Goal: Information Seeking & Learning: Compare options

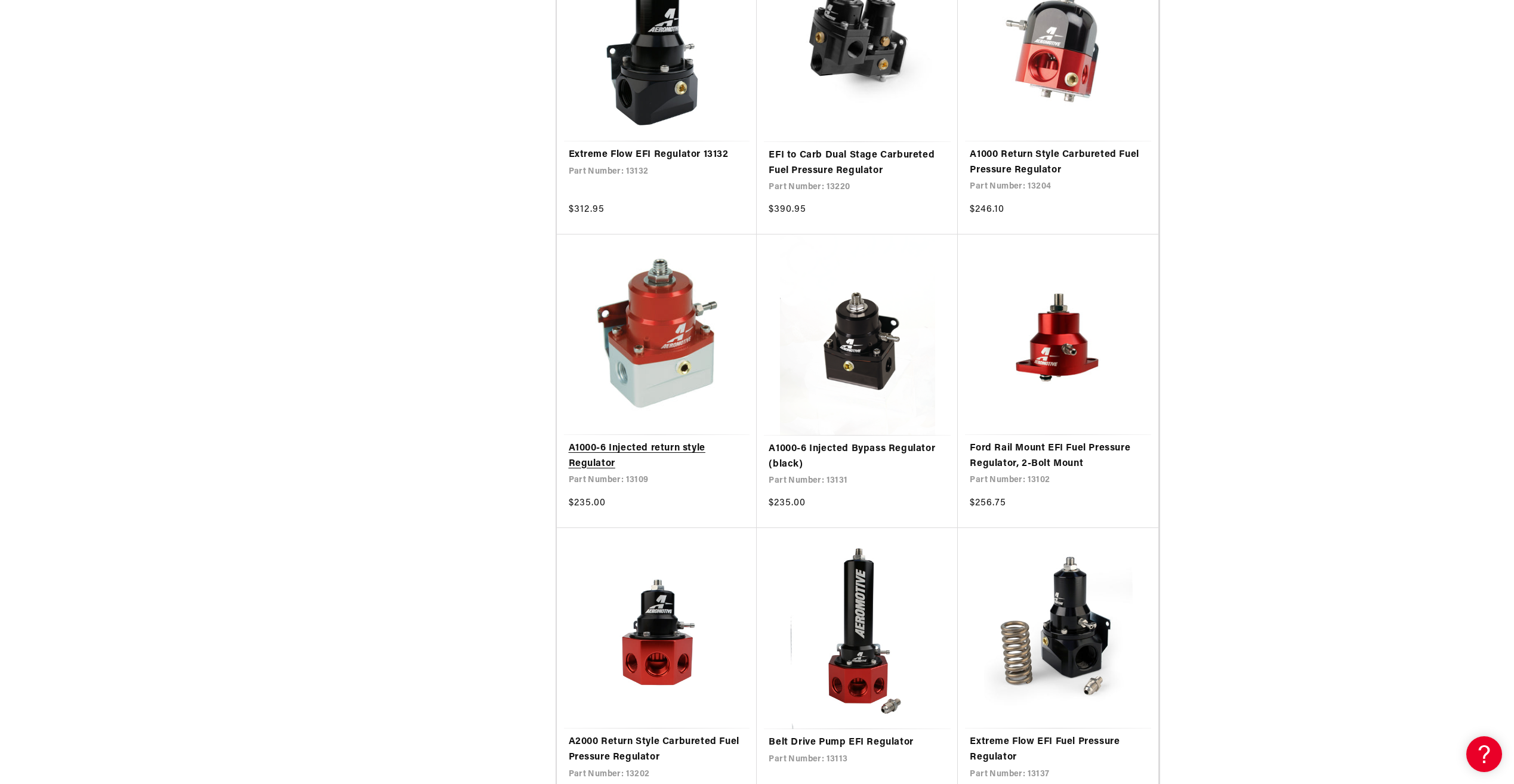
scroll to position [1134, 0]
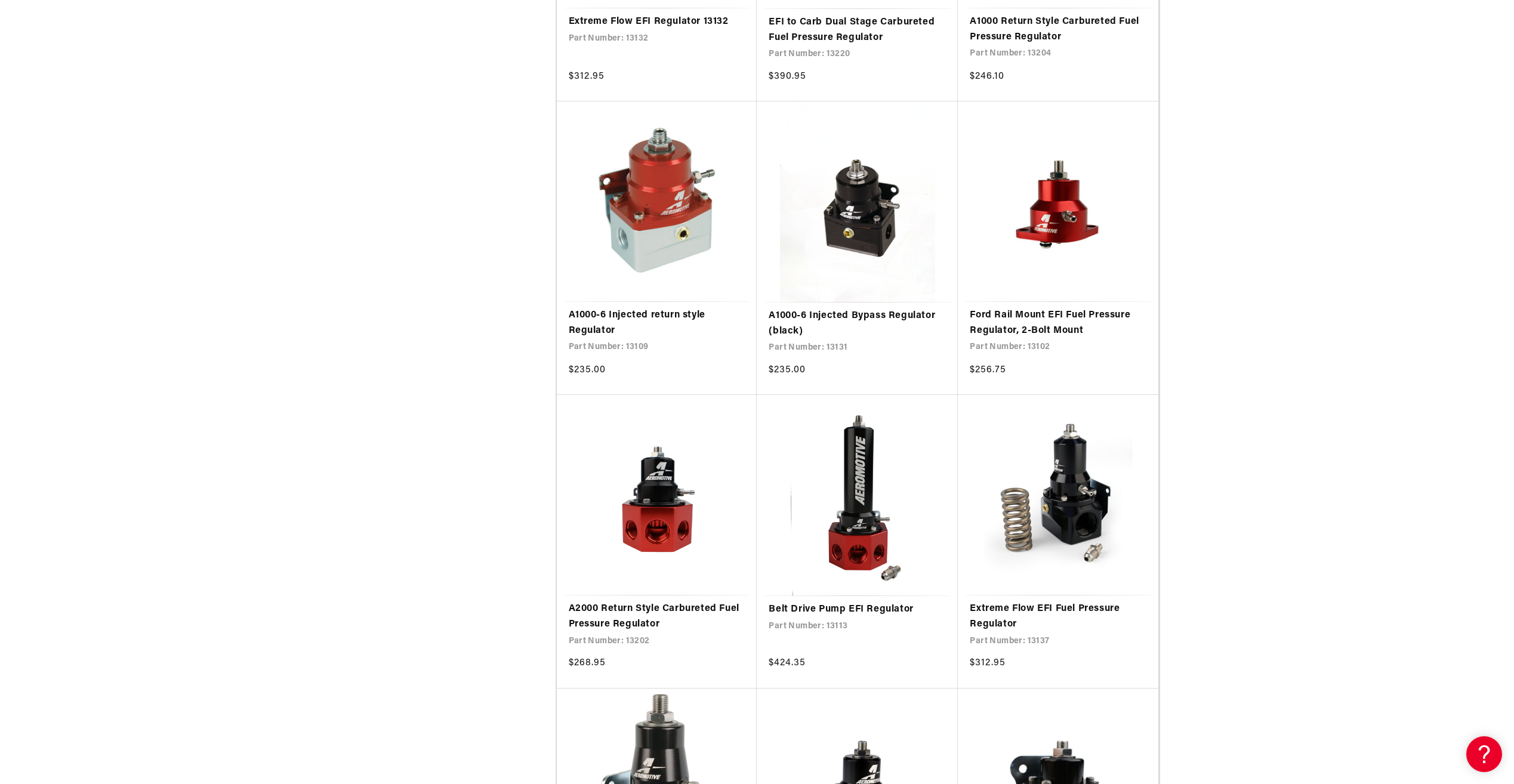
drag, startPoint x: 1190, startPoint y: 415, endPoint x: 1270, endPoint y: 530, distance: 140.1
click at [1270, 530] on div "Filter By Filter By Filter and sort Stock 0 selected Reset In stock (47)" at bounding box center [757, 407] width 1514 height 2503
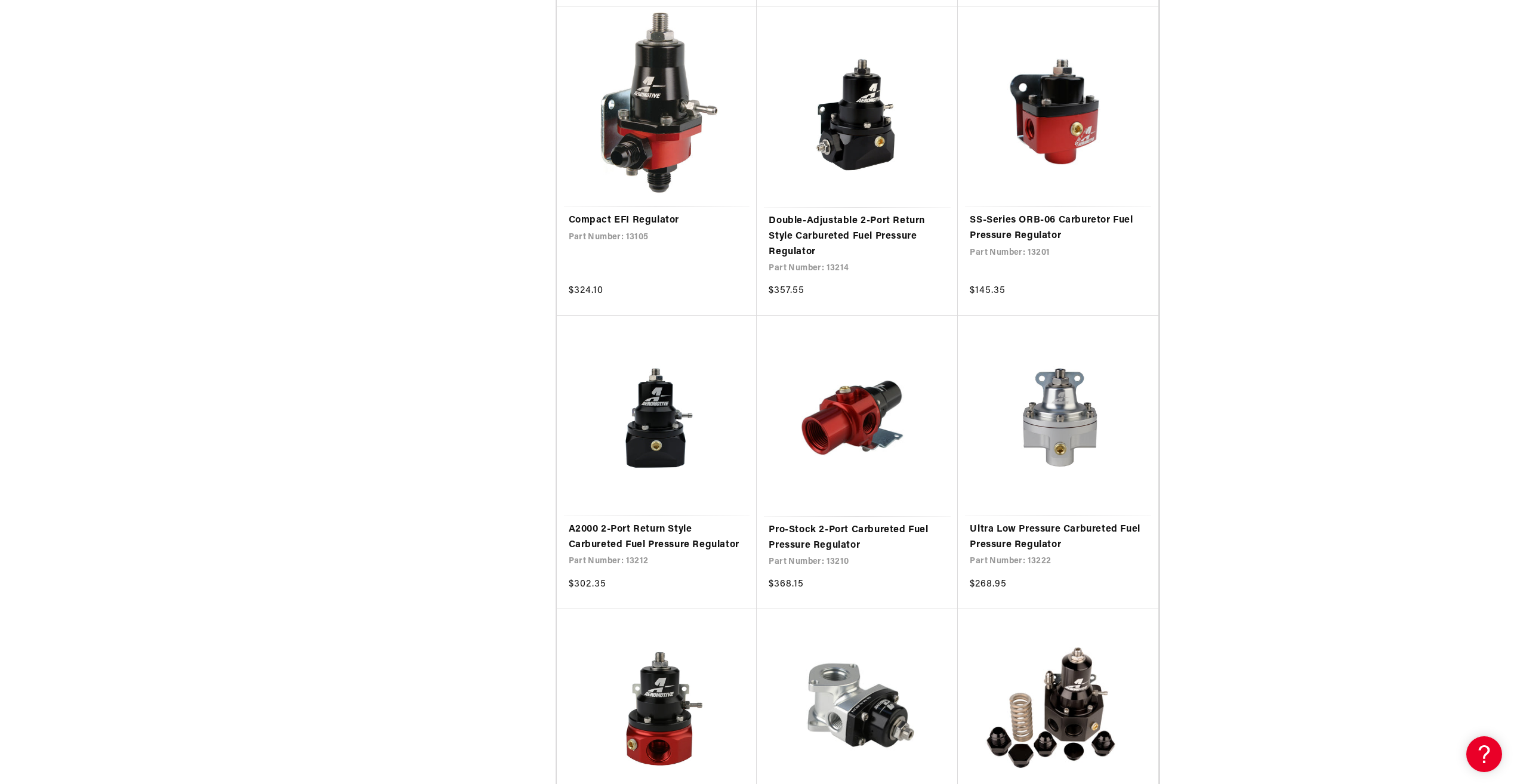
scroll to position [2088, 0]
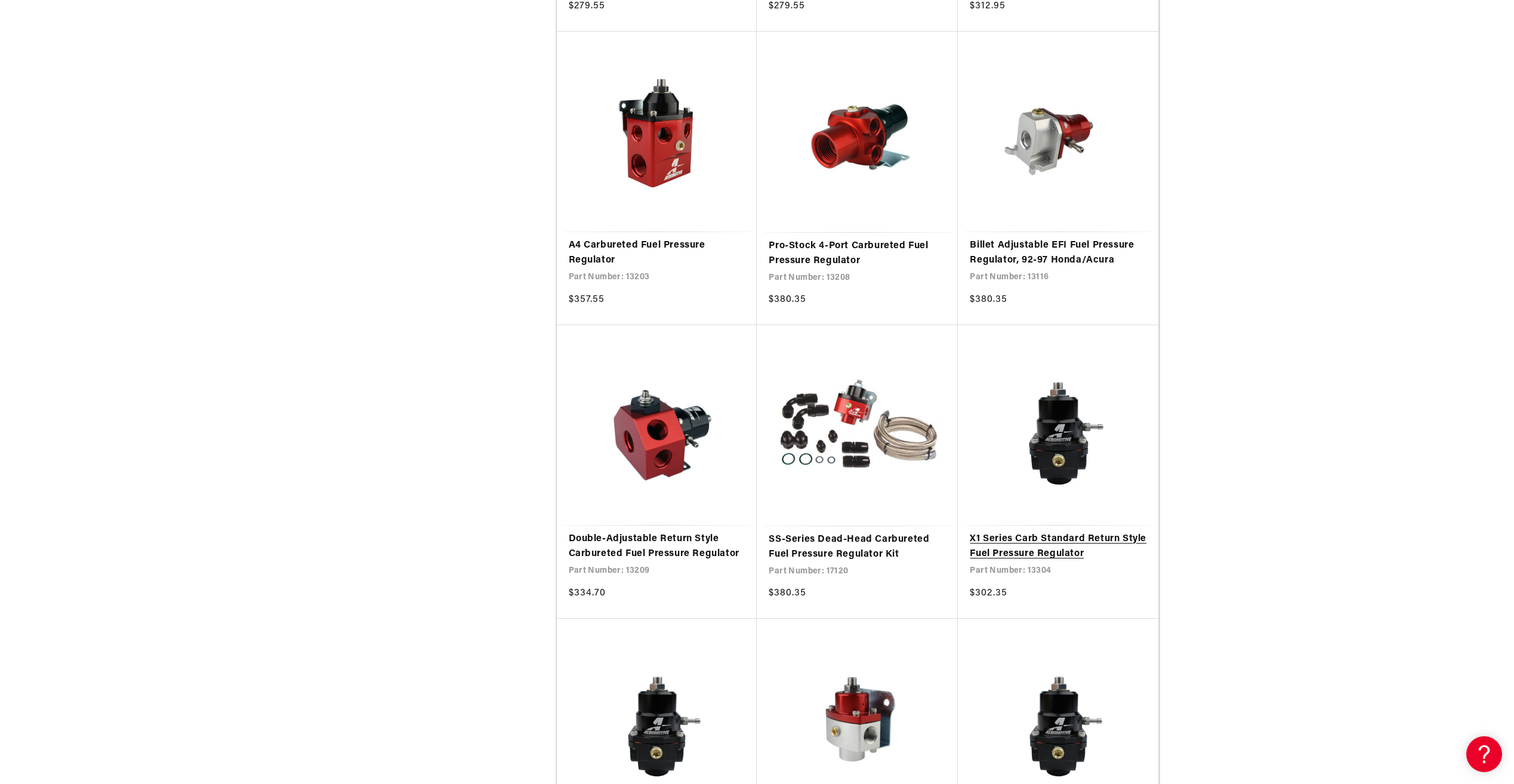
scroll to position [3281, 0]
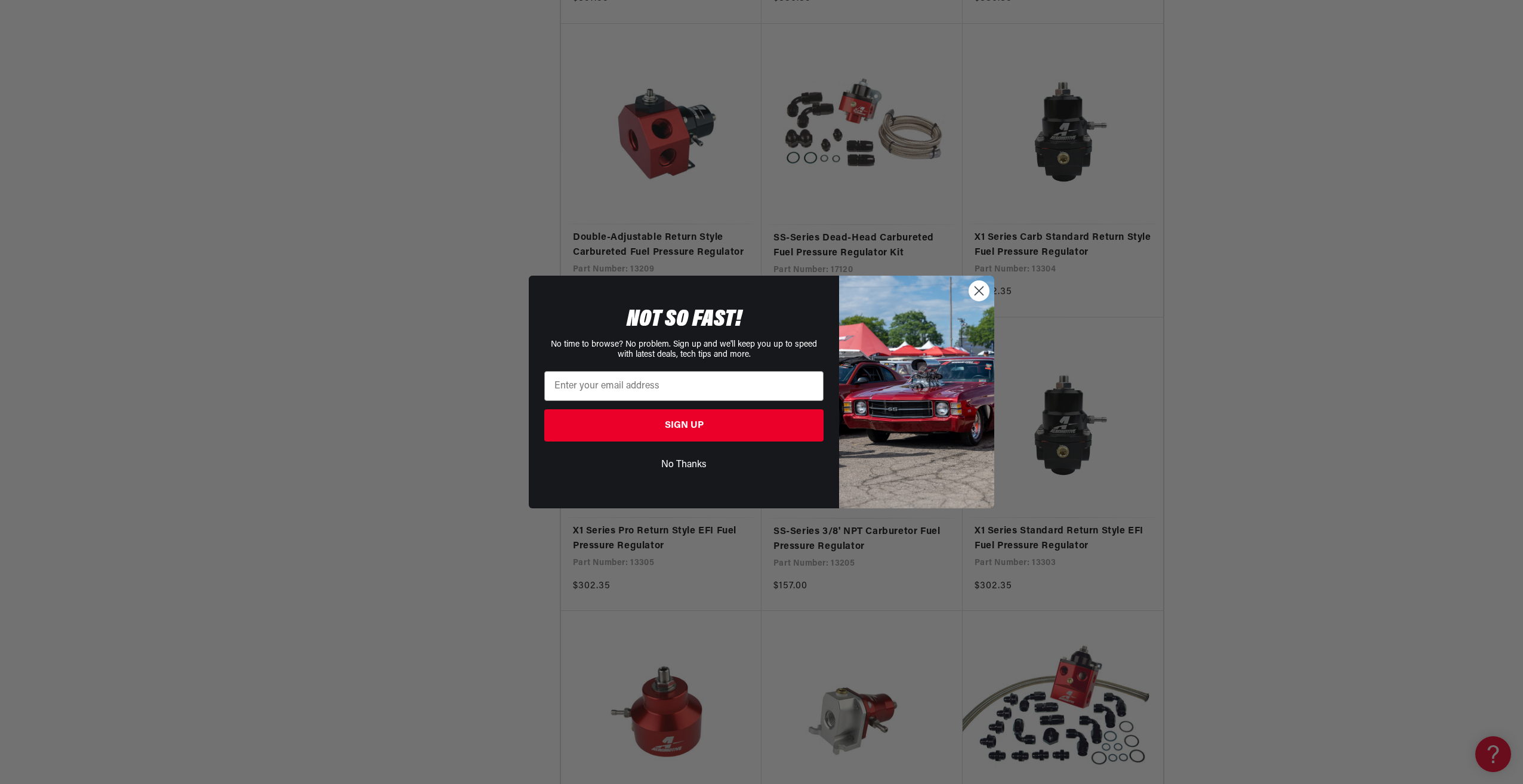
click at [976, 285] on circle "Close dialog" at bounding box center [979, 291] width 20 height 20
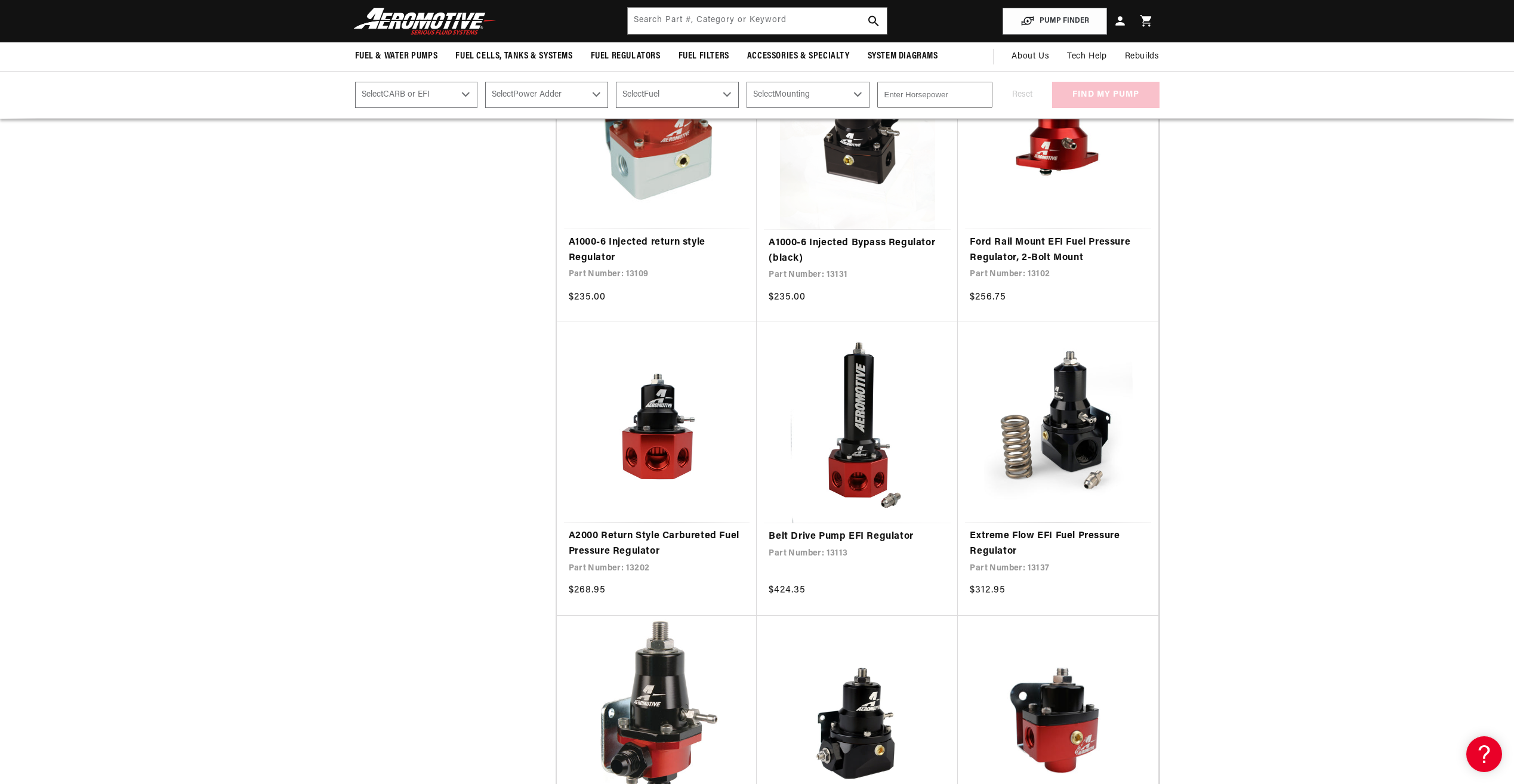
scroll to position [1193, 0]
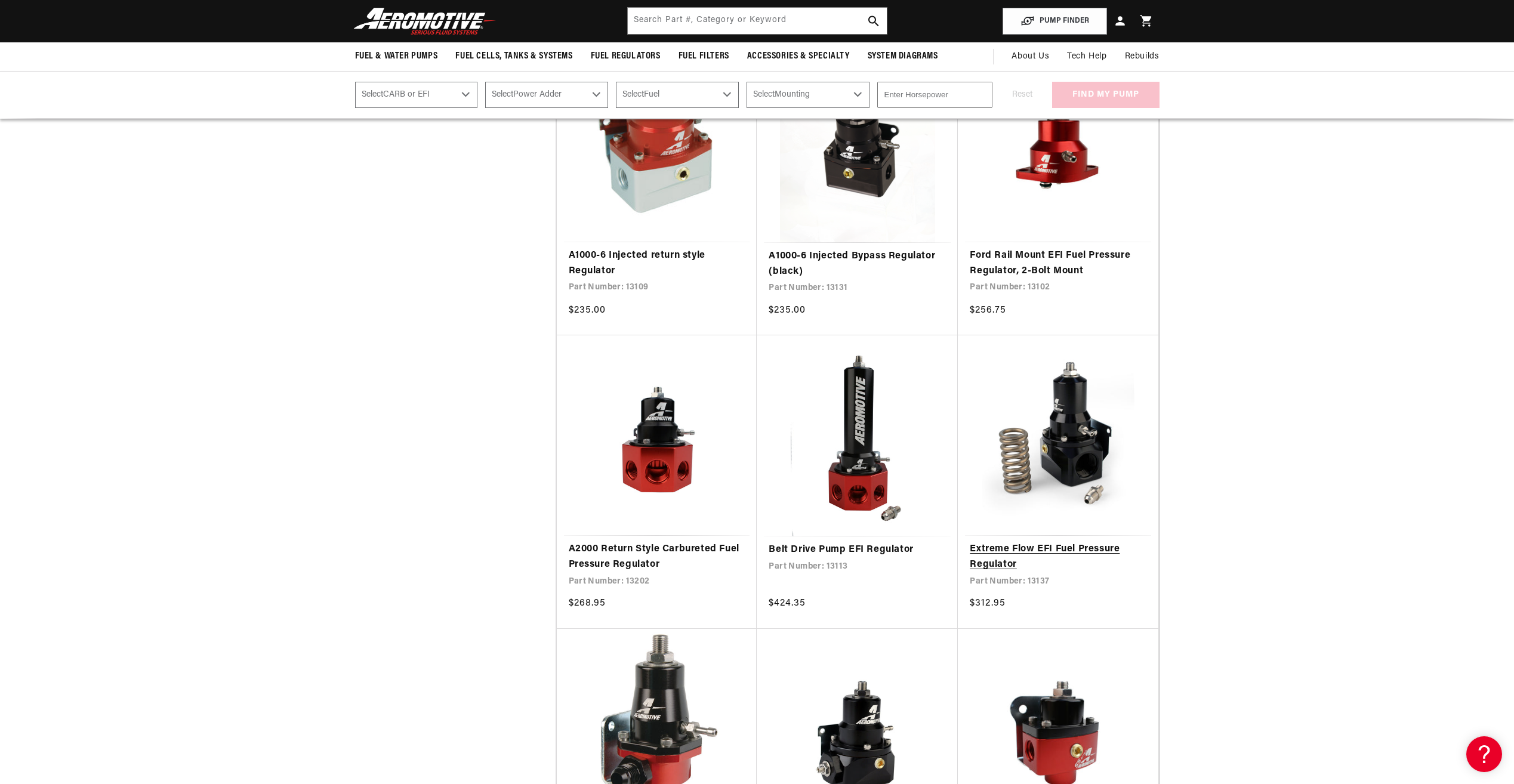
click at [1011, 553] on link "Extreme Flow EFI Fuel Pressure Regulator" at bounding box center [1058, 557] width 177 height 31
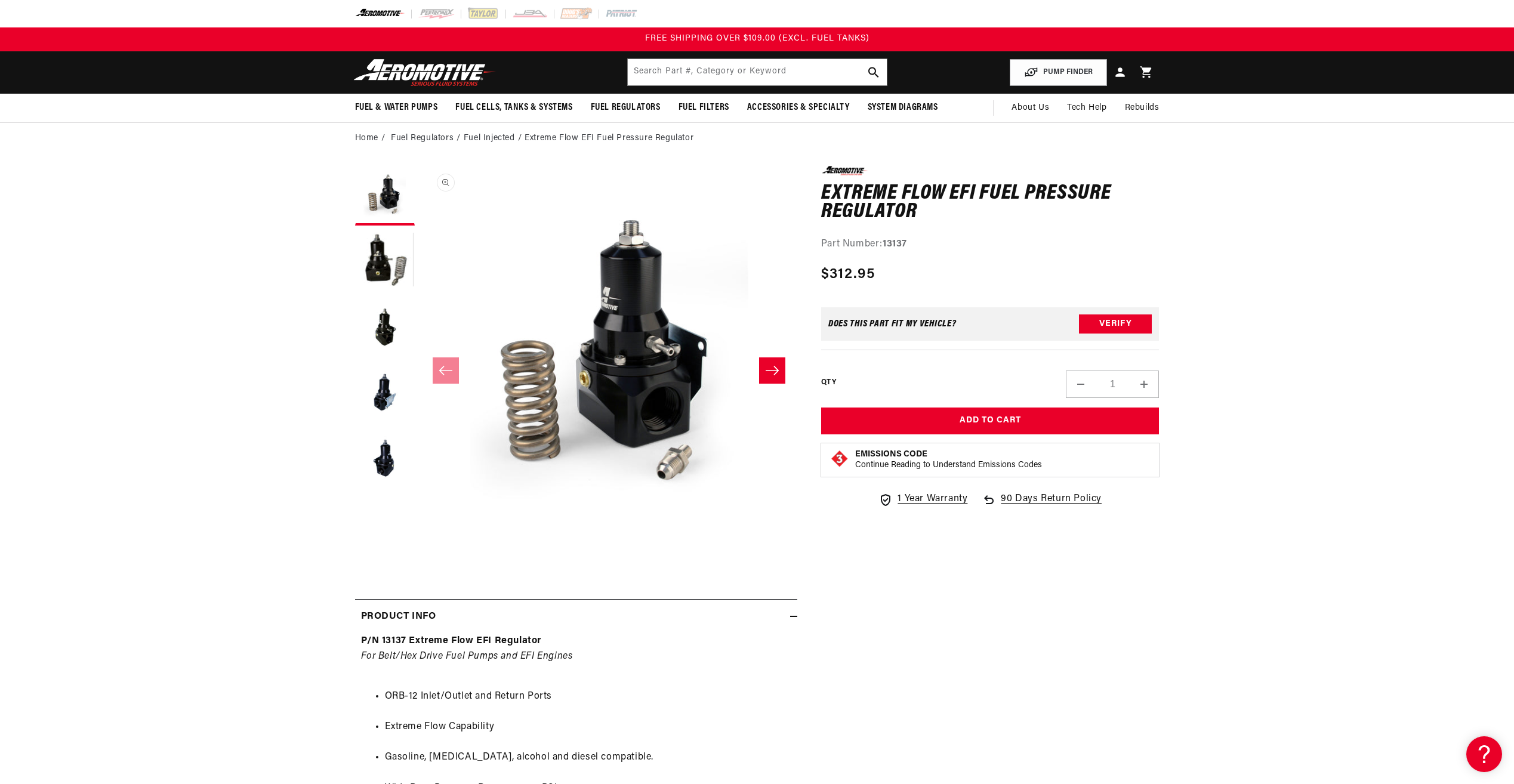
scroll to position [1, 0]
click at [392, 452] on button "Load image 5 in gallery view" at bounding box center [385, 459] width 60 height 60
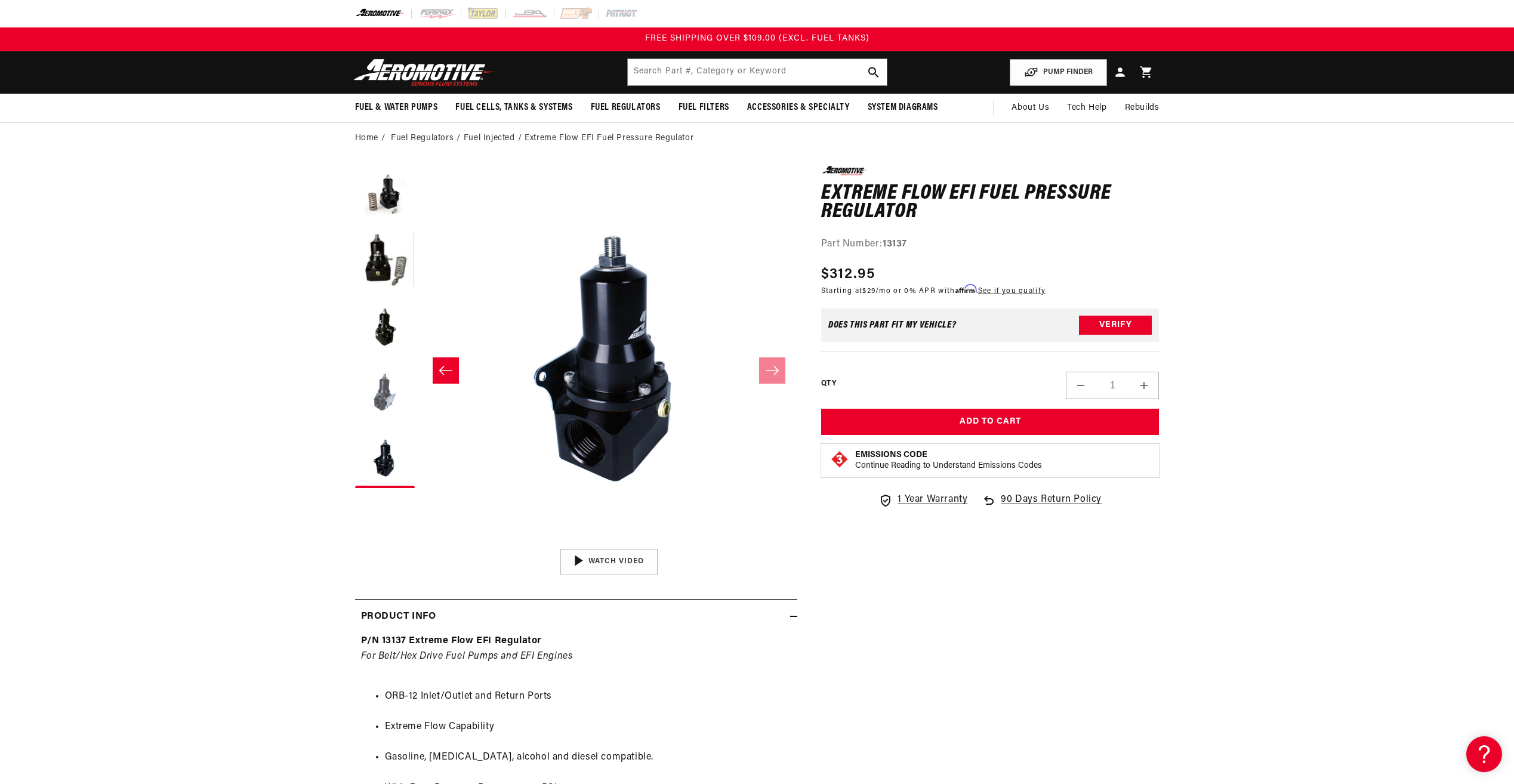
click at [414, 384] on button "Load image 4 in gallery view" at bounding box center [385, 392] width 60 height 60
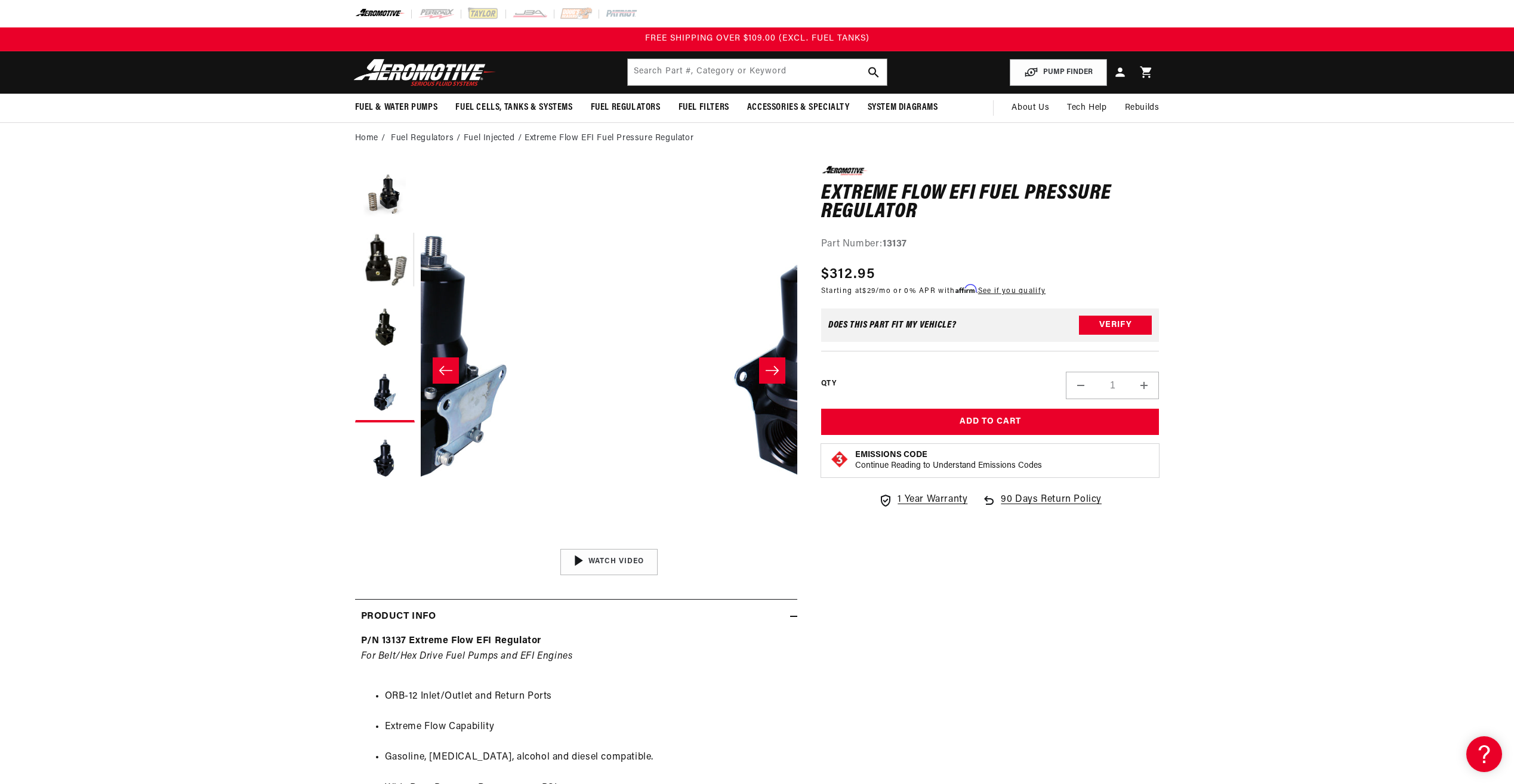
scroll to position [1, 1130]
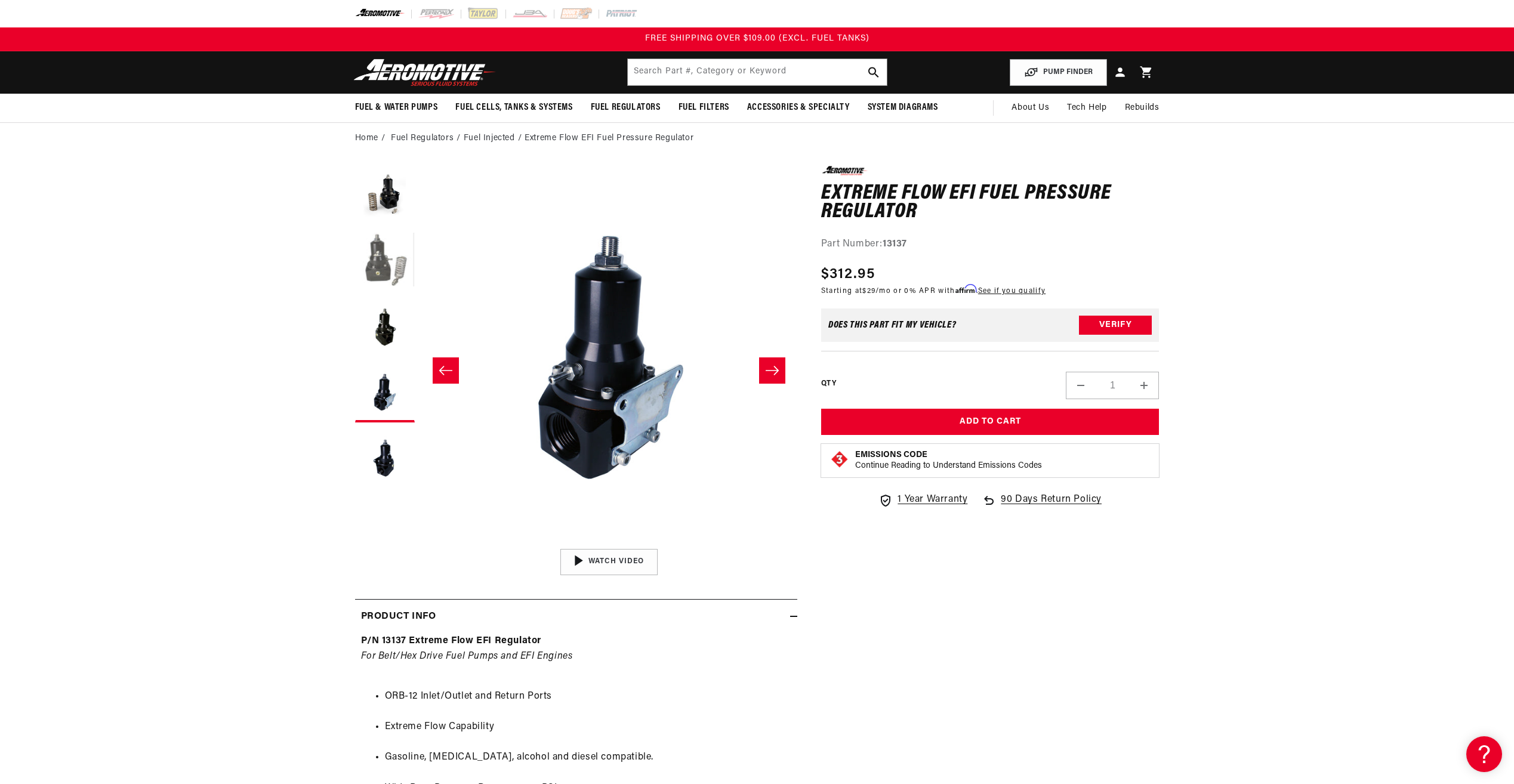
click at [385, 271] on button "Load image 2 in gallery view" at bounding box center [385, 261] width 60 height 60
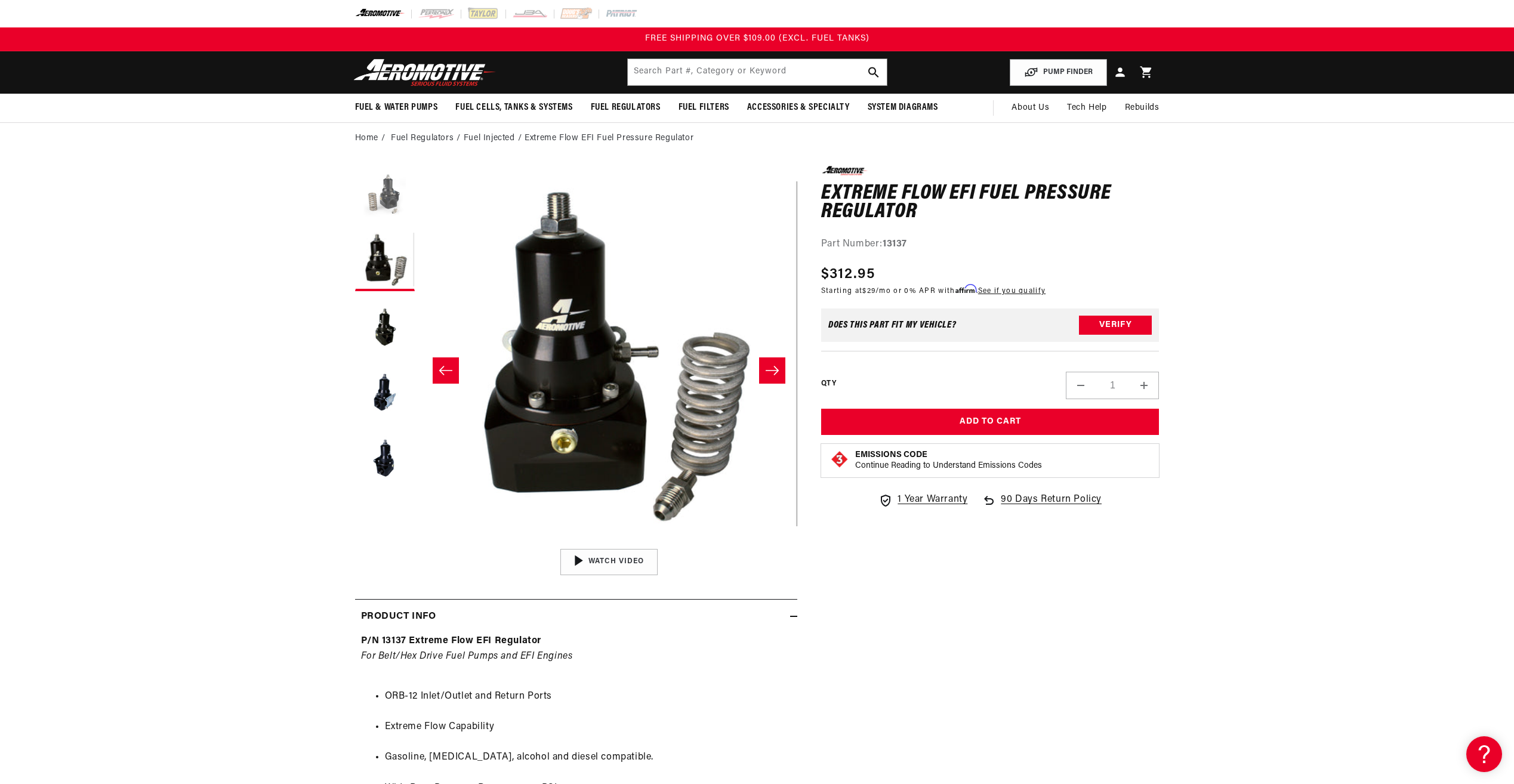
click at [389, 189] on button "Load image 1 in gallery view" at bounding box center [385, 196] width 60 height 60
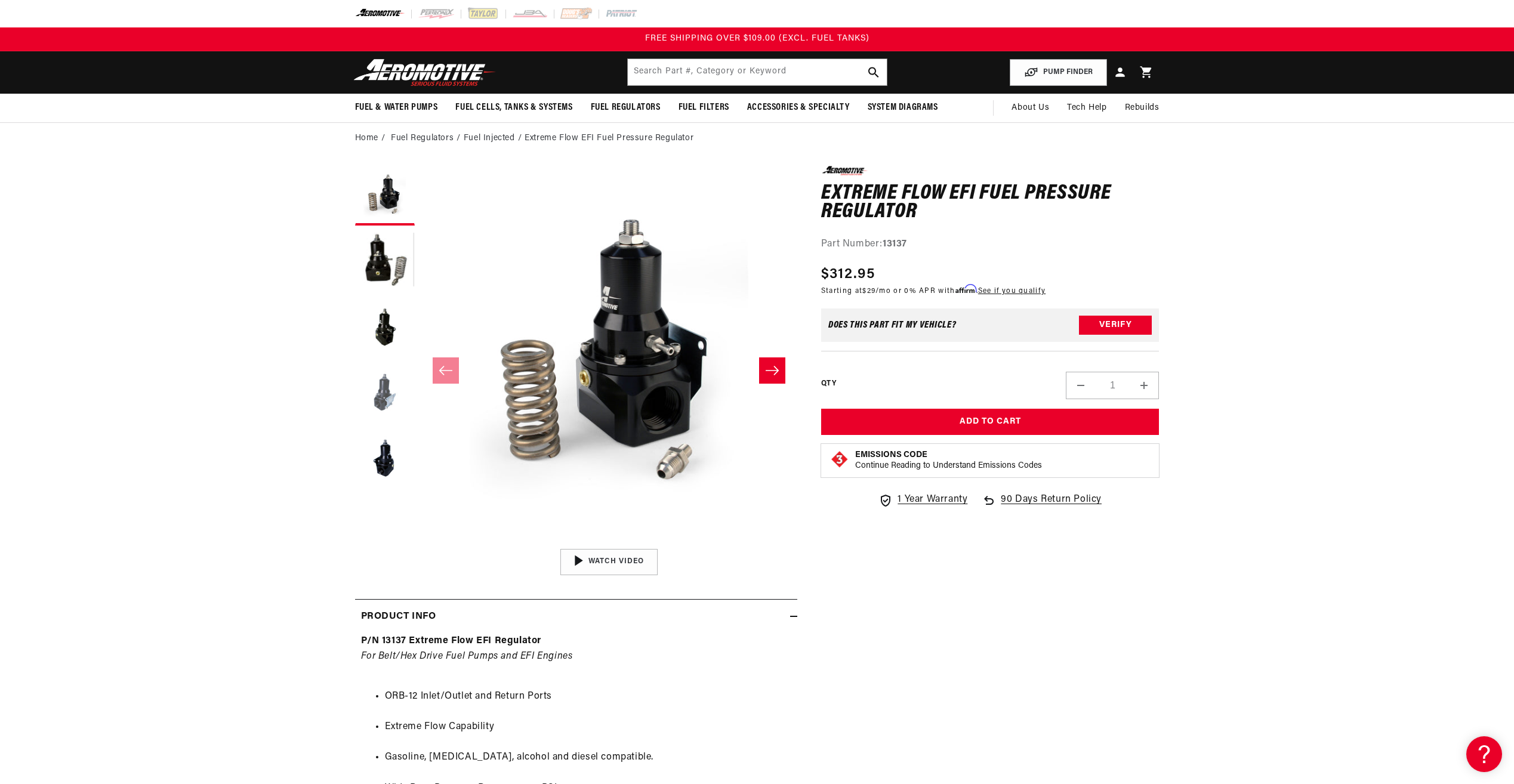
scroll to position [239, 0]
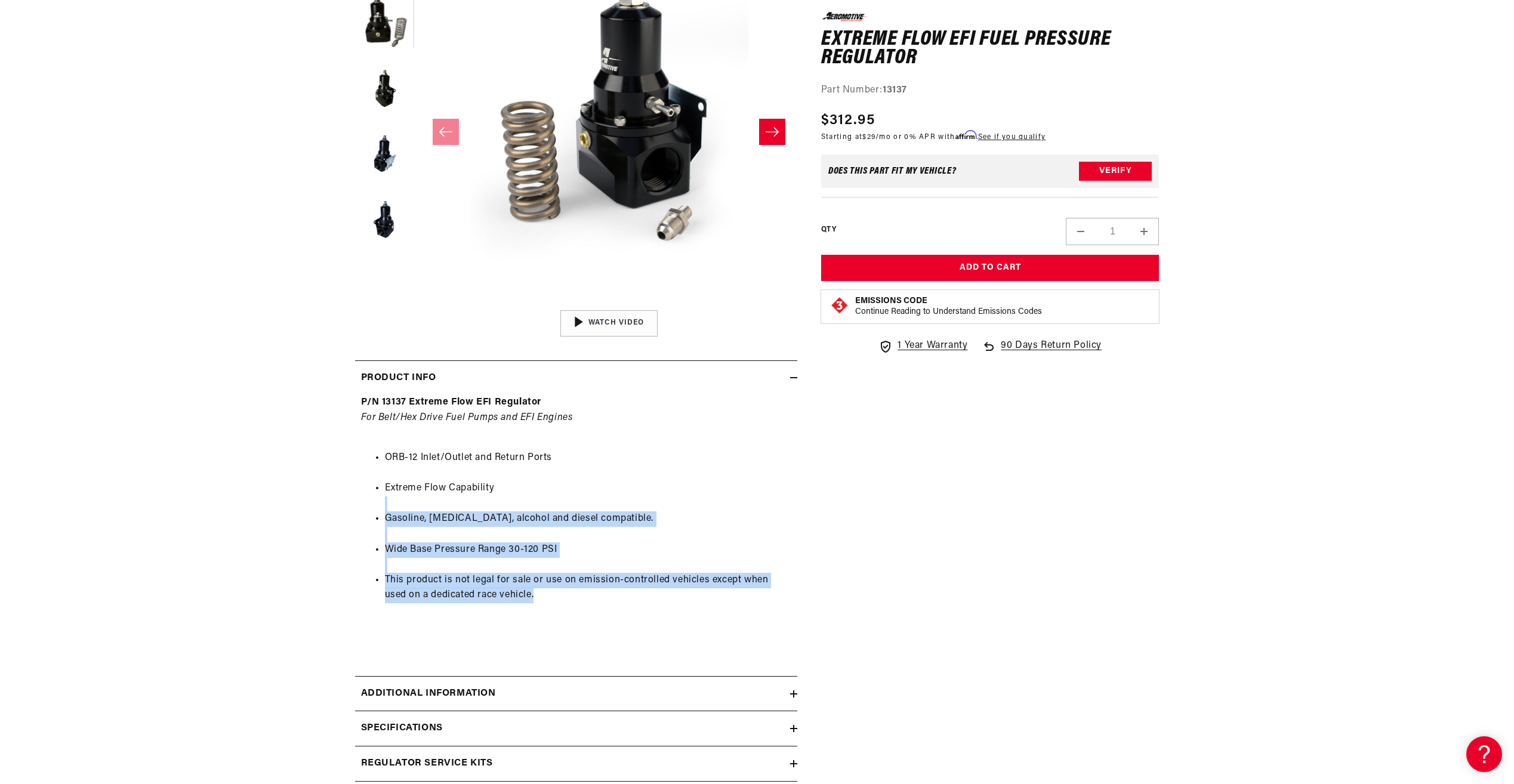
drag, startPoint x: 443, startPoint y: 516, endPoint x: 637, endPoint y: 610, distance: 215.6
click at [637, 610] on ul "ORB-12 Inlet/Outlet and Return Ports Extreme Flow Capability Gasoline, ethanol,…" at bounding box center [576, 526] width 430 height 183
drag, startPoint x: 637, startPoint y: 610, endPoint x: 568, endPoint y: 620, distance: 69.7
click at [569, 618] on ul "ORB-12 Inlet/Outlet and Return Ports Extreme Flow Capability Gasoline, ethanol,…" at bounding box center [576, 526] width 430 height 183
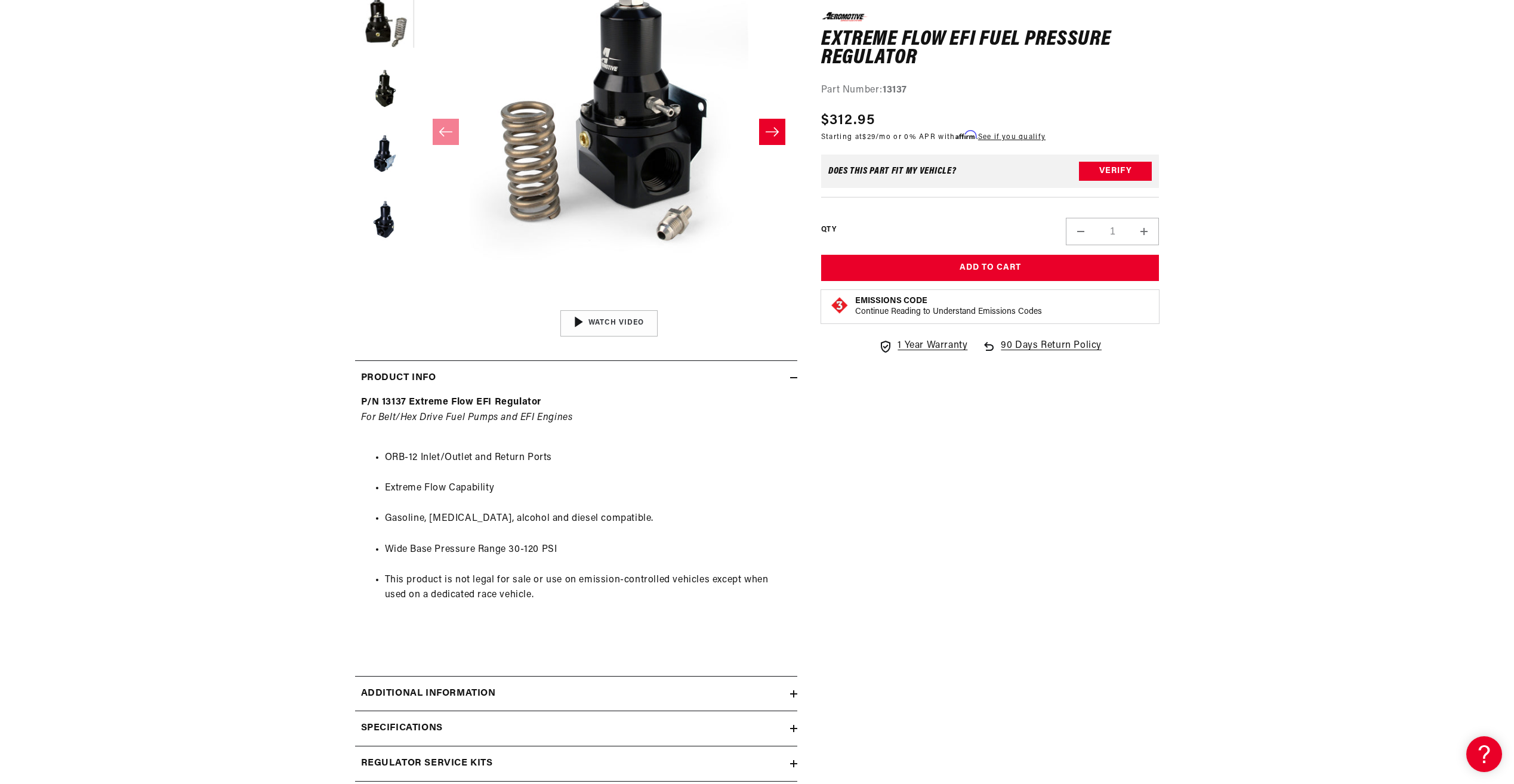
click at [543, 684] on summary "Additional information" at bounding box center [575, 694] width 442 height 35
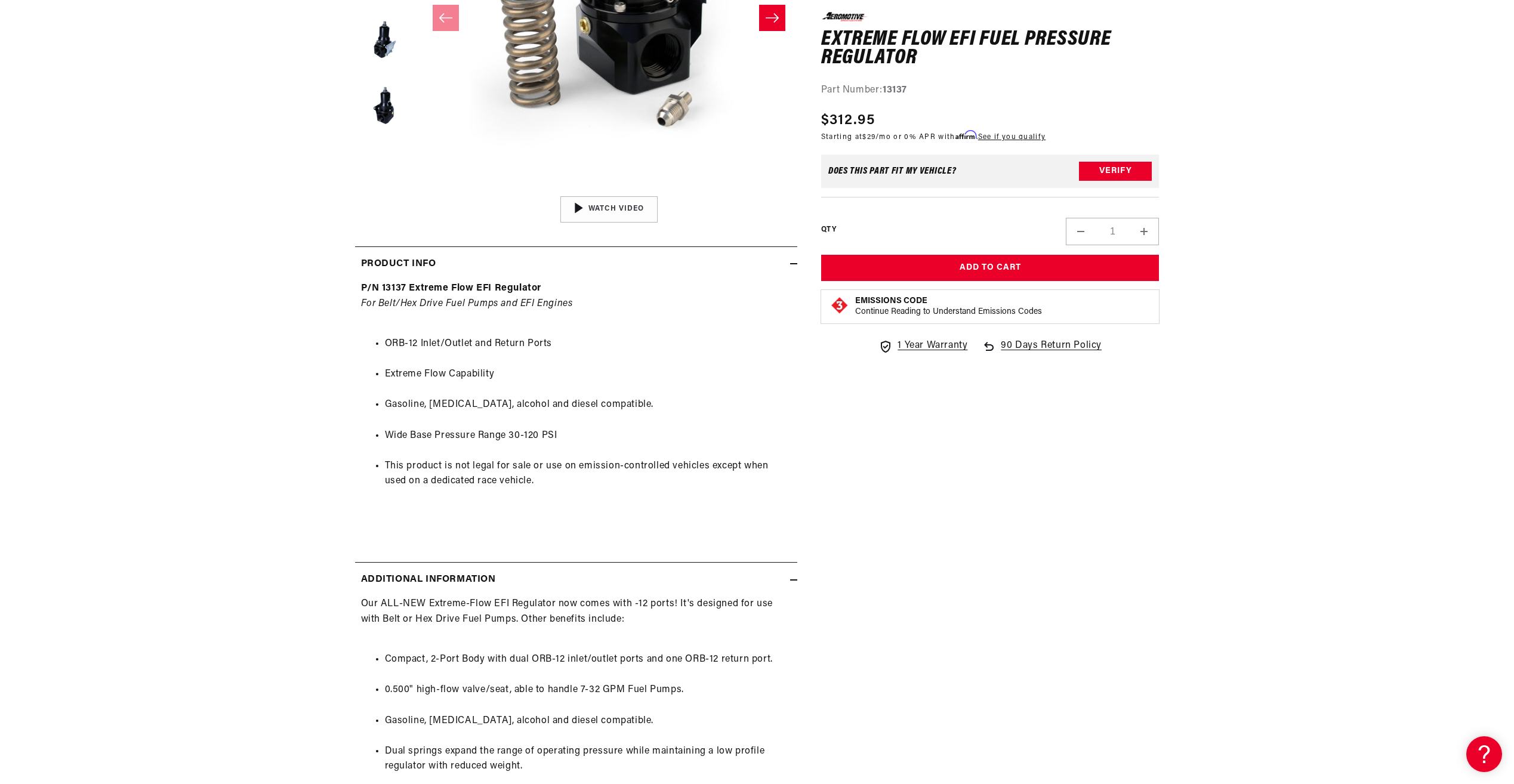
scroll to position [417, 0]
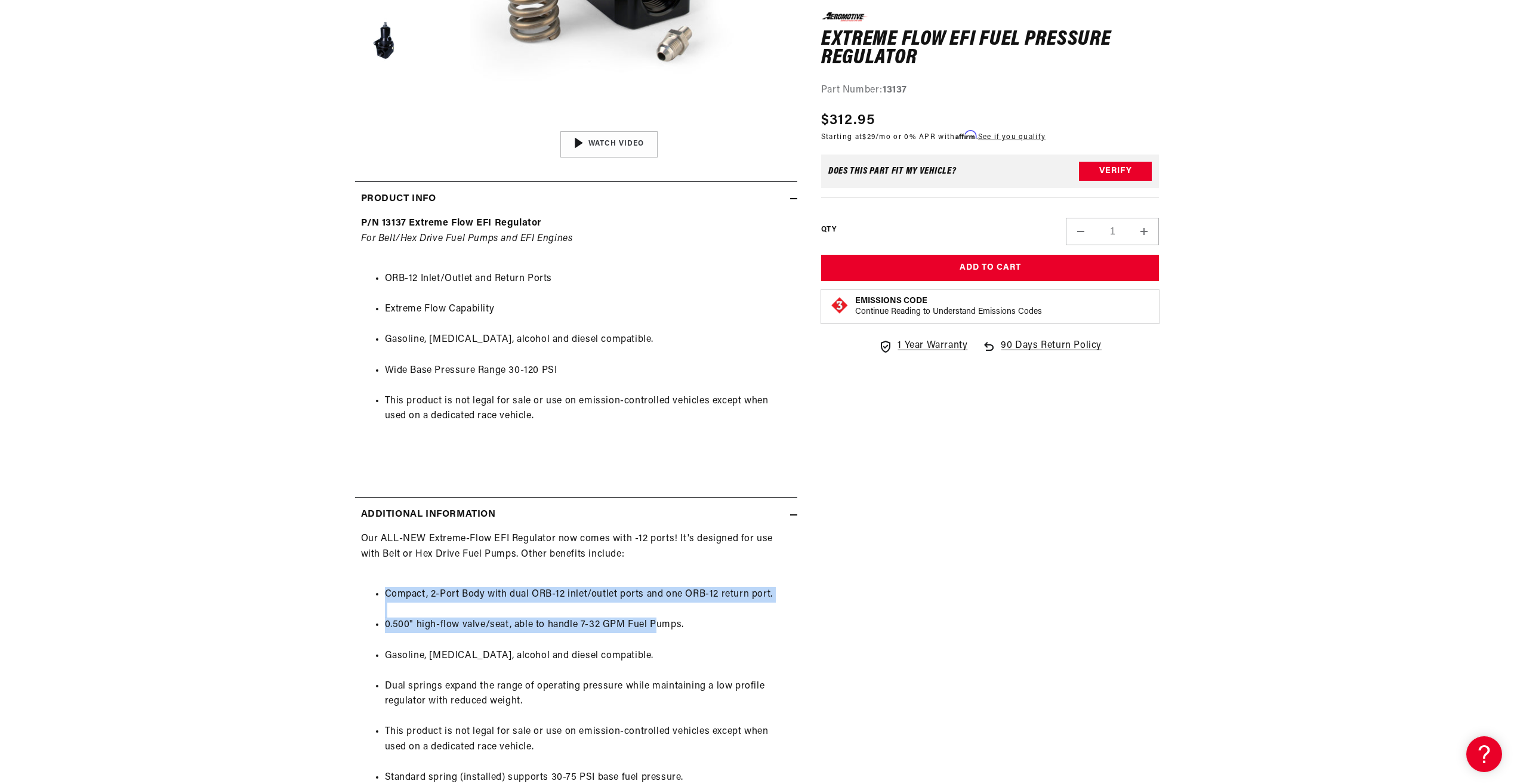
drag, startPoint x: 638, startPoint y: 630, endPoint x: 653, endPoint y: 631, distance: 15.0
click at [653, 631] on ul "Compact, 2-Port Body with dual ORB-12 inlet/outlet ports and one ORB-12 return …" at bounding box center [576, 716] width 430 height 290
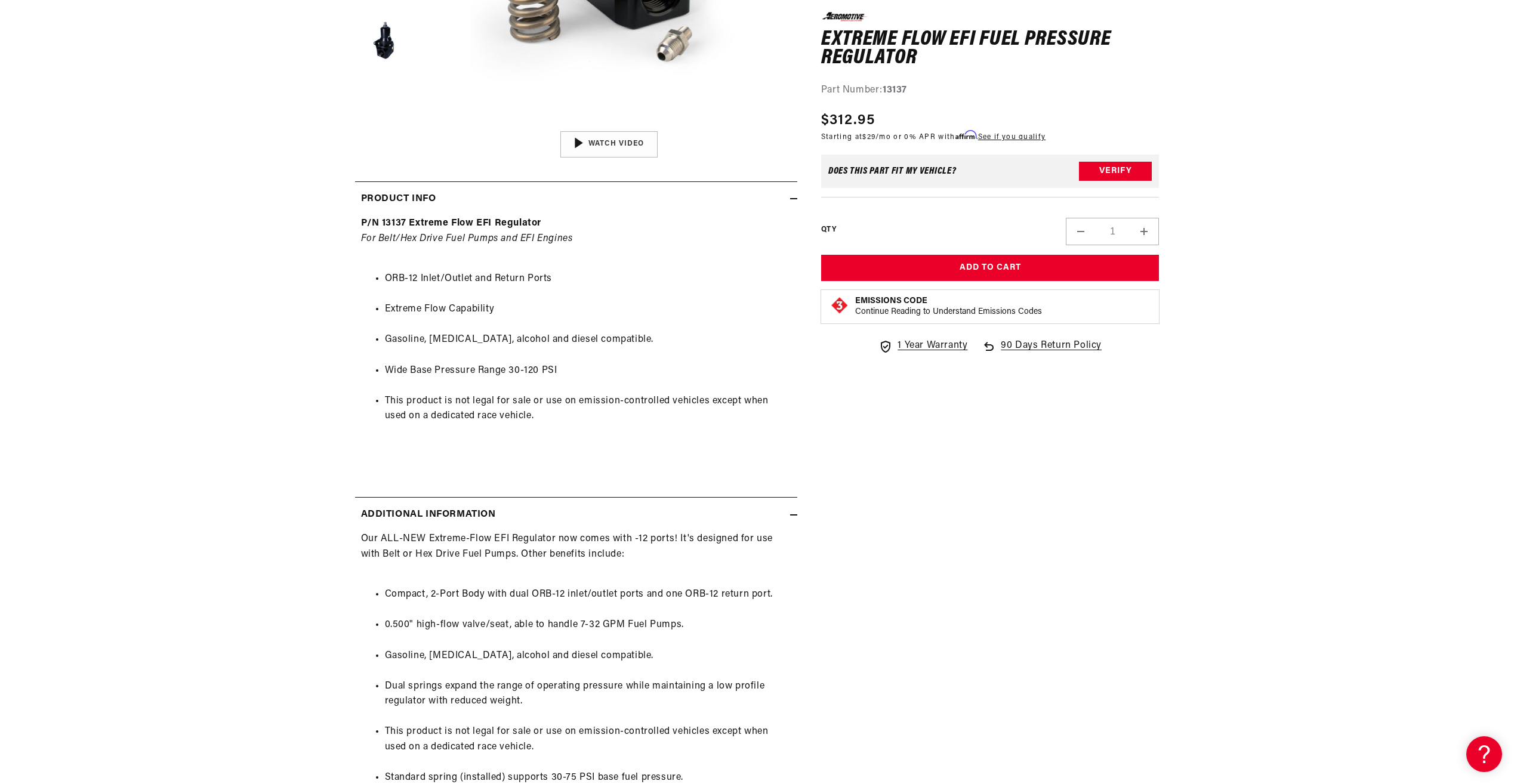
drag, startPoint x: 653, startPoint y: 631, endPoint x: 630, endPoint y: 634, distance: 23.2
click at [630, 634] on ul "Compact, 2-Port Body with dual ORB-12 inlet/outlet ports and one ORB-12 return …" at bounding box center [576, 716] width 430 height 290
drag, startPoint x: 632, startPoint y: 622, endPoint x: 695, endPoint y: 629, distance: 63.4
click at [695, 629] on li "0.500" high-flow valve/seat, able to handle 7-32 GPM Fuel Pumps." at bounding box center [588, 625] width 407 height 16
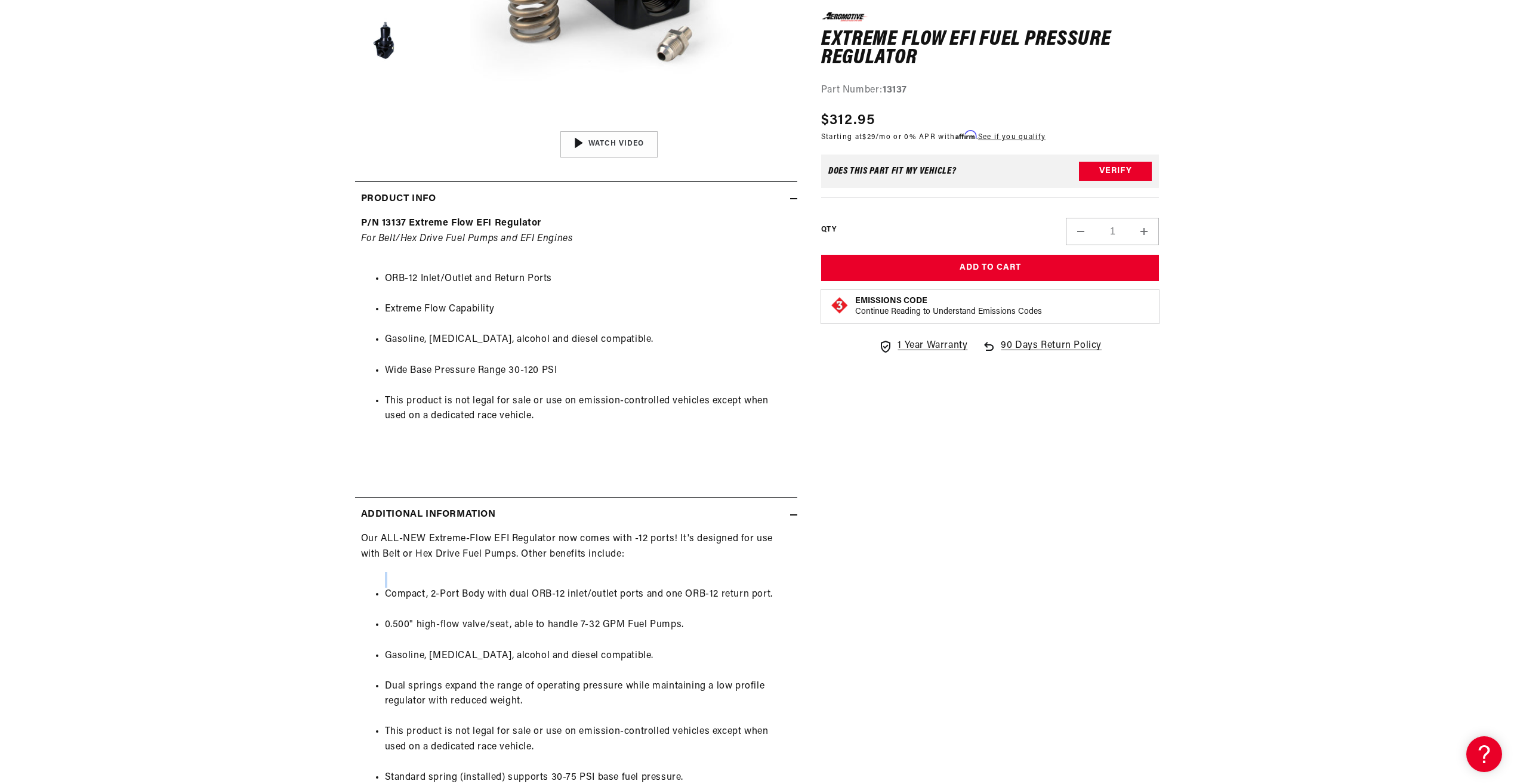
drag, startPoint x: 540, startPoint y: 612, endPoint x: 480, endPoint y: 580, distance: 68.0
click at [480, 580] on ul "Compact, 2-Port Body with dual ORB-12 inlet/outlet ports and one ORB-12 return …" at bounding box center [576, 716] width 430 height 290
drag, startPoint x: 480, startPoint y: 580, endPoint x: 443, endPoint y: 591, distance: 38.6
click at [443, 591] on li "Compact, 2-Port Body with dual ORB-12 inlet/outlet ports and one ORB-12 return …" at bounding box center [588, 595] width 407 height 16
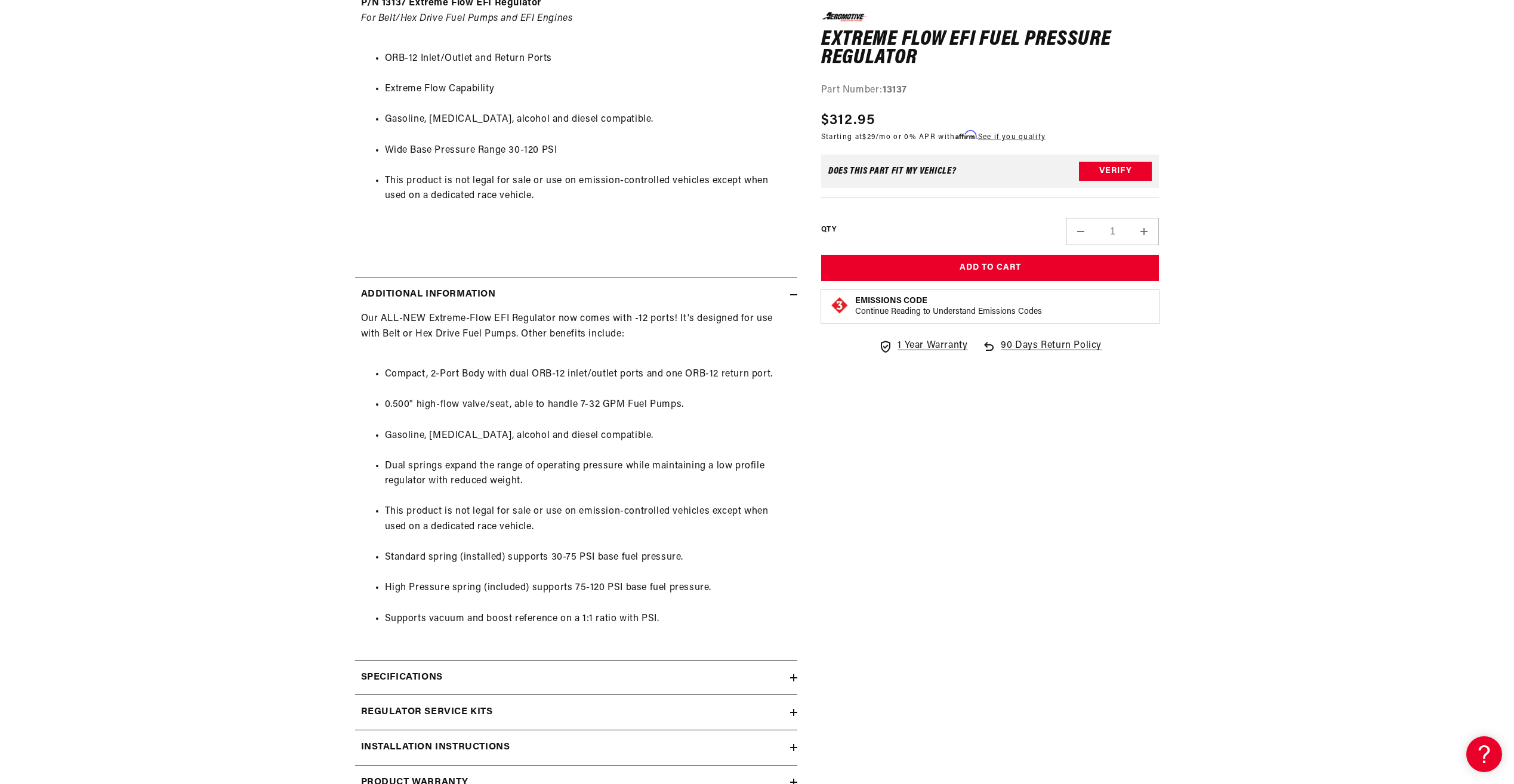
scroll to position [716, 0]
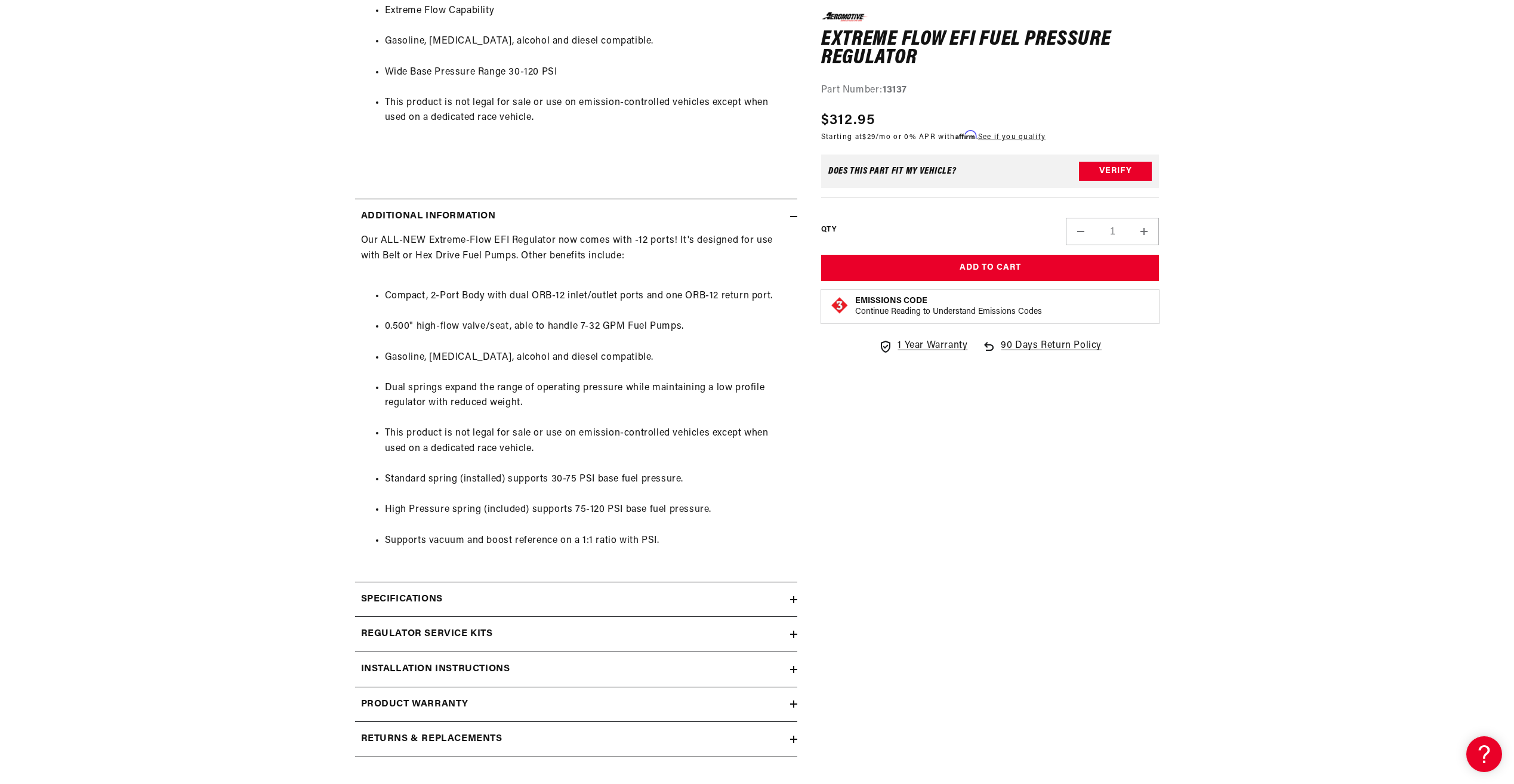
click at [407, 595] on h2 "Specifications" at bounding box center [402, 600] width 82 height 16
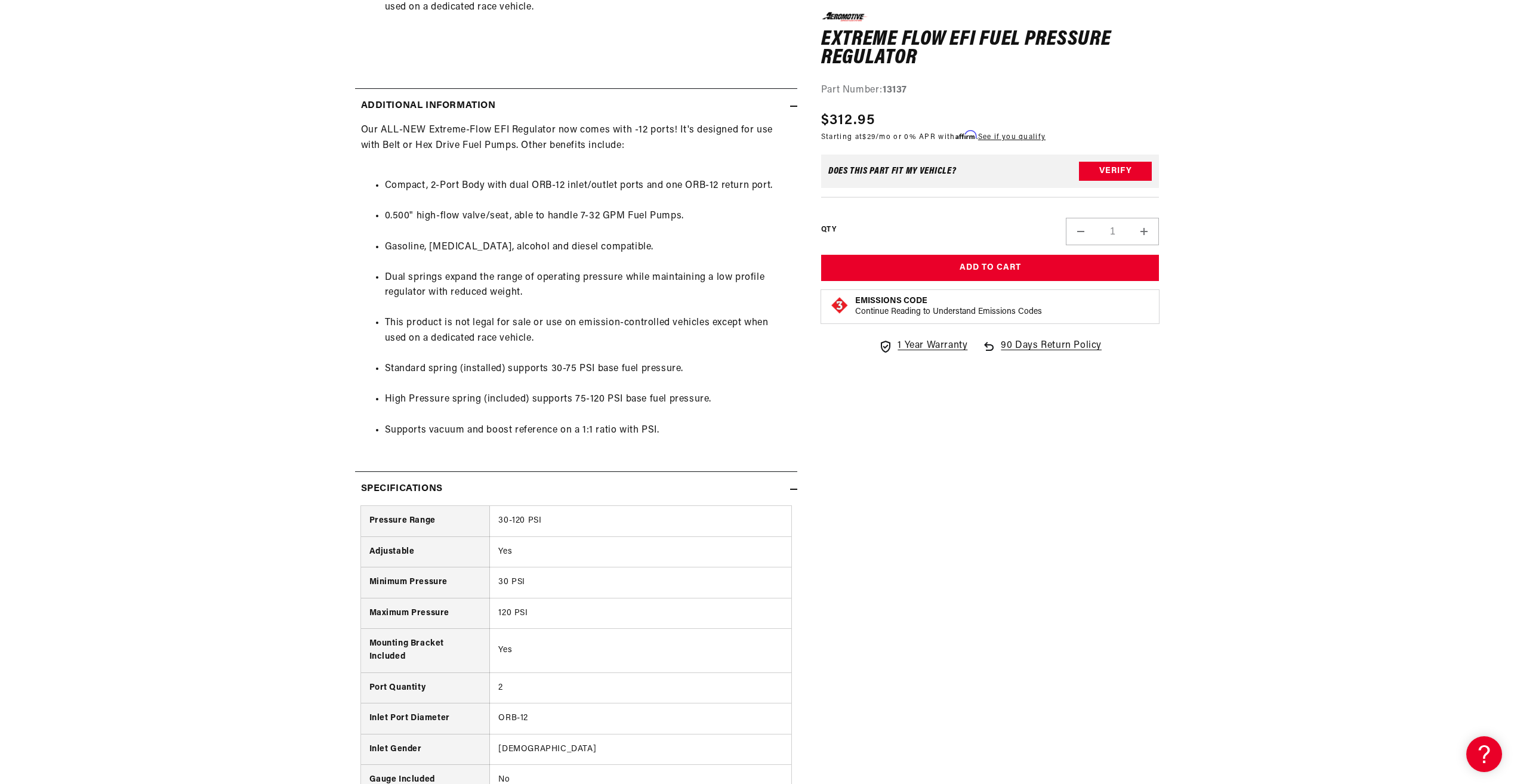
scroll to position [835, 0]
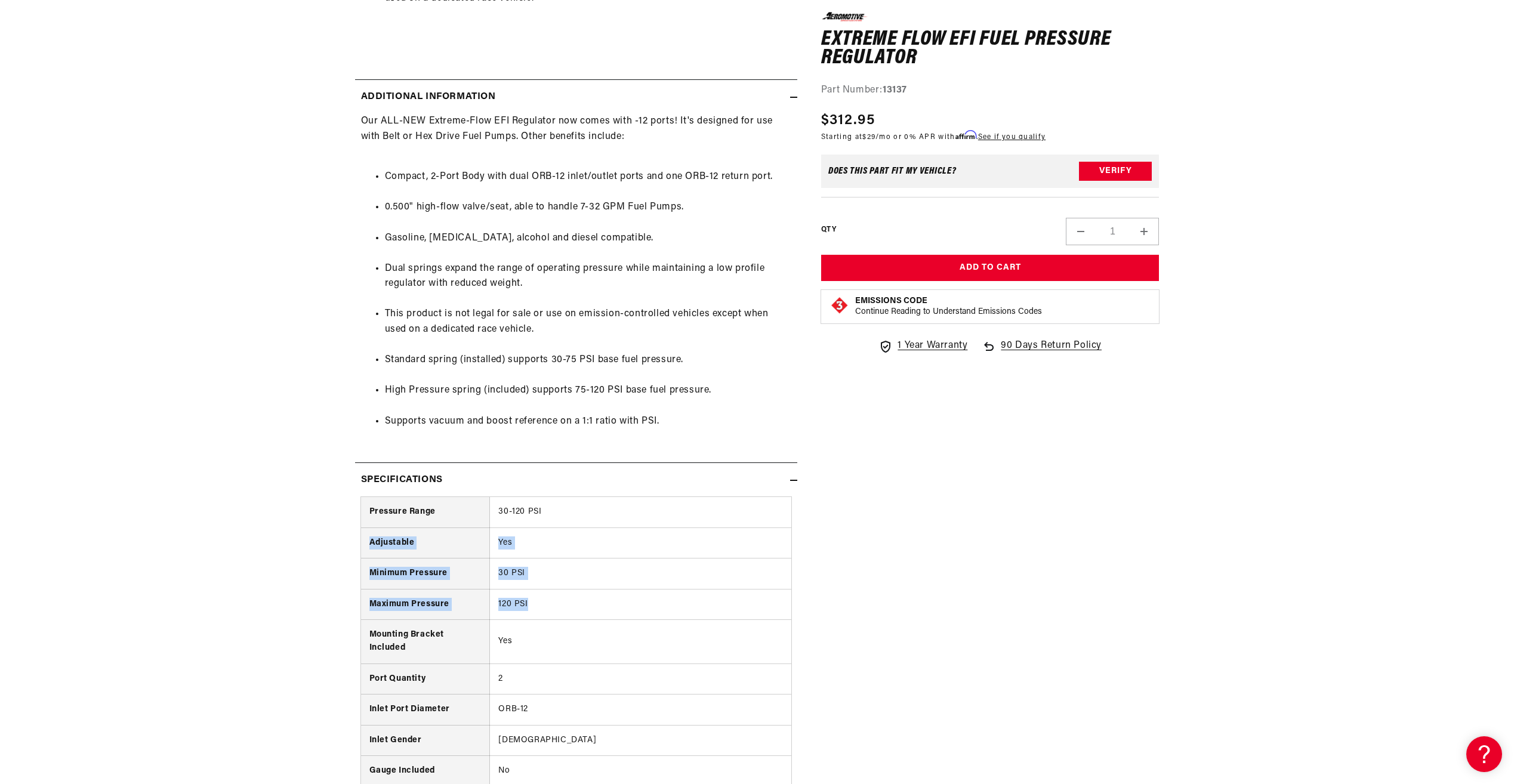
drag, startPoint x: 558, startPoint y: 517, endPoint x: 546, endPoint y: 606, distance: 89.8
click at [546, 606] on tbody "Pressure Range 30-120 PSI Adjustable Yes Minimum Pressure 30 PSI Maximum Pressu…" at bounding box center [576, 672] width 430 height 350
drag, startPoint x: 546, startPoint y: 606, endPoint x: 528, endPoint y: 607, distance: 18.0
click at [528, 607] on td "120 PSI" at bounding box center [640, 604] width 301 height 31
drag, startPoint x: 528, startPoint y: 607, endPoint x: 484, endPoint y: 605, distance: 44.0
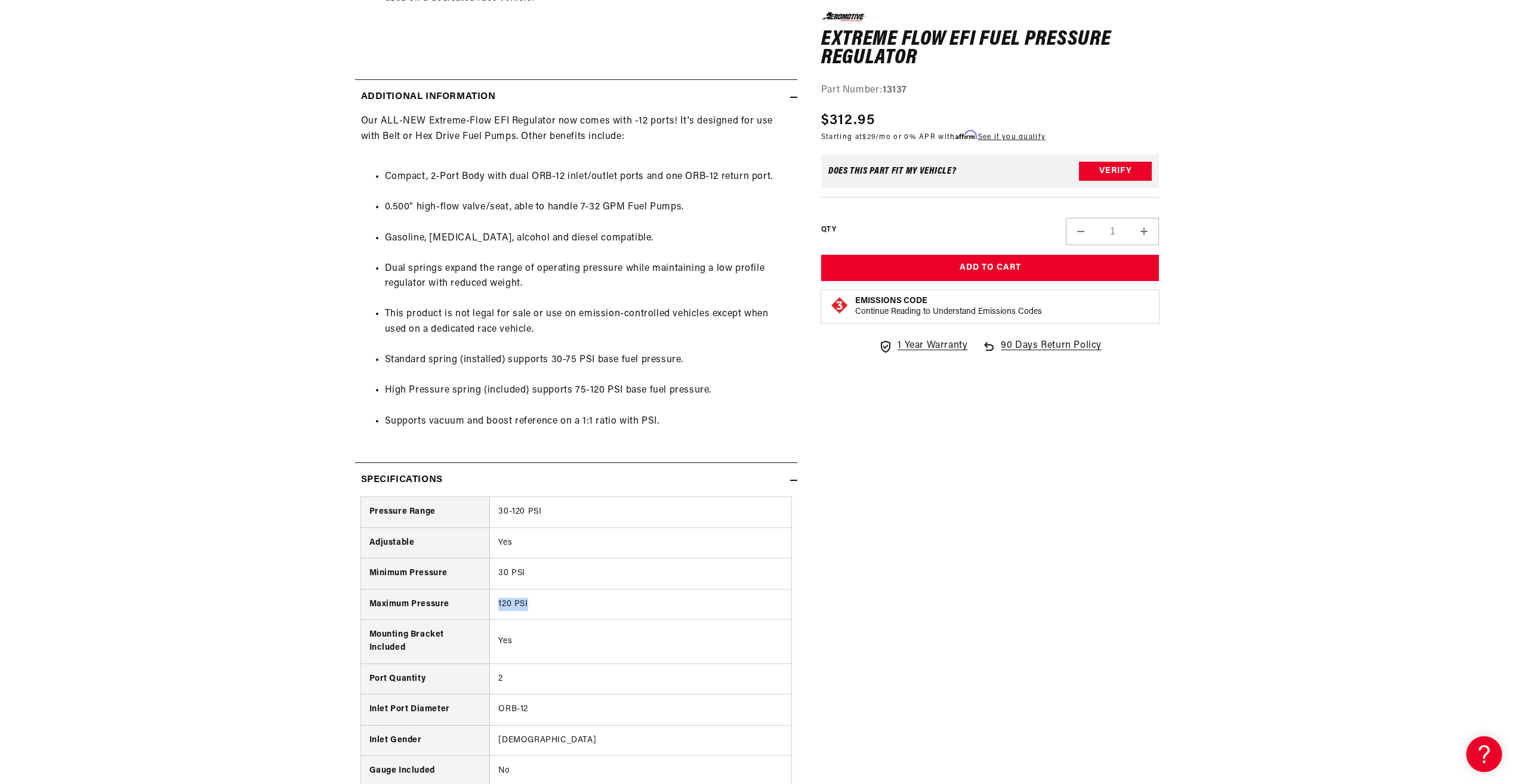
click at [484, 605] on tr "Maximum Pressure 120 PSI" at bounding box center [576, 604] width 430 height 31
drag, startPoint x: 484, startPoint y: 605, endPoint x: 465, endPoint y: 601, distance: 19.4
click at [465, 601] on th "Maximum Pressure" at bounding box center [425, 604] width 129 height 31
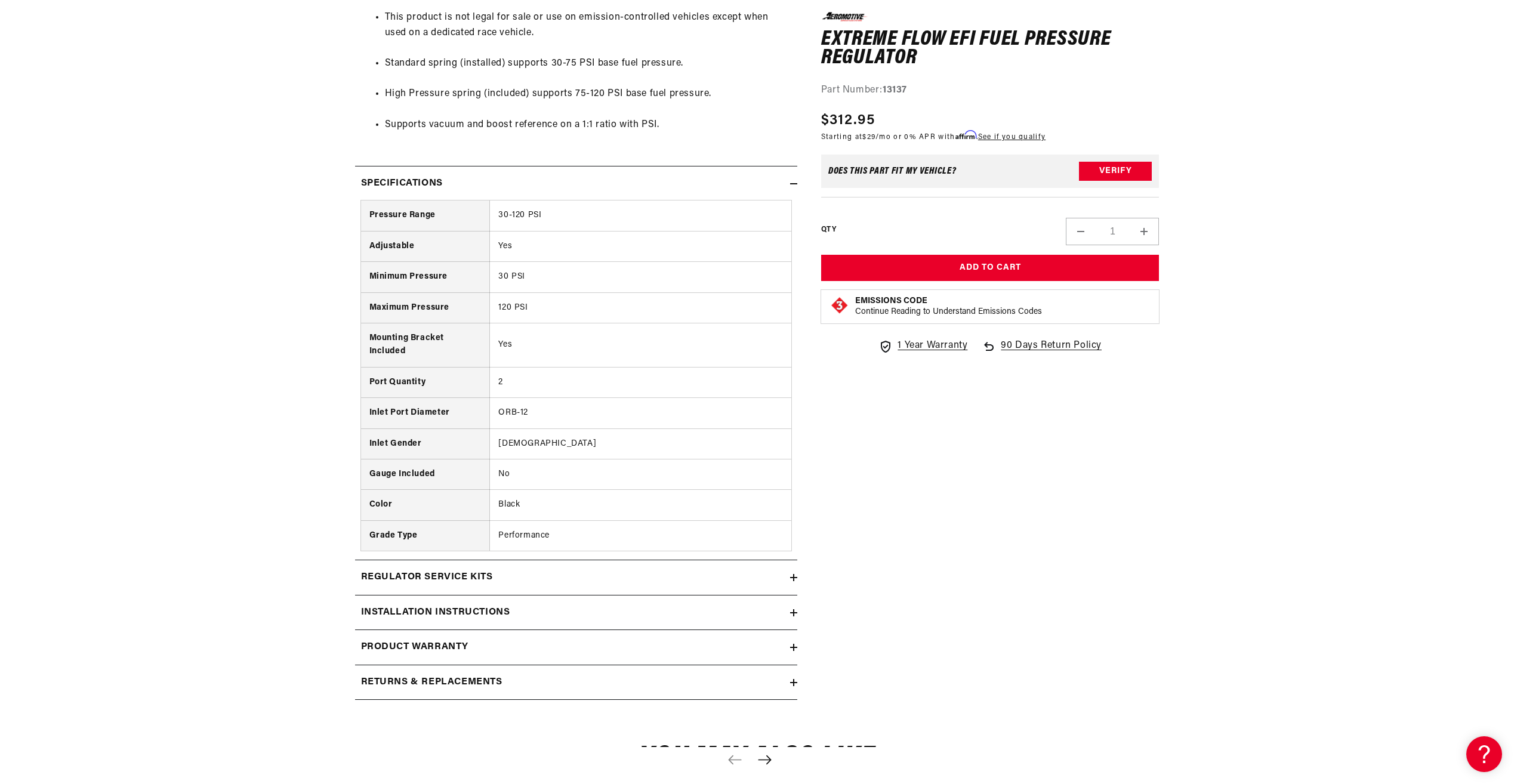
scroll to position [1134, 0]
click at [465, 568] on summary "Regulator Service Kits" at bounding box center [575, 575] width 442 height 35
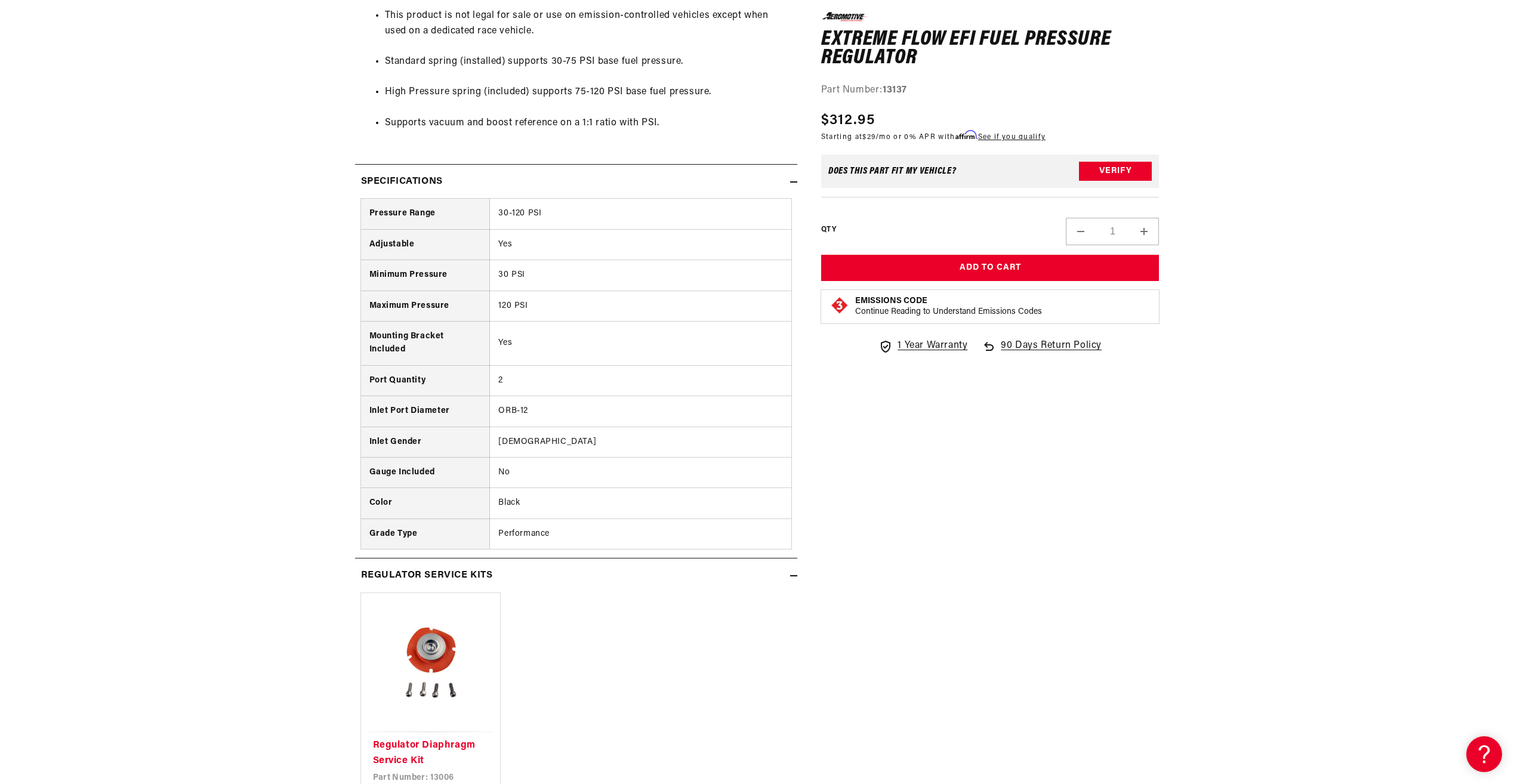
click at [465, 568] on summary "Regulator Service Kits" at bounding box center [575, 575] width 442 height 35
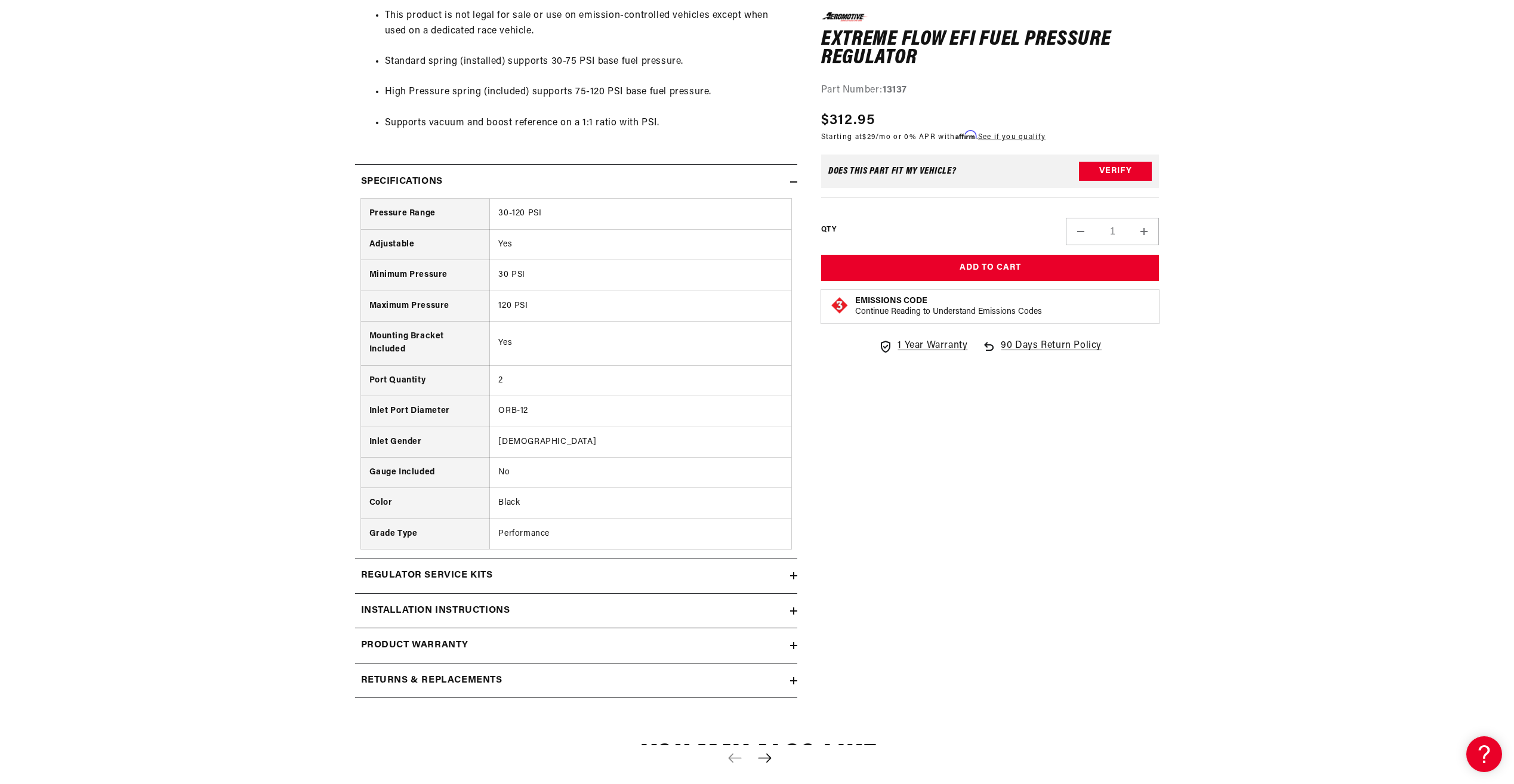
click at [432, 572] on h2 "Regulator Service Kits" at bounding box center [427, 576] width 132 height 16
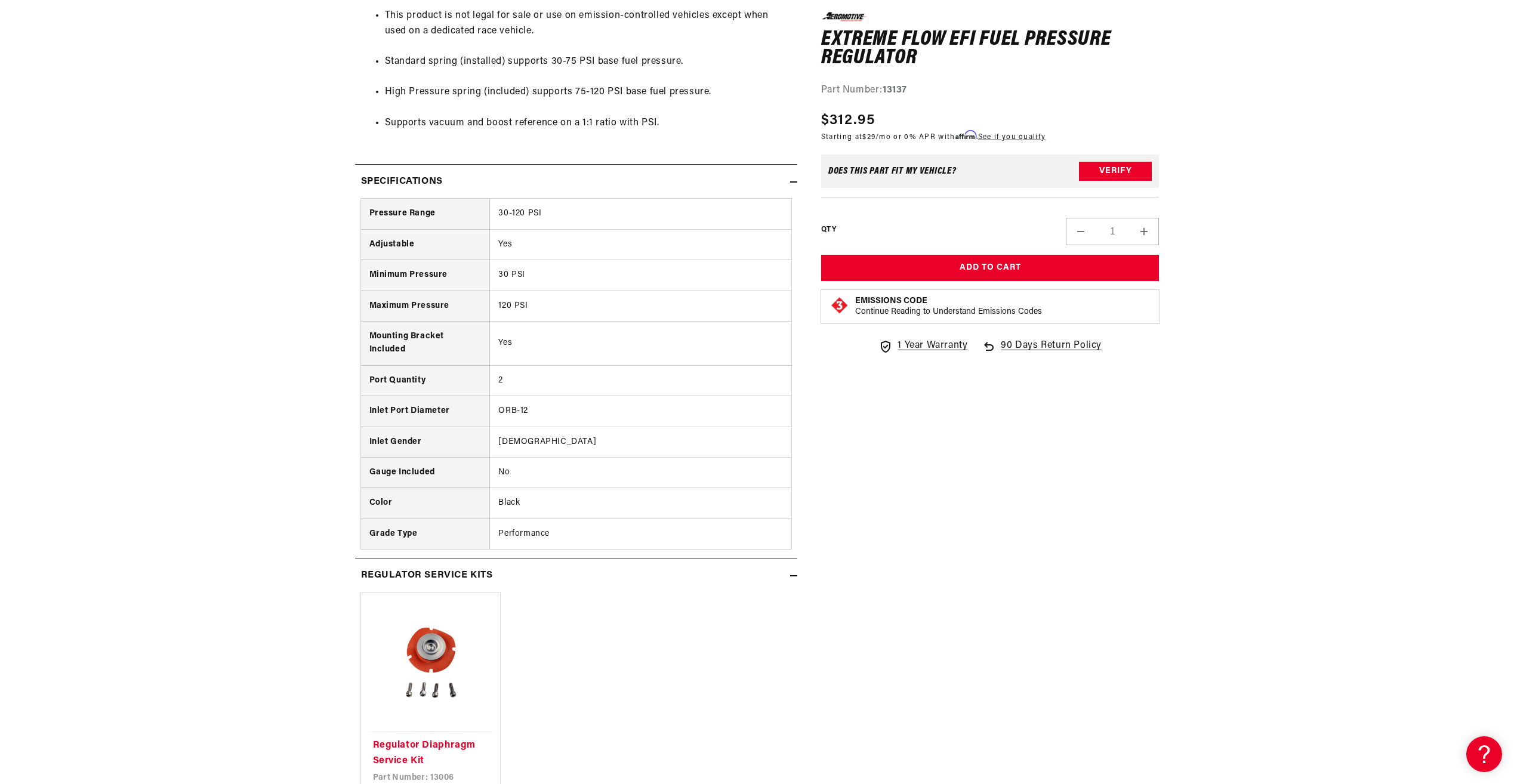
click at [432, 572] on h2 "Regulator Service Kits" at bounding box center [427, 576] width 132 height 16
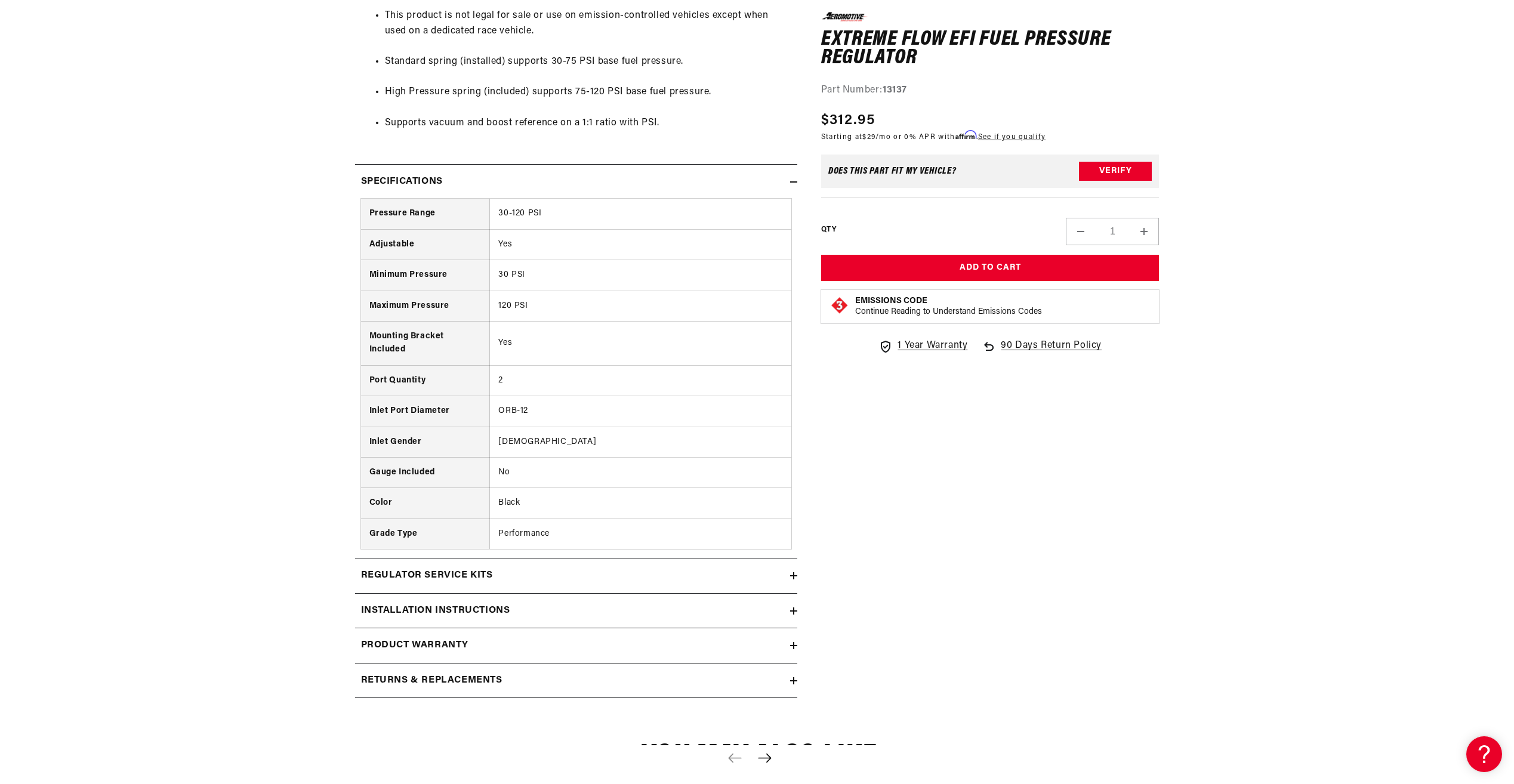
click at [422, 617] on h2 "Installation Instructions" at bounding box center [435, 611] width 149 height 16
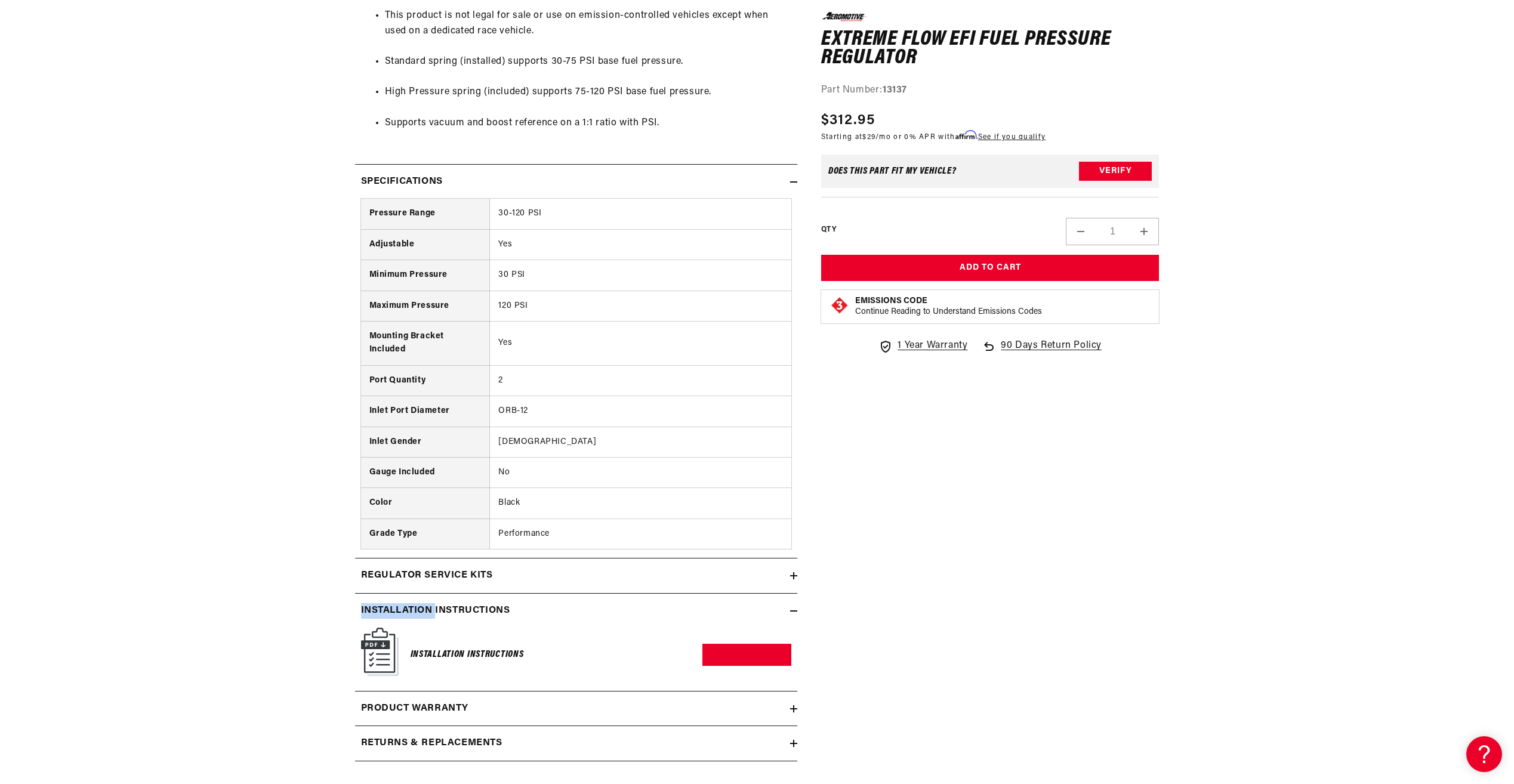
click at [422, 617] on h2 "Installation Instructions" at bounding box center [435, 611] width 149 height 16
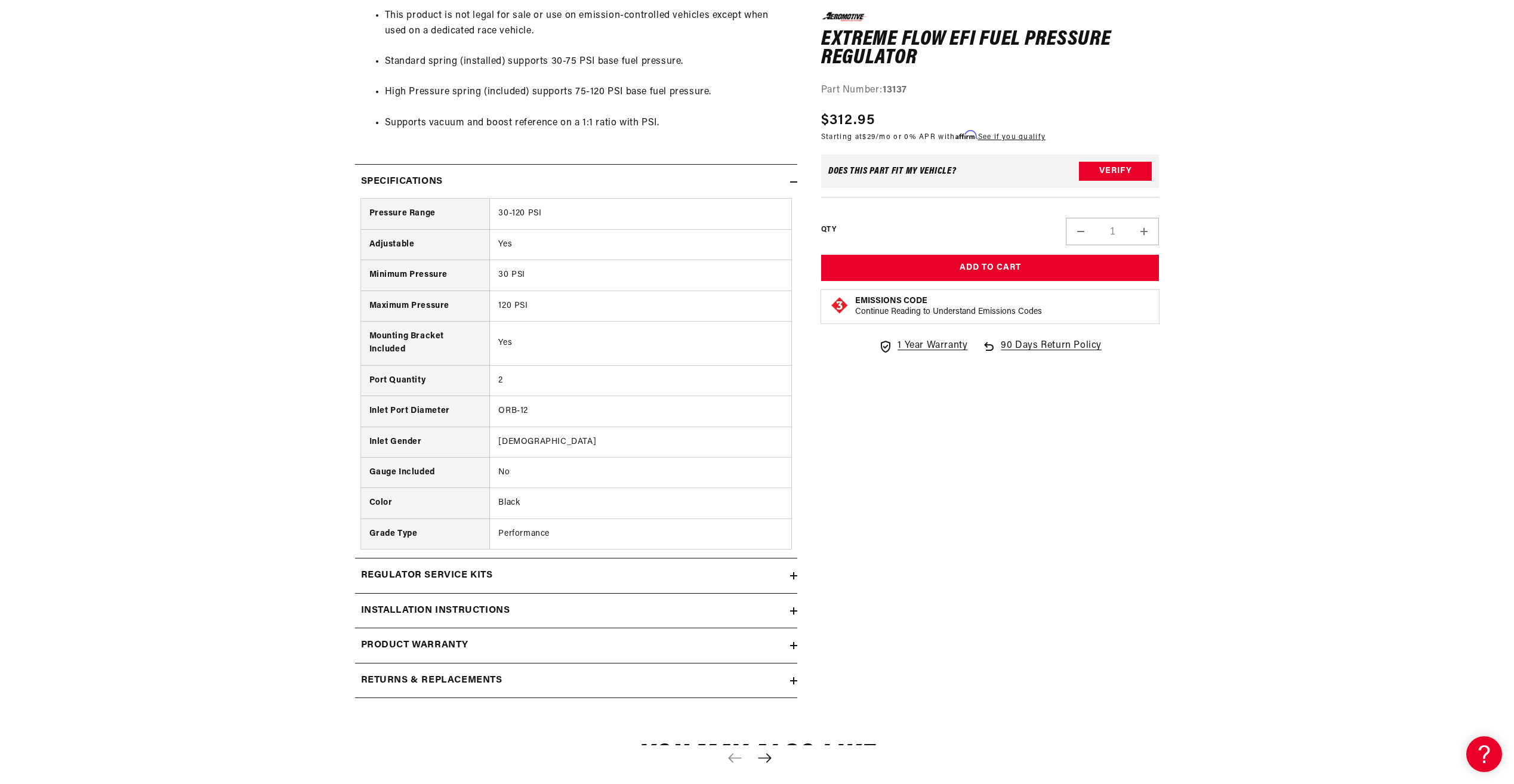
drag, startPoint x: 422, startPoint y: 617, endPoint x: 383, endPoint y: 560, distance: 69.1
click at [383, 560] on summary "Regulator Service Kits" at bounding box center [575, 575] width 442 height 35
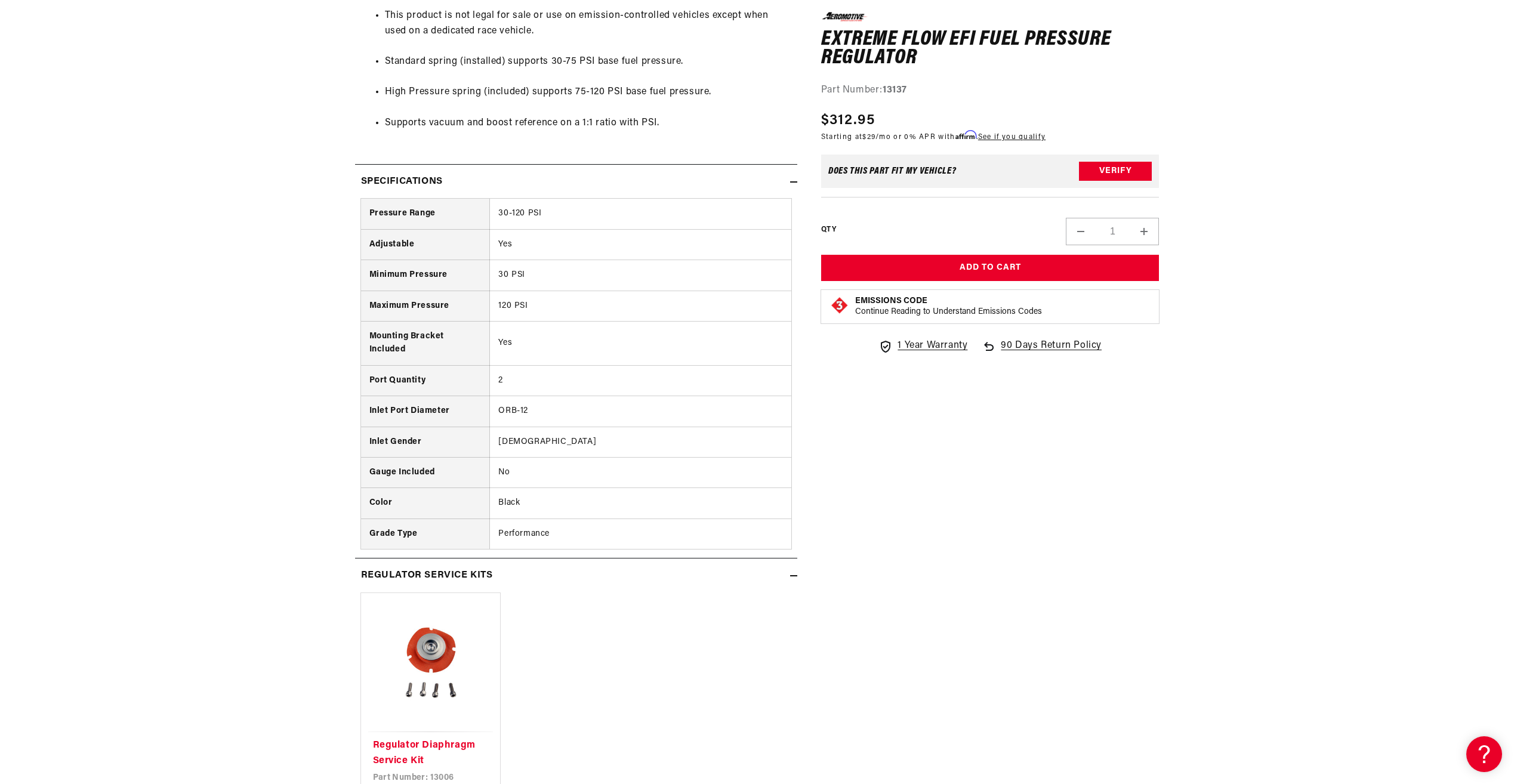
click at [390, 573] on h2 "Regulator Service Kits" at bounding box center [427, 576] width 132 height 16
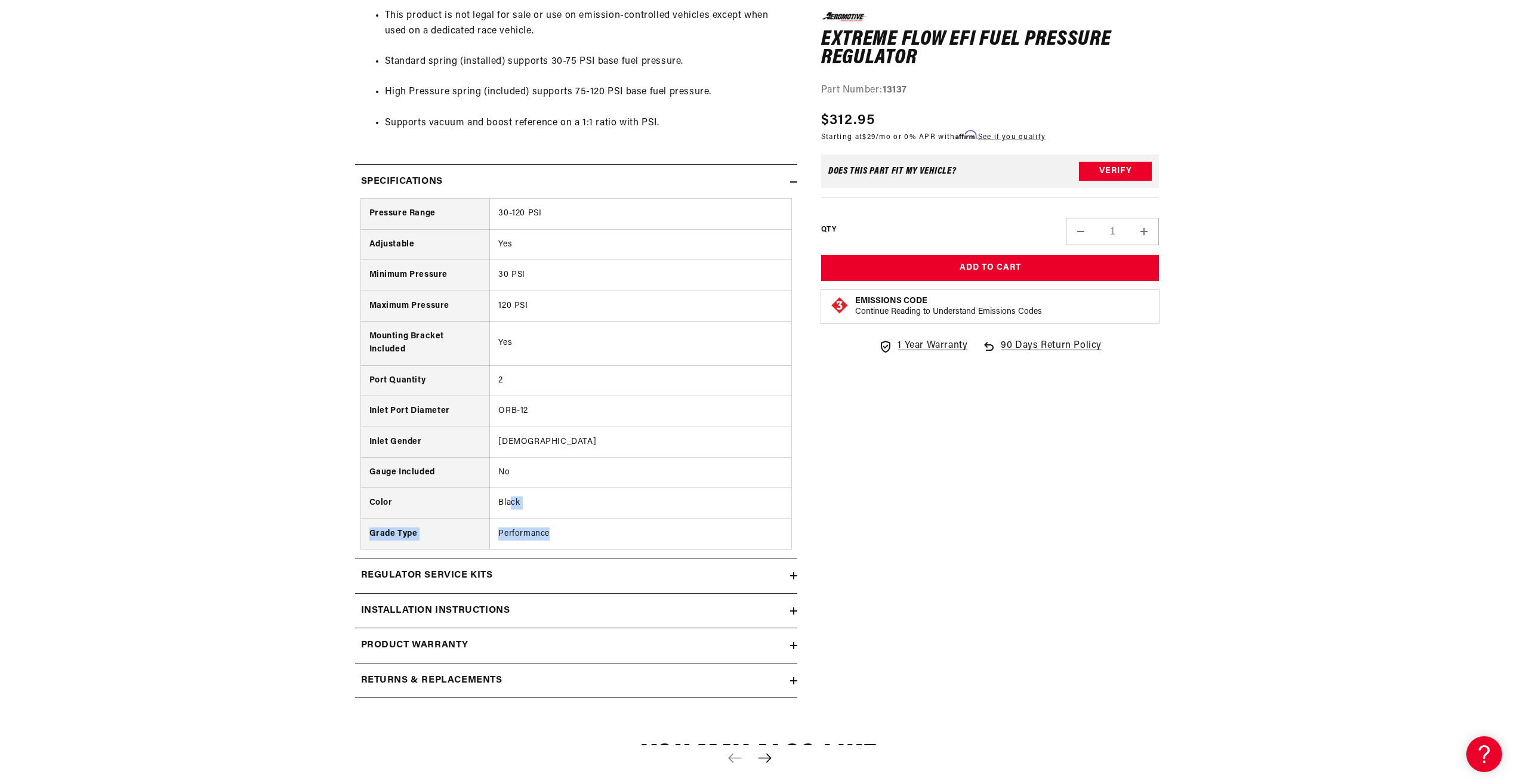
drag, startPoint x: 542, startPoint y: 528, endPoint x: 560, endPoint y: 535, distance: 19.3
click at [560, 535] on tbody "Pressure Range 30-120 PSI Adjustable Yes Minimum Pressure 30 PSI Maximum Pressu…" at bounding box center [576, 374] width 430 height 350
drag, startPoint x: 560, startPoint y: 535, endPoint x: 505, endPoint y: 526, distance: 55.7
click at [505, 526] on td "Performance" at bounding box center [640, 533] width 301 height 31
drag, startPoint x: 455, startPoint y: 262, endPoint x: 547, endPoint y: 315, distance: 106.2
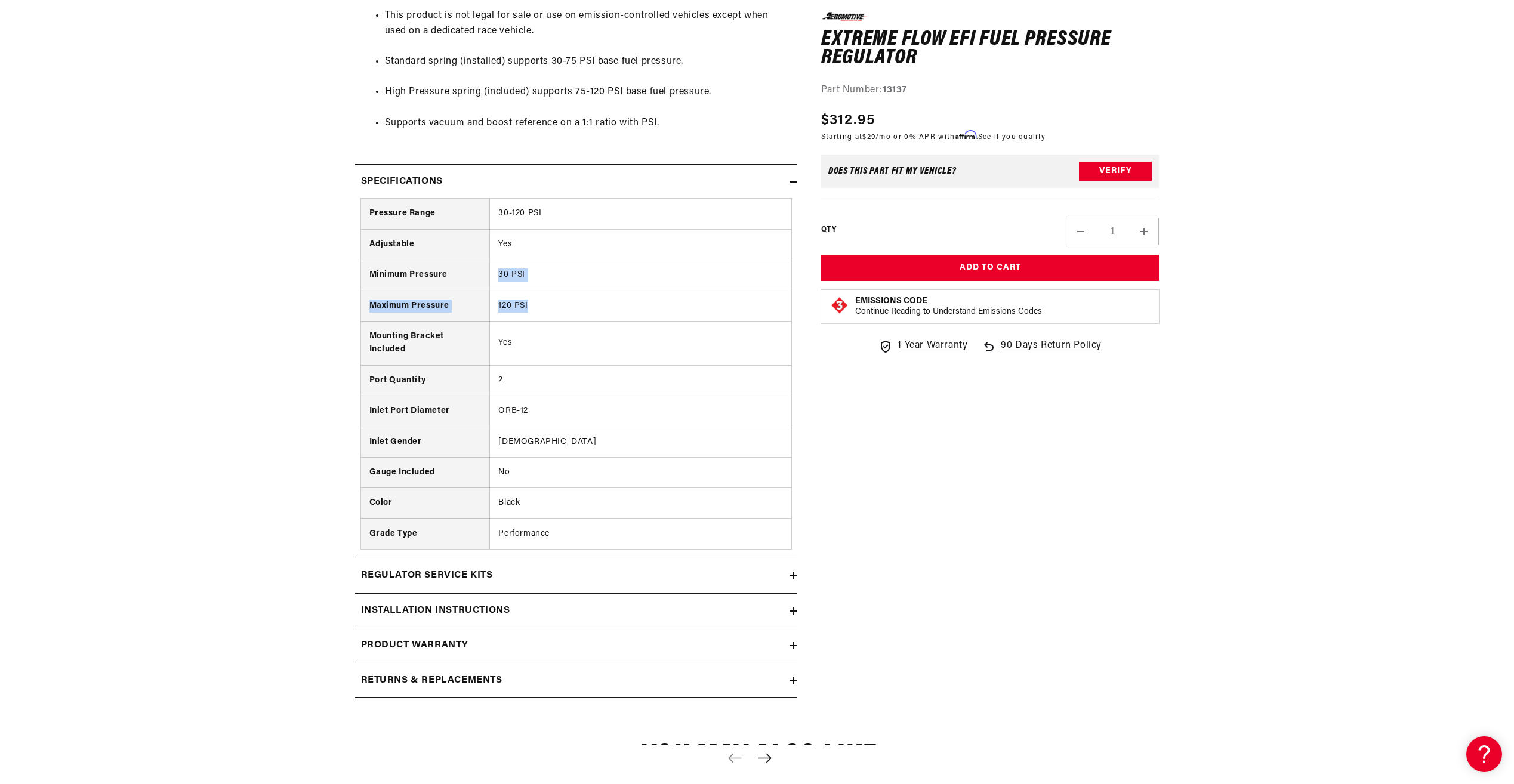
click at [547, 315] on tbody "Pressure Range 30-120 PSI Adjustable Yes Minimum Pressure 30 PSI Maximum Pressu…" at bounding box center [576, 374] width 430 height 350
drag, startPoint x: 547, startPoint y: 315, endPoint x: 462, endPoint y: 329, distance: 86.1
click at [462, 329] on th "Mounting Bracket Included" at bounding box center [425, 343] width 129 height 44
click at [571, 355] on td "Yes" at bounding box center [640, 343] width 301 height 44
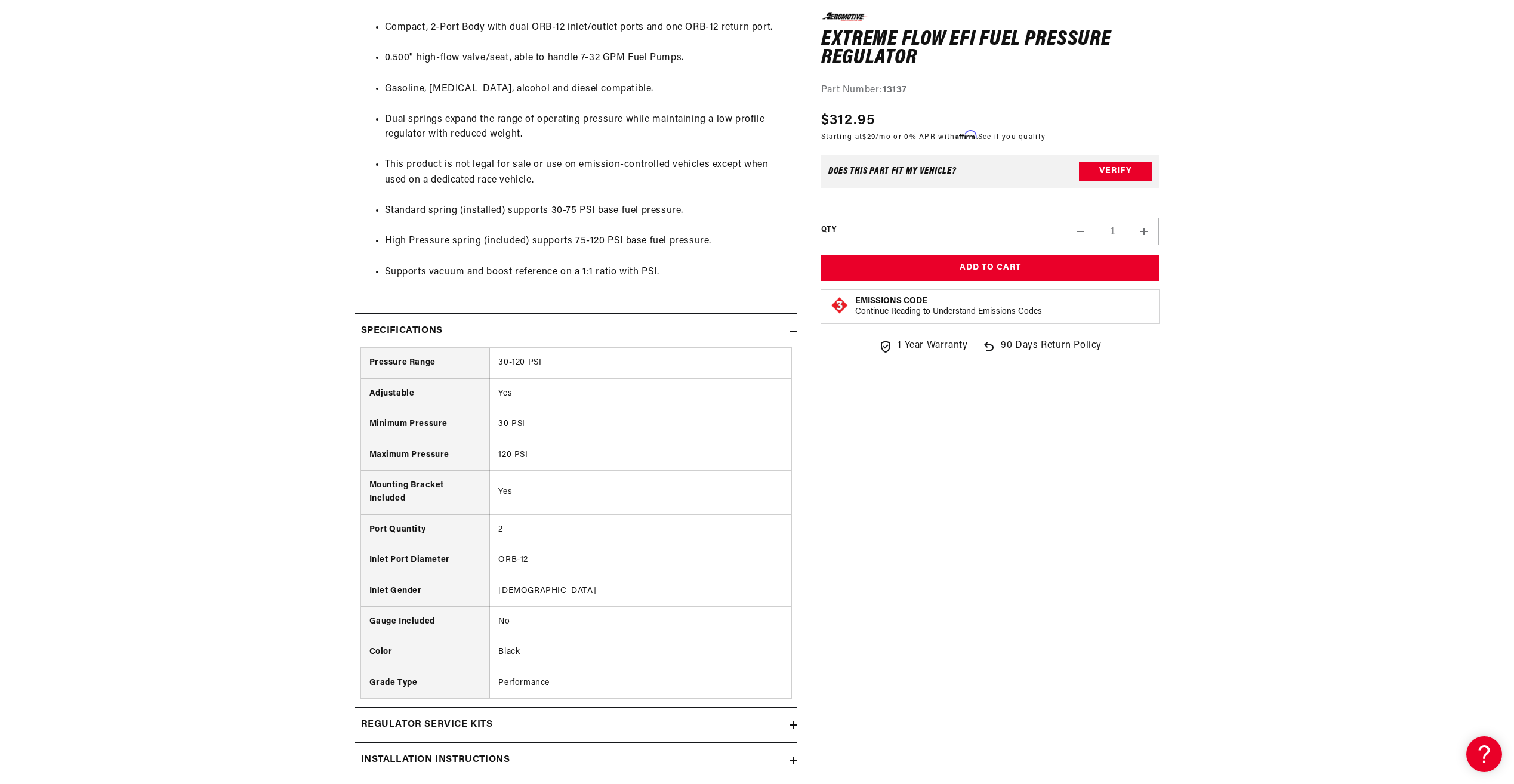
scroll to position [775, 0]
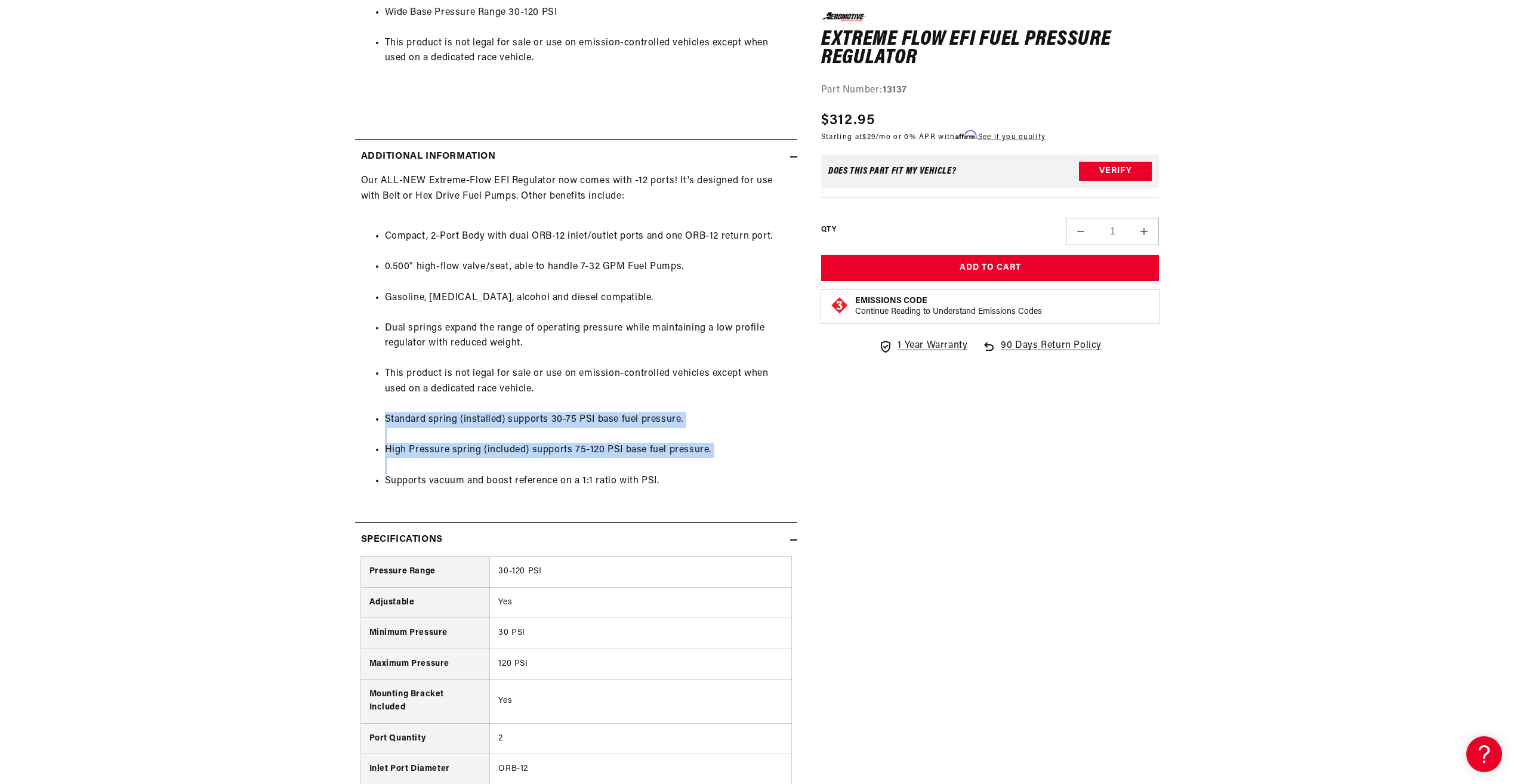
drag, startPoint x: 473, startPoint y: 443, endPoint x: 632, endPoint y: 493, distance: 166.7
click at [632, 493] on ul "Compact, 2-Port Body with dual ORB-12 inlet/outlet ports and one ORB-12 return …" at bounding box center [576, 359] width 430 height 290
drag, startPoint x: 632, startPoint y: 493, endPoint x: 580, endPoint y: 479, distance: 53.9
click at [583, 481] on li "Supports vacuum and boost reference on a 1:1 ratio with PSI." at bounding box center [588, 481] width 407 height 16
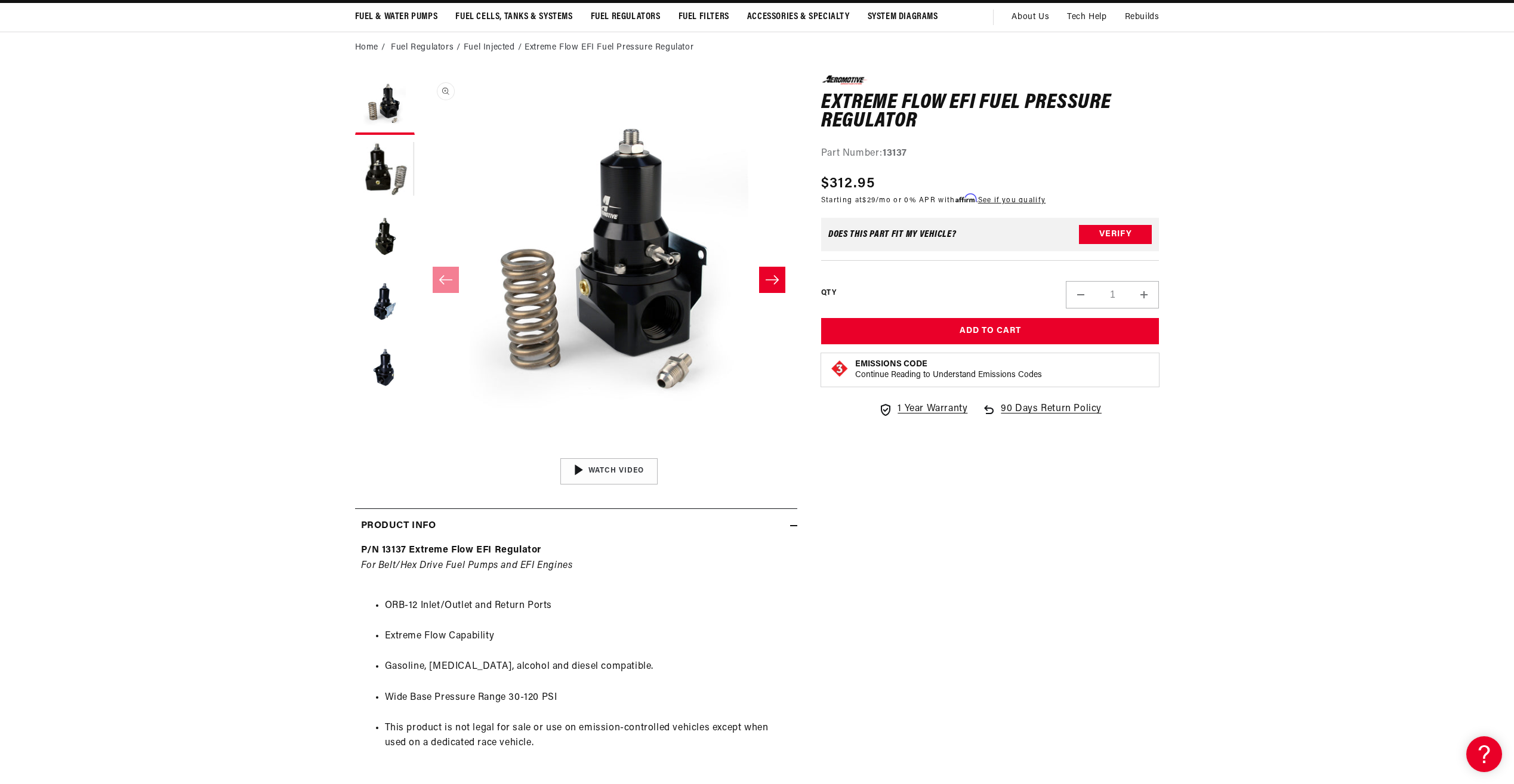
scroll to position [0, 0]
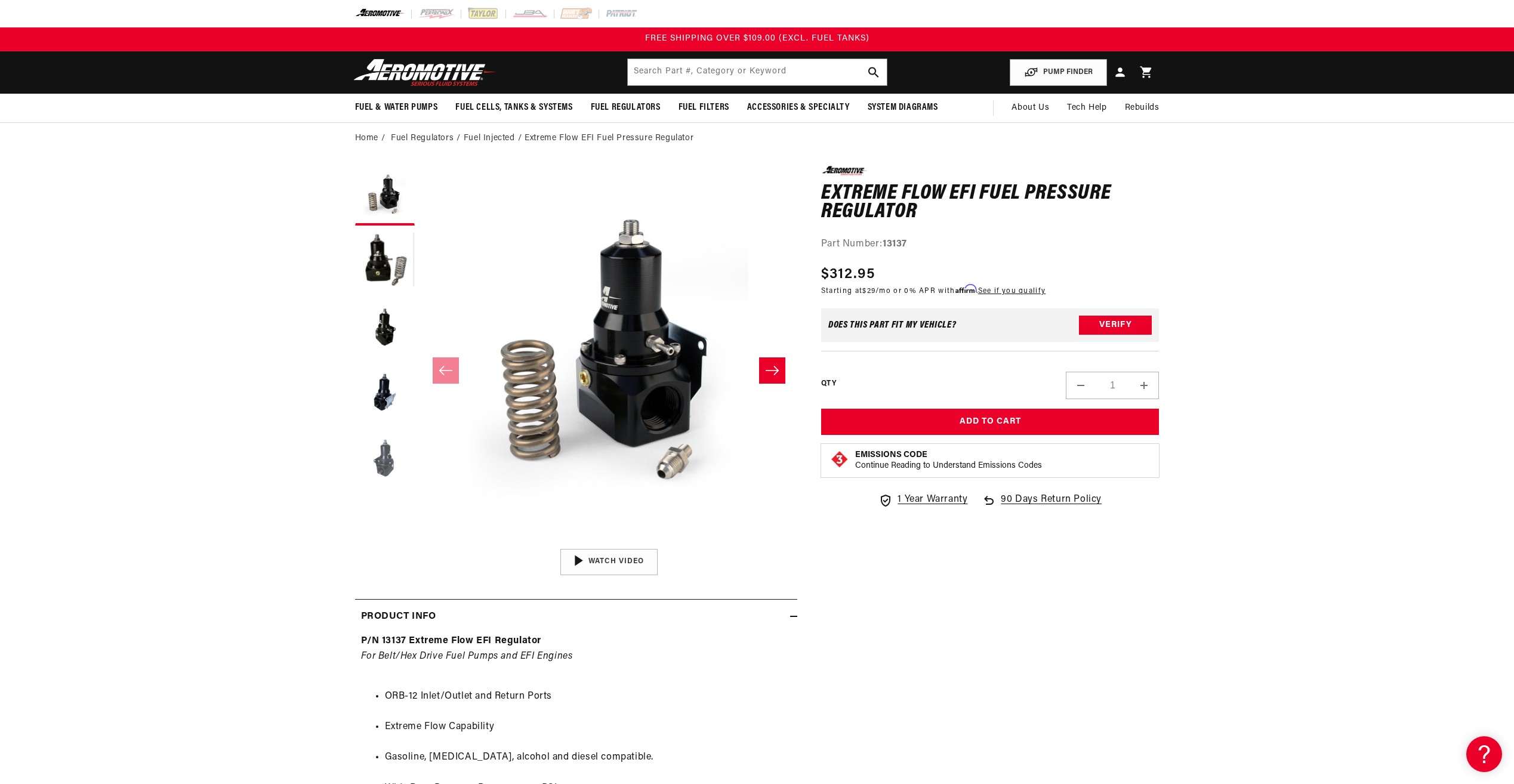
click at [395, 461] on button "Load image 5 in gallery view" at bounding box center [385, 459] width 60 height 60
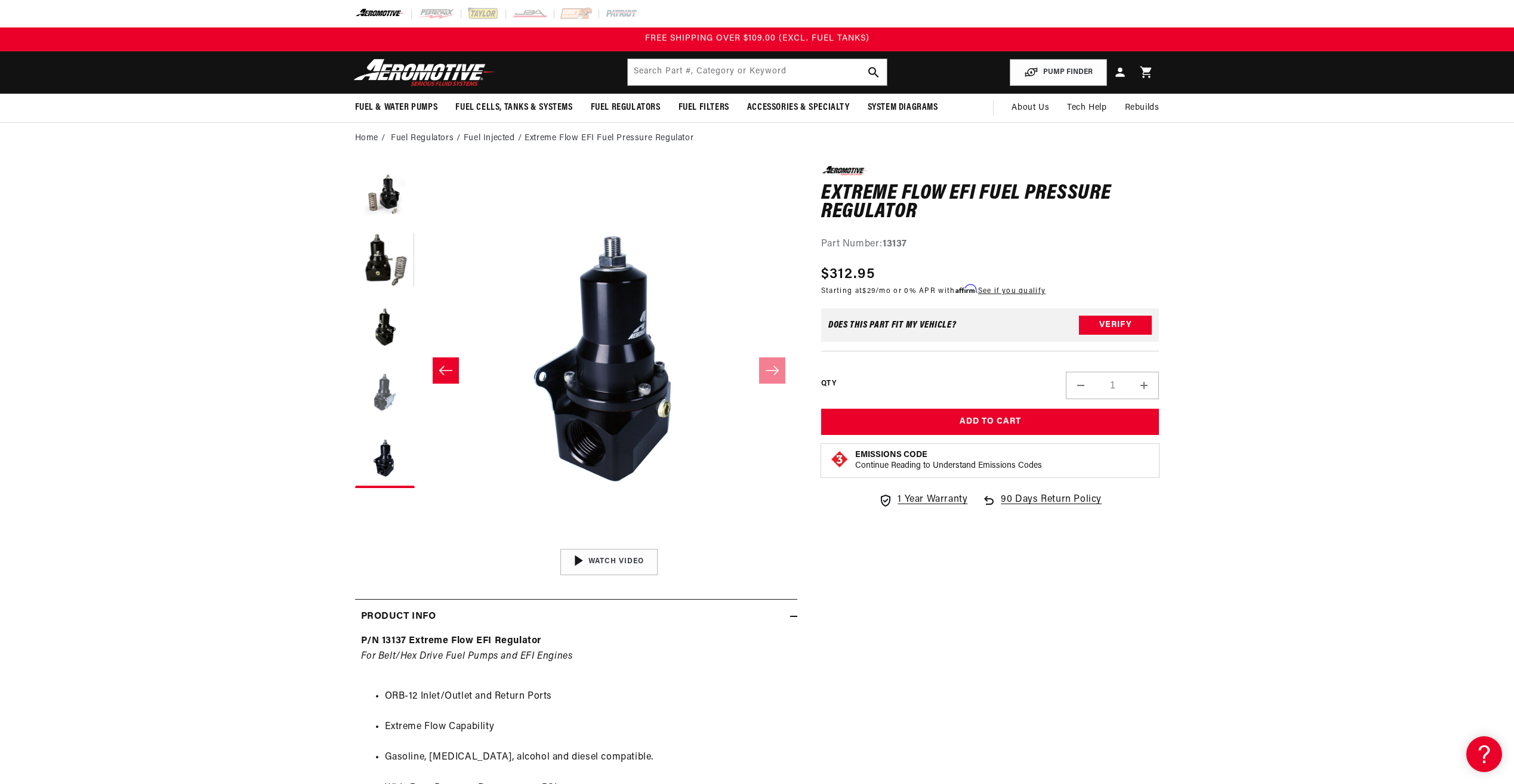
click at [388, 383] on button "Load image 4 in gallery view" at bounding box center [385, 392] width 60 height 60
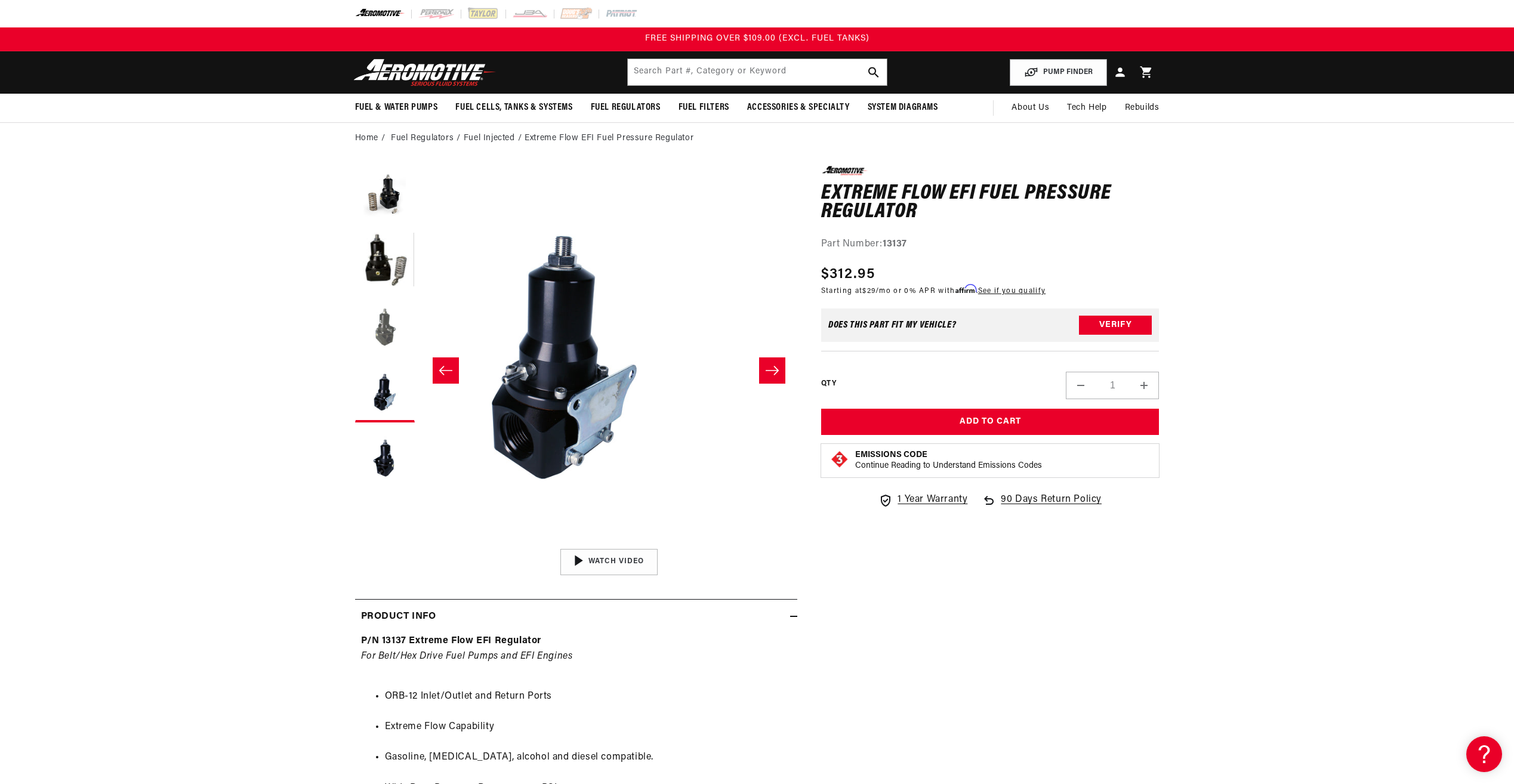
scroll to position [1, 1130]
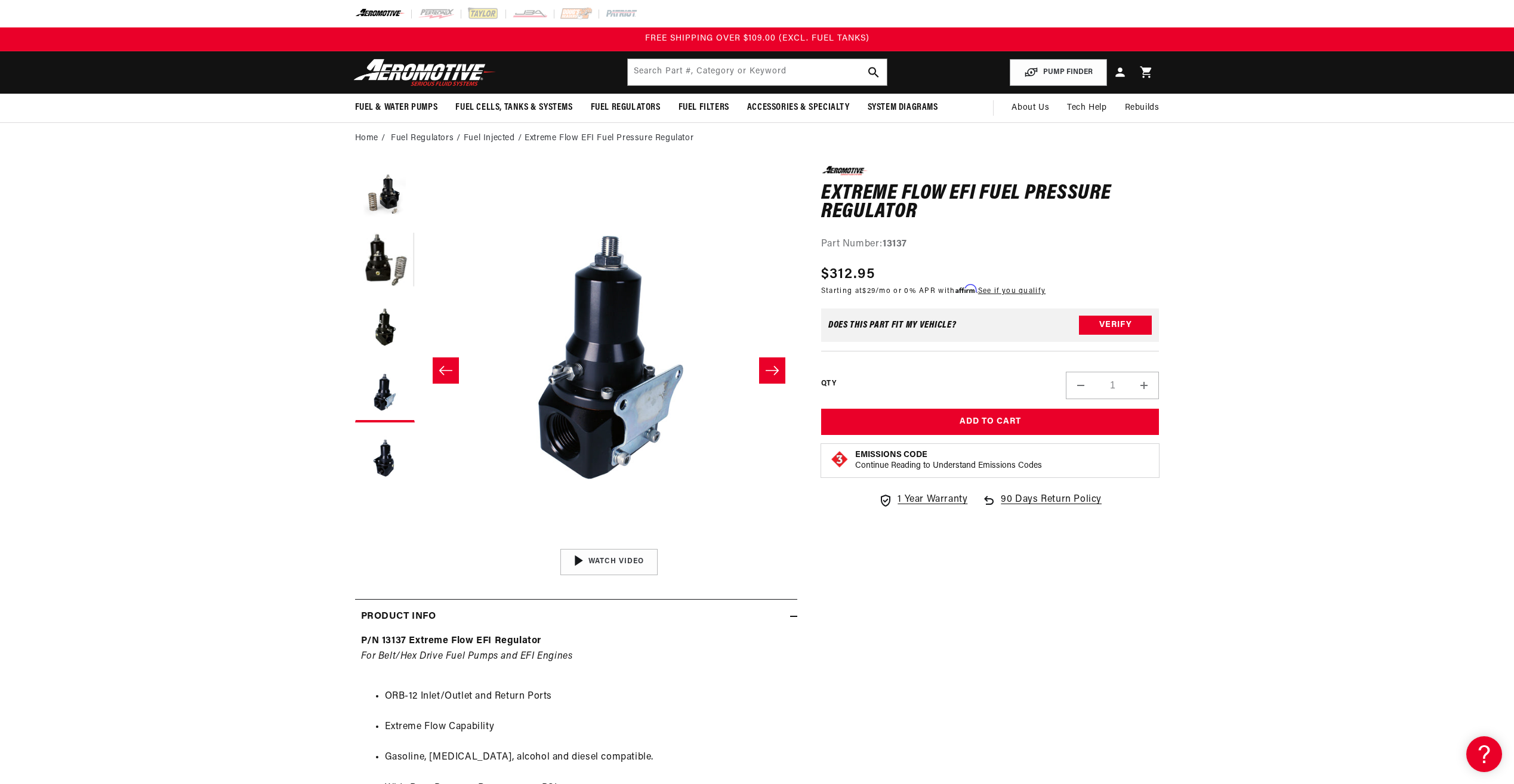
click at [379, 295] on ul "Gallery Viewer" at bounding box center [385, 327] width 60 height 322
click at [366, 300] on button "Load image 3 in gallery view" at bounding box center [385, 327] width 60 height 60
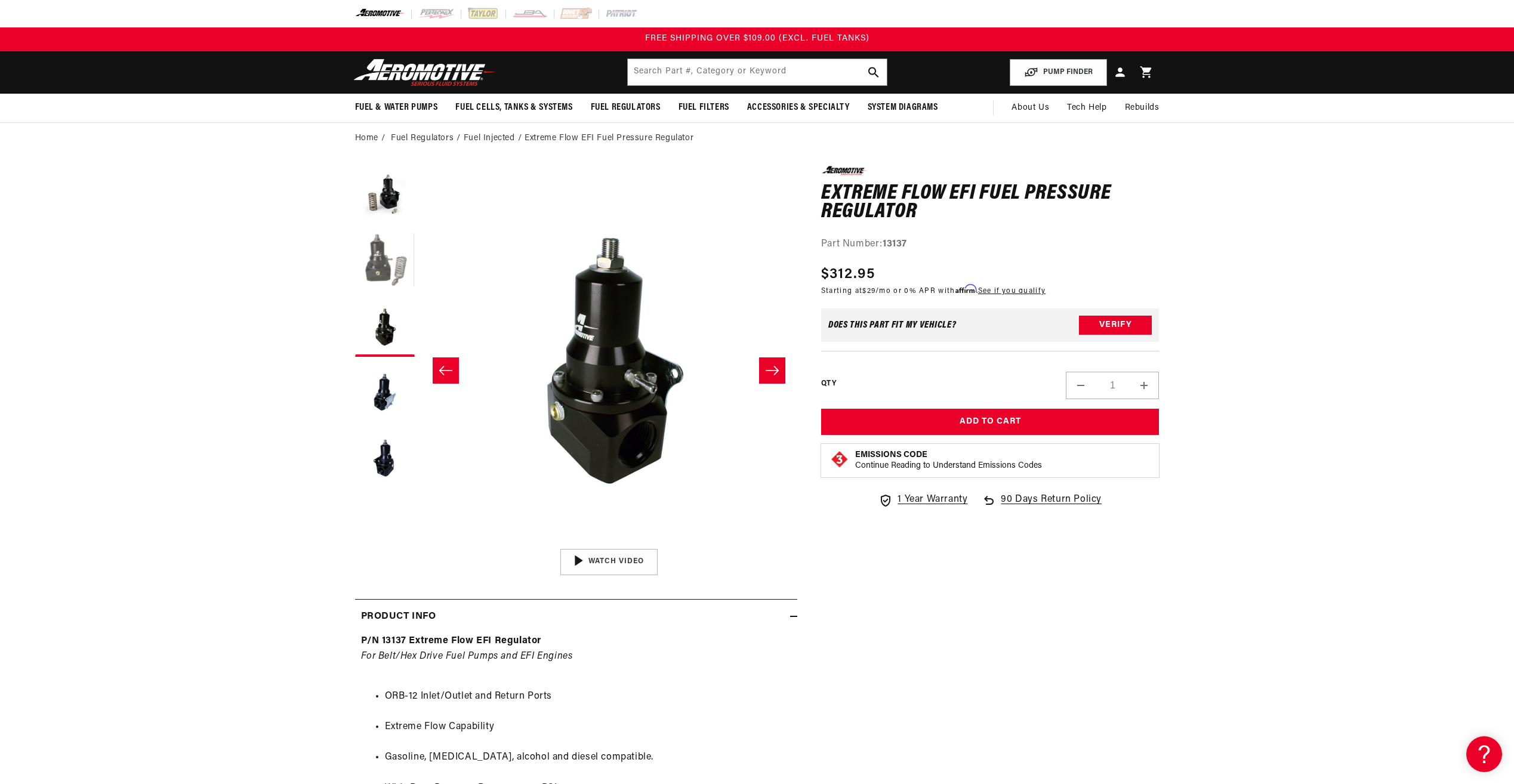
click at [383, 259] on button "Load image 2 in gallery view" at bounding box center [385, 261] width 60 height 60
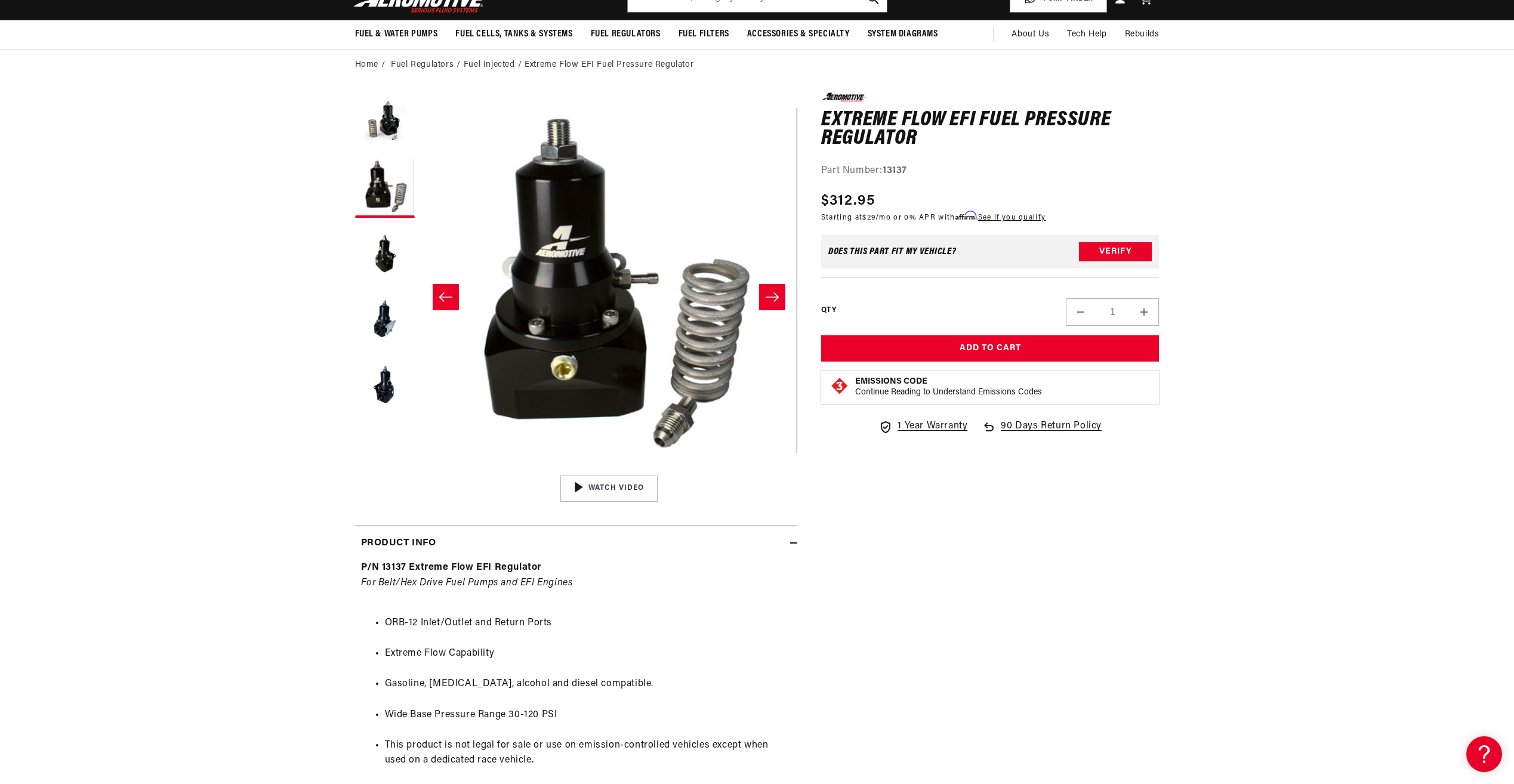
scroll to position [298, 0]
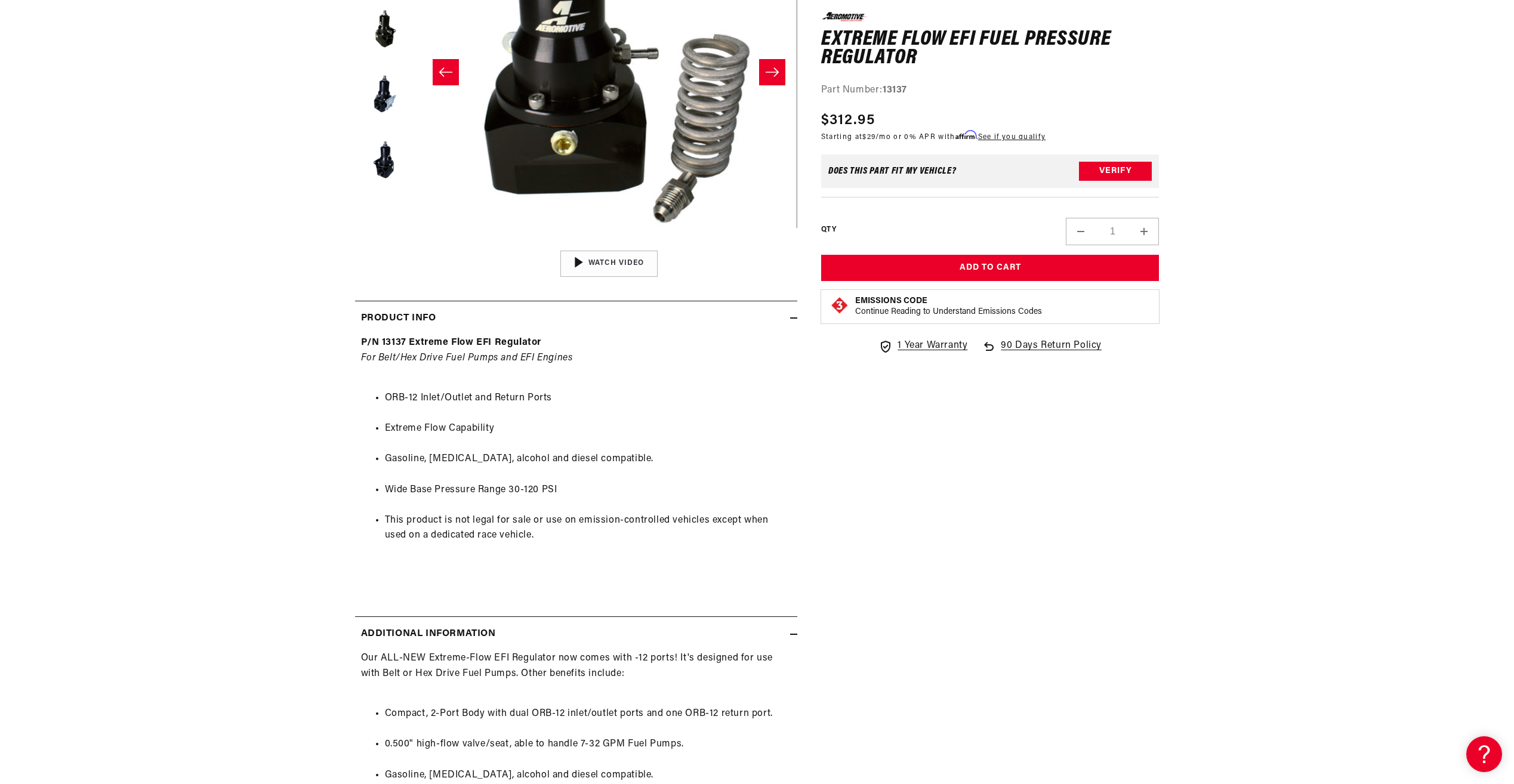
click at [444, 407] on ul "ORB-12 Inlet/Outlet and Return Ports Extreme Flow Capability Gasoline, ethanol,…" at bounding box center [576, 466] width 430 height 183
drag, startPoint x: 445, startPoint y: 394, endPoint x: 638, endPoint y: 481, distance: 211.7
click at [639, 481] on ul "ORB-12 Inlet/Outlet and Return Ports Extreme Flow Capability Gasoline, ethanol,…" at bounding box center [576, 466] width 430 height 183
drag, startPoint x: 638, startPoint y: 481, endPoint x: 527, endPoint y: 491, distance: 111.4
click at [527, 491] on li "Wide Base Pressure Range 30-120 PSI" at bounding box center [588, 491] width 407 height 16
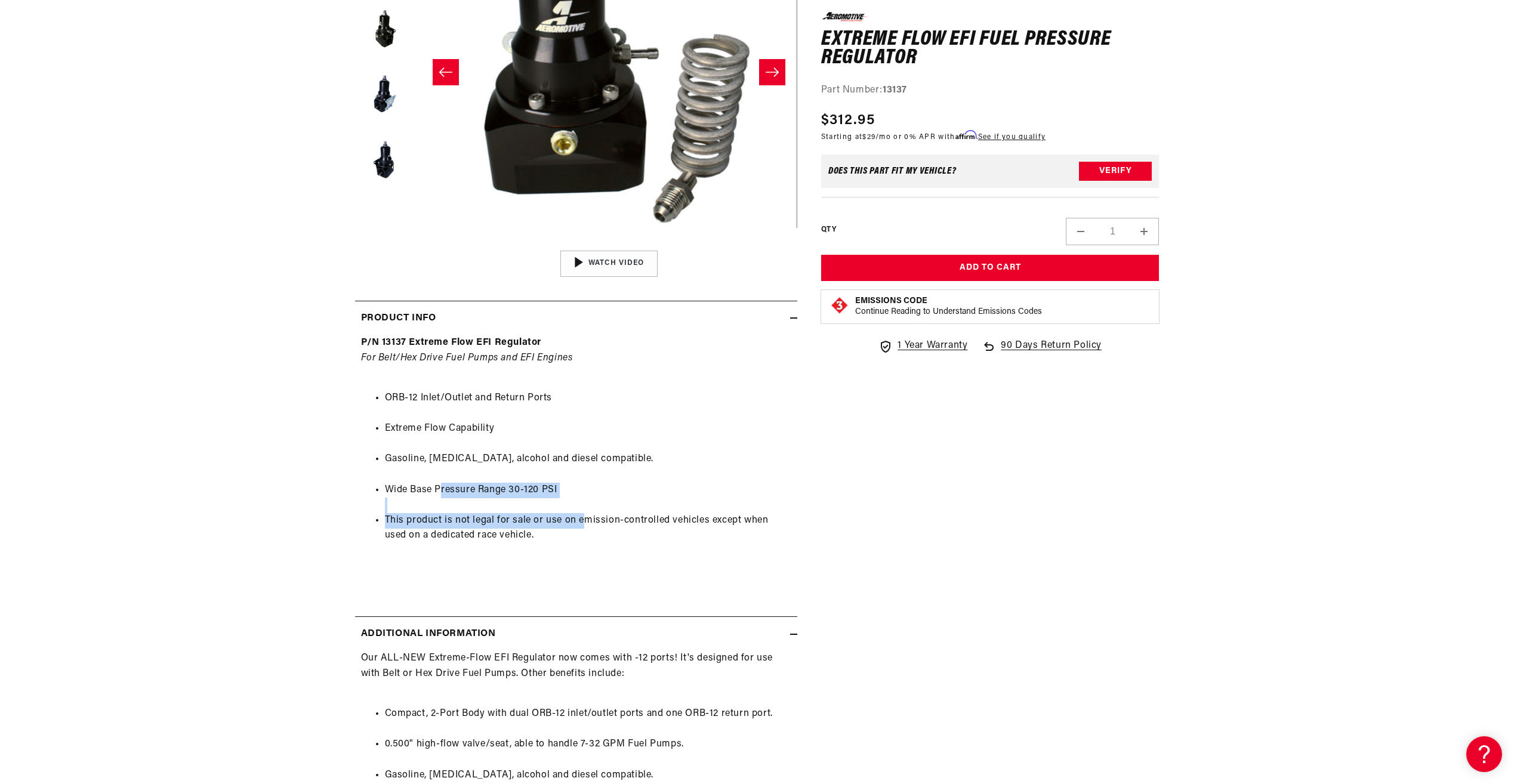
drag, startPoint x: 513, startPoint y: 501, endPoint x: 569, endPoint y: 526, distance: 61.3
click at [570, 526] on ul "ORB-12 Inlet/Outlet and Return Ports Extreme Flow Capability Gasoline, ethanol,…" at bounding box center [576, 466] width 430 height 183
drag, startPoint x: 569, startPoint y: 526, endPoint x: 503, endPoint y: 515, distance: 66.9
click at [526, 517] on li "This product is not legal for sale or use on emission-controlled vehicles excep…" at bounding box center [588, 528] width 407 height 31
drag, startPoint x: 413, startPoint y: 481, endPoint x: 443, endPoint y: 481, distance: 30.0
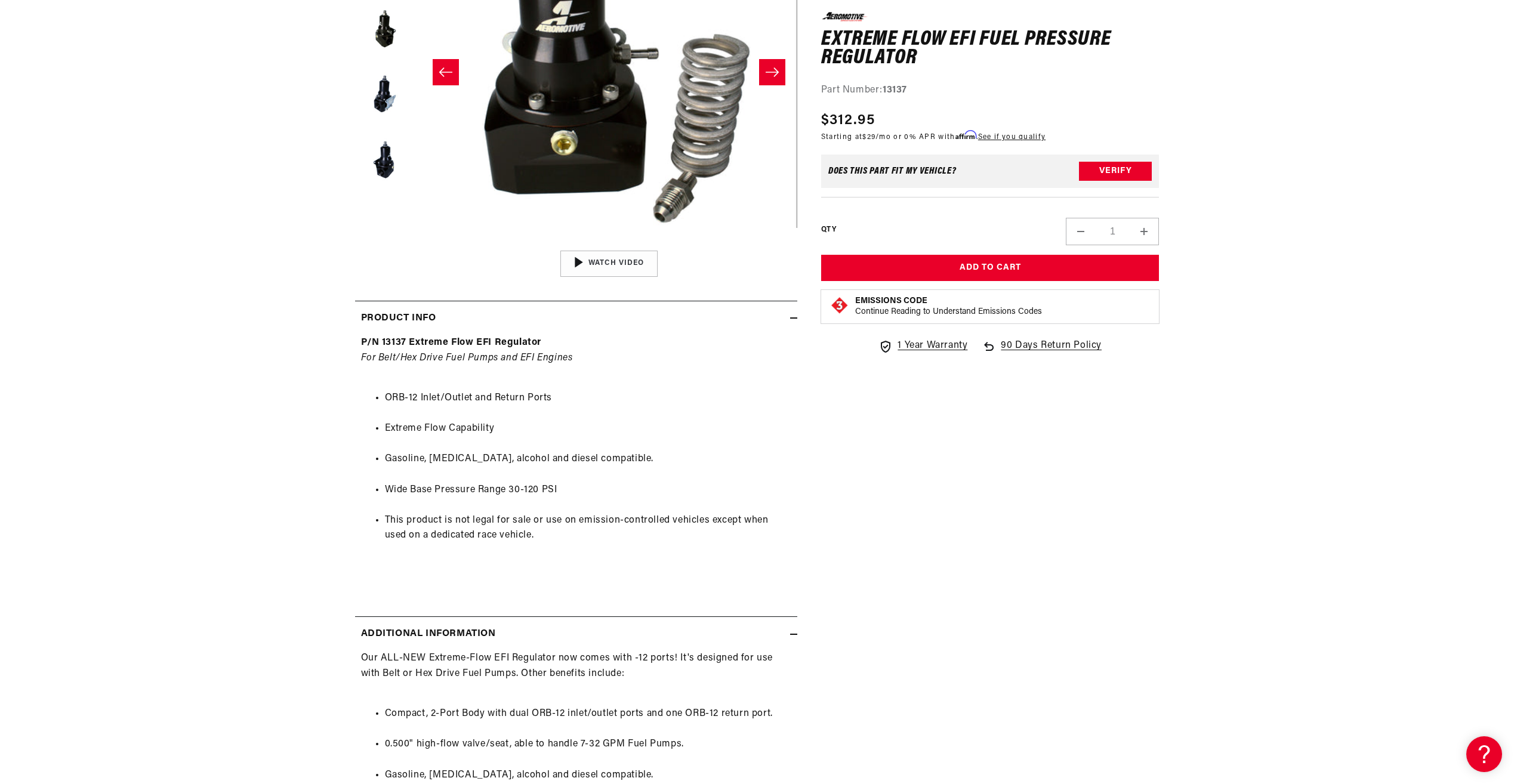
click at [443, 481] on ul "ORB-12 Inlet/Outlet and Return Ports Extreme Flow Capability Gasoline, ethanol,…" at bounding box center [576, 466] width 430 height 183
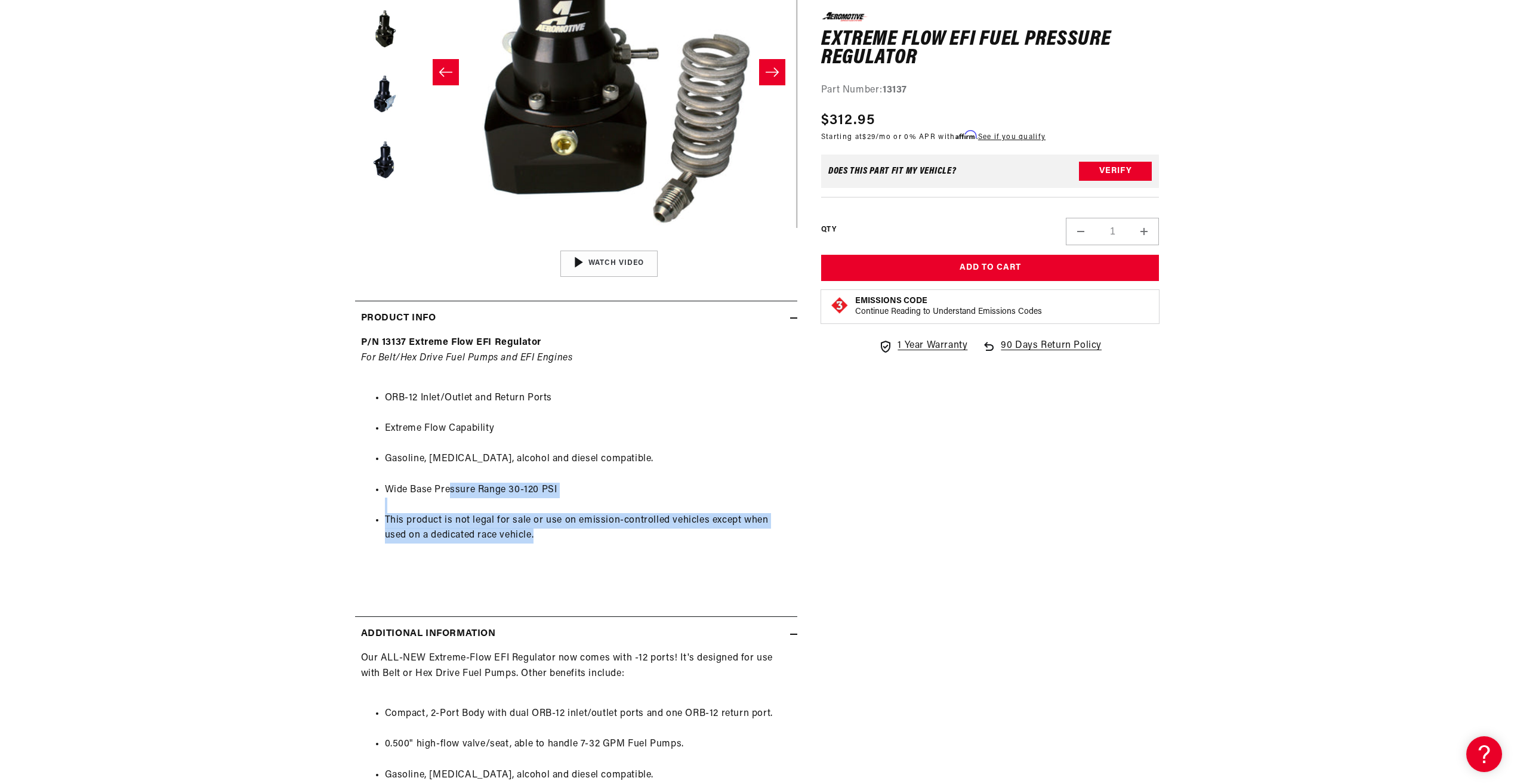
drag, startPoint x: 451, startPoint y: 489, endPoint x: 639, endPoint y: 531, distance: 192.6
click at [639, 531] on ul "ORB-12 Inlet/Outlet and Return Ports Extreme Flow Capability Gasoline, ethanol,…" at bounding box center [576, 466] width 430 height 183
click at [638, 531] on li "This product is not legal for sale or use on emission-controlled vehicles excep…" at bounding box center [588, 528] width 407 height 31
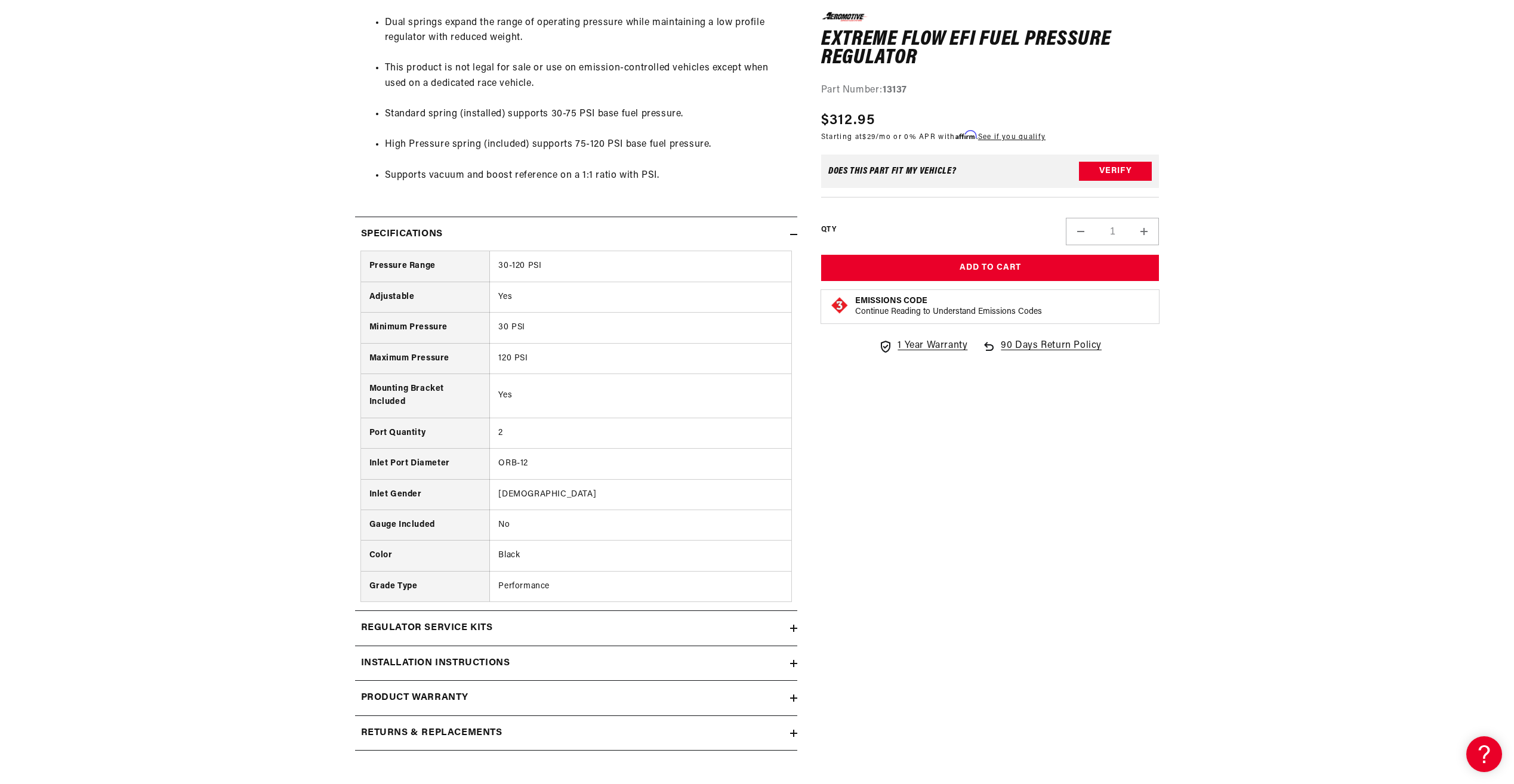
scroll to position [1253, 0]
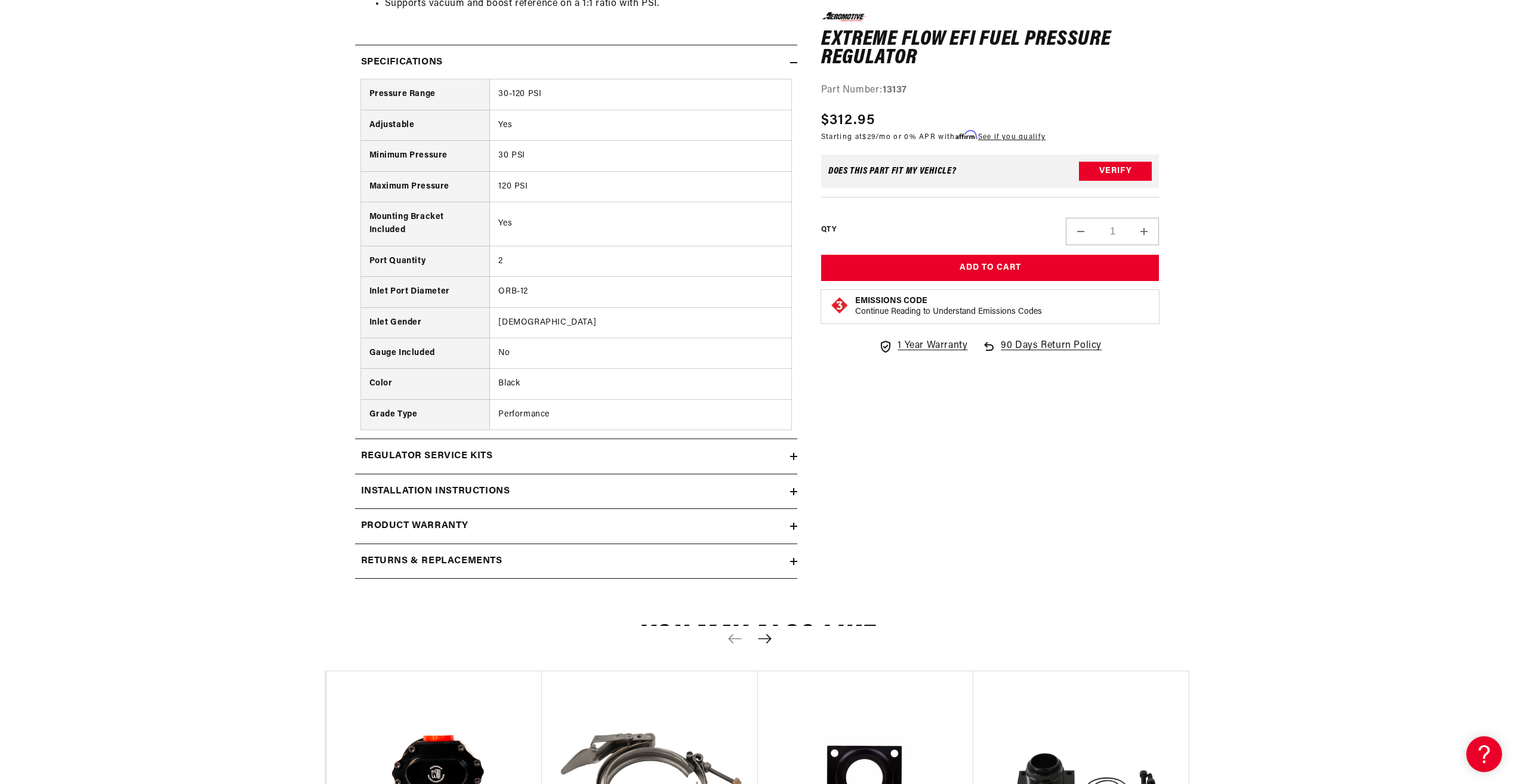
click at [467, 446] on summary "Regulator Service Kits" at bounding box center [575, 456] width 442 height 35
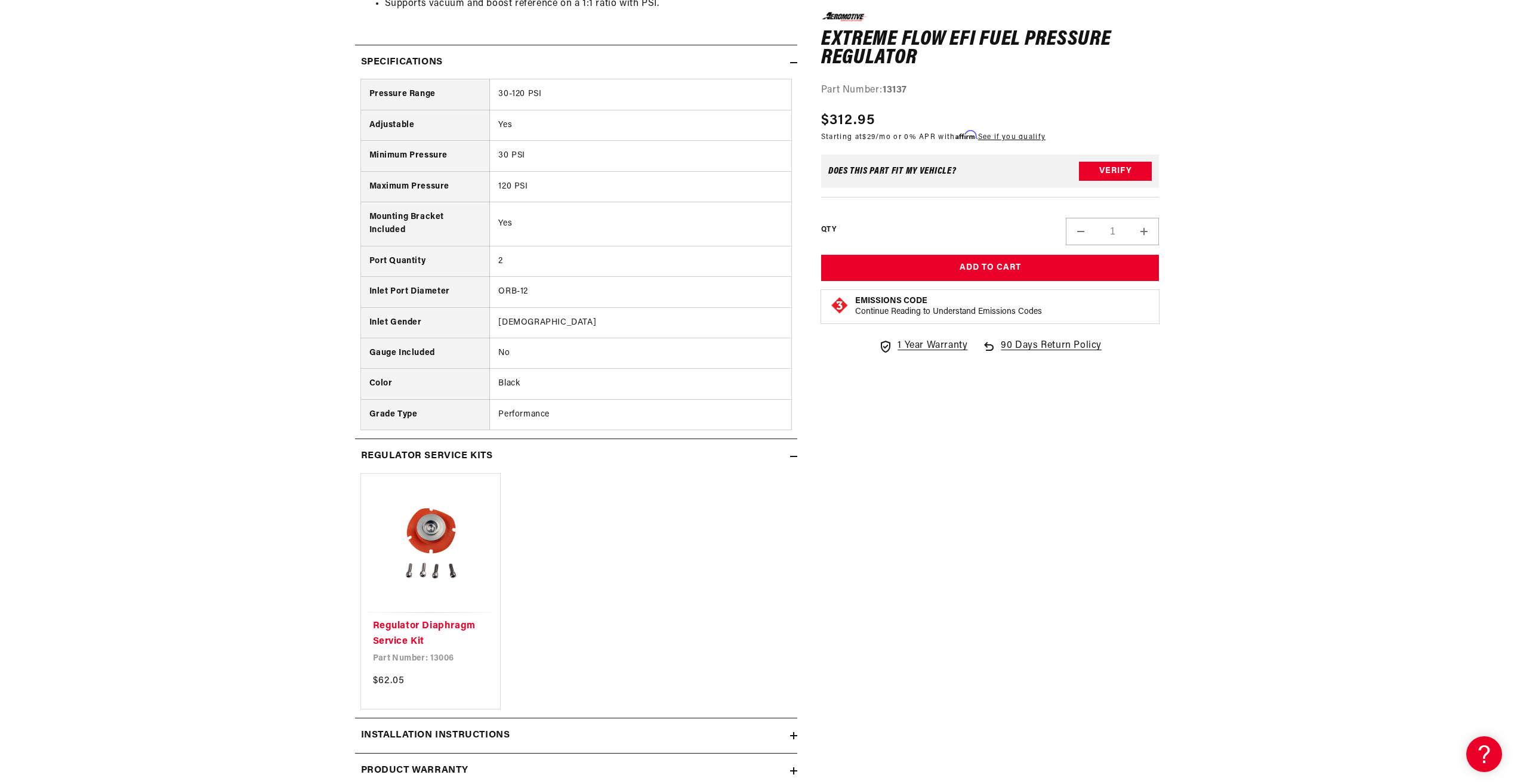
click at [481, 459] on h2 "Regulator Service Kits" at bounding box center [427, 456] width 132 height 16
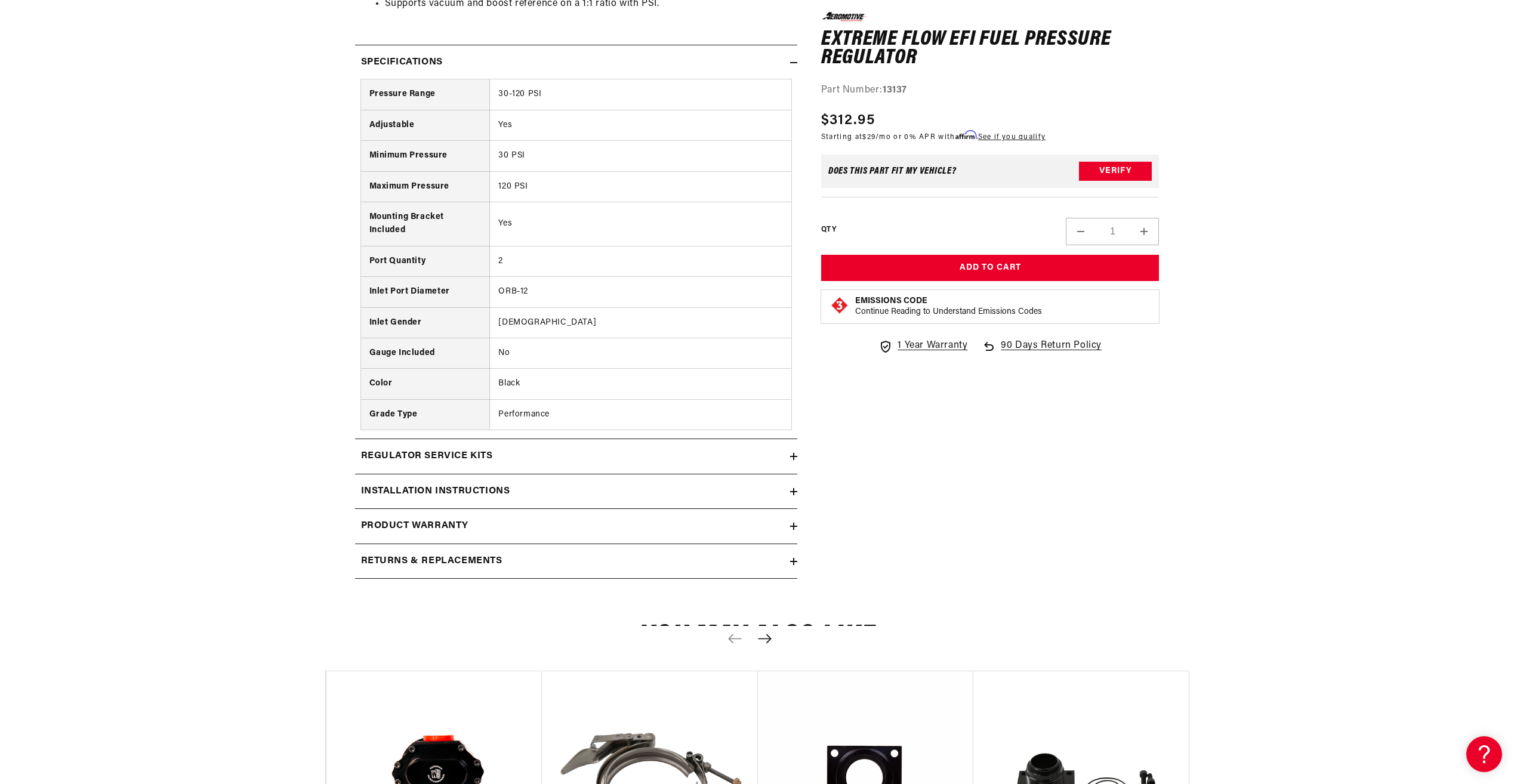
click at [470, 503] on summary "Installation Instructions" at bounding box center [575, 491] width 442 height 35
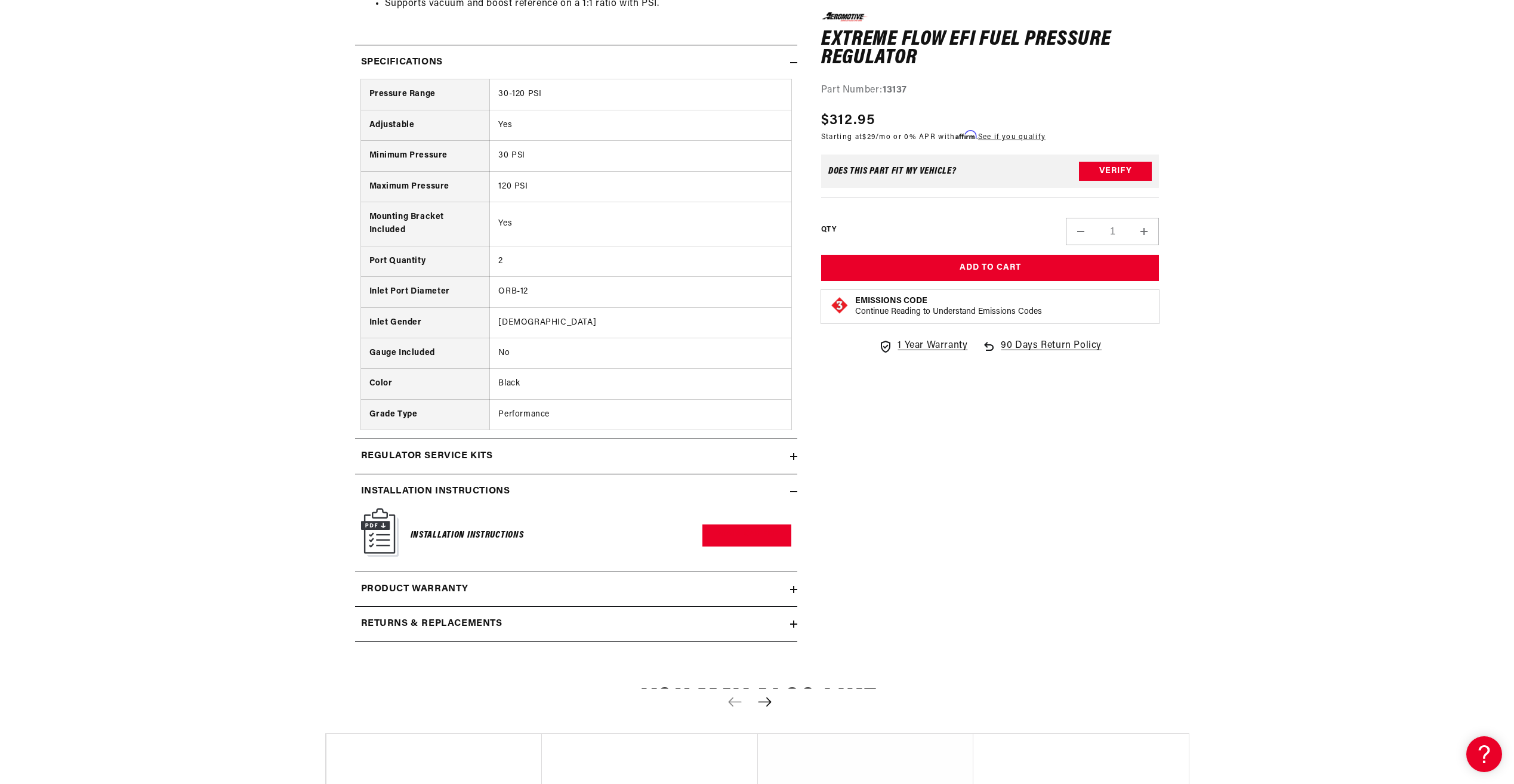
click at [474, 545] on div "Installation Instructions" at bounding box center [466, 535] width 113 height 48
click at [716, 535] on link "Download PDF" at bounding box center [746, 535] width 89 height 22
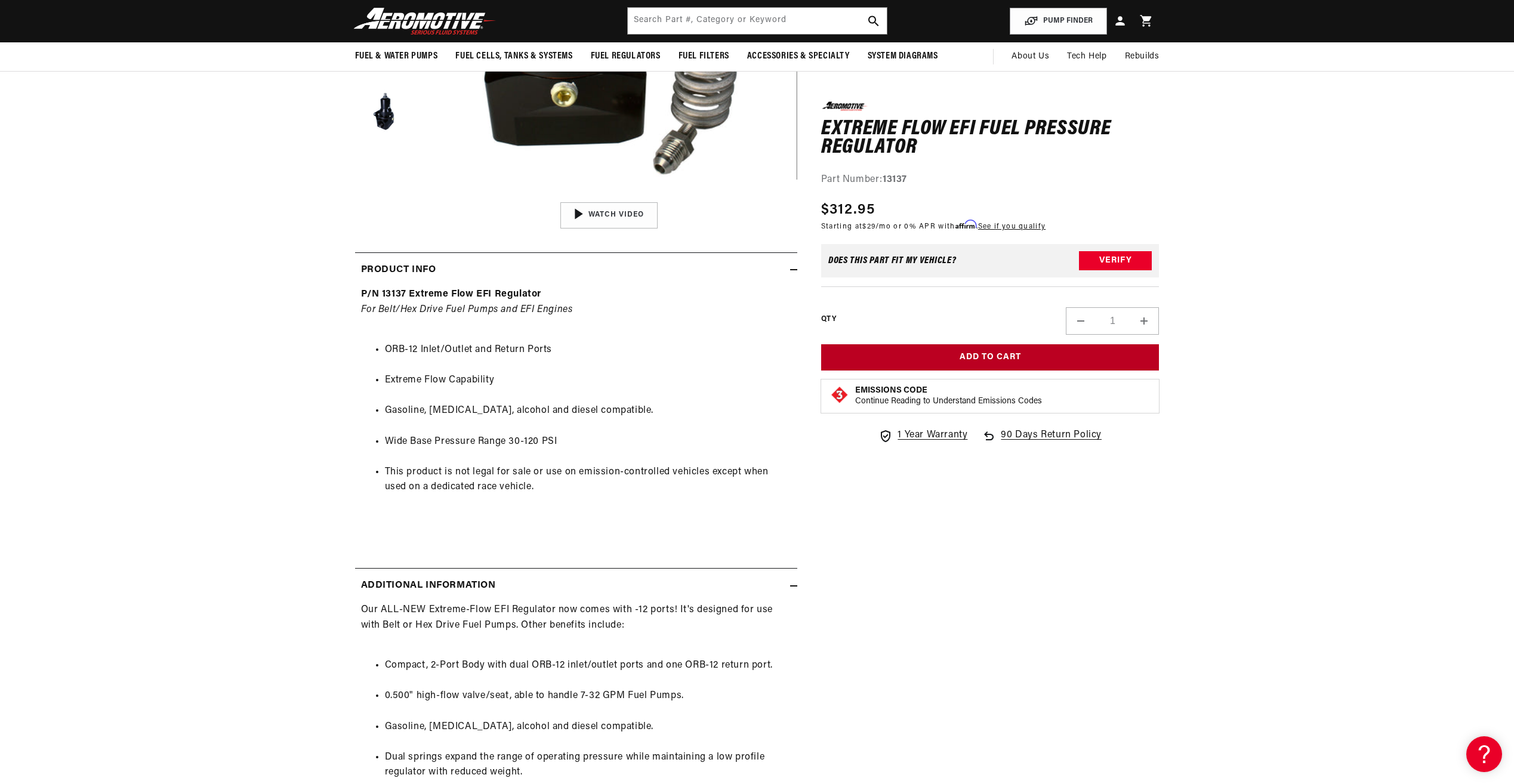
scroll to position [179, 0]
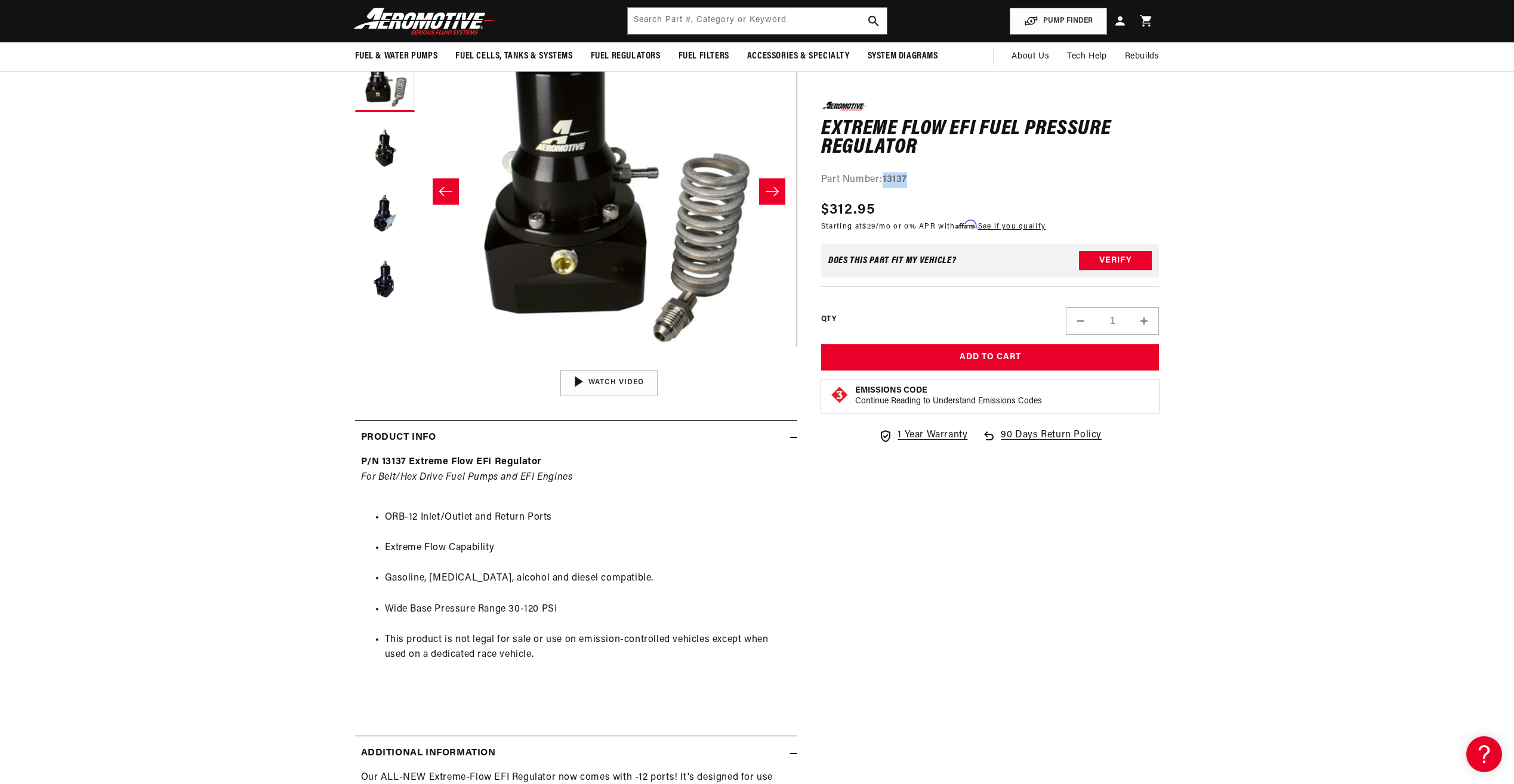
drag, startPoint x: 910, startPoint y: 179, endPoint x: 884, endPoint y: 183, distance: 26.3
click at [884, 183] on div "Part Number: 13137" at bounding box center [990, 179] width 338 height 16
drag, startPoint x: 884, startPoint y: 183, endPoint x: 898, endPoint y: 174, distance: 16.6
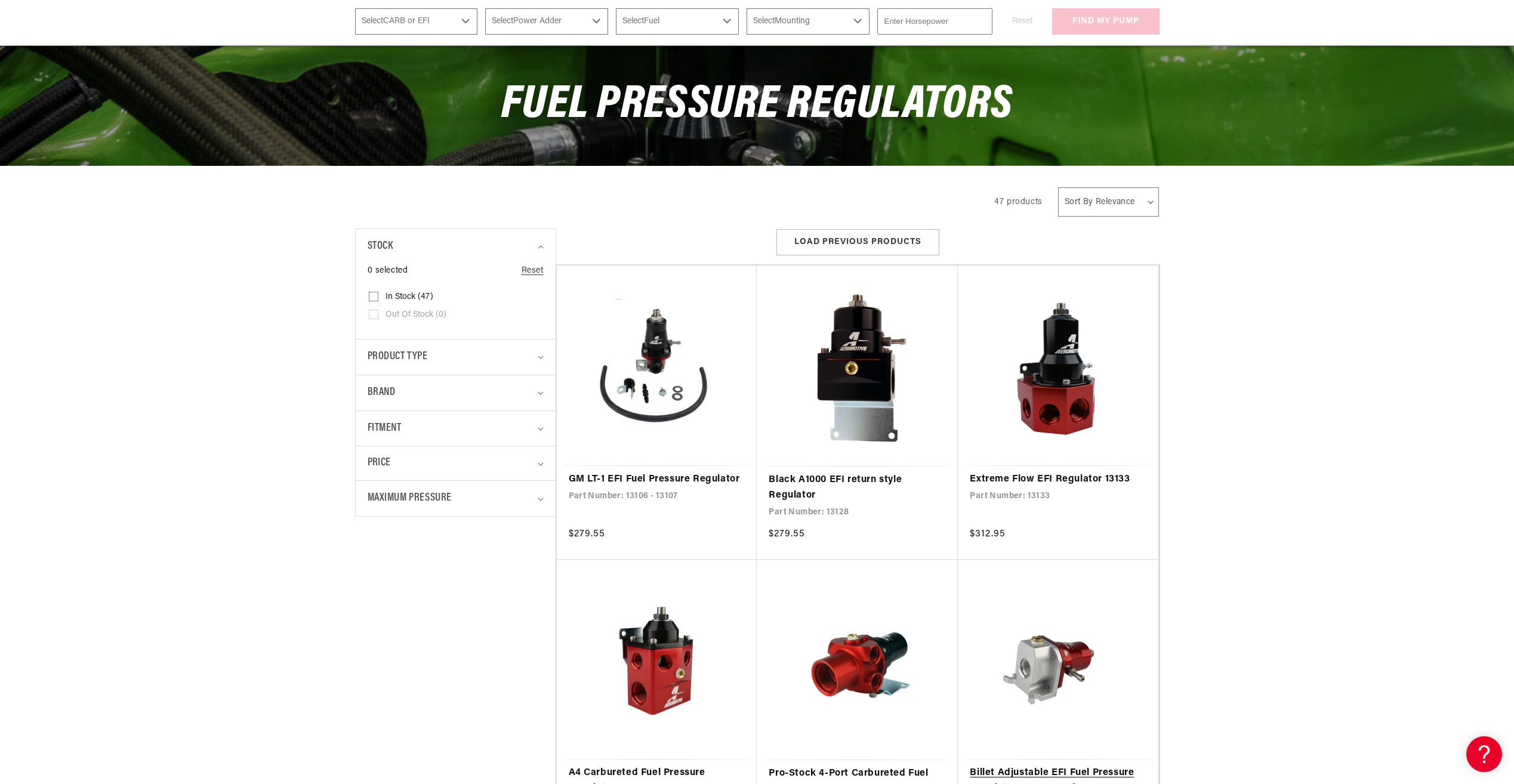
scroll to position [298, 0]
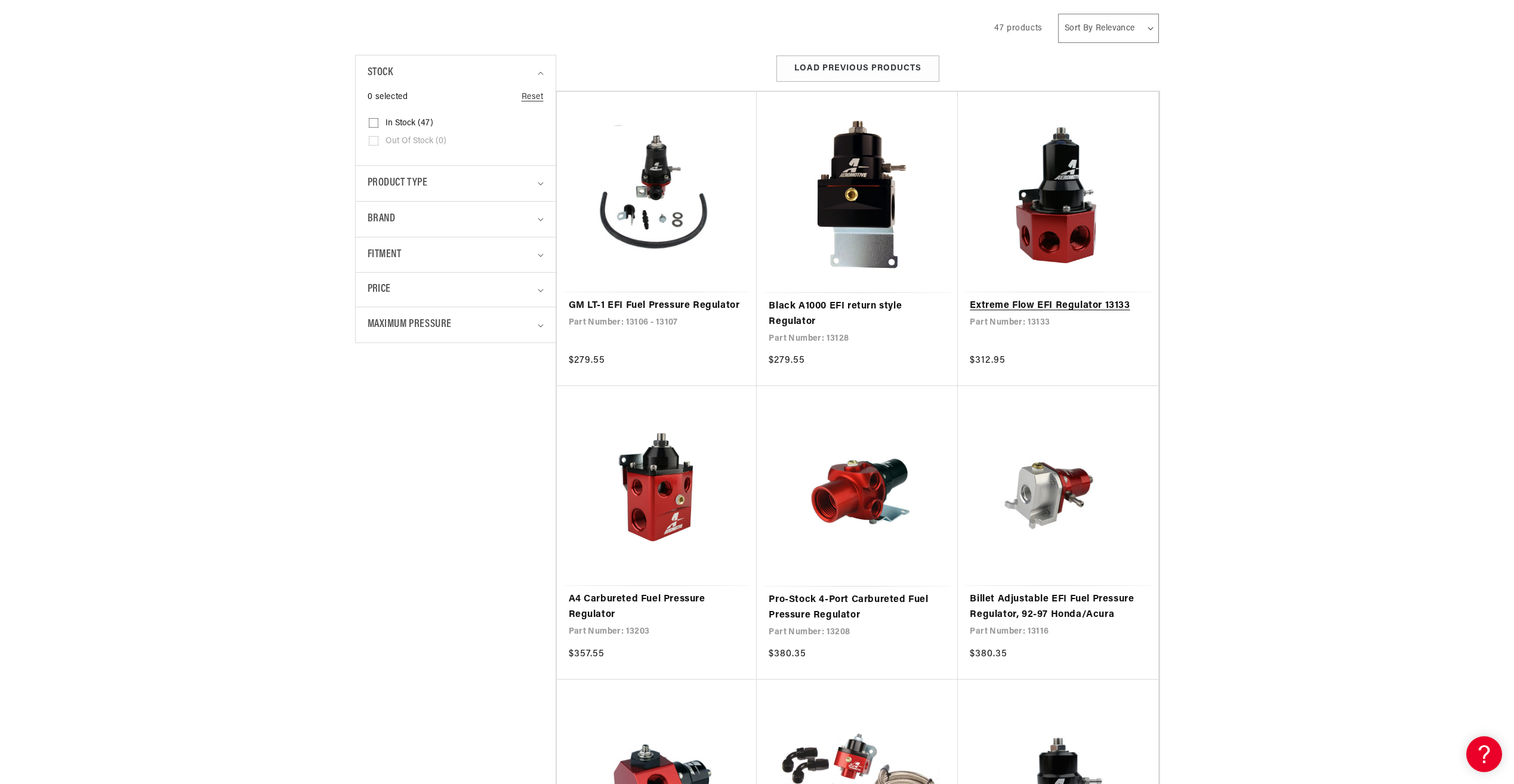
click at [1057, 298] on link "Extreme Flow EFI Regulator 13133" at bounding box center [1058, 306] width 177 height 16
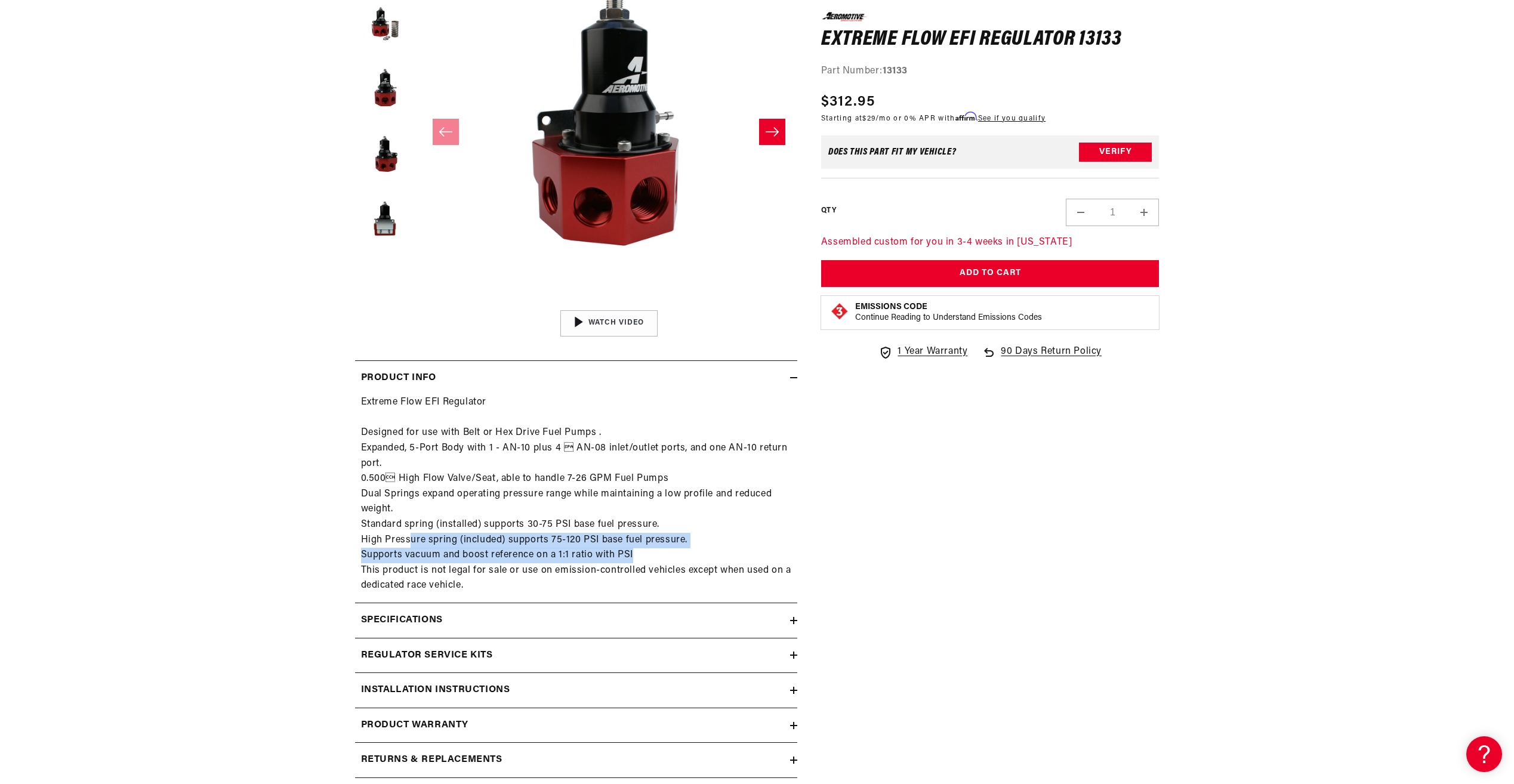
drag, startPoint x: 427, startPoint y: 543, endPoint x: 639, endPoint y: 559, distance: 212.6
click at [639, 560] on div "Extreme Flow EFI Regulator Designed for use with Belt or Hex Drive Fuel Pumps .…" at bounding box center [575, 494] width 442 height 199
drag, startPoint x: 639, startPoint y: 559, endPoint x: 578, endPoint y: 539, distance: 64.2
click at [578, 539] on div "Extreme Flow EFI Regulator Designed for use with Belt or Hex Drive Fuel Pumps .…" at bounding box center [575, 494] width 442 height 199
drag, startPoint x: 550, startPoint y: 529, endPoint x: 665, endPoint y: 538, distance: 115.4
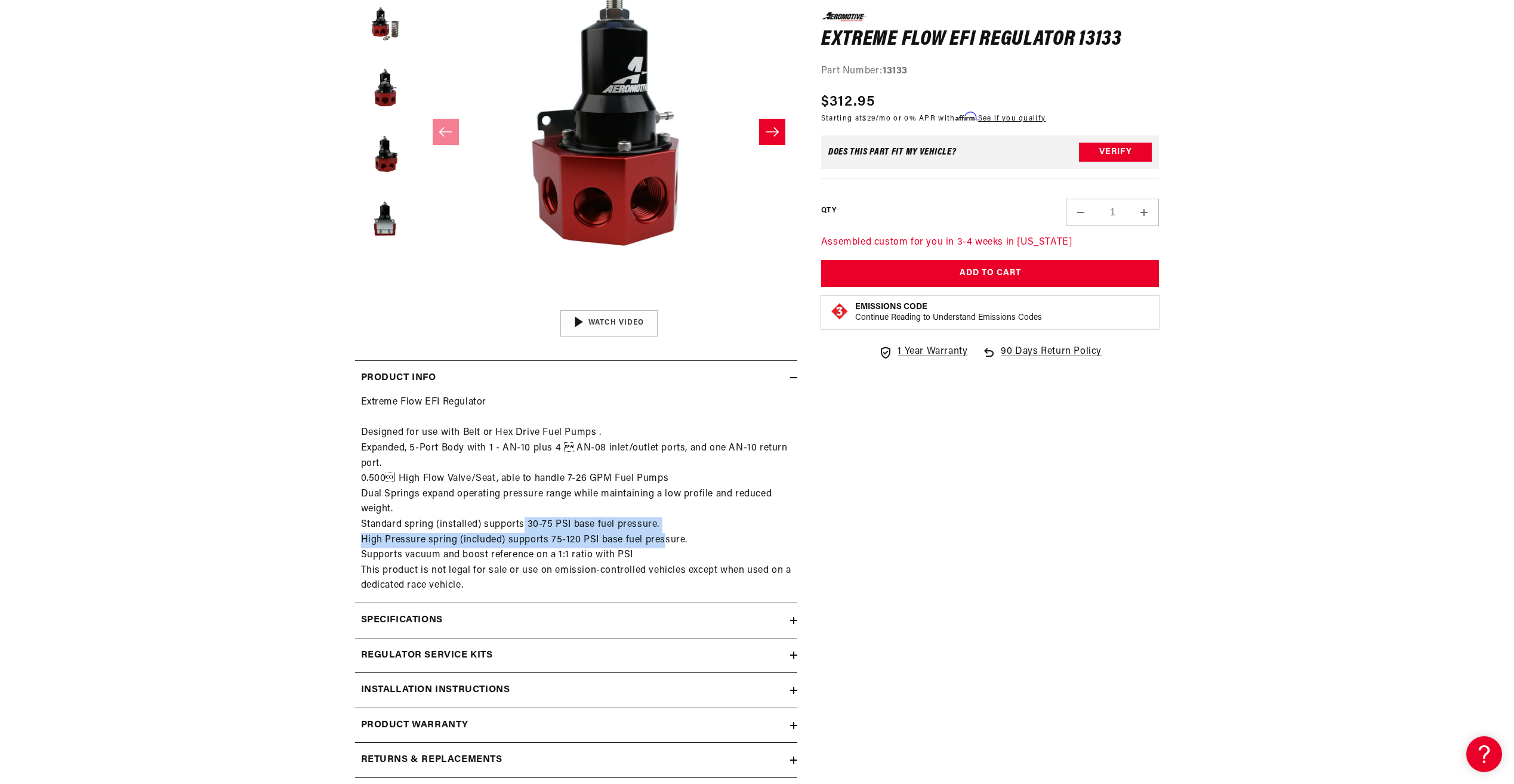
click at [665, 538] on div "Extreme Flow EFI Regulator Designed for use with Belt or Hex Drive Fuel Pumps .…" at bounding box center [575, 494] width 442 height 199
drag, startPoint x: 665, startPoint y: 538, endPoint x: 624, endPoint y: 537, distance: 41.0
click at [624, 537] on div "Extreme Flow EFI Regulator Designed for use with Belt or Hex Drive Fuel Pumps .…" at bounding box center [575, 494] width 442 height 199
click at [574, 521] on div "Extreme Flow EFI Regulator Designed for use with Belt or Hex Drive Fuel Pumps .…" at bounding box center [575, 494] width 442 height 199
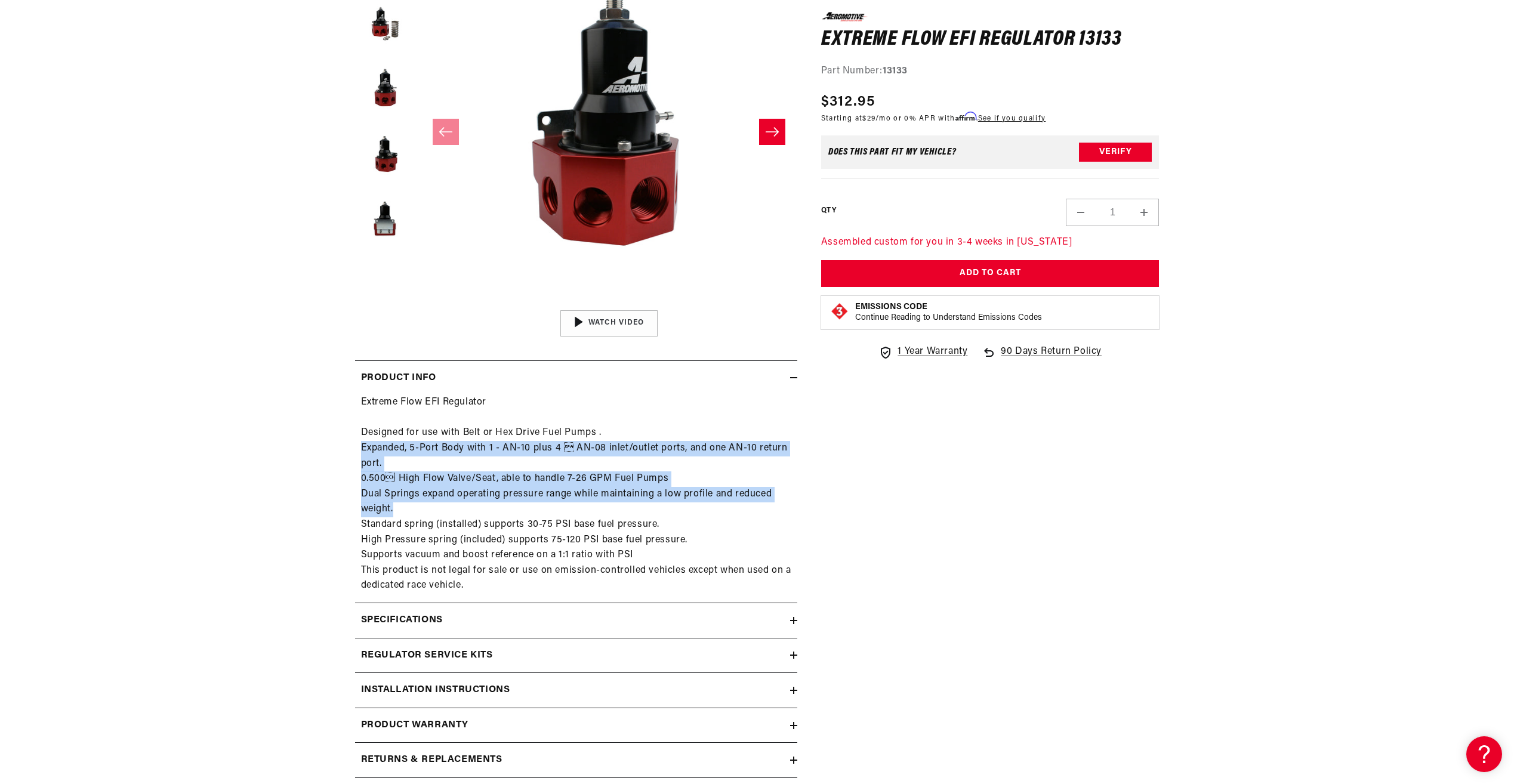
drag, startPoint x: 422, startPoint y: 468, endPoint x: 625, endPoint y: 510, distance: 207.3
click at [625, 510] on div "Extreme Flow EFI Regulator Designed for use with Belt or Hex Drive Fuel Pumps .…" at bounding box center [575, 494] width 442 height 199
click at [626, 514] on div "Extreme Flow EFI Regulator Designed for use with Belt or Hex Drive Fuel Pumps .…" at bounding box center [575, 494] width 442 height 199
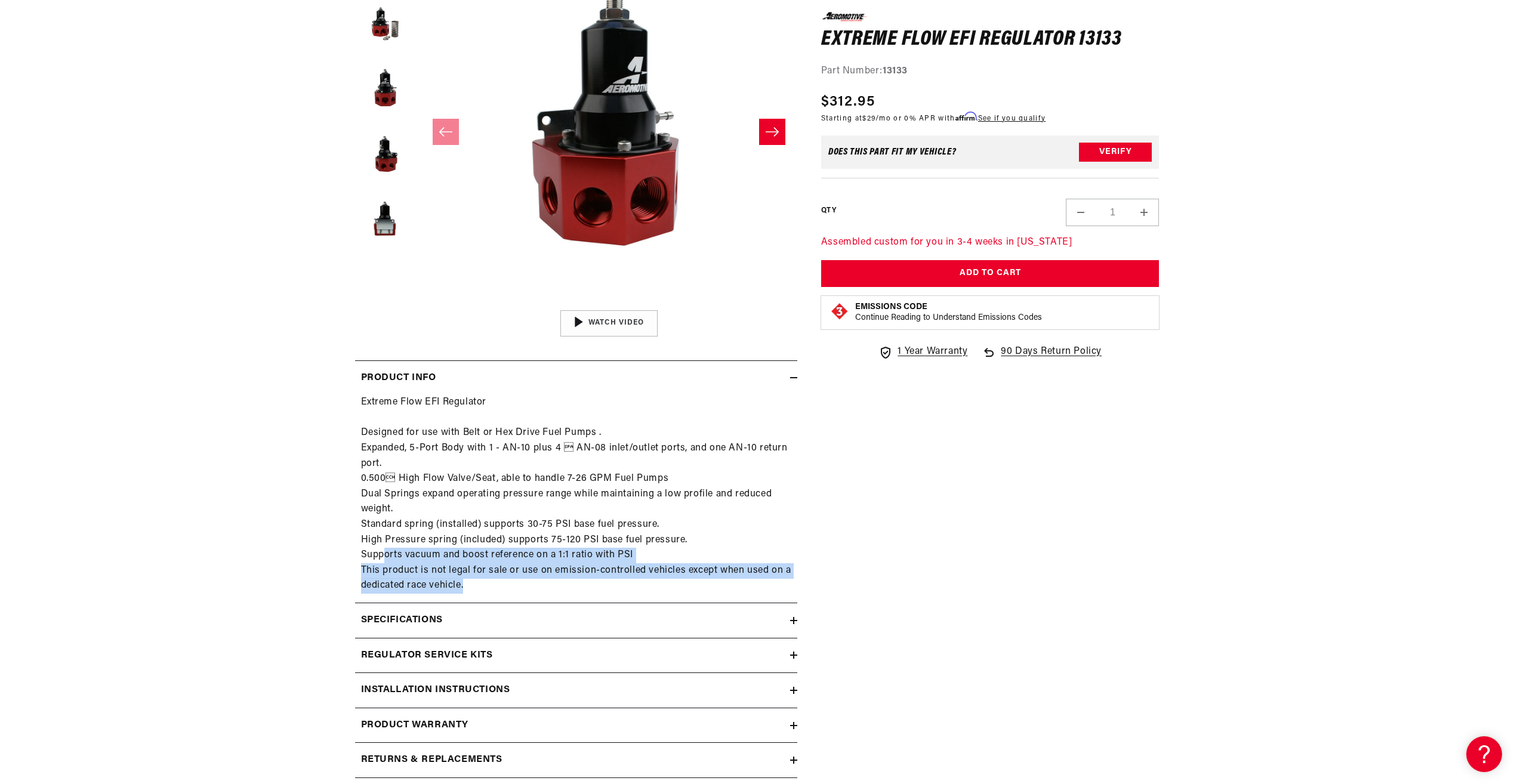
drag, startPoint x: 508, startPoint y: 590, endPoint x: 385, endPoint y: 550, distance: 129.3
click at [385, 550] on div "Extreme Flow EFI Regulator Designed for use with Belt or Hex Drive Fuel Pumps .…" at bounding box center [575, 494] width 442 height 199
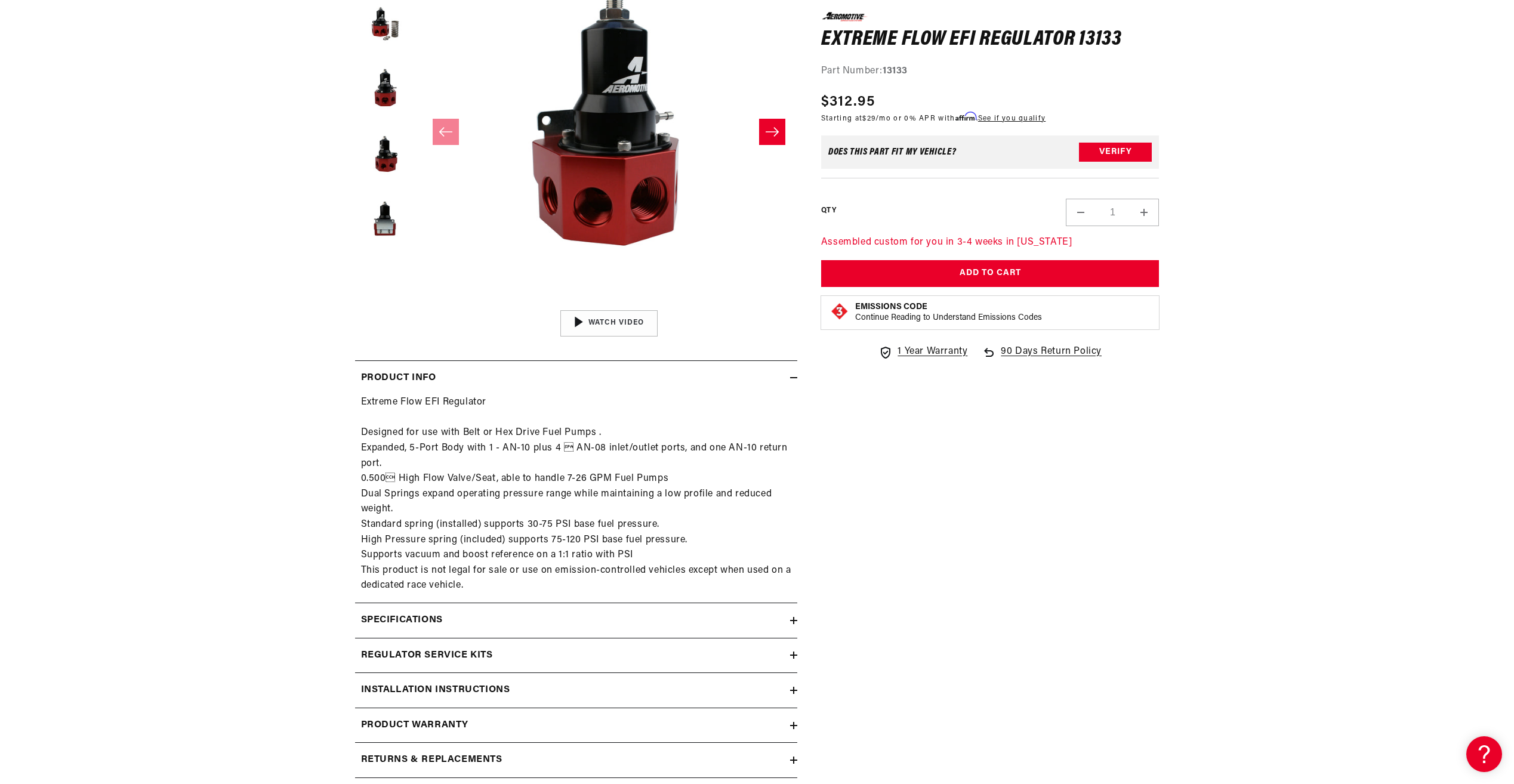
click at [439, 630] on summary "Specifications" at bounding box center [575, 620] width 442 height 35
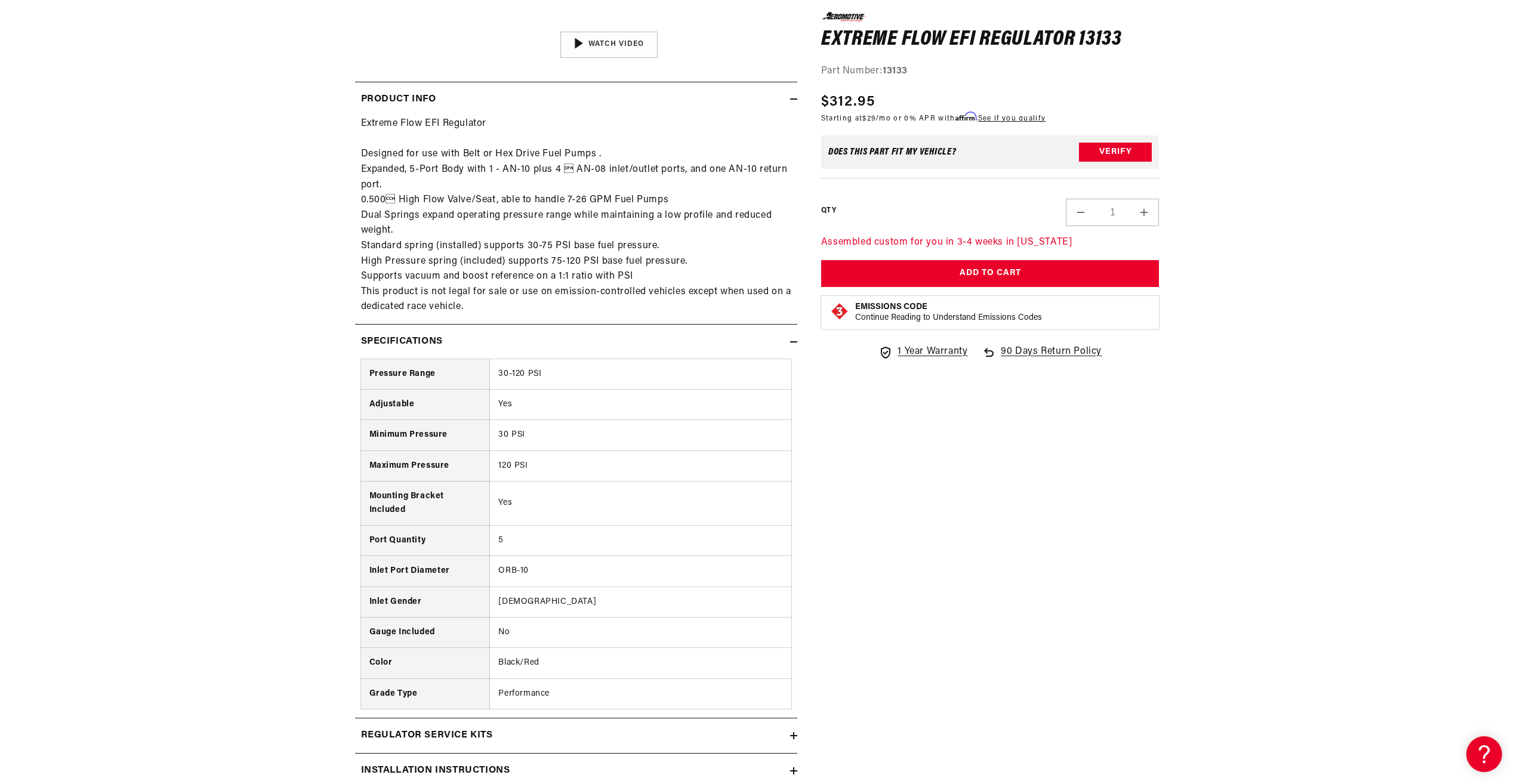
scroll to position [597, 0]
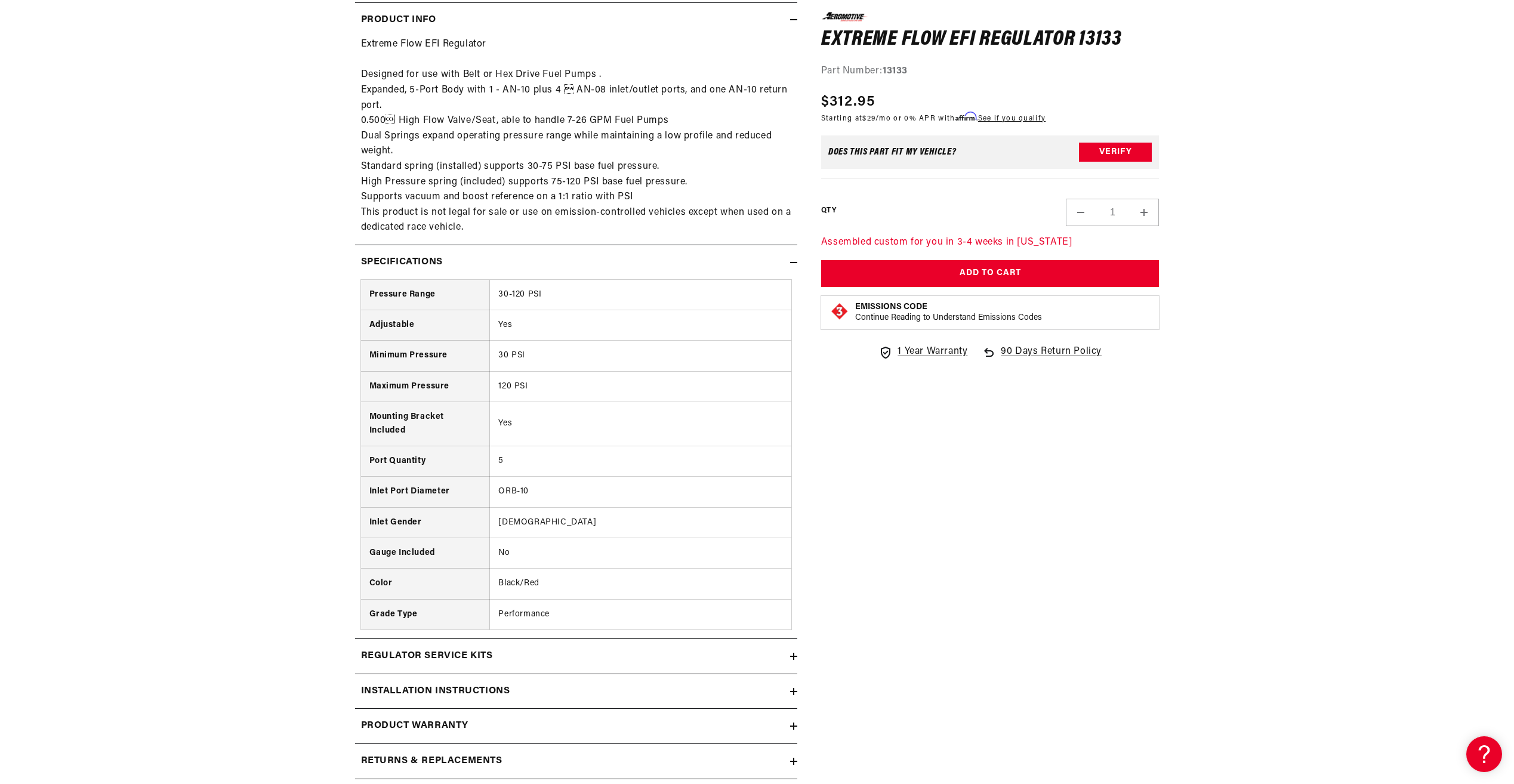
click at [444, 648] on summary "Regulator Service Kits" at bounding box center [575, 656] width 442 height 35
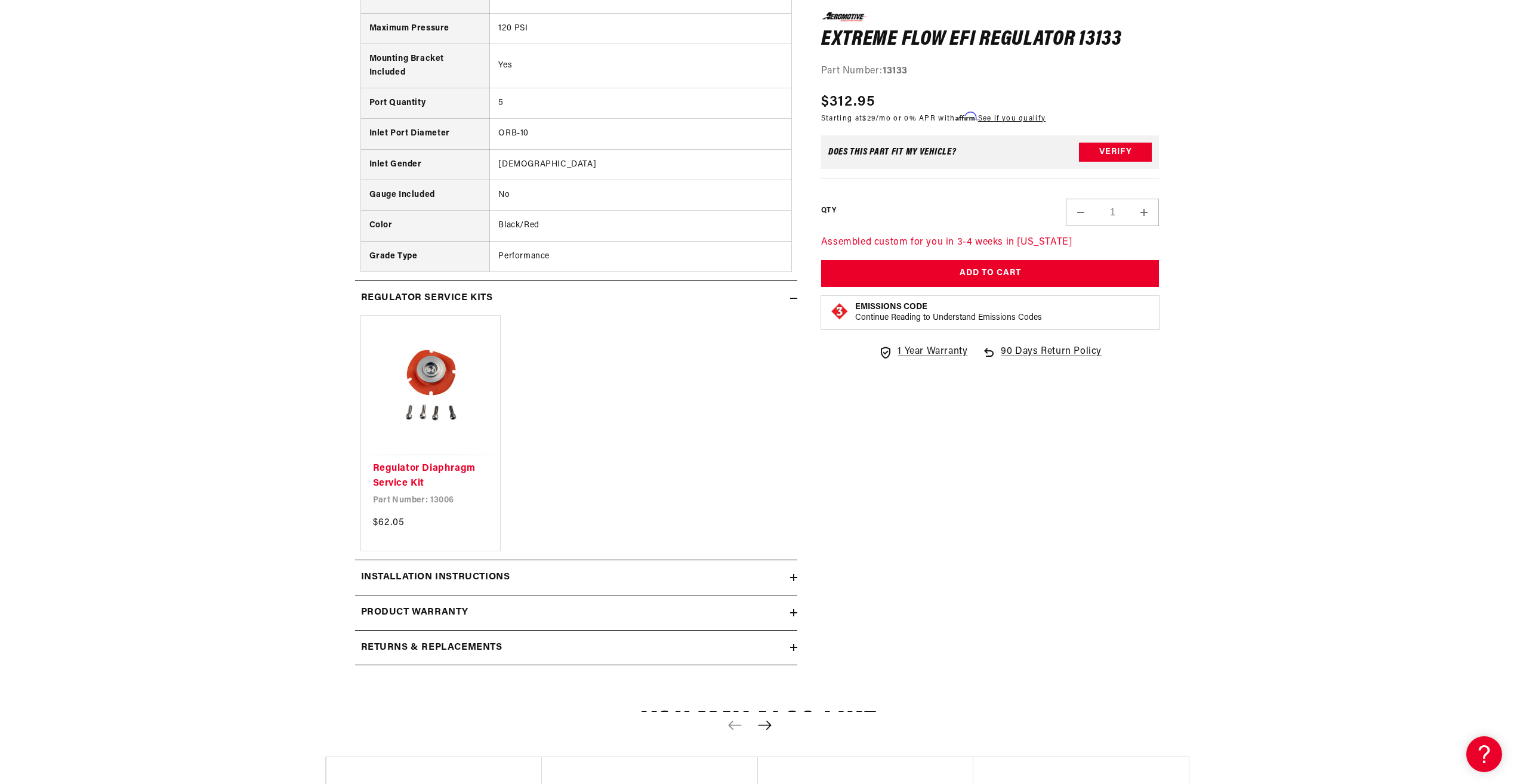
click at [458, 575] on h2 "Installation Instructions" at bounding box center [435, 577] width 149 height 16
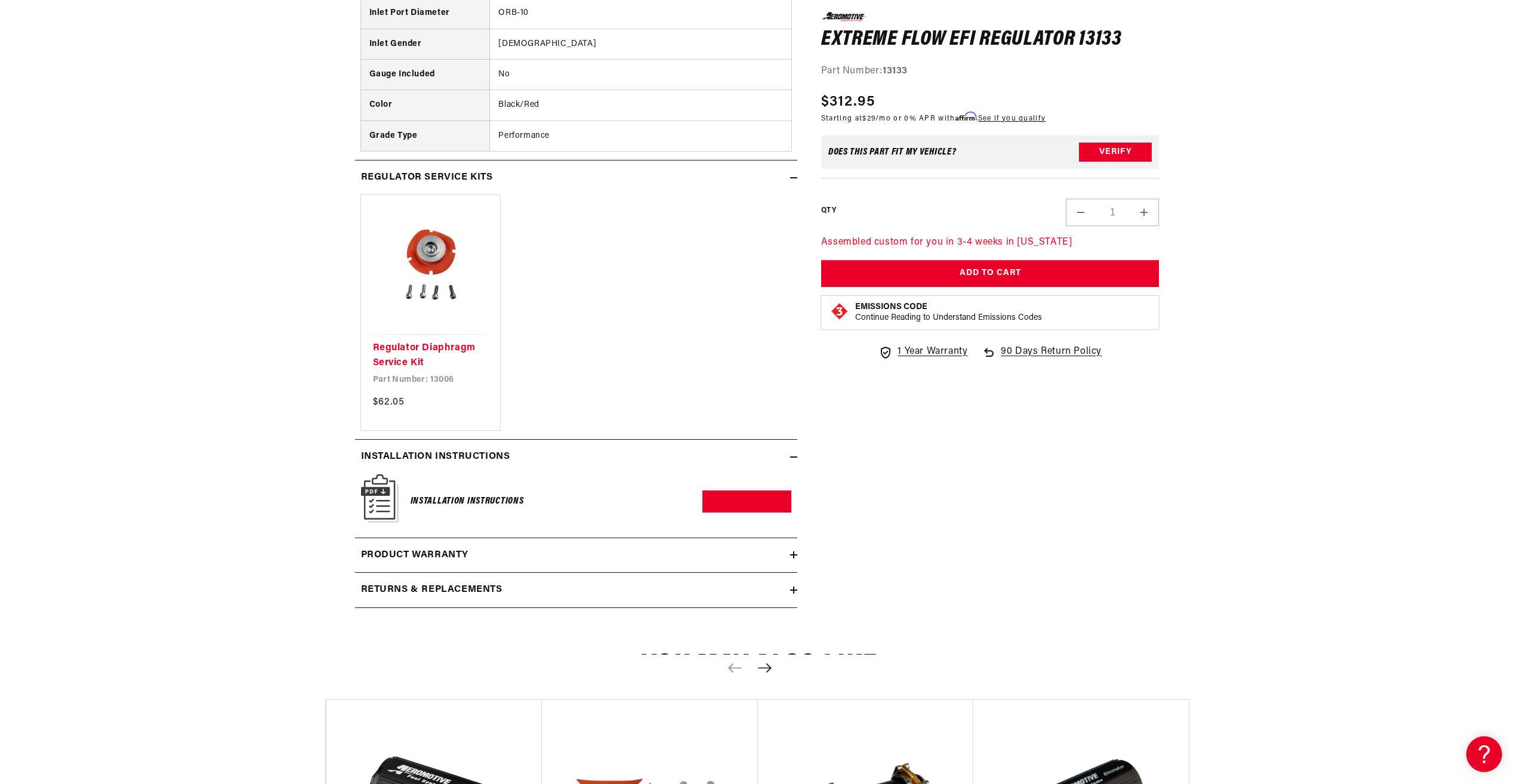
scroll to position [1193, 0]
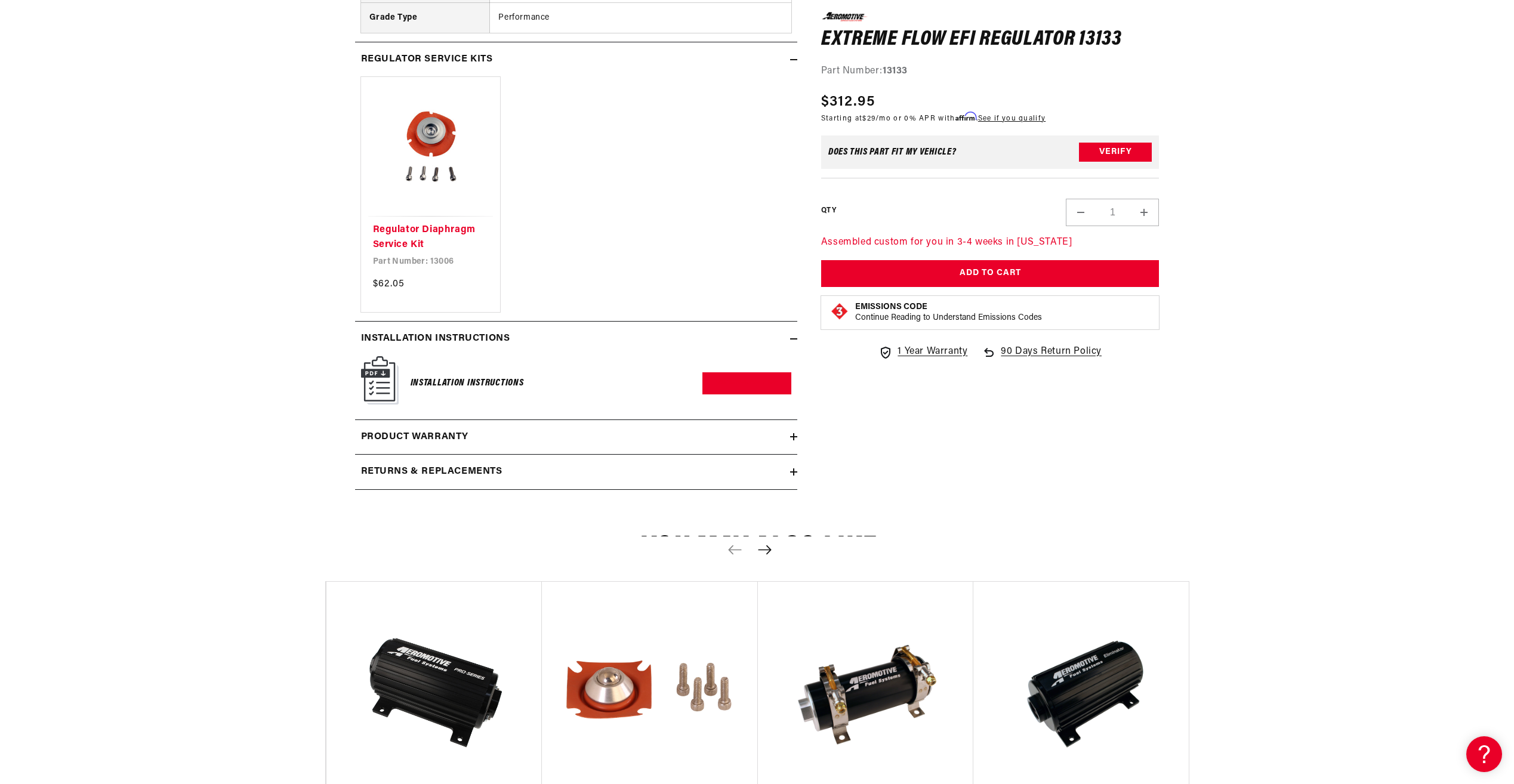
click at [448, 434] on h2 "Product warranty" at bounding box center [415, 437] width 108 height 16
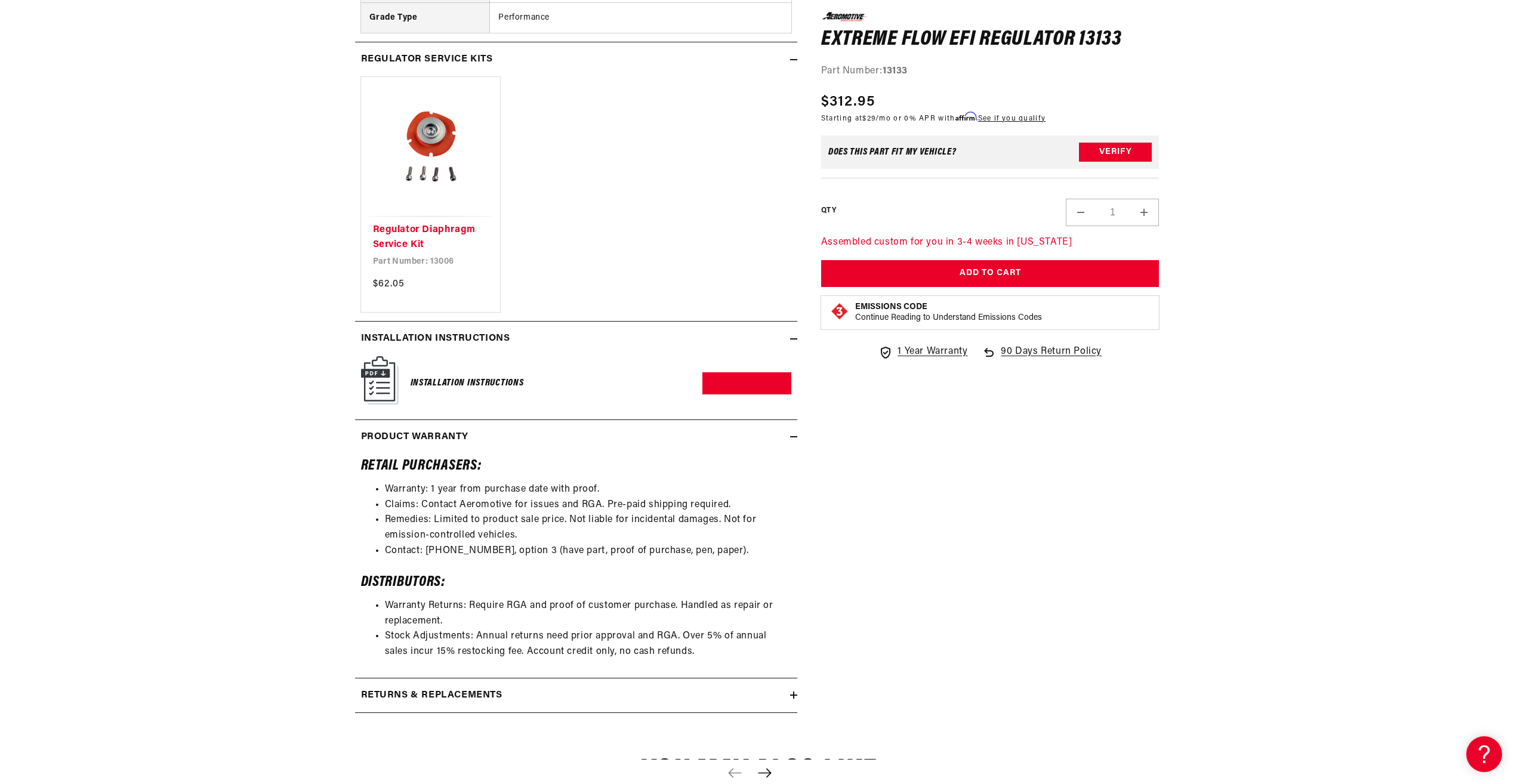
click at [493, 708] on summary "Returns & replacements" at bounding box center [575, 696] width 442 height 35
drag, startPoint x: 493, startPoint y: 708, endPoint x: 503, endPoint y: 549, distance: 159.3
click at [496, 558] on li "Contact: [PHONE_NUMBER], option 3 (have part, proof of purchase, pen, paper)." at bounding box center [588, 551] width 407 height 16
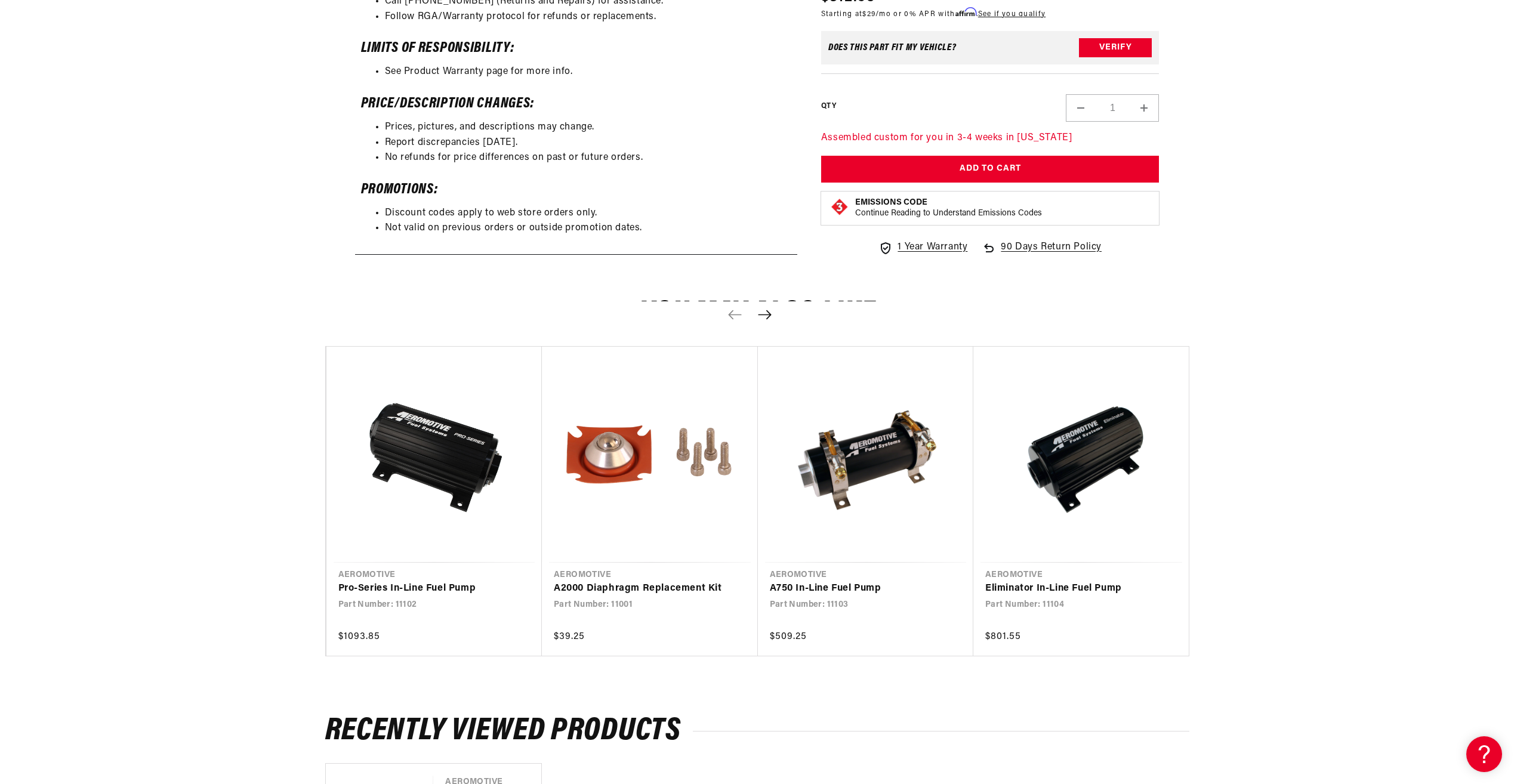
scroll to position [2088, 0]
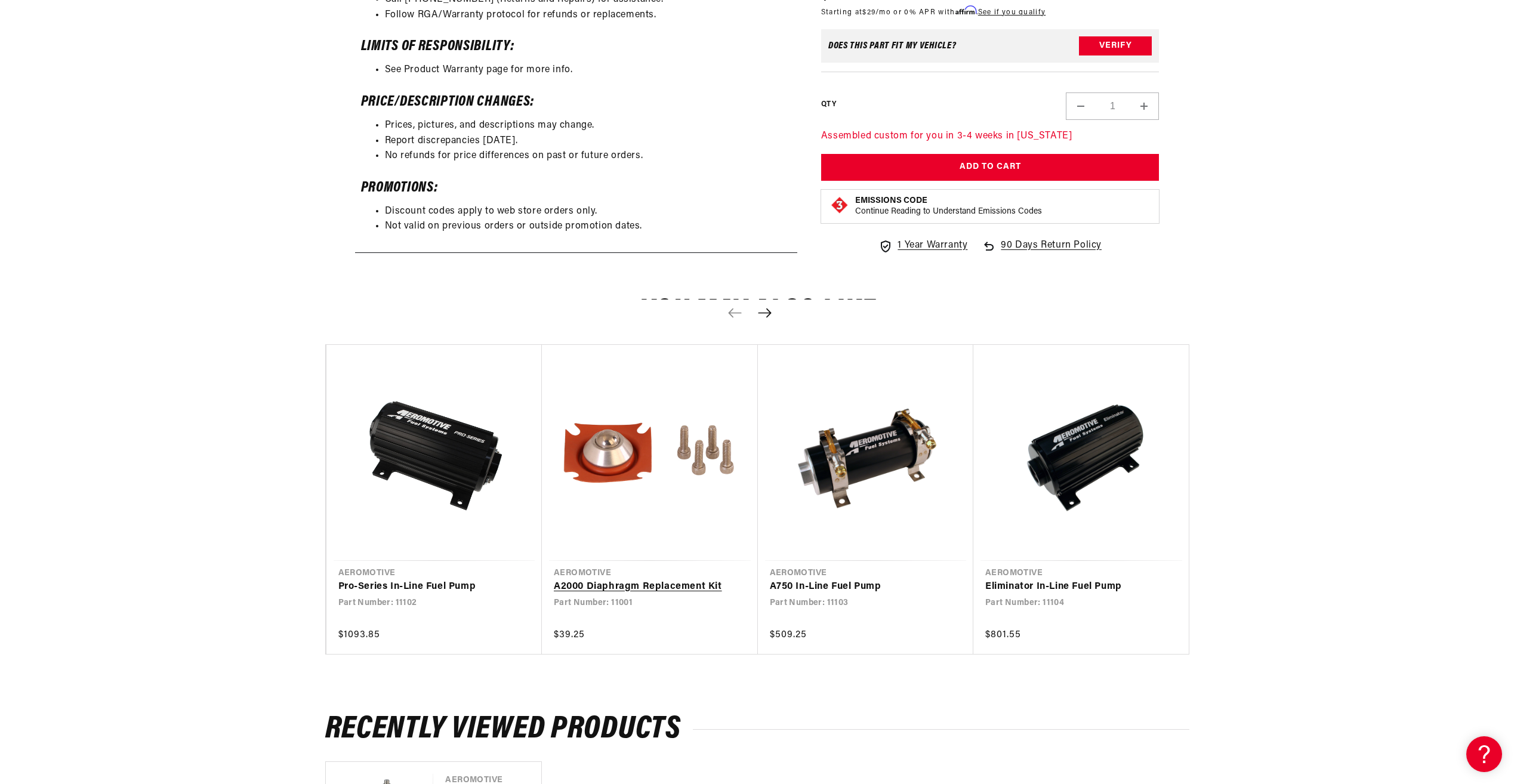
click at [609, 580] on link "A2000 Diaphragm Replacement Kit" at bounding box center [643, 587] width 180 height 16
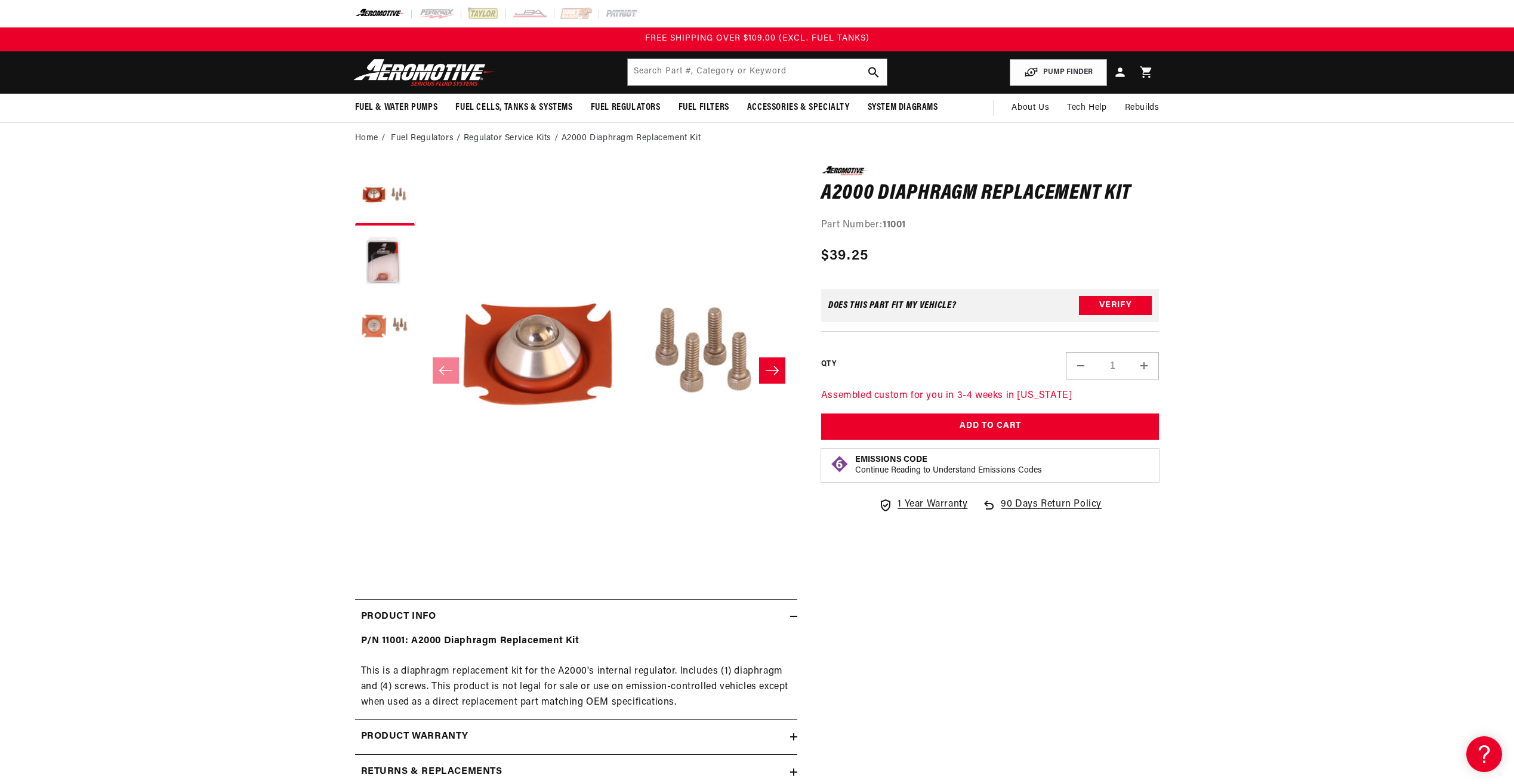
click at [16, 1] on div at bounding box center [757, 14] width 1514 height 28
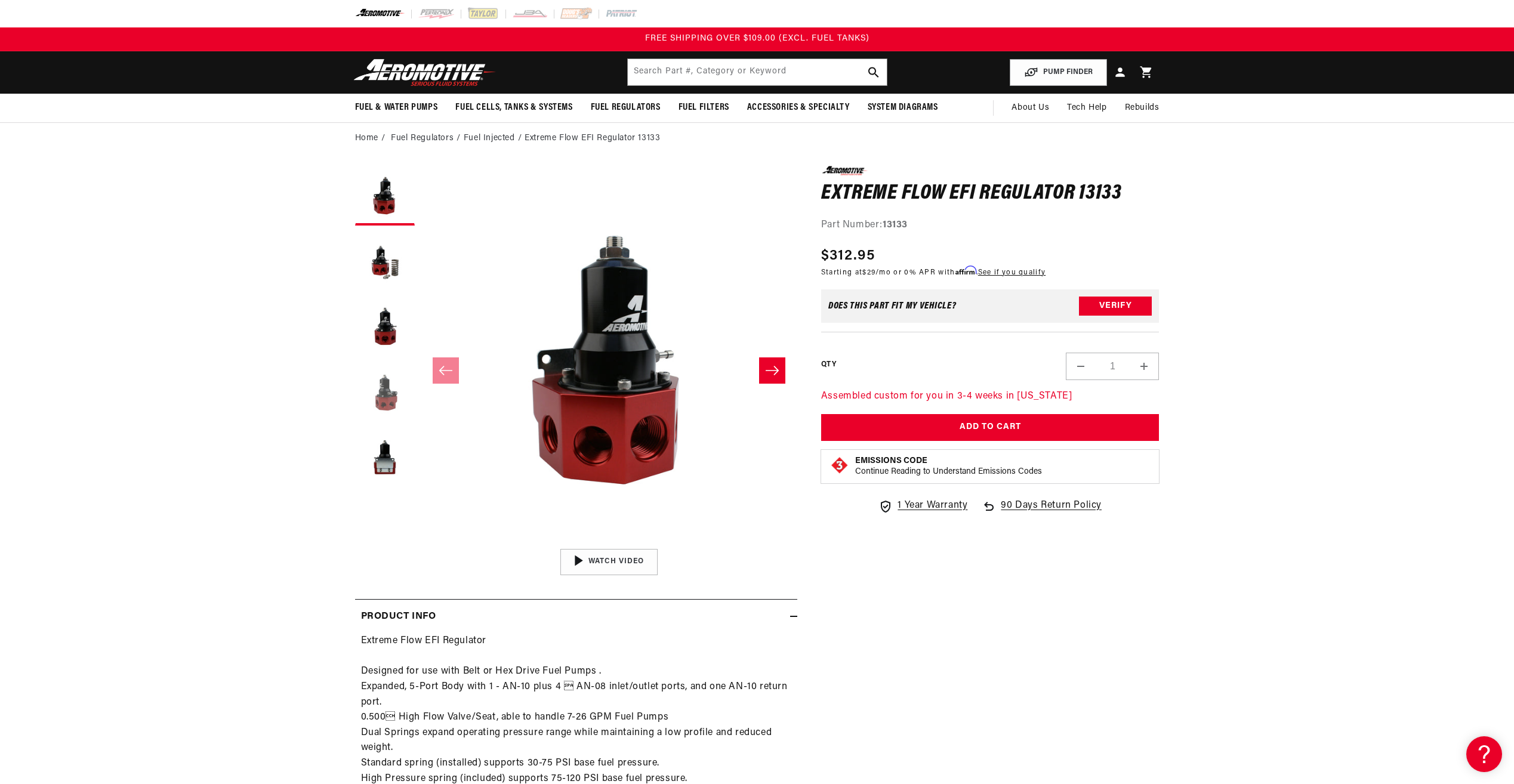
click at [385, 387] on button "Load image 4 in gallery view" at bounding box center [385, 392] width 60 height 60
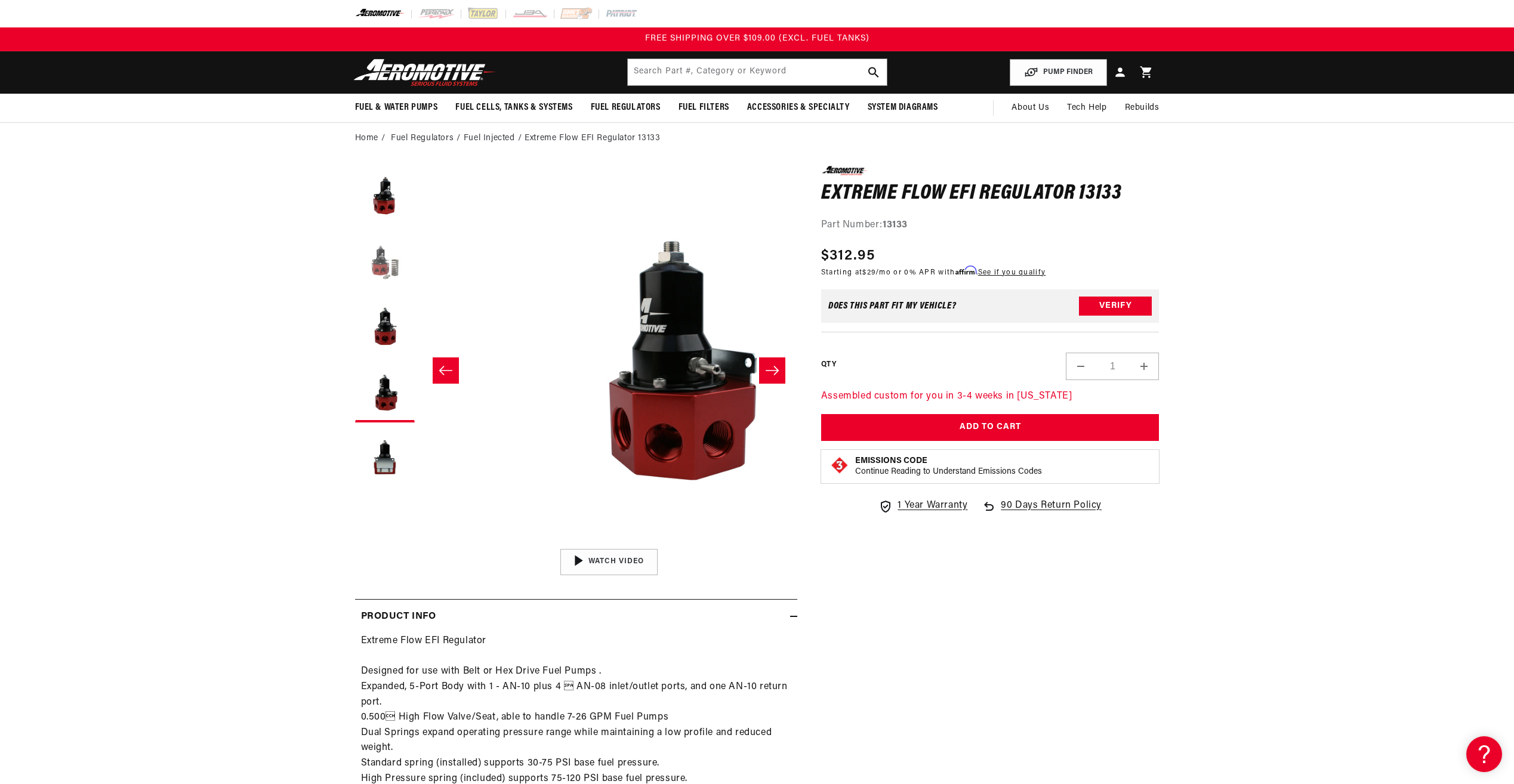
drag, startPoint x: 375, startPoint y: 290, endPoint x: 386, endPoint y: 274, distance: 19.4
click at [376, 290] on button "Load image 2 in gallery view" at bounding box center [385, 261] width 60 height 60
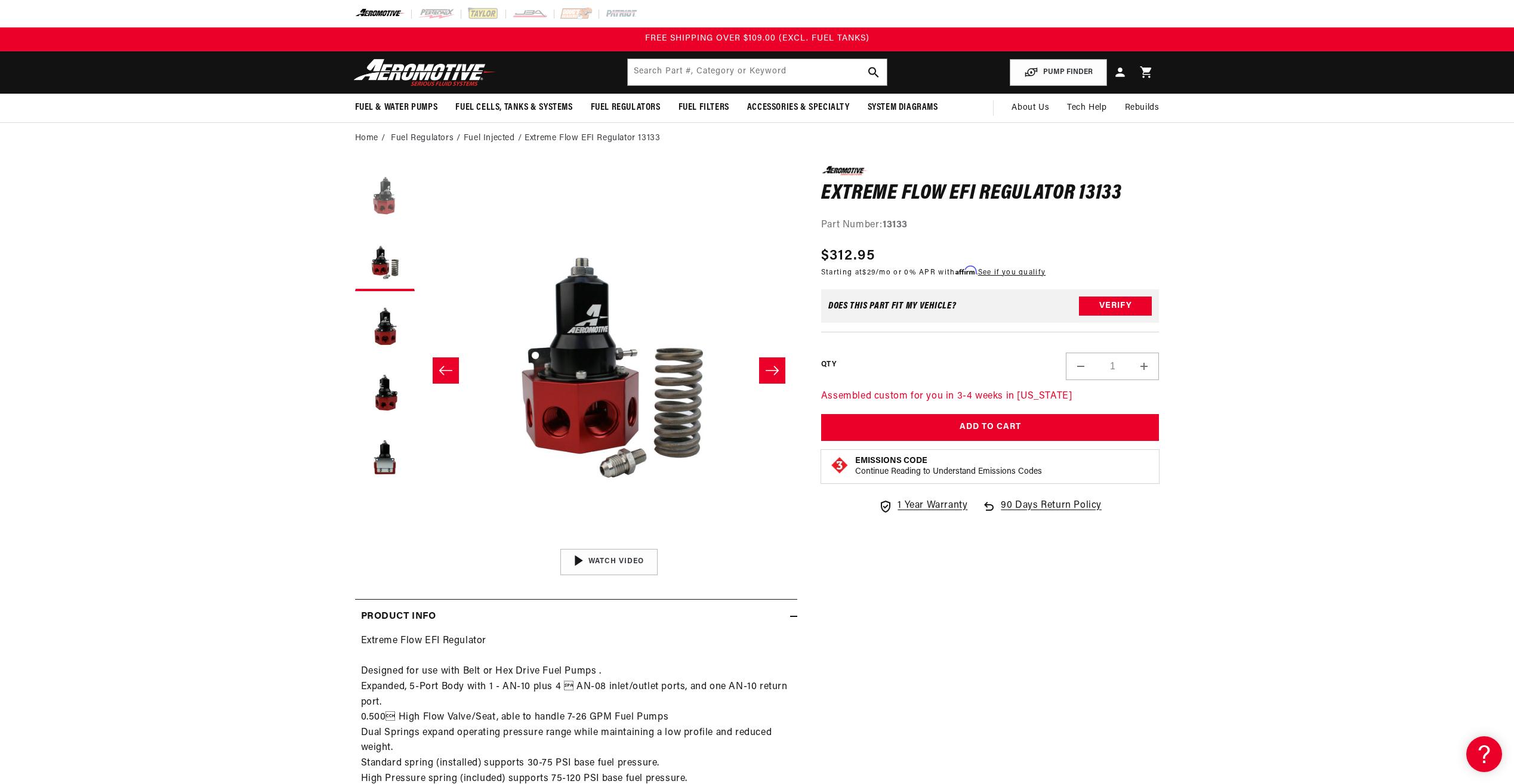
click at [395, 184] on button "Load image 1 in gallery view" at bounding box center [385, 196] width 60 height 60
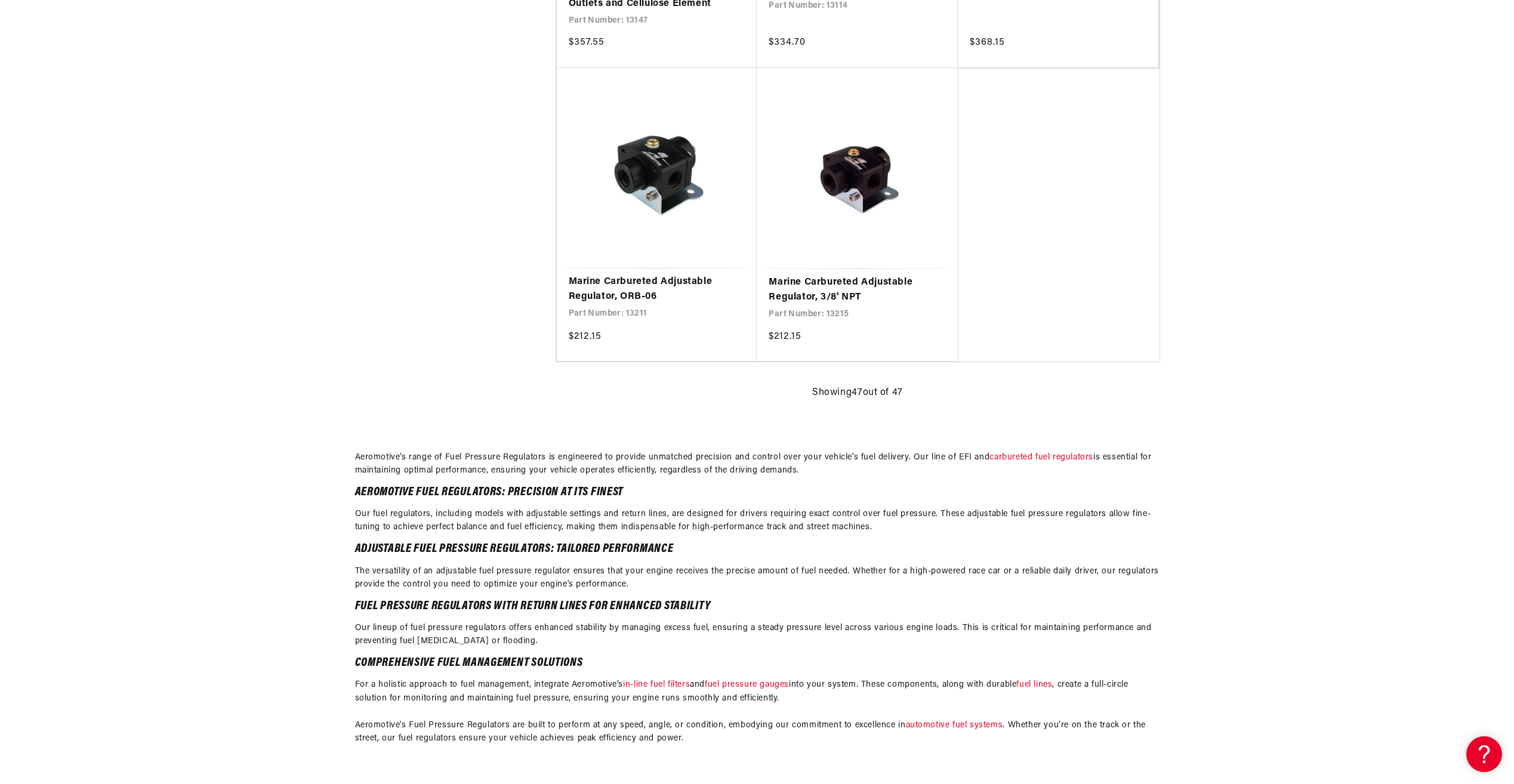
scroll to position [2625, 0]
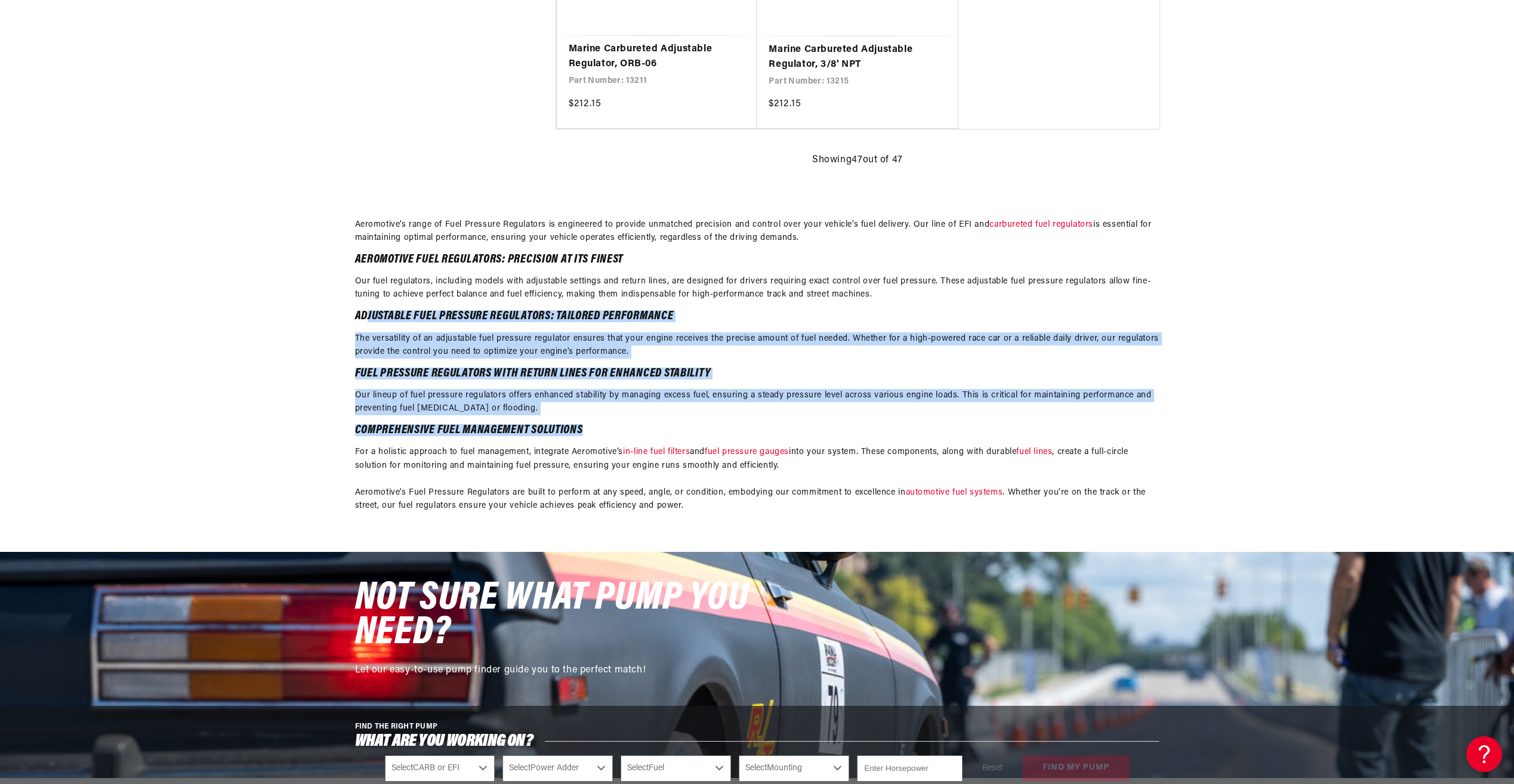
drag, startPoint x: 396, startPoint y: 313, endPoint x: 1023, endPoint y: 420, distance: 636.1
click at [1023, 420] on div "Aeromotive’s range of Fuel Pressure Regulators is engineered to provide unmatch…" at bounding box center [756, 366] width 804 height 295
drag, startPoint x: 1023, startPoint y: 420, endPoint x: 965, endPoint y: 414, distance: 58.3
click at [965, 414] on p "Our lineup of fuel pressure regulators offers enhanced stability by managing ex…" at bounding box center [756, 402] width 804 height 27
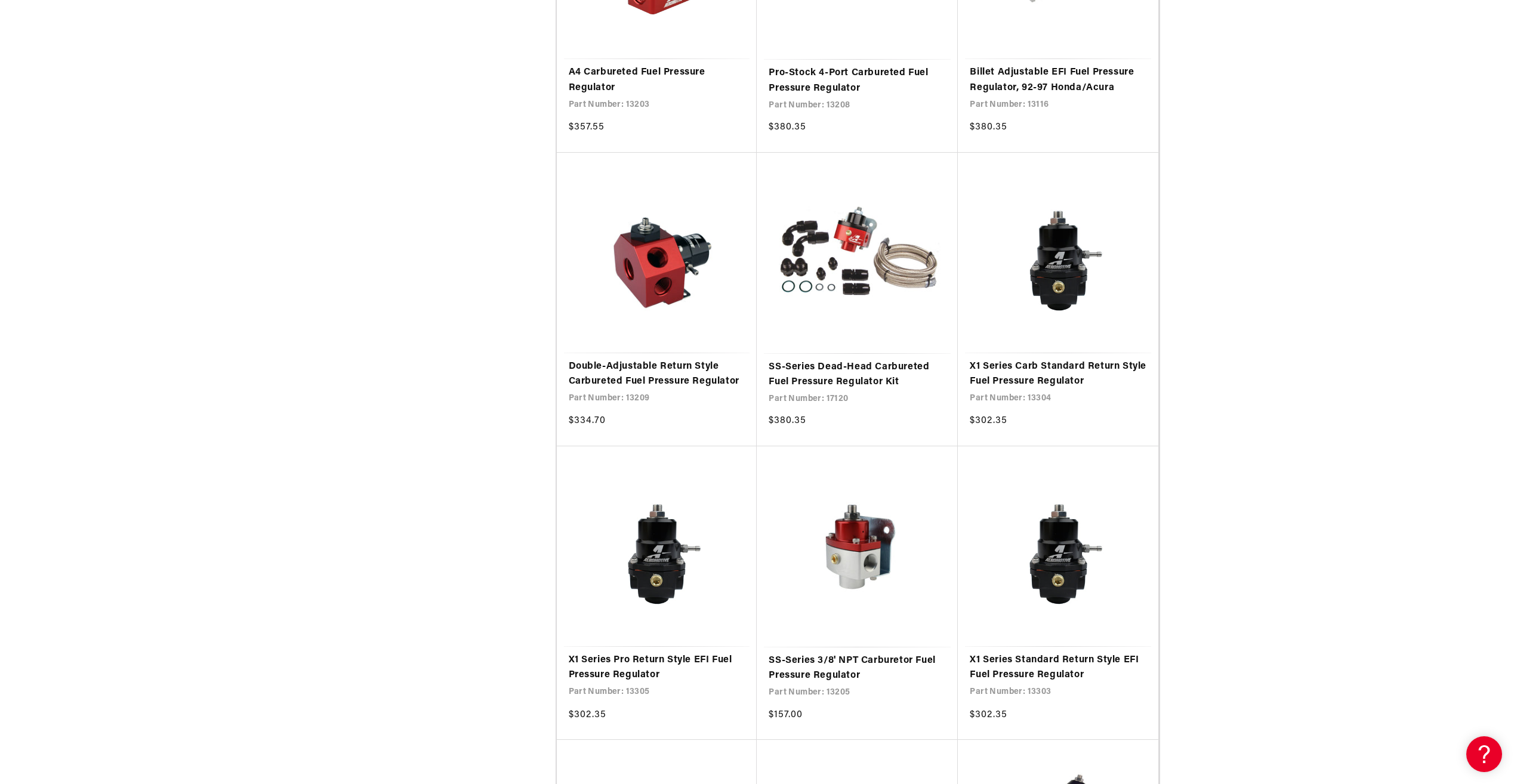
scroll to position [1014, 0]
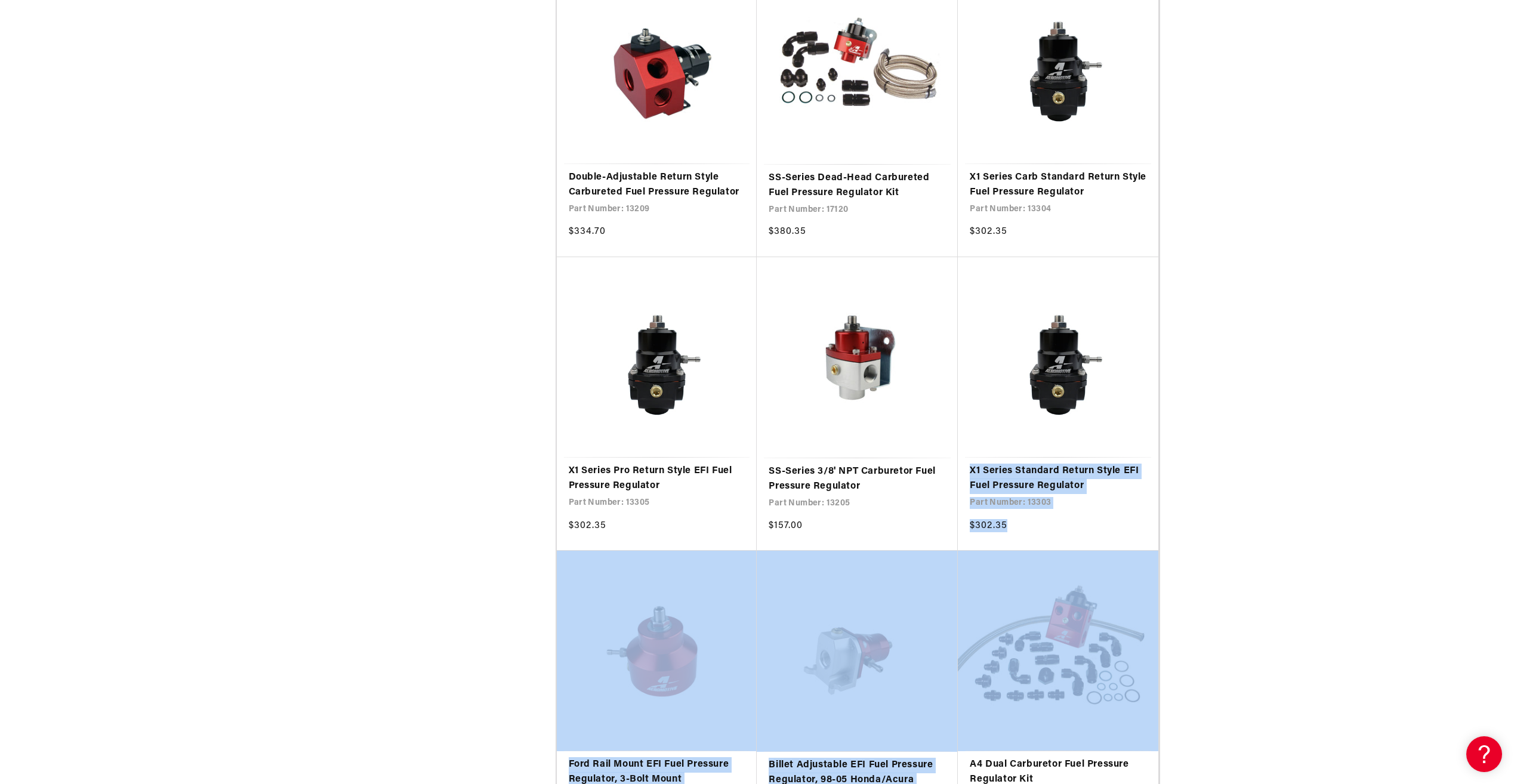
drag, startPoint x: 1268, startPoint y: 399, endPoint x: 1358, endPoint y: 702, distance: 316.1
click at [1358, 702] on div "Filter By Filter By Filter and sort Stock 0 selected Reset In stock (47)" at bounding box center [757, 540] width 1514 height 2529
drag, startPoint x: 1358, startPoint y: 702, endPoint x: 1288, endPoint y: 517, distance: 197.8
click at [1288, 517] on div "Filter By Filter By Filter and sort Stock 0 selected Reset In stock (47)" at bounding box center [757, 540] width 1514 height 2529
drag, startPoint x: 1257, startPoint y: 424, endPoint x: 1243, endPoint y: 429, distance: 14.9
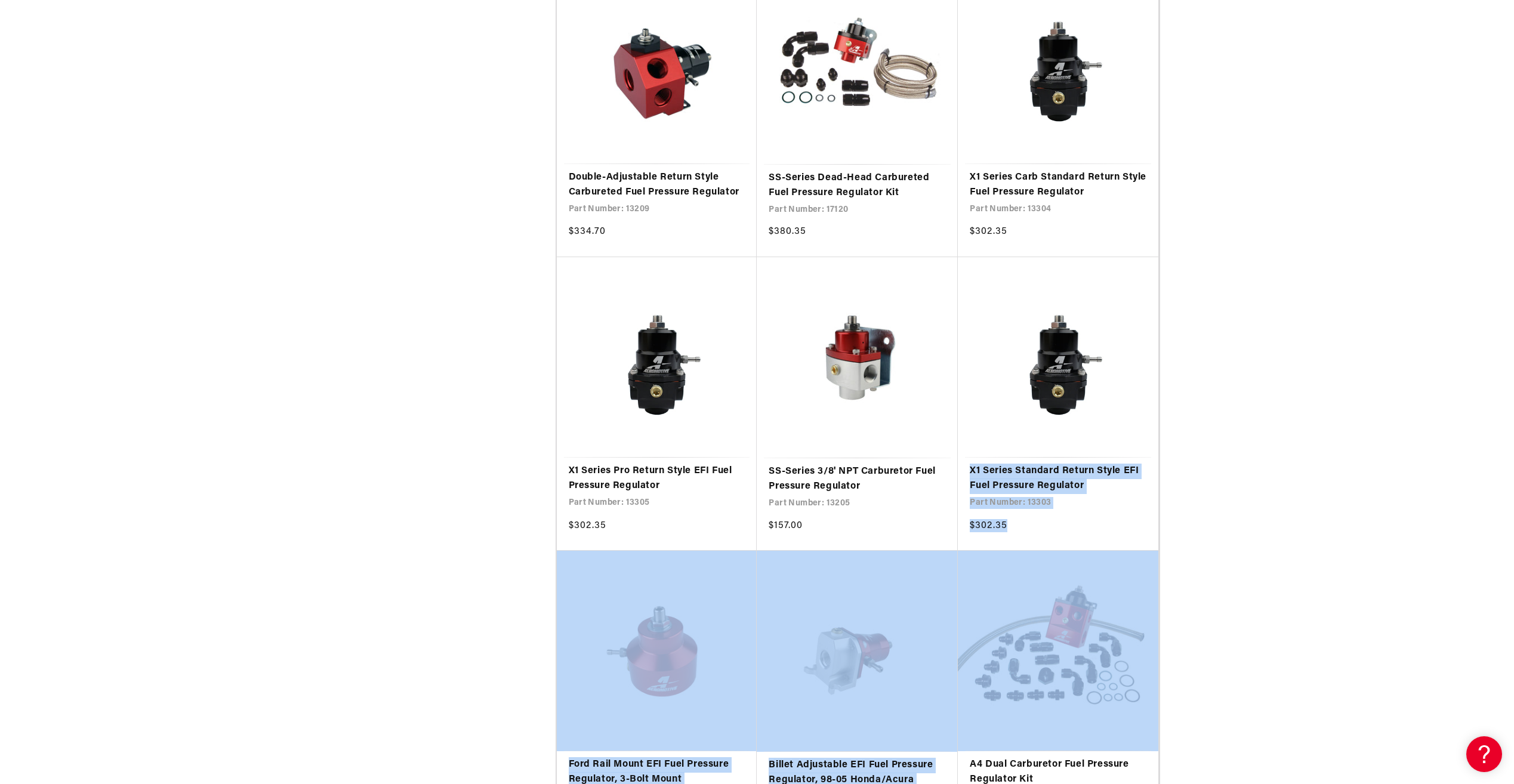
click at [1258, 424] on div "Filter By Filter By Filter and sort Stock 0 selected Reset In stock (47)" at bounding box center [757, 540] width 1514 height 2529
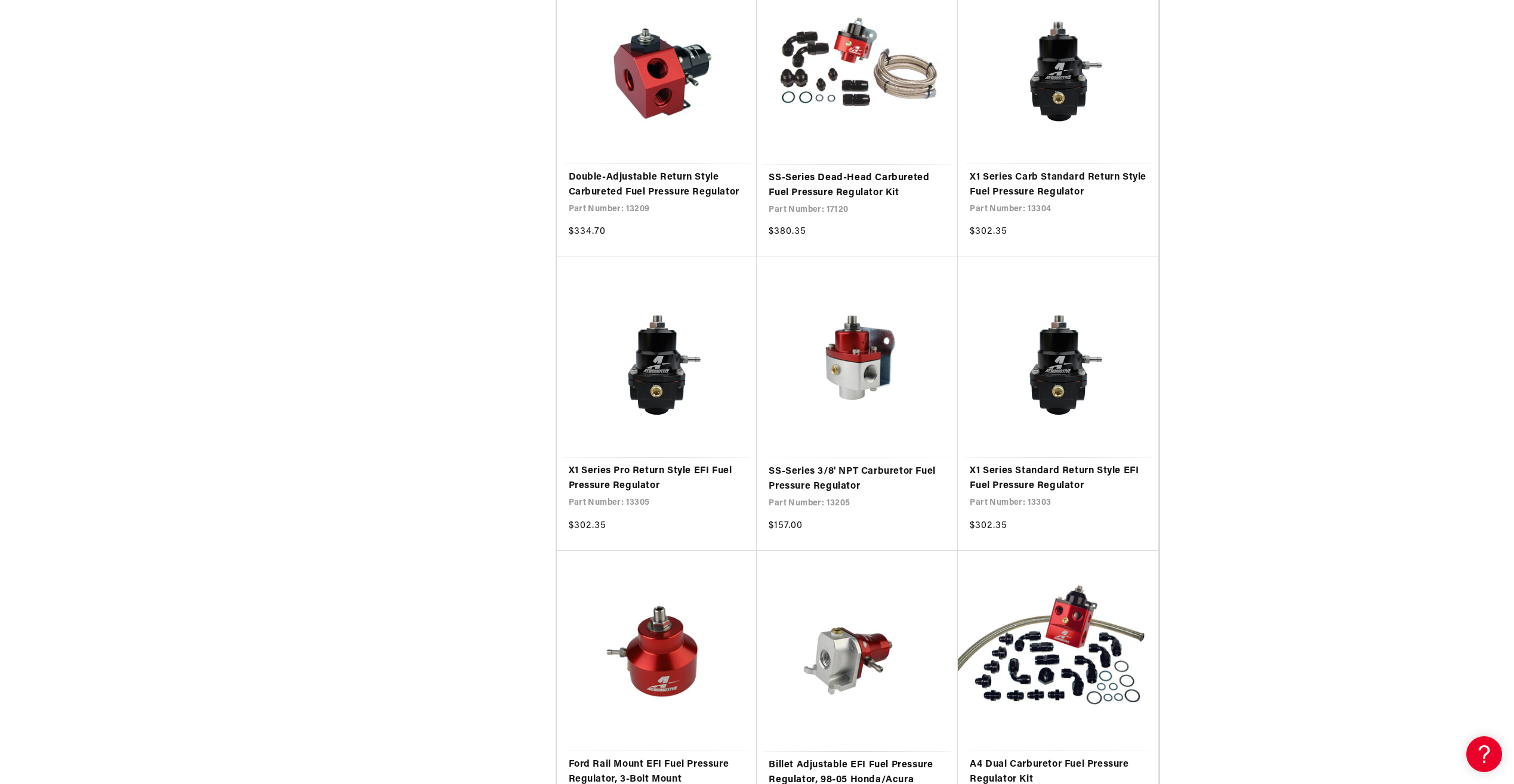
click at [417, 500] on aside "Stock 0 selected Reset Stock In stock (47) In stock (47 products) Out of stock …" at bounding box center [455, 562] width 201 height 2445
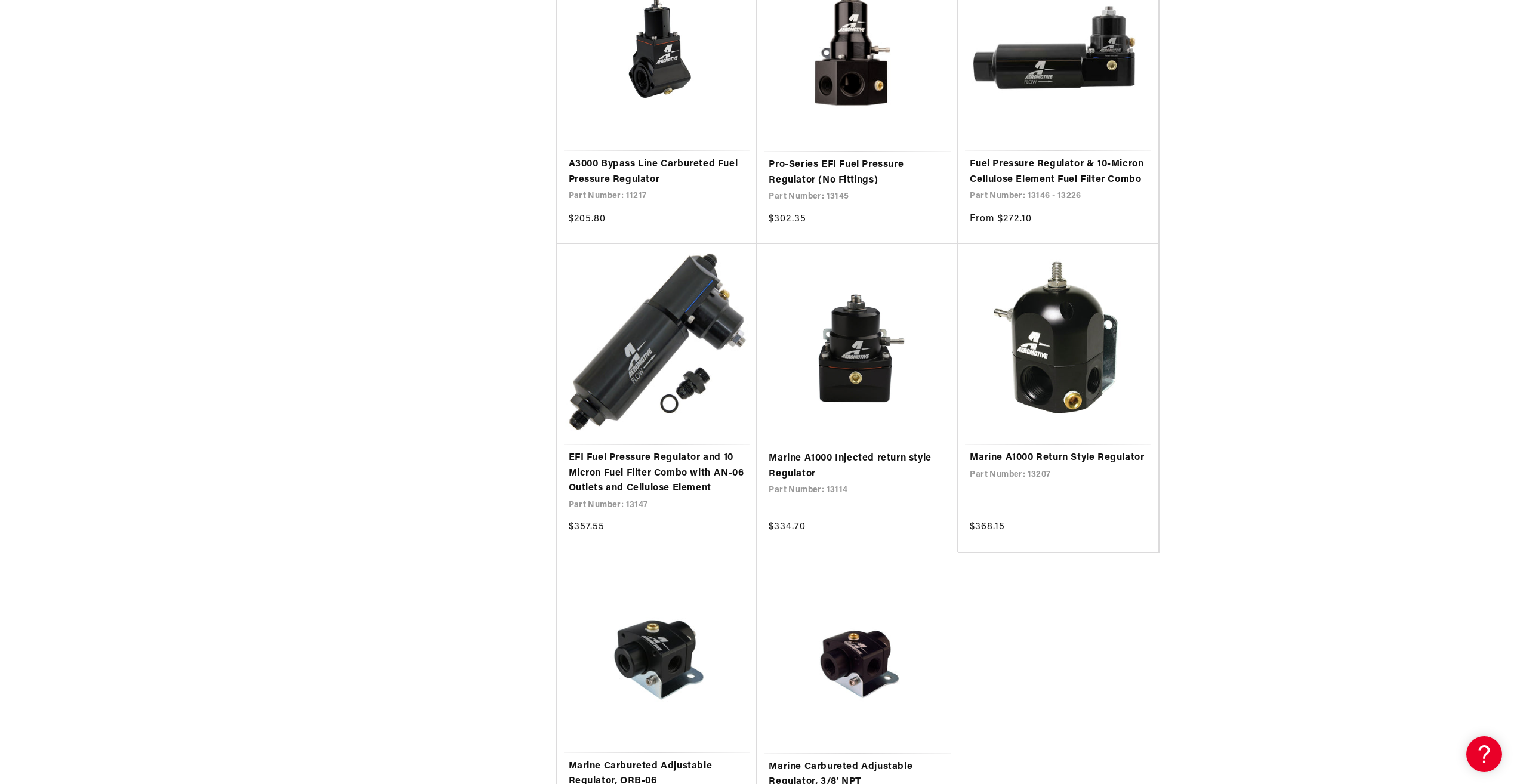
scroll to position [2029, 0]
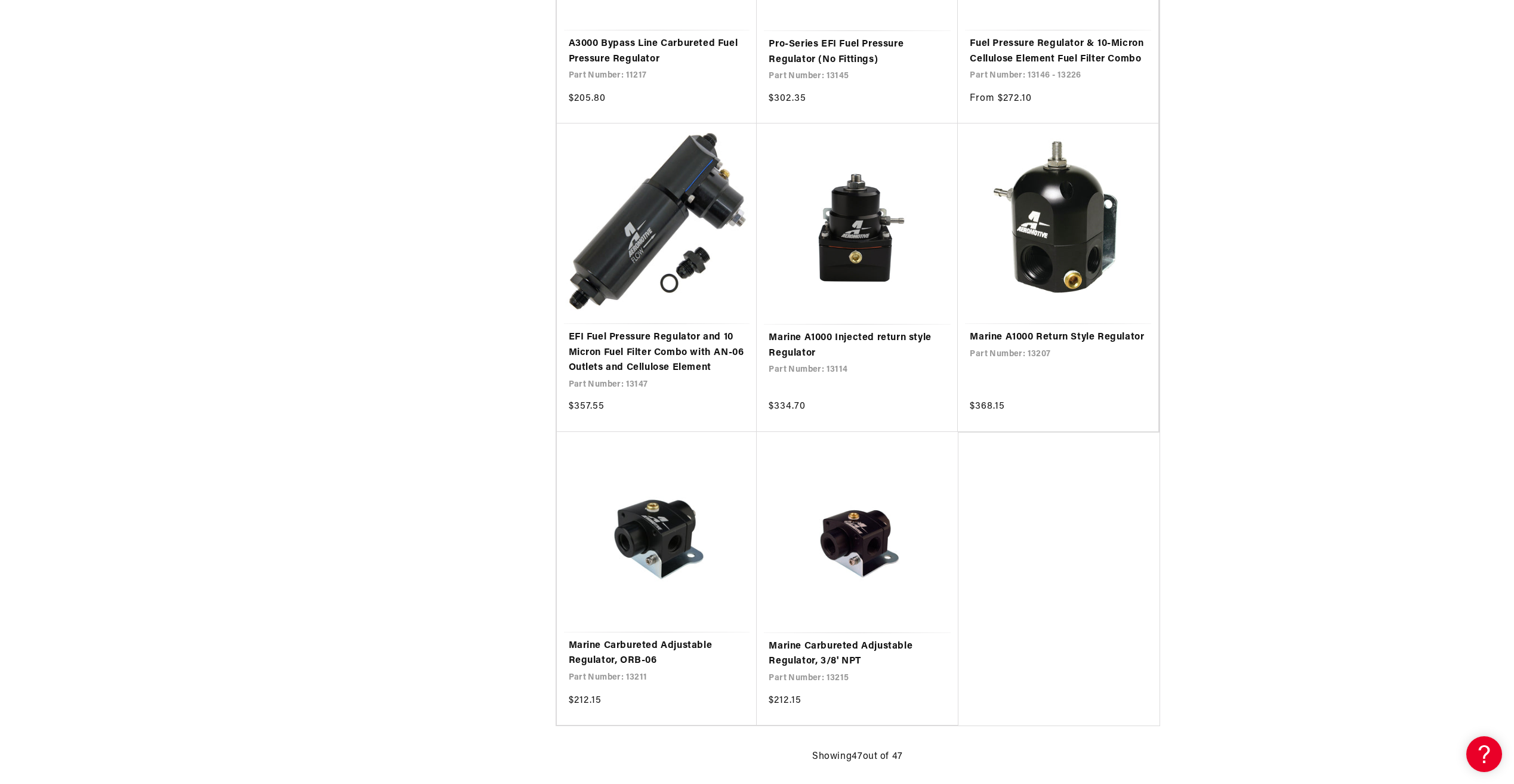
drag, startPoint x: 1286, startPoint y: 352, endPoint x: 1278, endPoint y: 653, distance: 301.1
drag, startPoint x: 1278, startPoint y: 653, endPoint x: 1290, endPoint y: 564, distance: 89.8
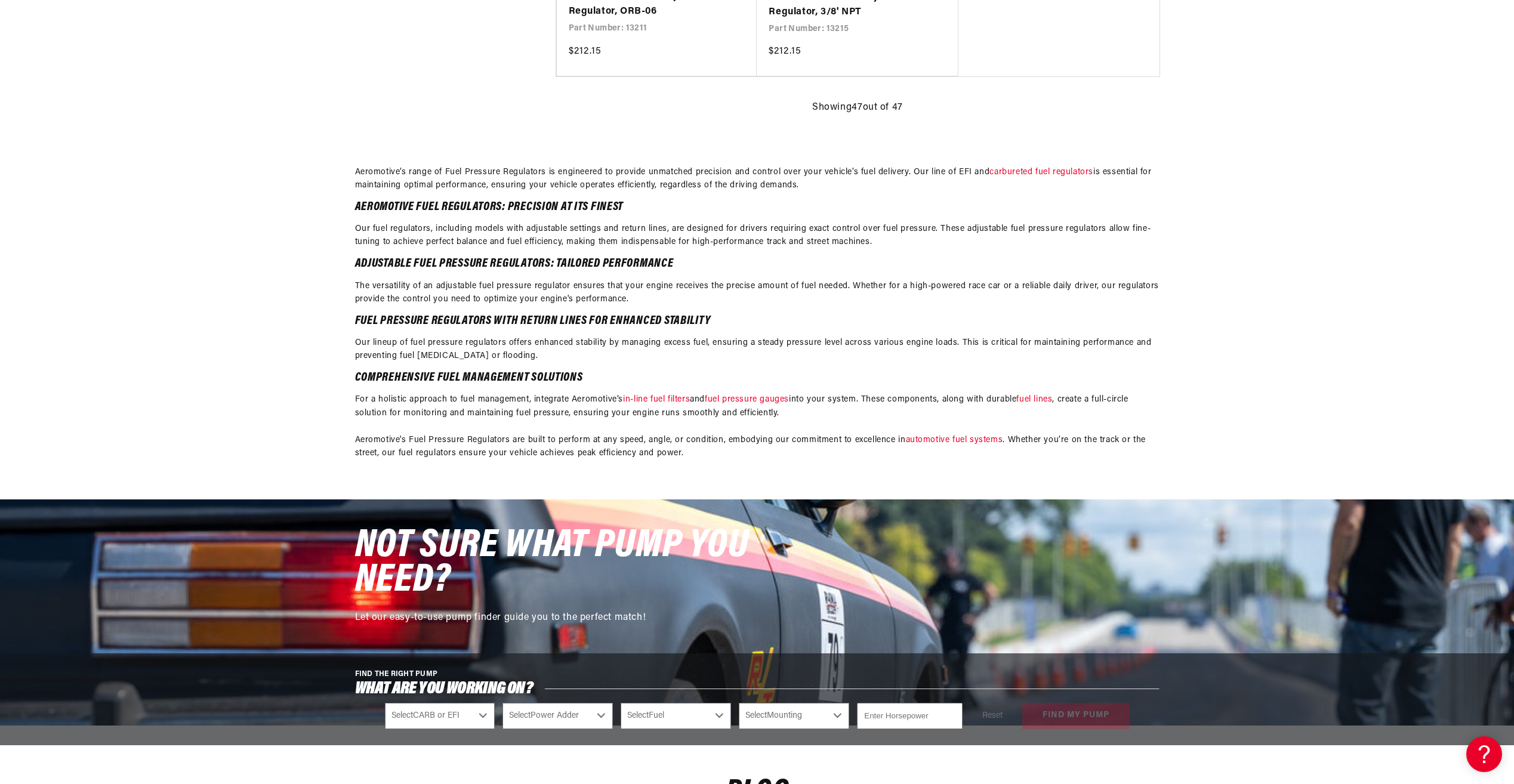
scroll to position [2685, 0]
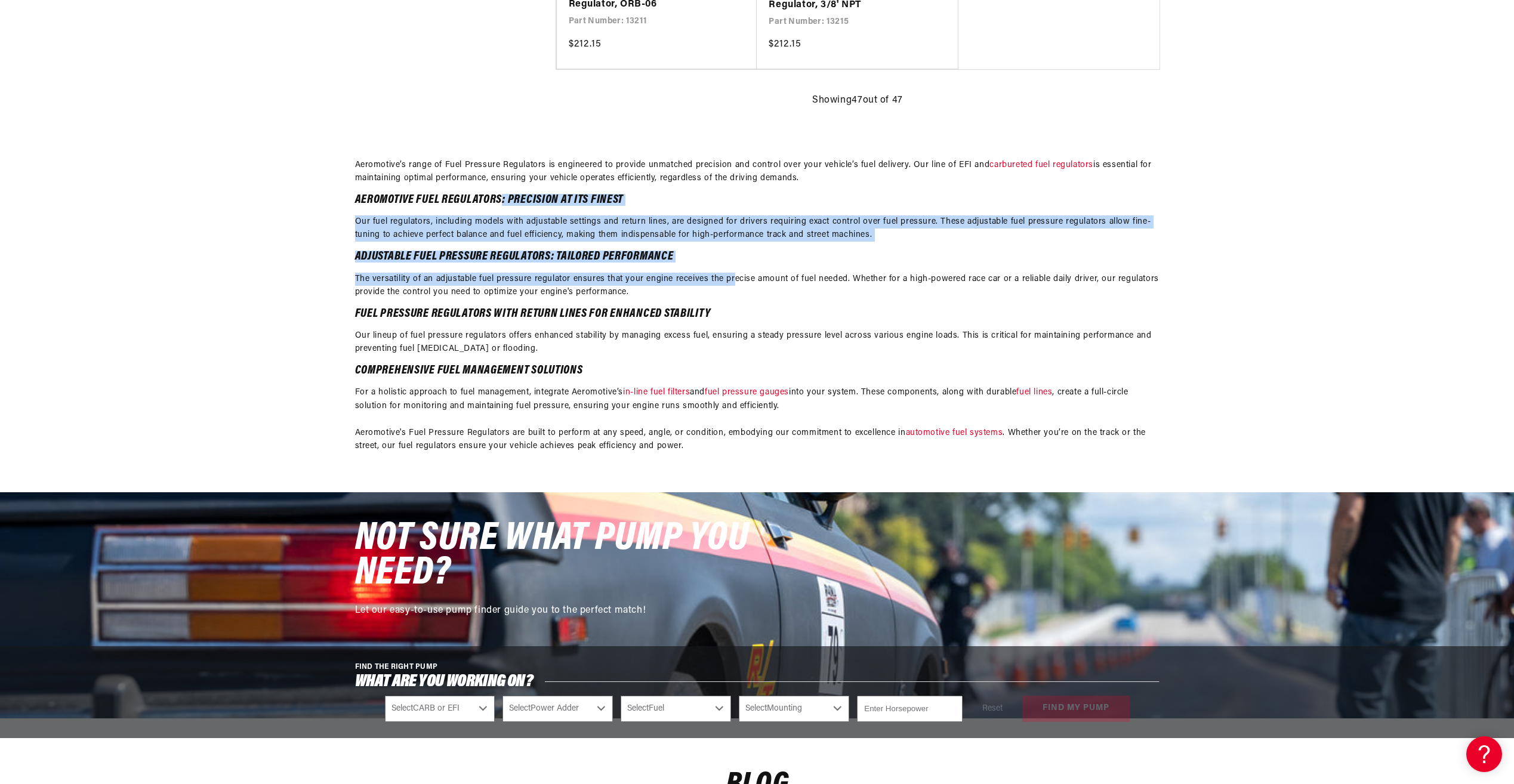
drag, startPoint x: 532, startPoint y: 207, endPoint x: 741, endPoint y: 286, distance: 223.4
click at [741, 286] on div "Aeromotive’s range of Fuel Pressure Regulators is engineered to provide unmatch…" at bounding box center [756, 306] width 804 height 295
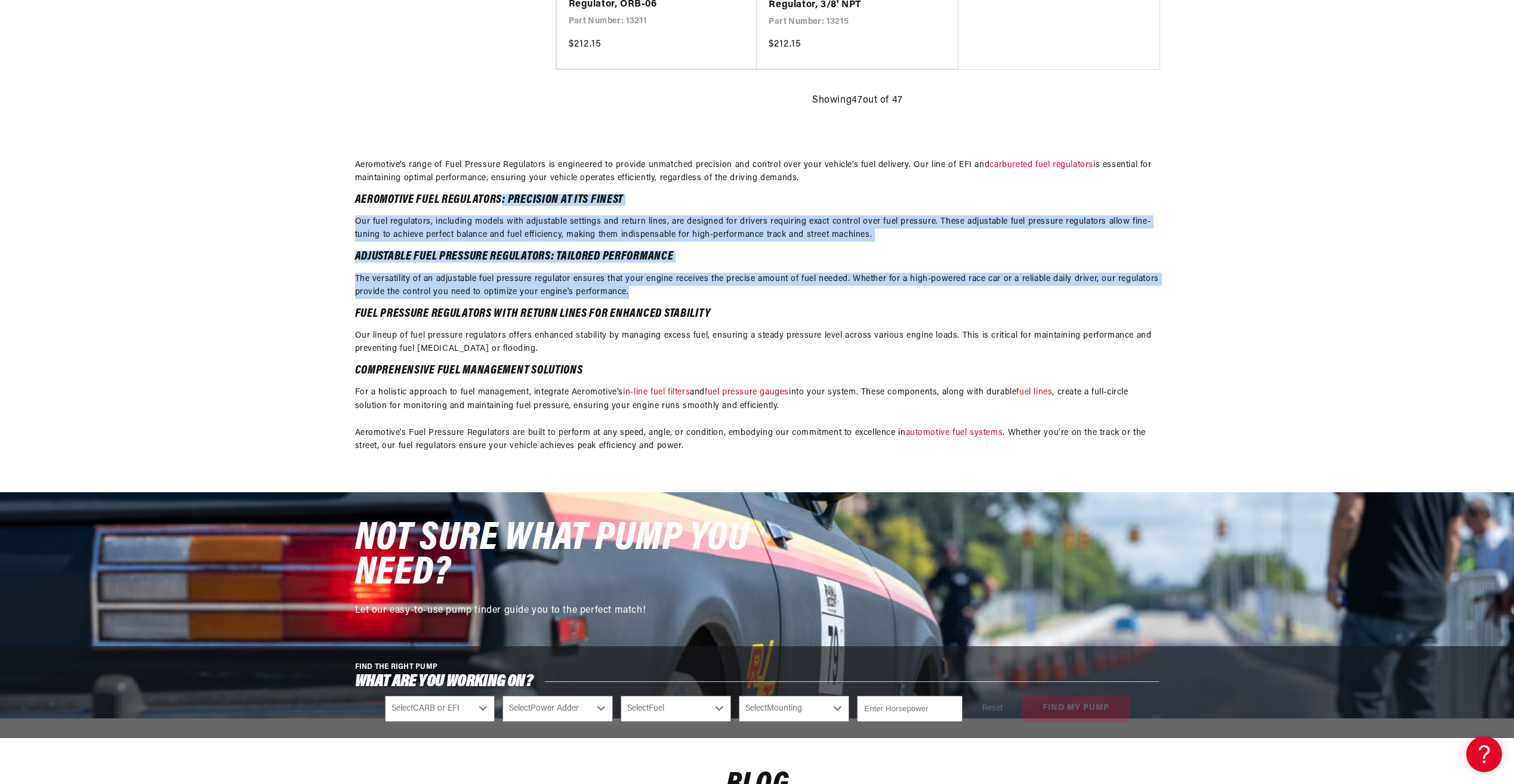
drag, startPoint x: 741, startPoint y: 286, endPoint x: 694, endPoint y: 298, distance: 48.5
click at [694, 298] on p "The versatility of an adjustable fuel pressure regulator ensures that your engi…" at bounding box center [756, 286] width 804 height 27
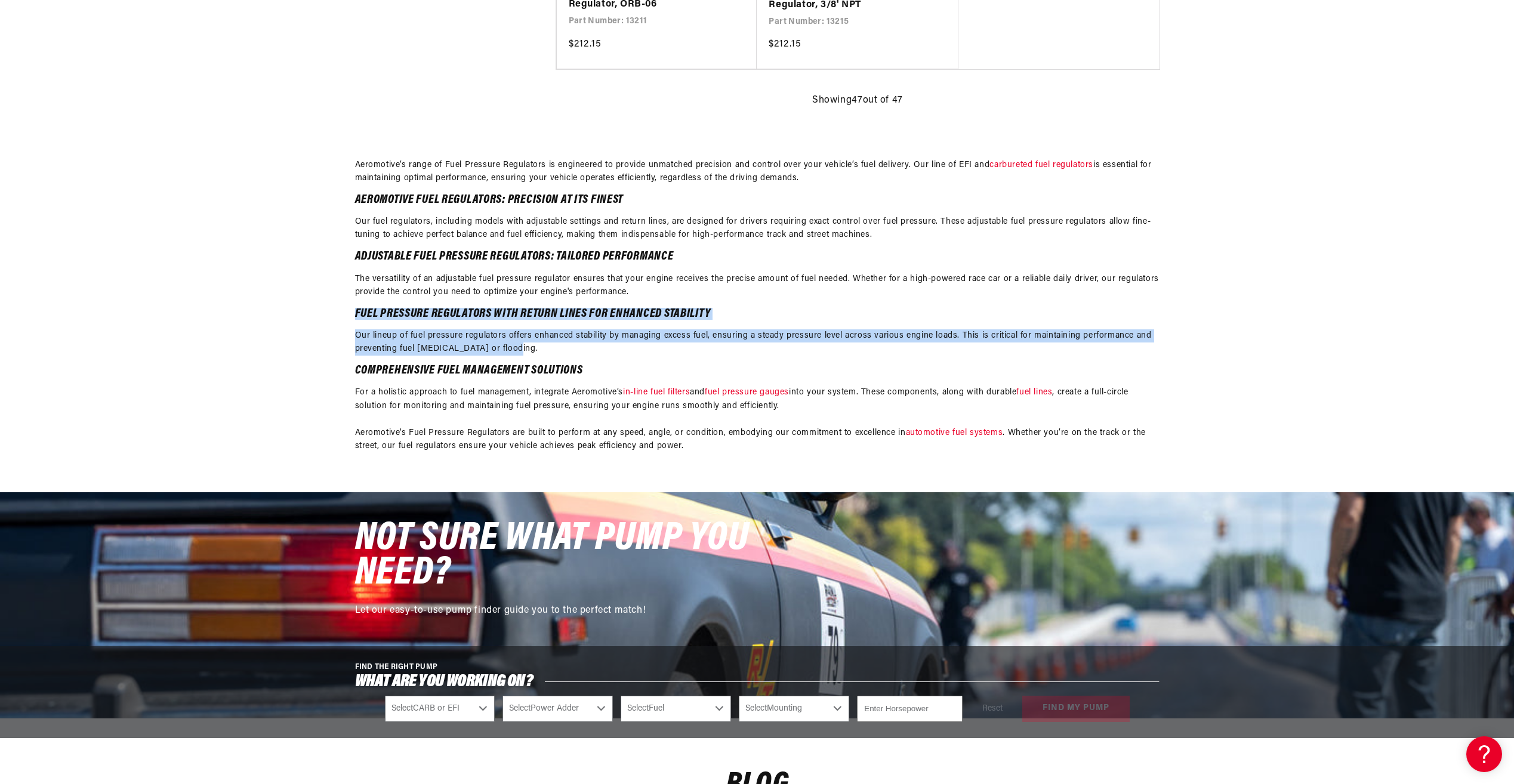
drag, startPoint x: 715, startPoint y: 327, endPoint x: 739, endPoint y: 350, distance: 33.2
click at [739, 350] on div "Aeromotive’s range of Fuel Pressure Regulators is engineered to provide unmatch…" at bounding box center [756, 306] width 804 height 295
drag, startPoint x: 739, startPoint y: 350, endPoint x: 662, endPoint y: 347, distance: 77.1
click at [662, 347] on p "Our lineup of fuel pressure regulators offers enhanced stability by managing ex…" at bounding box center [756, 343] width 804 height 27
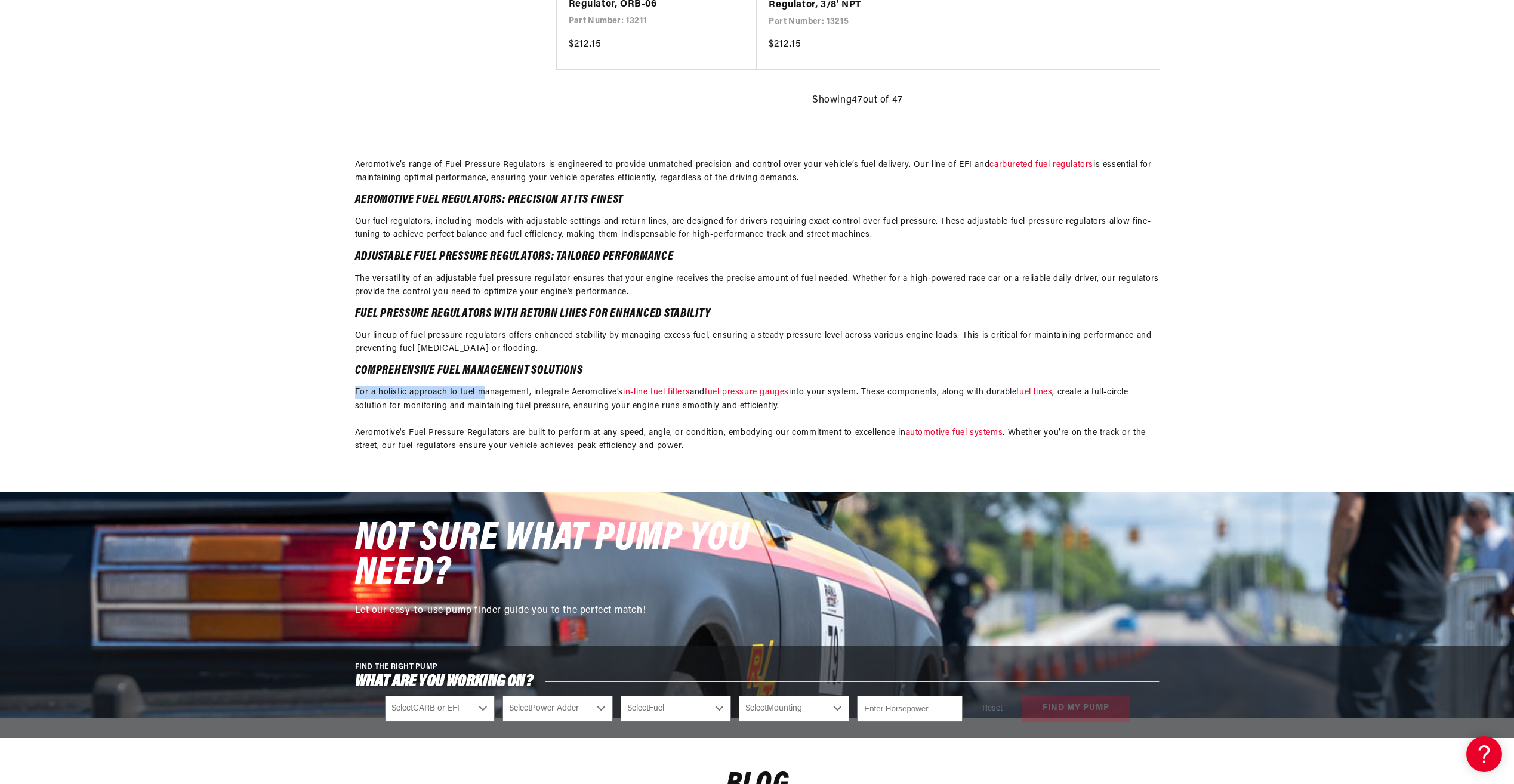
drag, startPoint x: 595, startPoint y: 375, endPoint x: 484, endPoint y: 377, distance: 111.0
click at [484, 377] on div "Aeromotive’s range of Fuel Pressure Regulators is engineered to provide unmatch…" at bounding box center [756, 306] width 804 height 295
drag, startPoint x: 484, startPoint y: 377, endPoint x: 454, endPoint y: 374, distance: 30.1
click at [454, 374] on h2 "Comprehensive Fuel Management Solutions" at bounding box center [756, 371] width 804 height 11
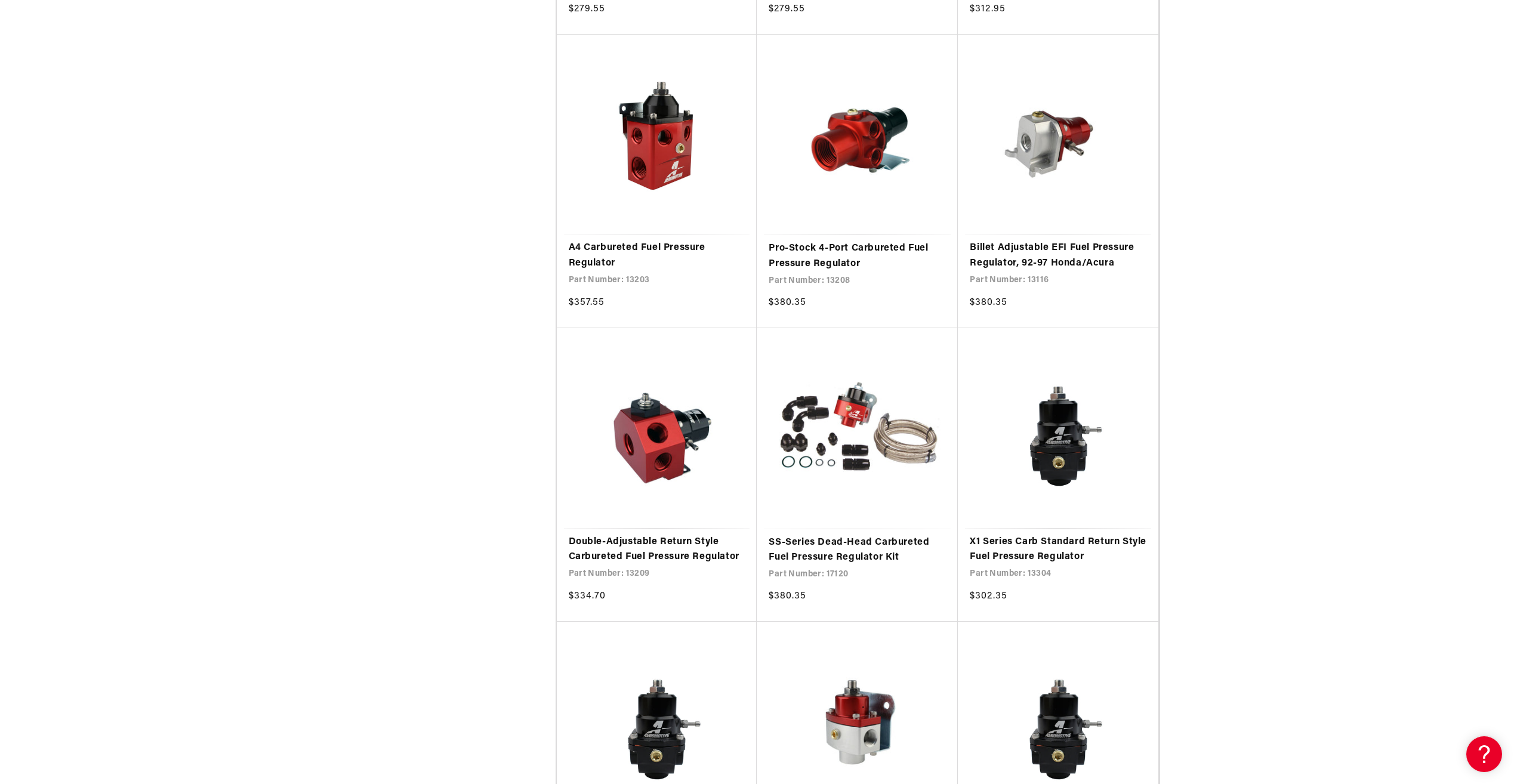
scroll to position [120, 0]
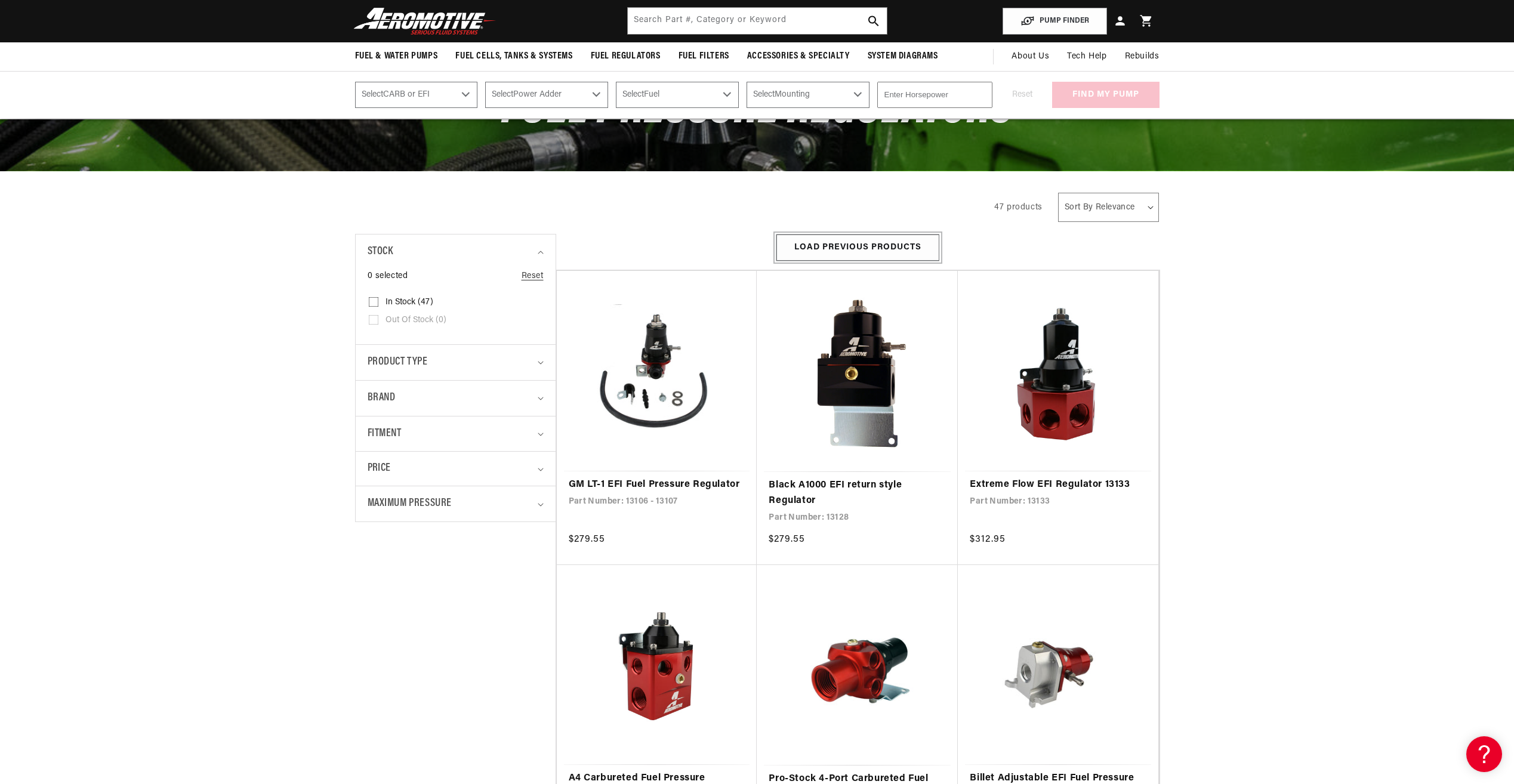
click at [837, 246] on button "Load Previous Products" at bounding box center [857, 248] width 163 height 27
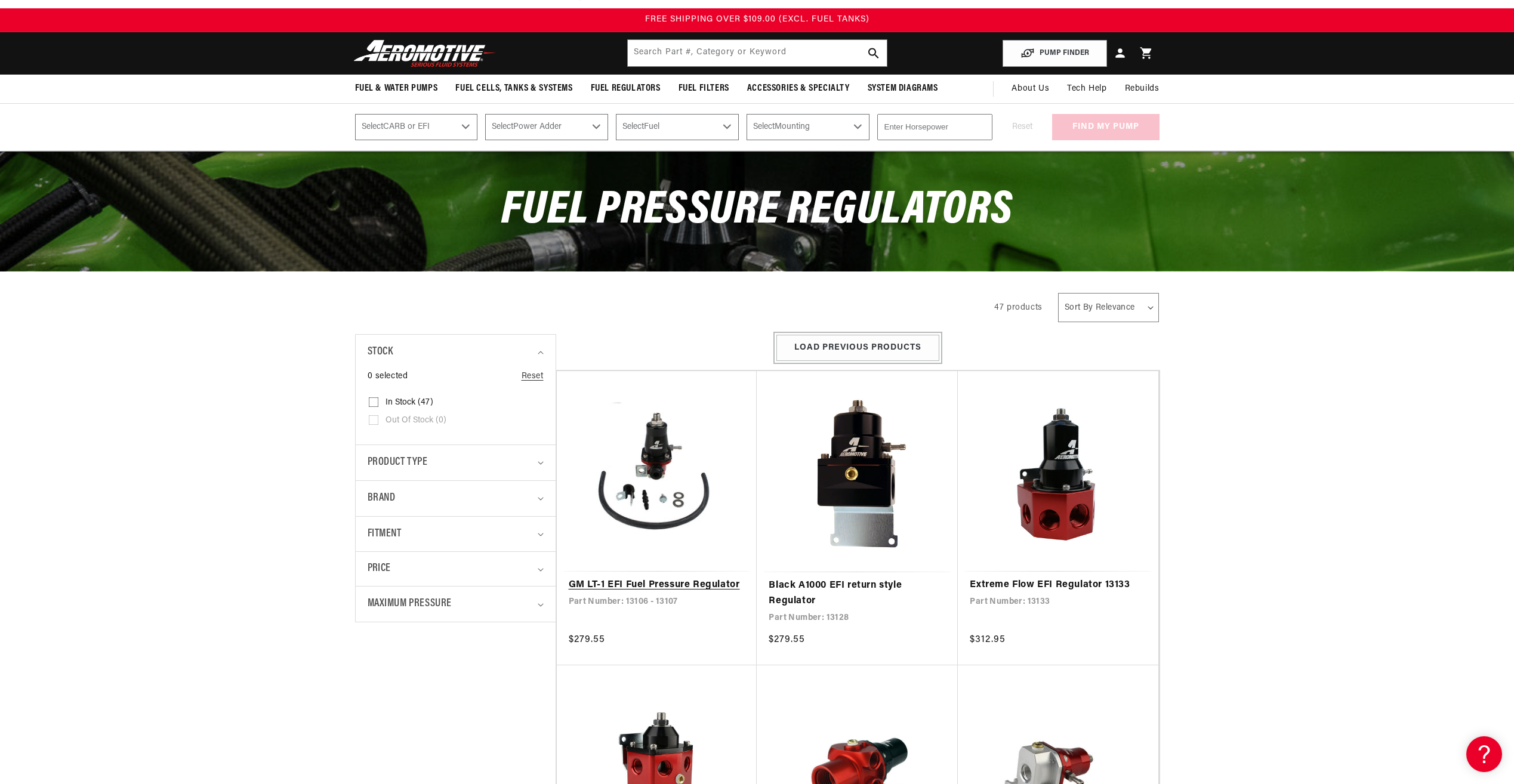
scroll to position [0, 0]
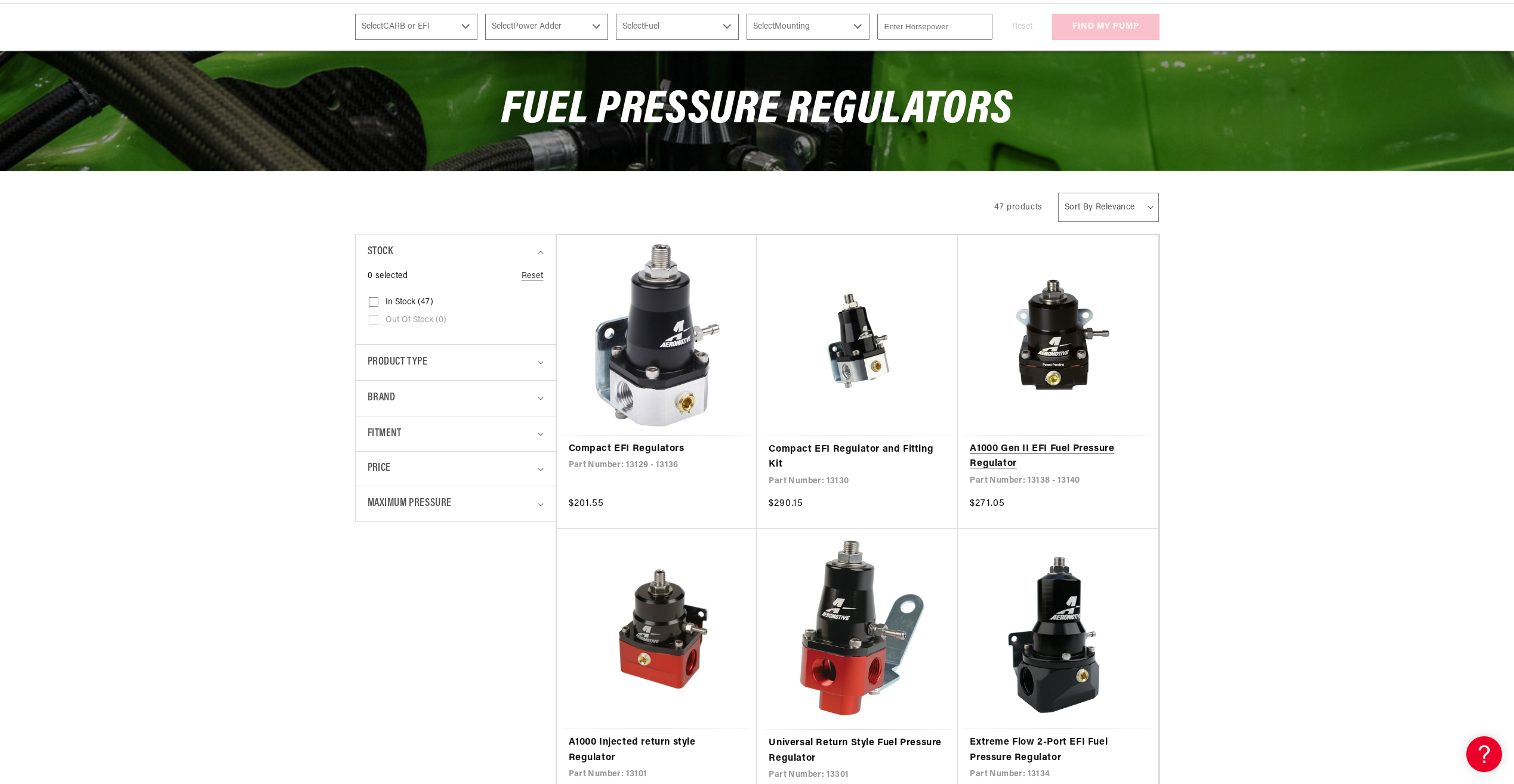
scroll to position [298, 0]
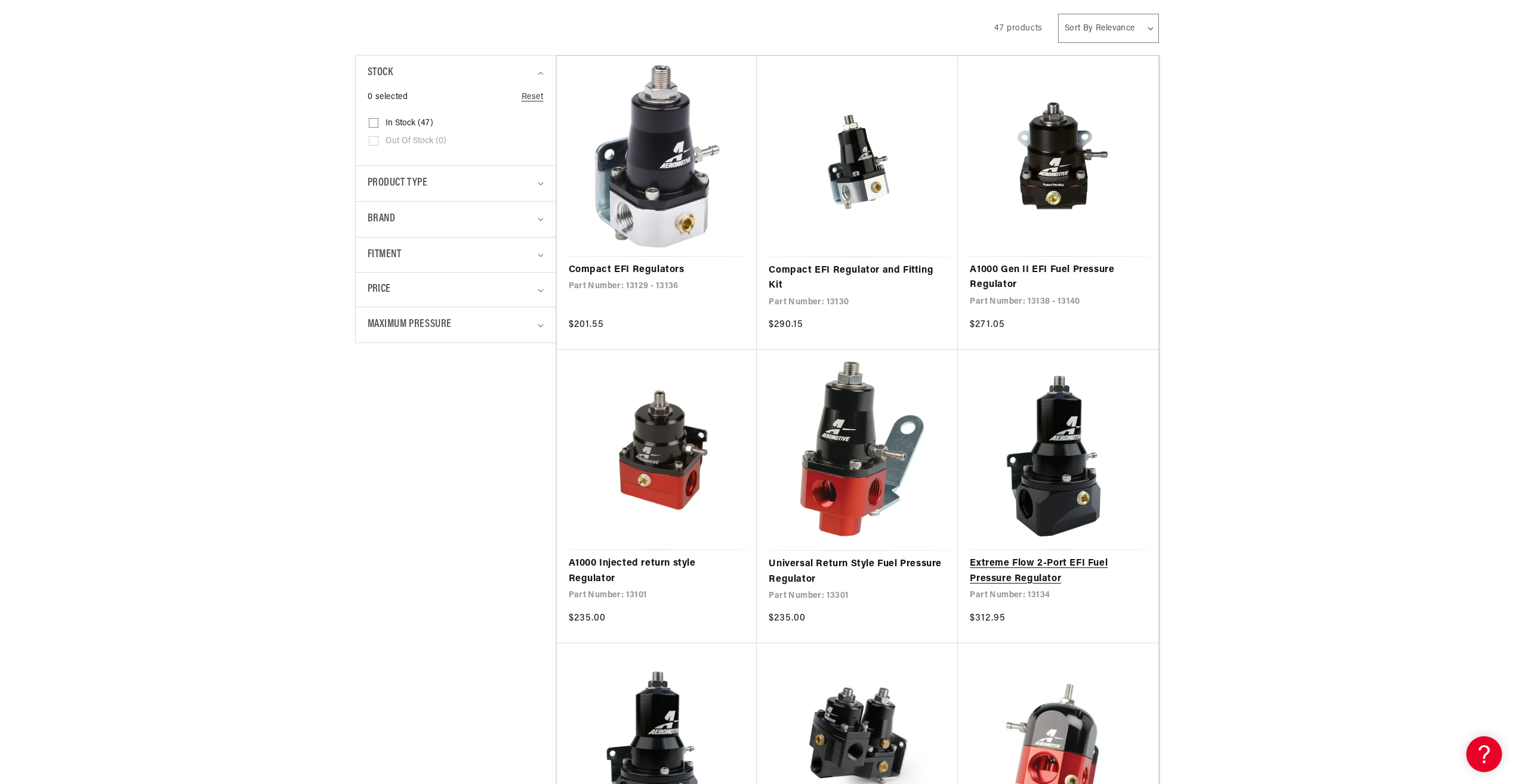
click at [1068, 556] on link "Extreme Flow 2-Port EFI Fuel Pressure Regulator" at bounding box center [1058, 571] width 177 height 31
click at [1054, 556] on link "Extreme Flow 2-Port EFI Fuel Pressure Regulator" at bounding box center [1058, 571] width 177 height 31
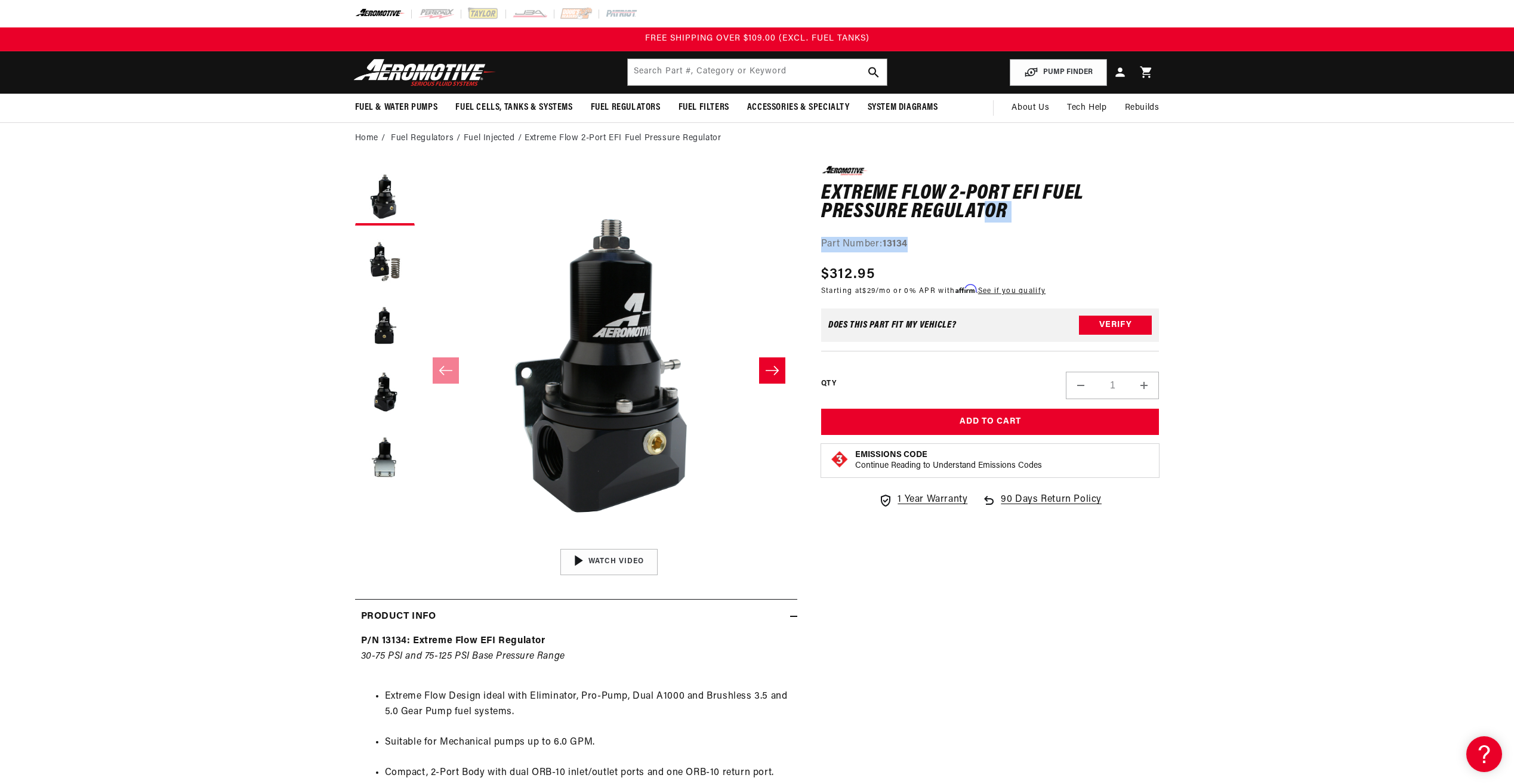
drag, startPoint x: 1048, startPoint y: 221, endPoint x: 1094, endPoint y: 235, distance: 48.1
click at [1094, 235] on div "0.0 star rating Write a review Extreme Flow 2-Port EFI Fuel Pressure Regulator …" at bounding box center [990, 209] width 338 height 86
drag, startPoint x: 1094, startPoint y: 235, endPoint x: 950, endPoint y: 192, distance: 150.3
click at [950, 192] on h1 "Extreme Flow 2-Port EFI Fuel Pressure Regulator" at bounding box center [990, 203] width 338 height 38
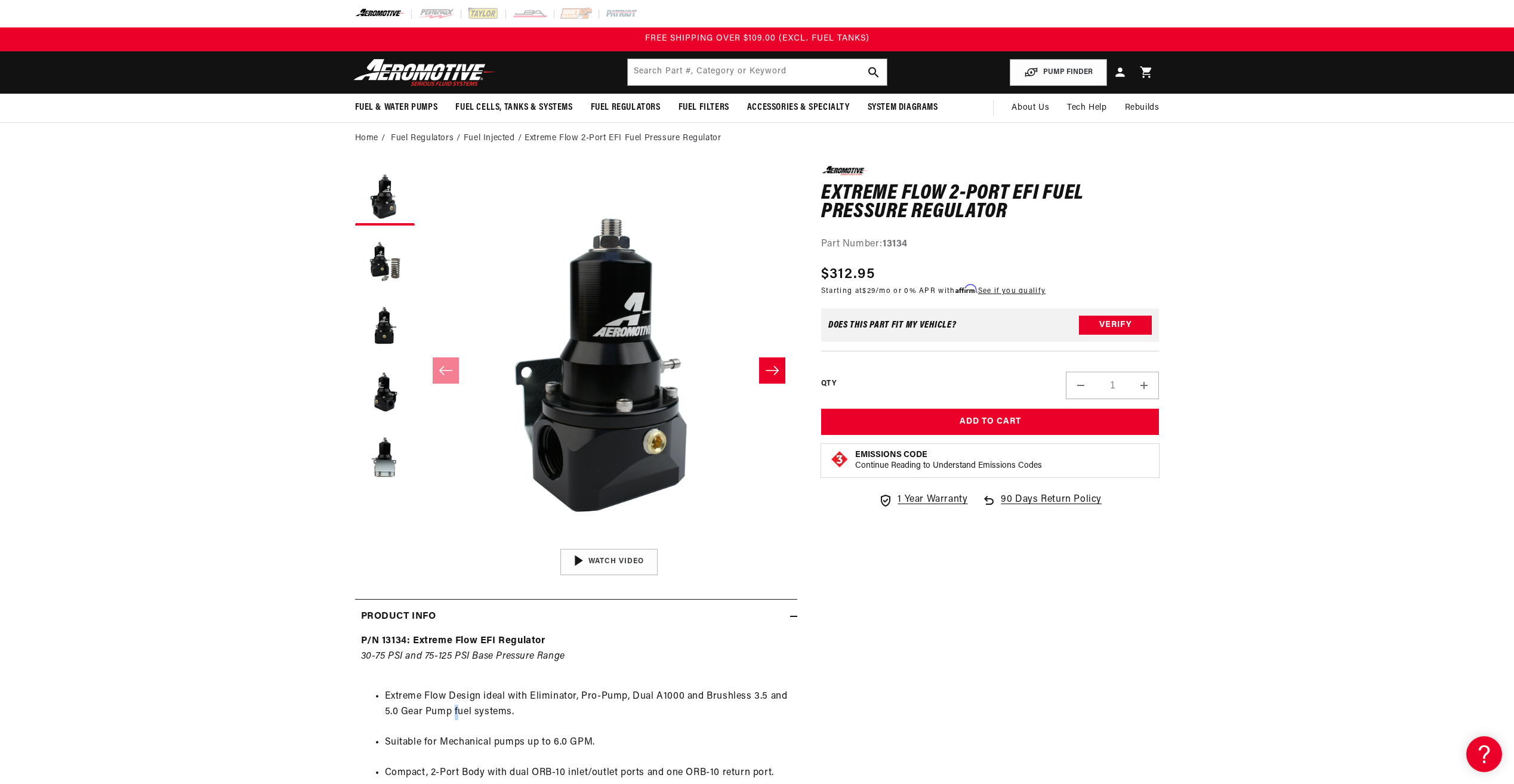
click at [456, 716] on li "Extreme Flow Design ideal with Eliminator, Pro-Pump, Dual A1000 and Brushless 3…" at bounding box center [588, 704] width 407 height 31
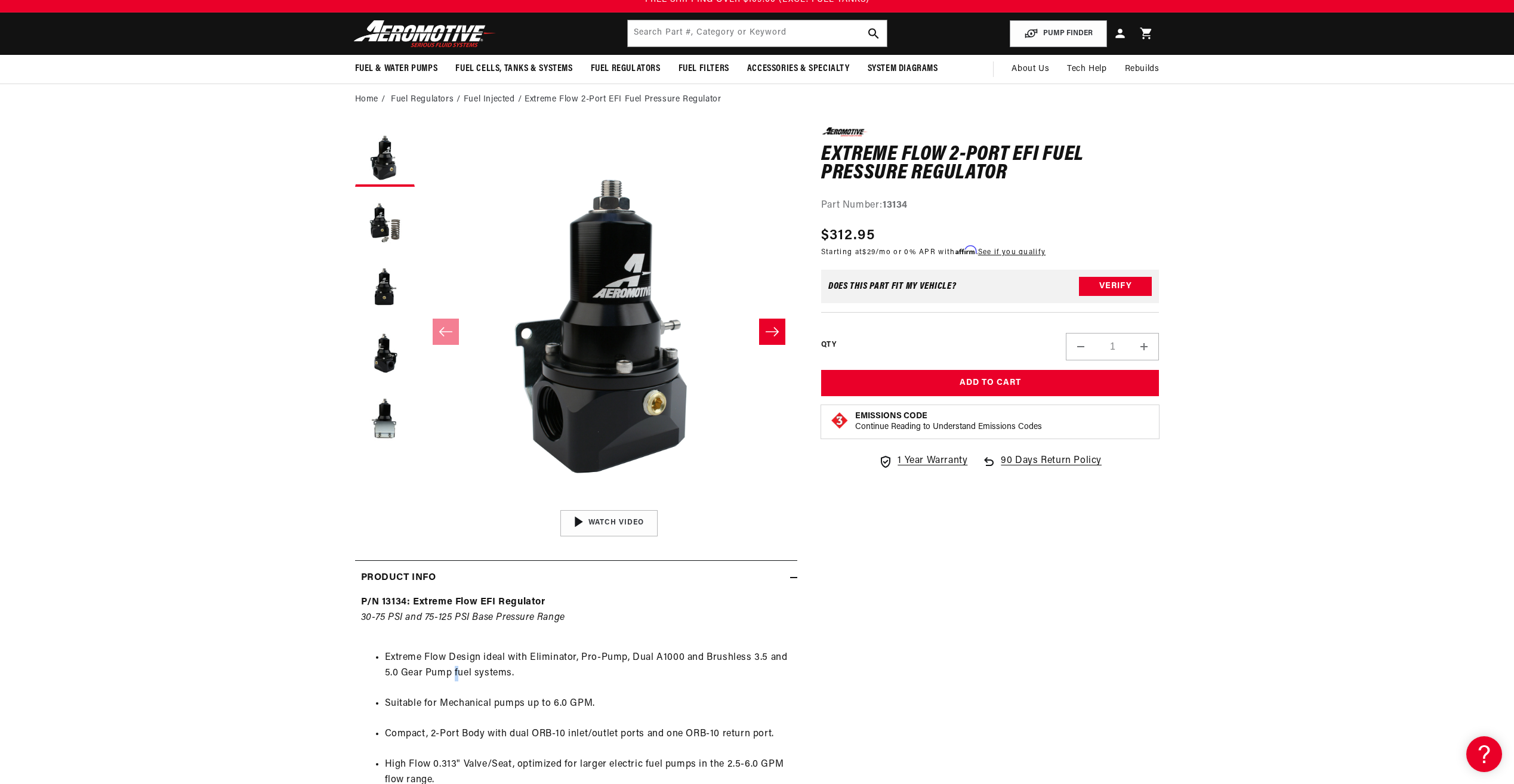
scroll to position [60, 0]
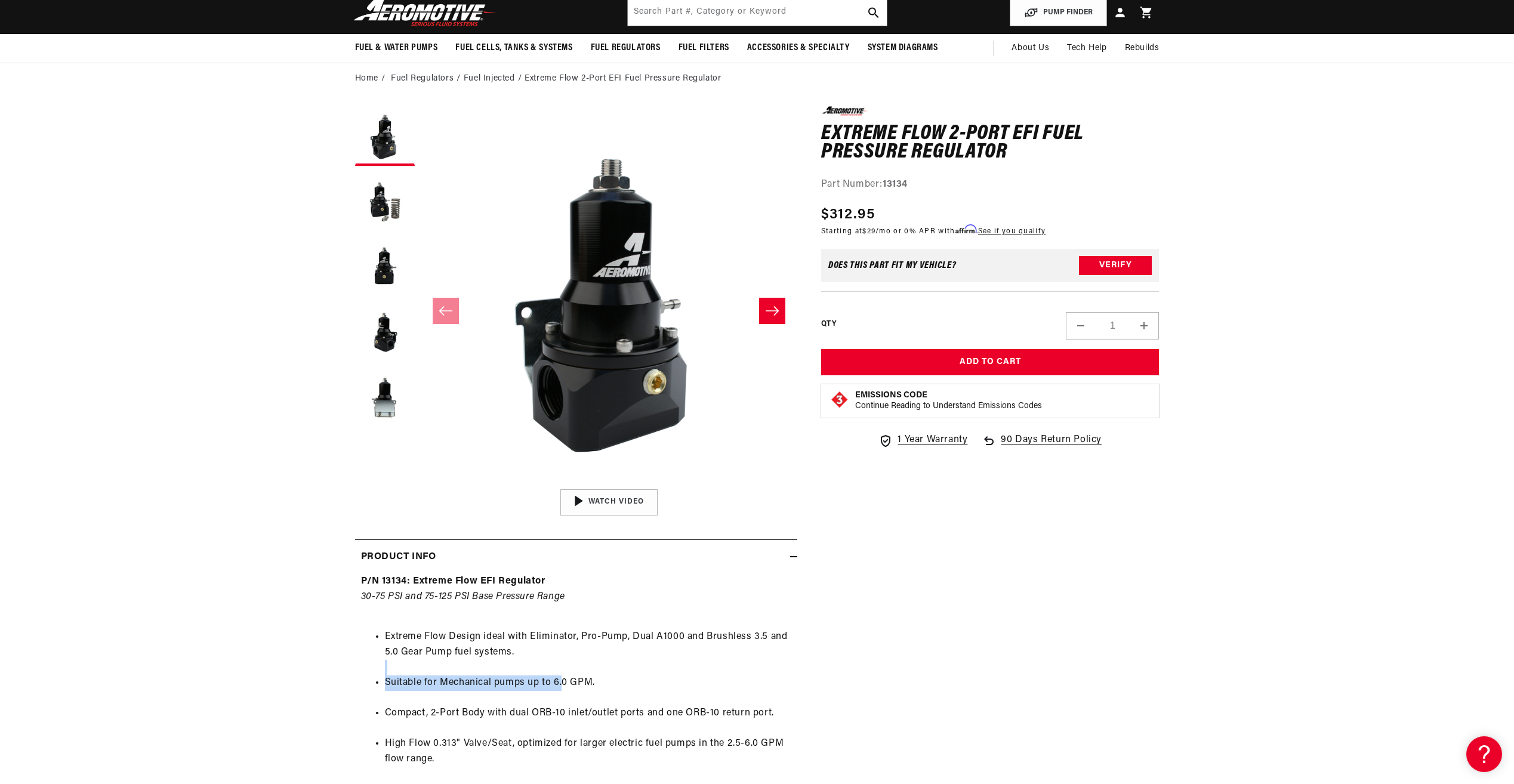
drag, startPoint x: 441, startPoint y: 660, endPoint x: 561, endPoint y: 682, distance: 122.0
drag, startPoint x: 561, startPoint y: 682, endPoint x: 524, endPoint y: 684, distance: 37.1
click at [524, 684] on li "Suitable for Mechanical pumps up to 6.0 GPM." at bounding box center [588, 683] width 407 height 16
drag, startPoint x: 484, startPoint y: 717, endPoint x: 627, endPoint y: 730, distance: 143.6
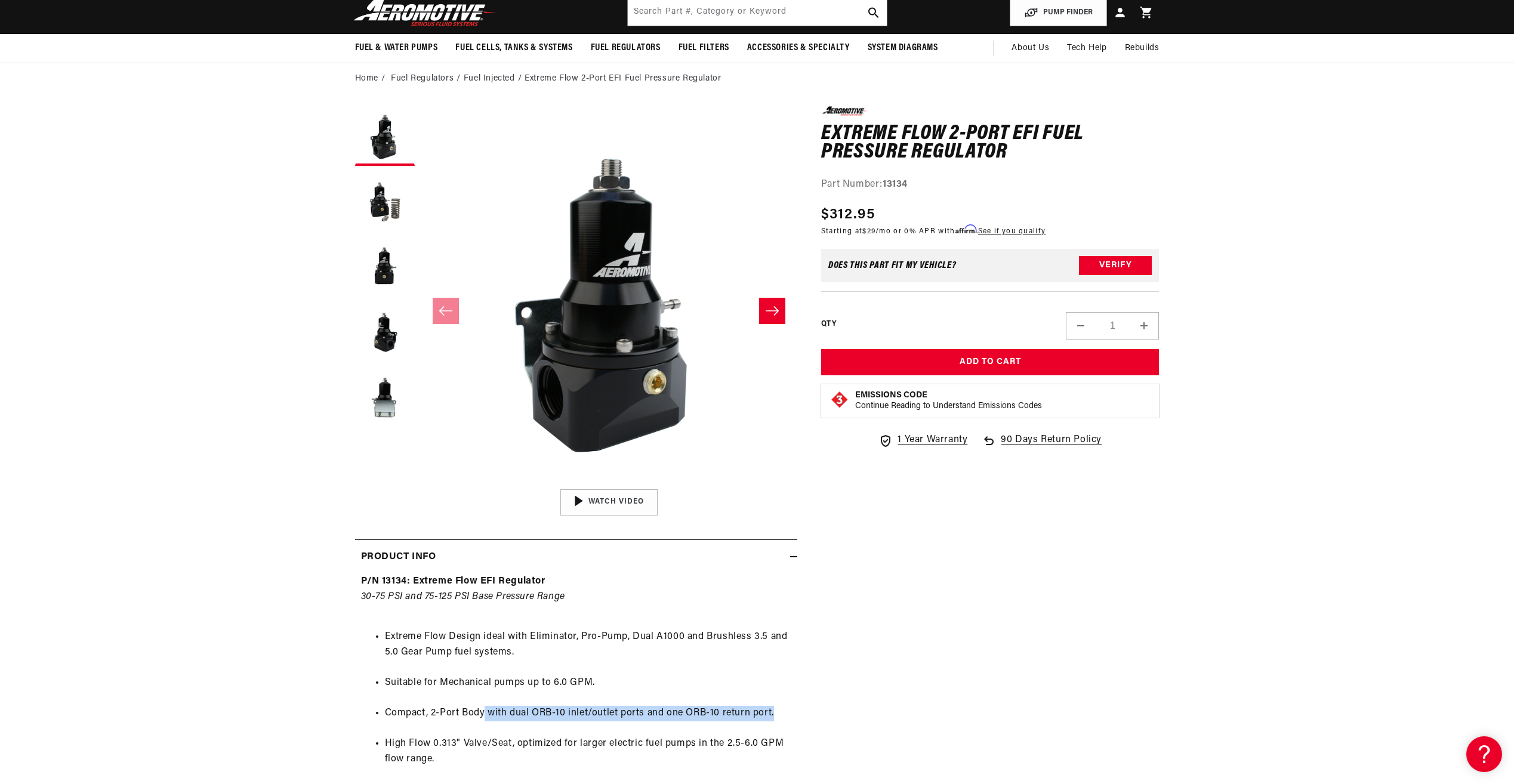
drag, startPoint x: 627, startPoint y: 730, endPoint x: 536, endPoint y: 734, distance: 91.1
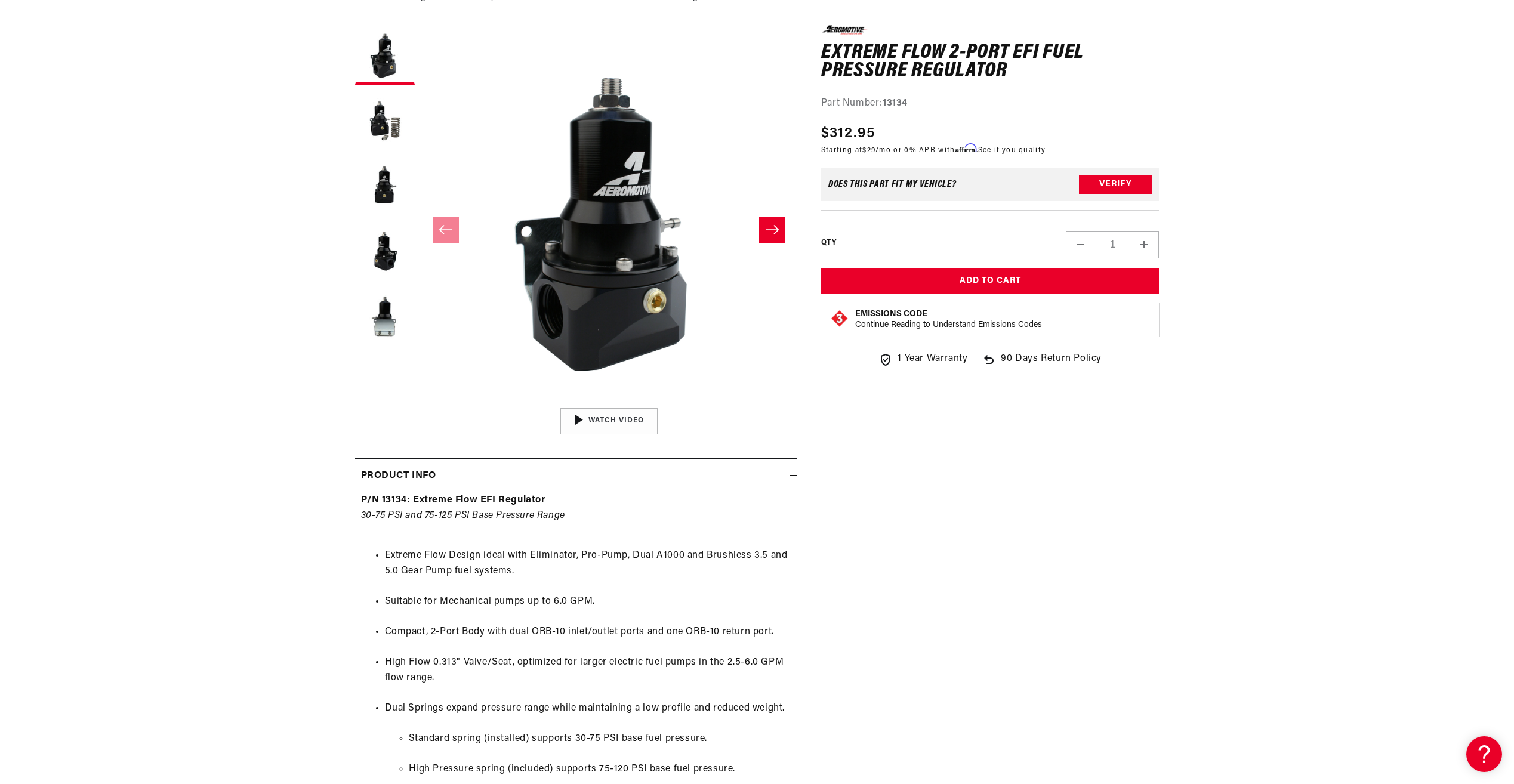
scroll to position [298, 0]
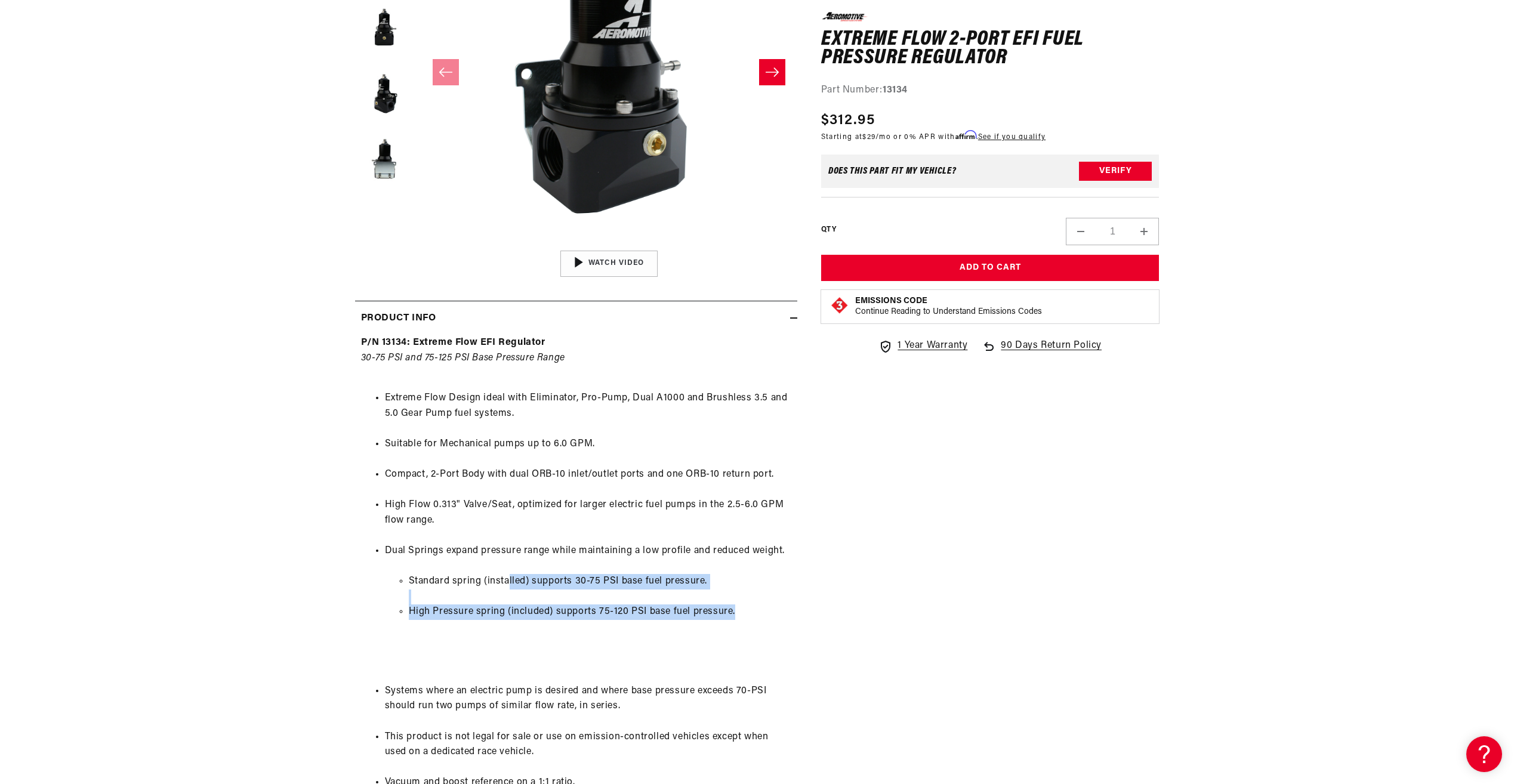
click at [708, 624] on ul "Standard spring (installed) supports 30-75 PSI base fuel pressure. High Pressur…" at bounding box center [588, 597] width 407 height 76
drag, startPoint x: 707, startPoint y: 624, endPoint x: 662, endPoint y: 619, distance: 45.3
click at [662, 619] on li "High Pressure spring (included) supports 75-120 PSI base fuel pressure." at bounding box center [600, 612] width 382 height 16
drag, startPoint x: 542, startPoint y: 620, endPoint x: 705, endPoint y: 624, distance: 163.0
click at [705, 624] on ul "Standard spring (installed) supports 30-75 PSI base fuel pressure. High Pressur…" at bounding box center [588, 597] width 407 height 76
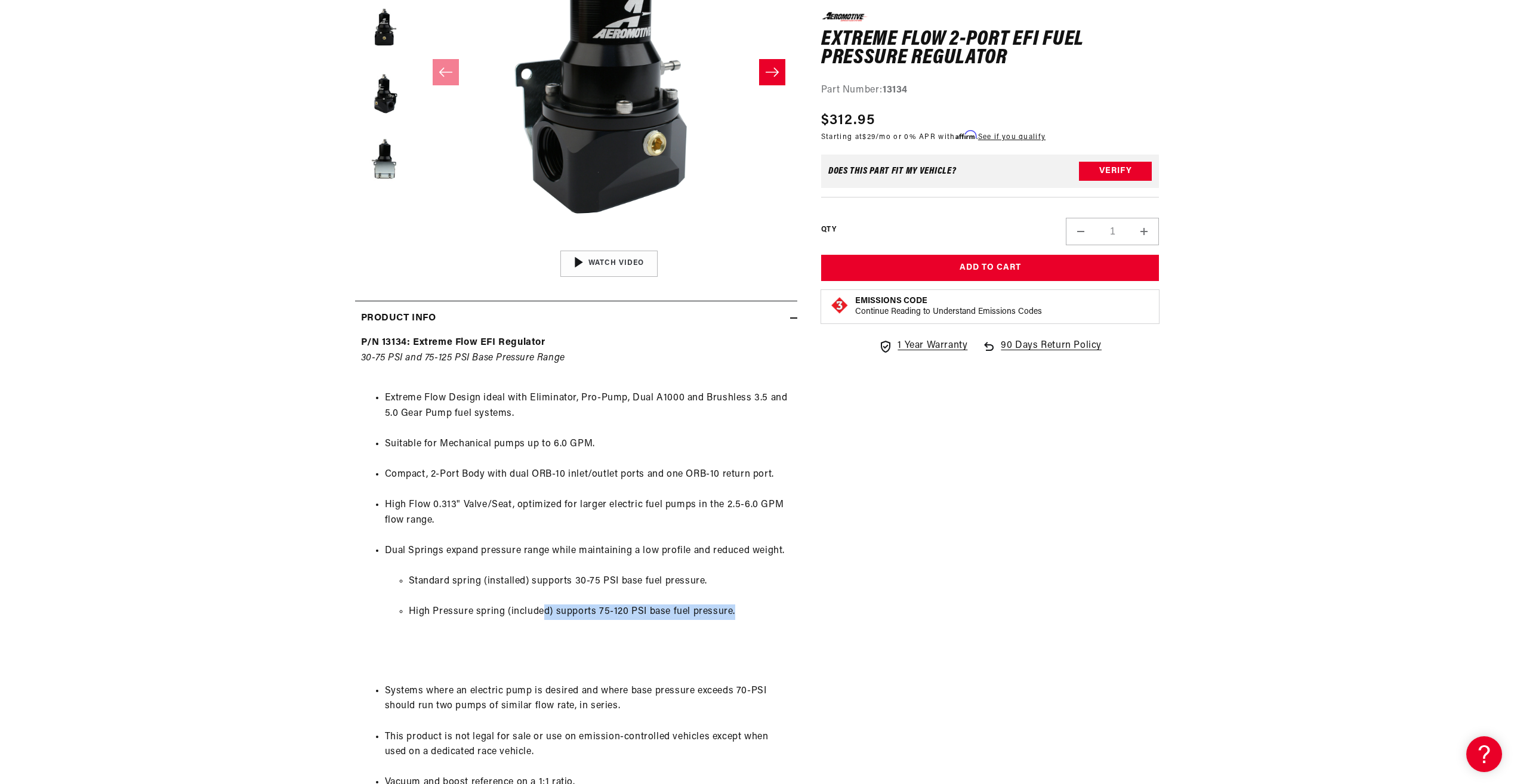
drag, startPoint x: 705, startPoint y: 624, endPoint x: 659, endPoint y: 619, distance: 46.3
click at [659, 619] on li "High Pressure spring (included) supports 75-120 PSI base fuel pressure." at bounding box center [600, 612] width 382 height 16
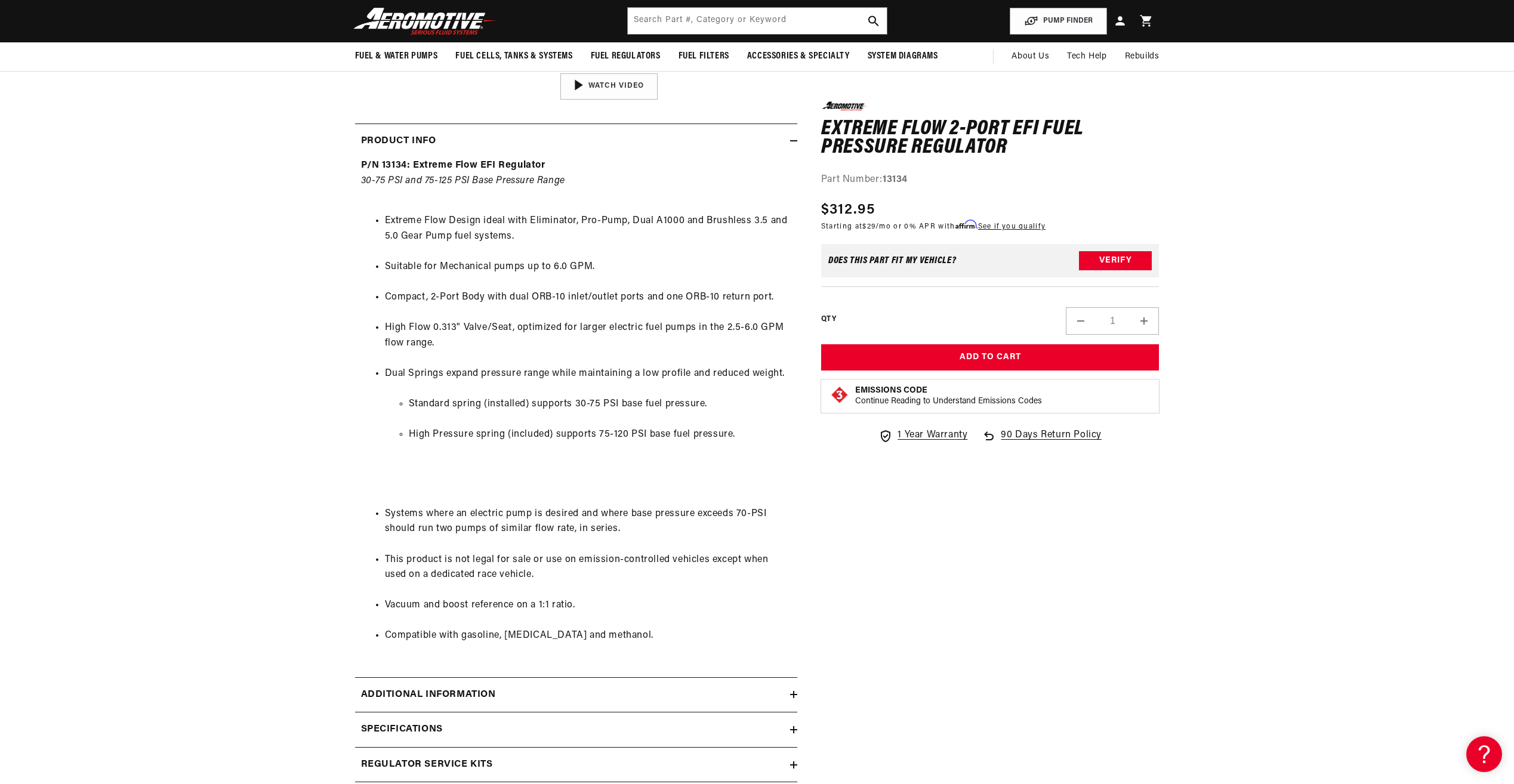
scroll to position [120, 0]
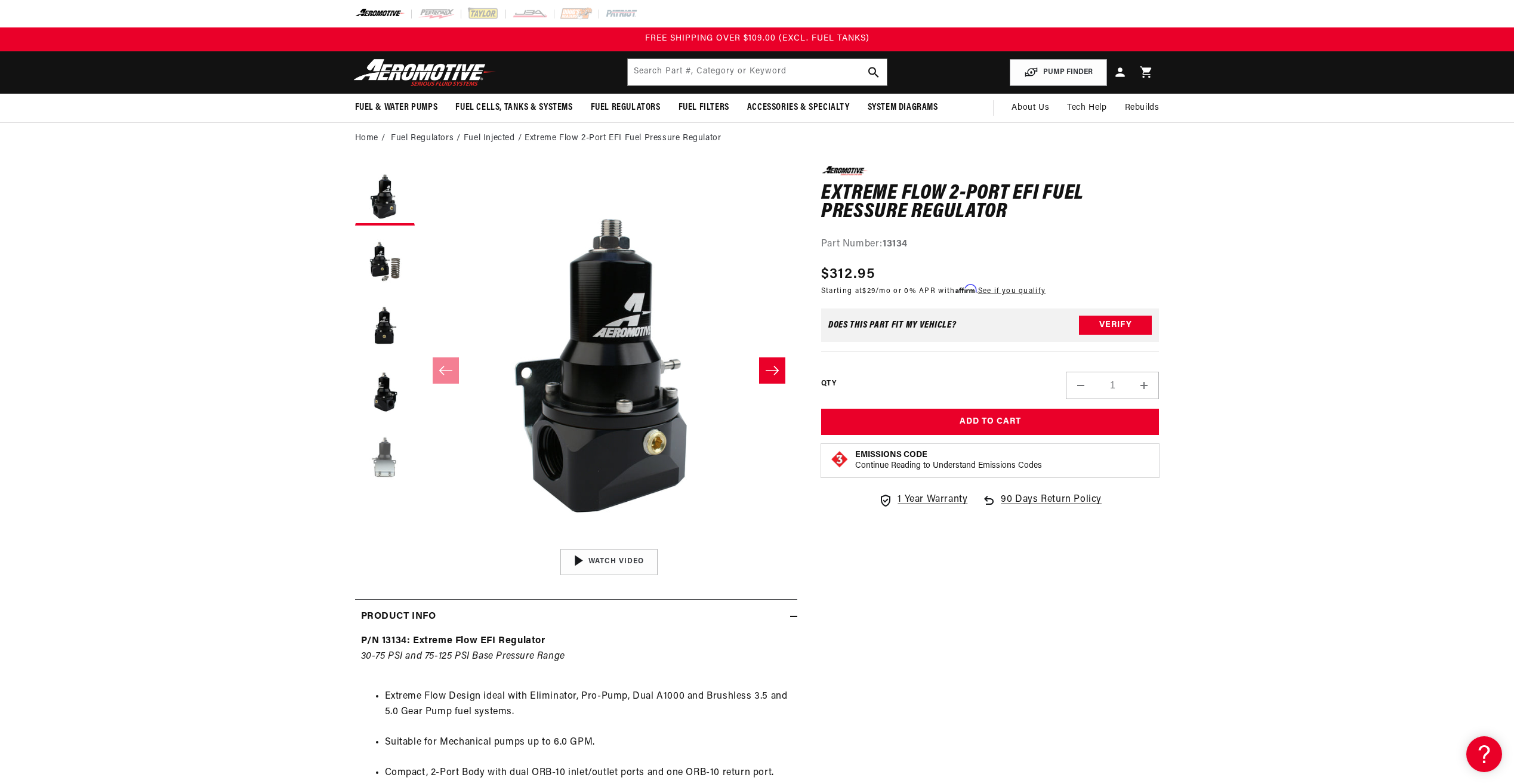
click at [394, 463] on button "Load image 5 in gallery view" at bounding box center [385, 459] width 60 height 60
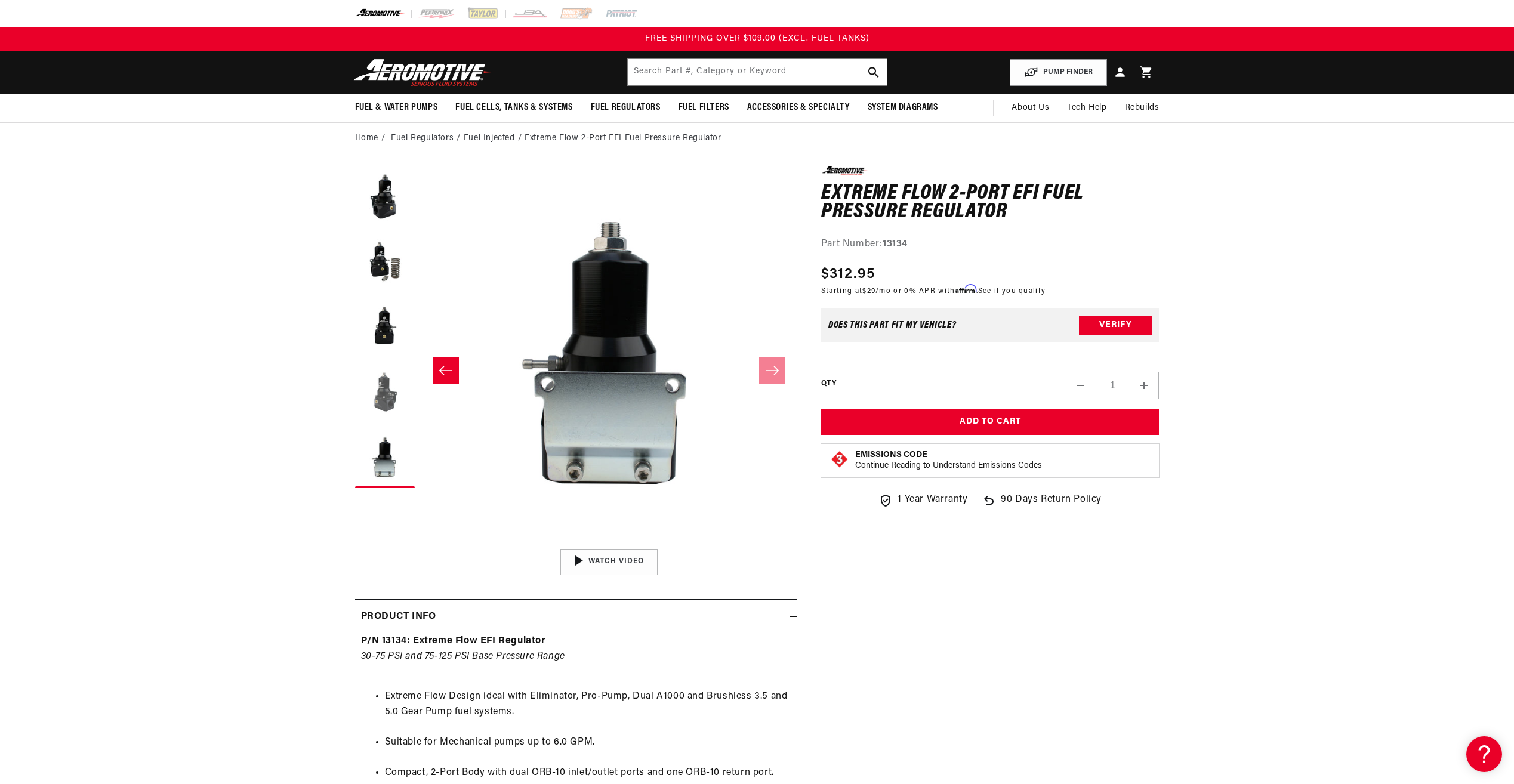
click at [384, 399] on button "Load image 4 in gallery view" at bounding box center [385, 392] width 60 height 60
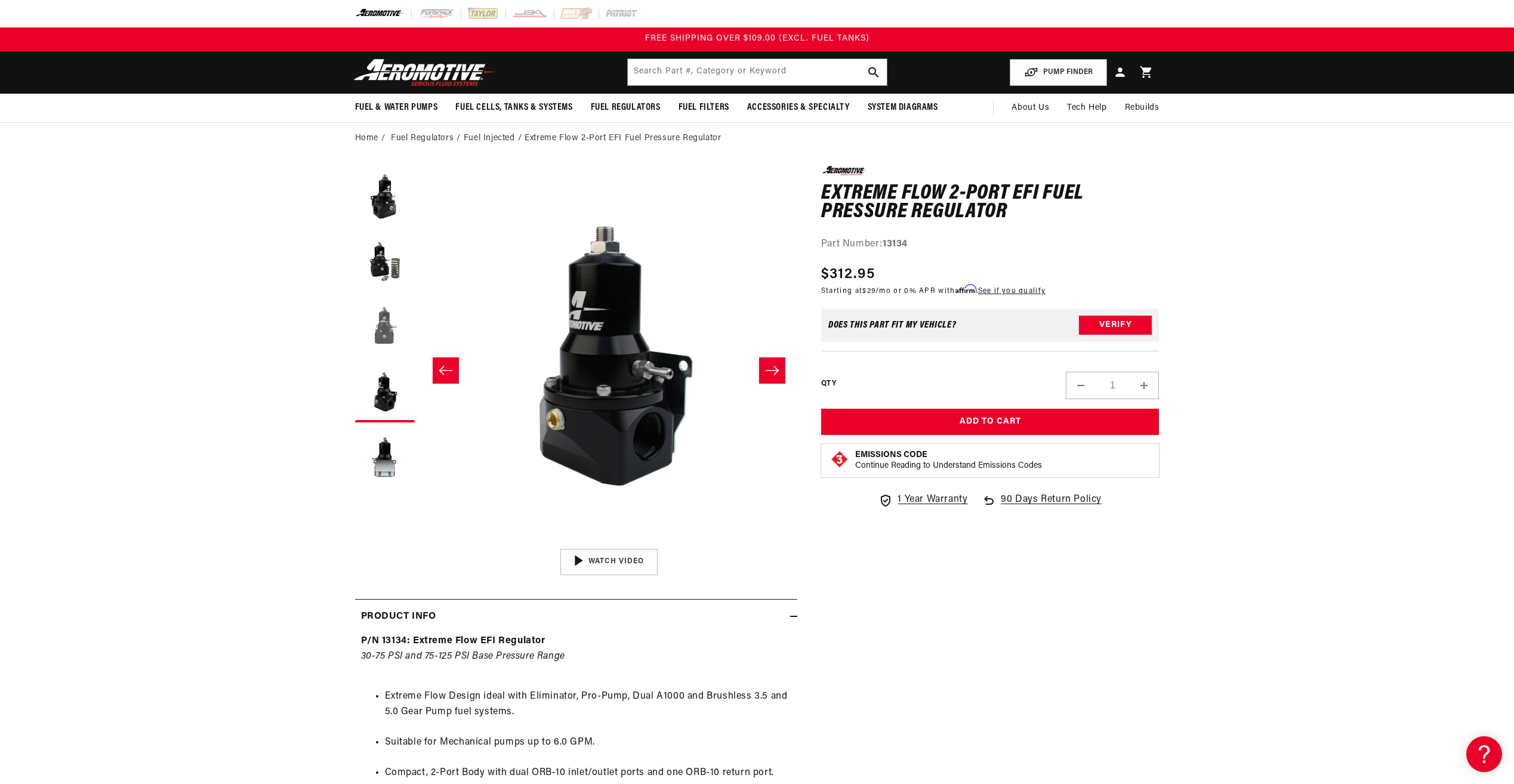
click at [389, 327] on button "Load image 3 in gallery view" at bounding box center [385, 327] width 60 height 60
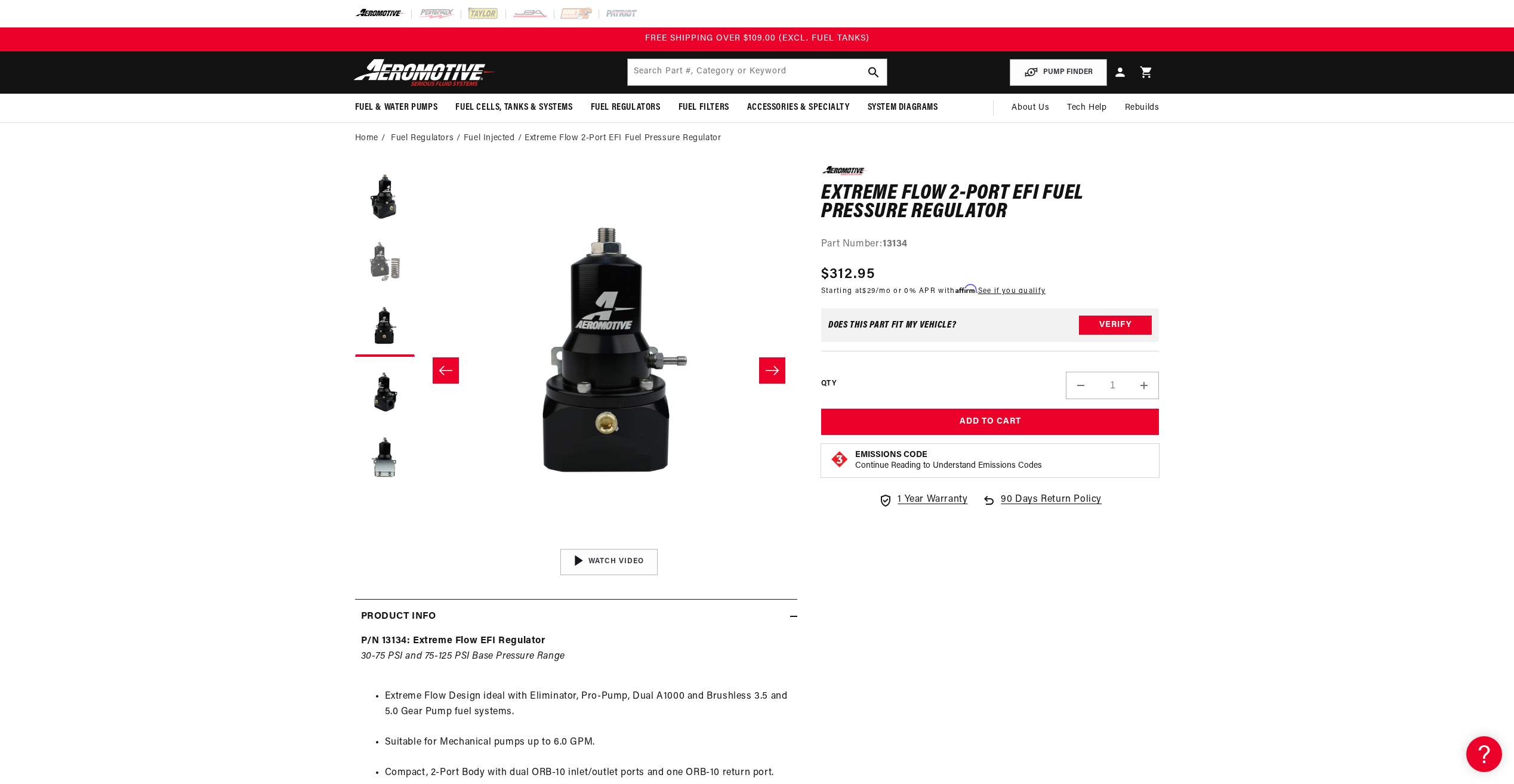
click at [390, 262] on button "Load image 2 in gallery view" at bounding box center [385, 261] width 60 height 60
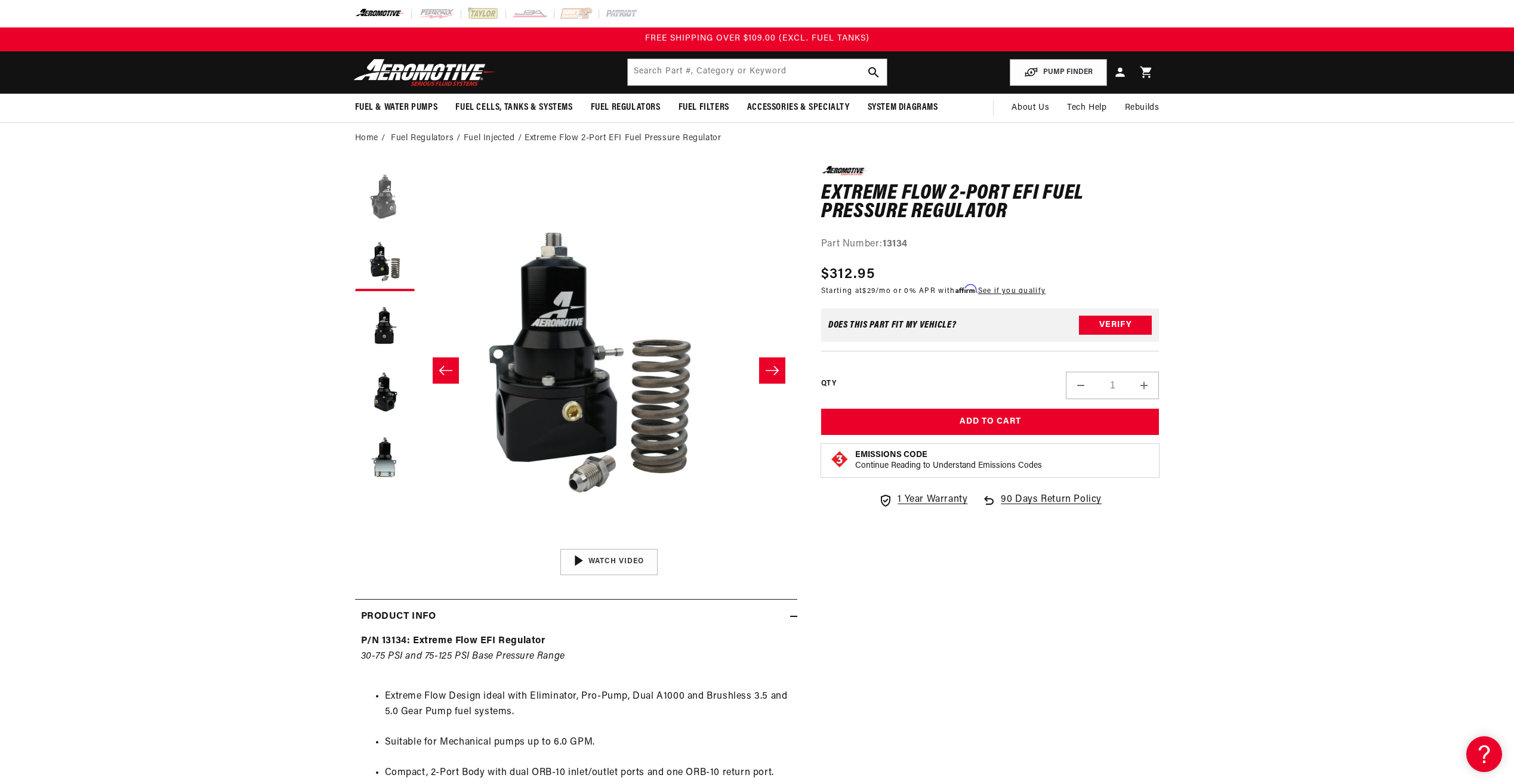
scroll to position [0, 377]
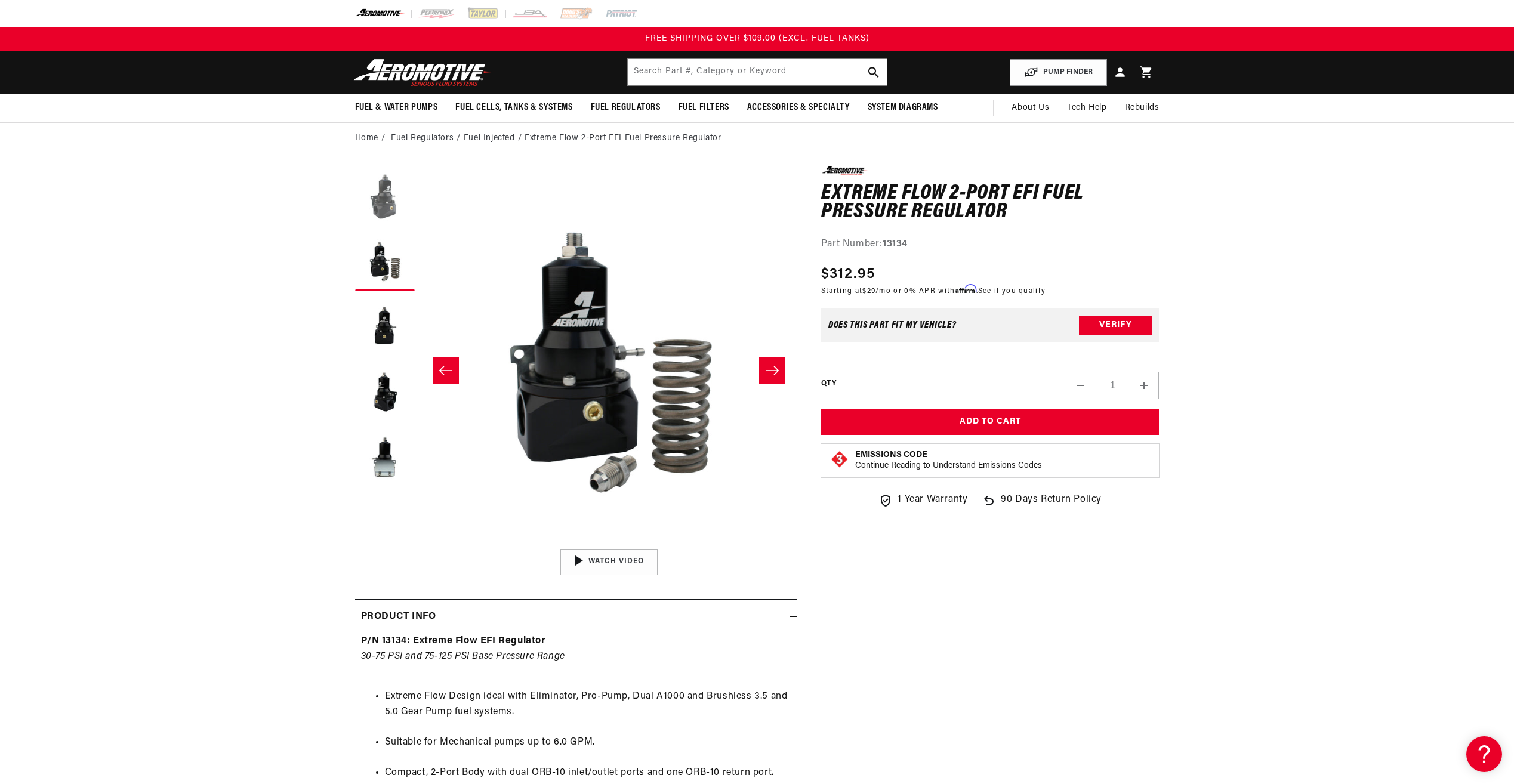
click at [390, 177] on button "Load image 1 in gallery view" at bounding box center [385, 196] width 60 height 60
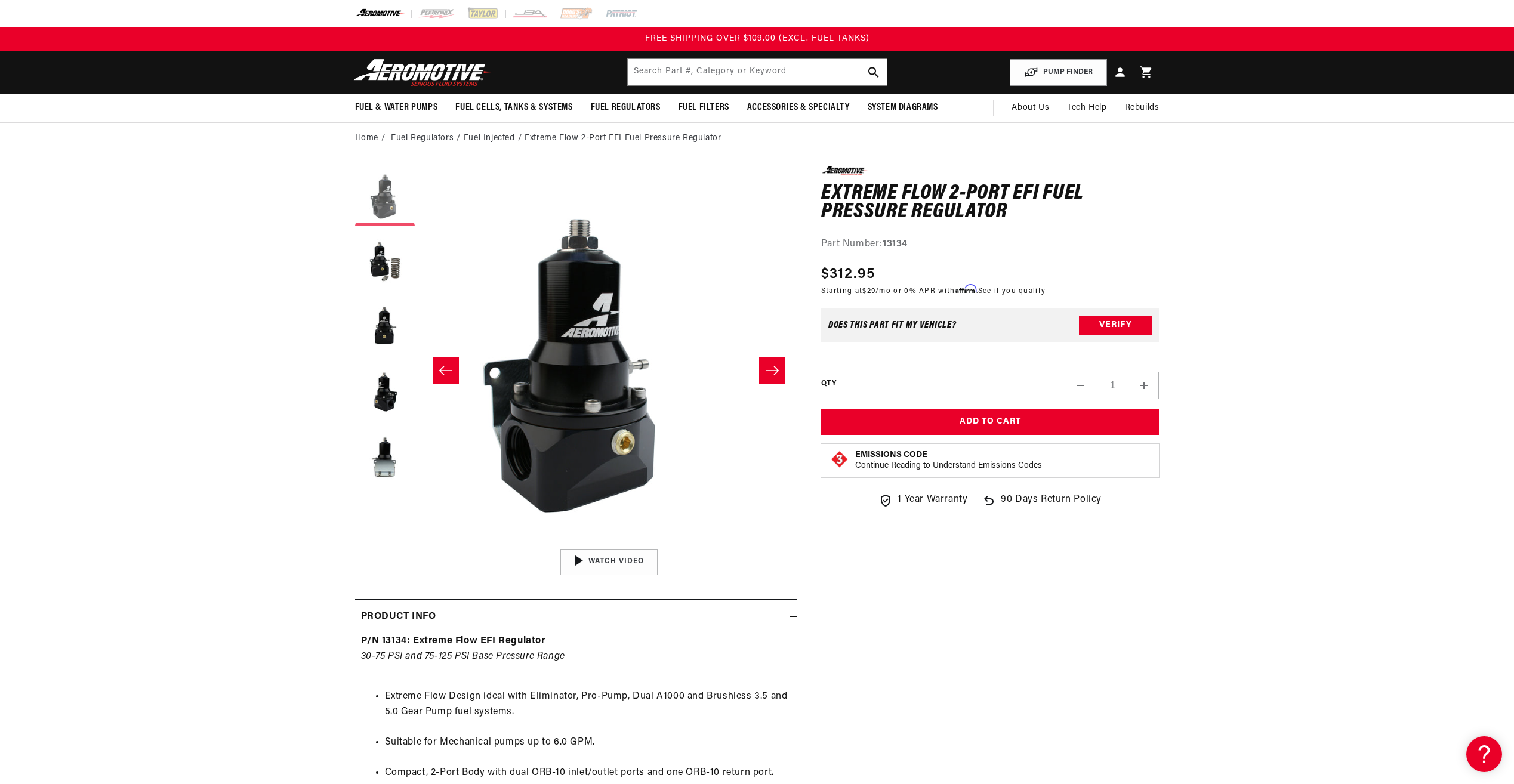
scroll to position [0, 0]
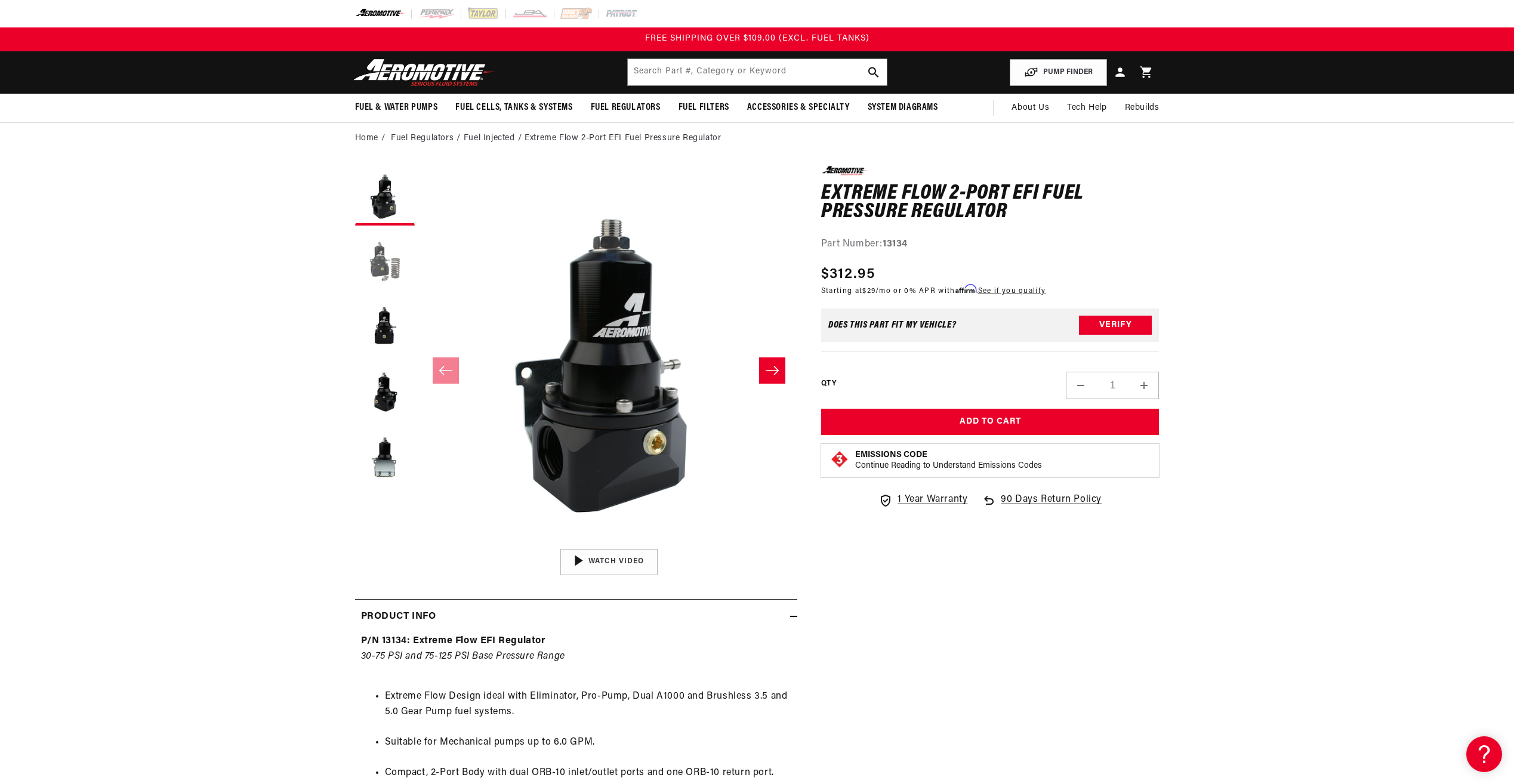
click at [387, 246] on button "Load image 2 in gallery view" at bounding box center [385, 261] width 60 height 60
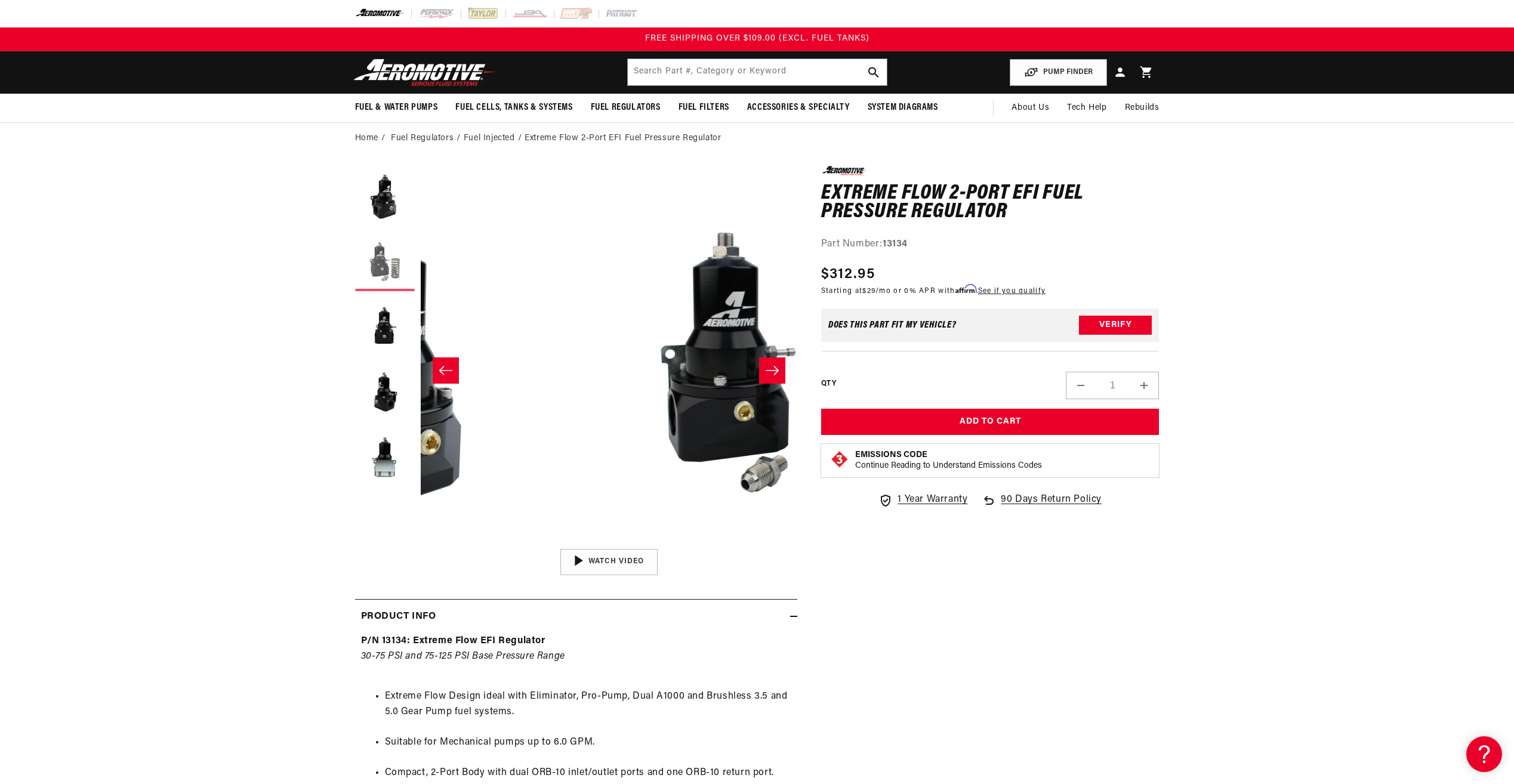
scroll to position [0, 377]
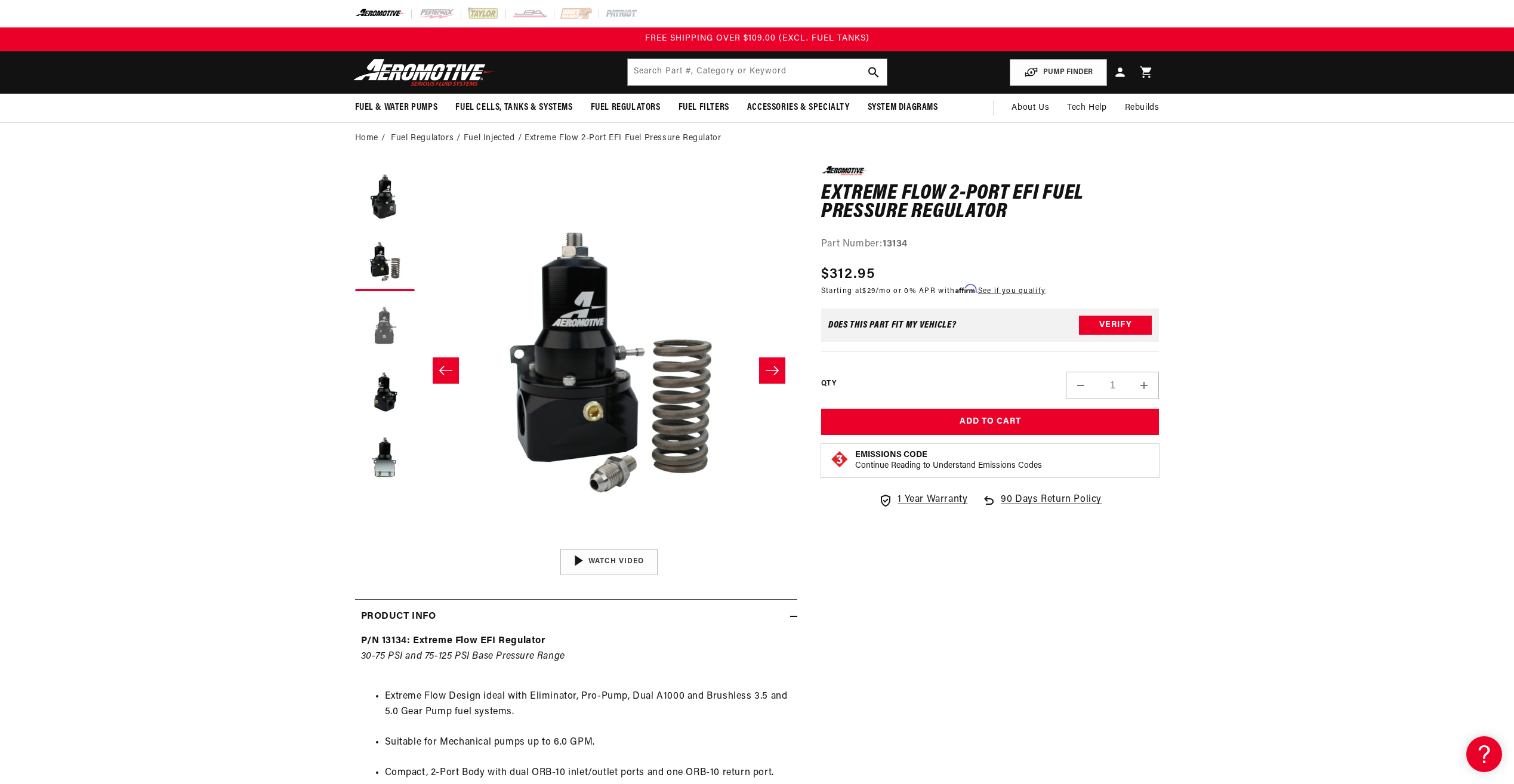
click at [387, 327] on button "Load image 3 in gallery view" at bounding box center [385, 327] width 60 height 60
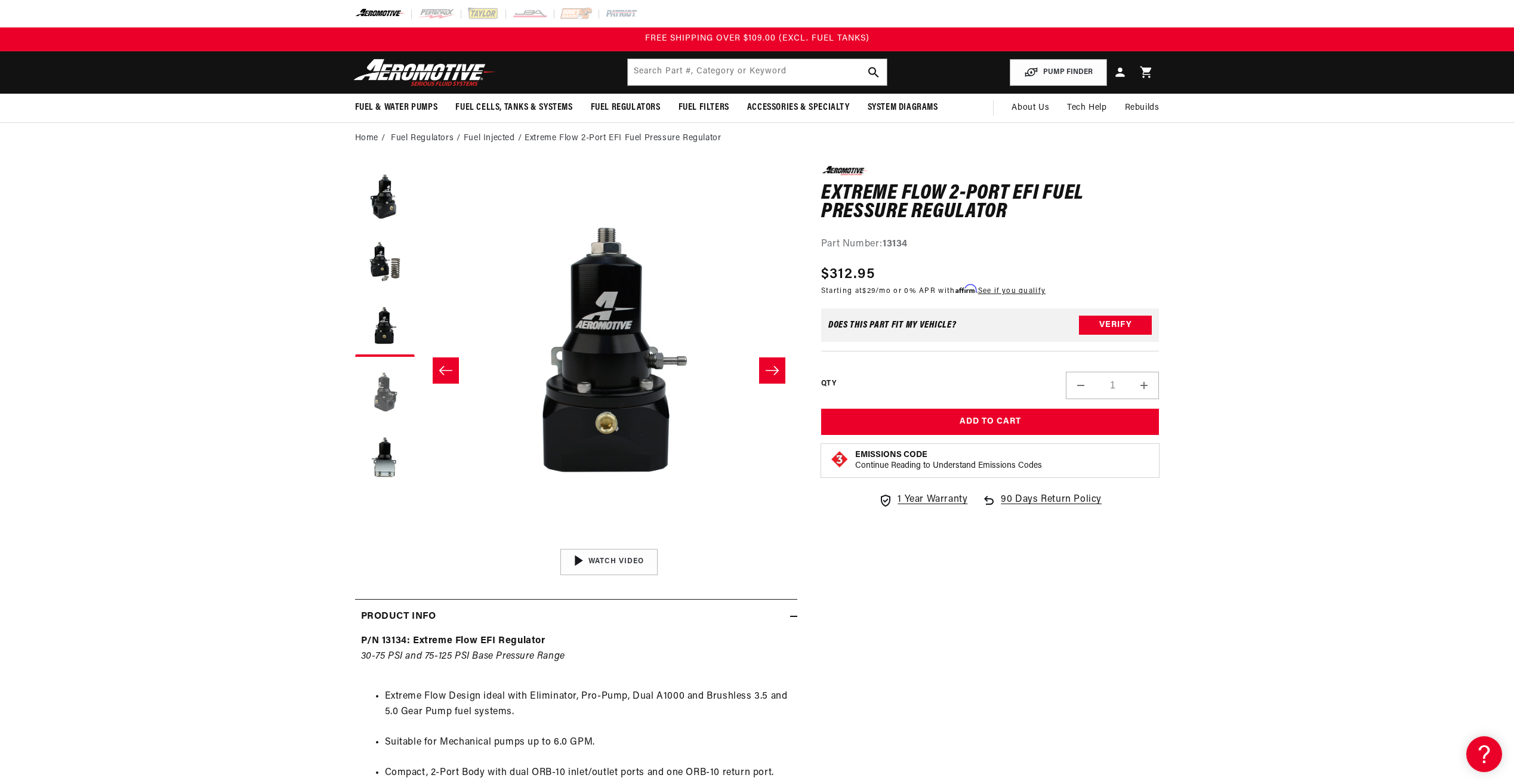
click at [395, 399] on button "Load image 4 in gallery view" at bounding box center [385, 392] width 60 height 60
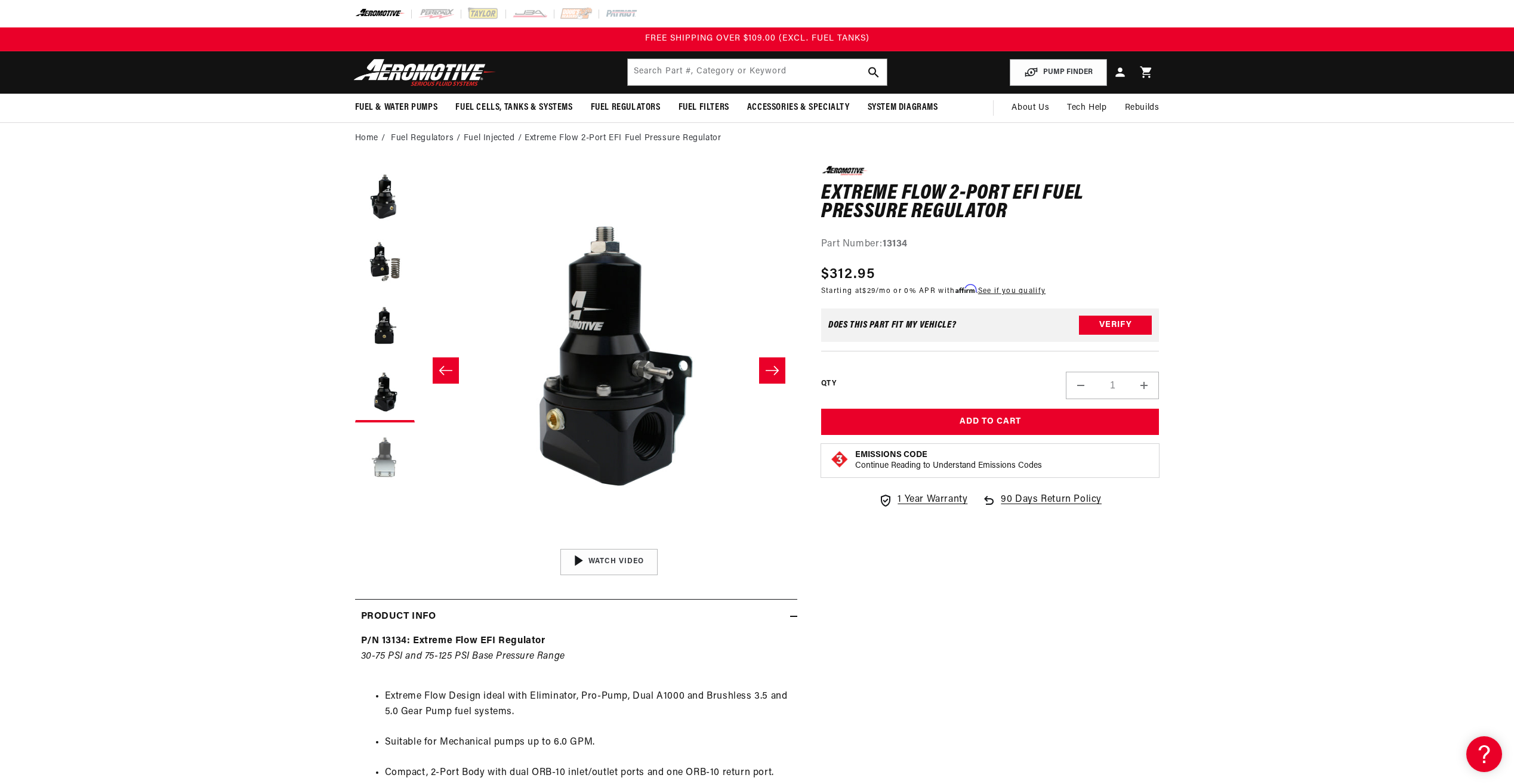
click at [395, 471] on button "Load image 5 in gallery view" at bounding box center [385, 459] width 60 height 60
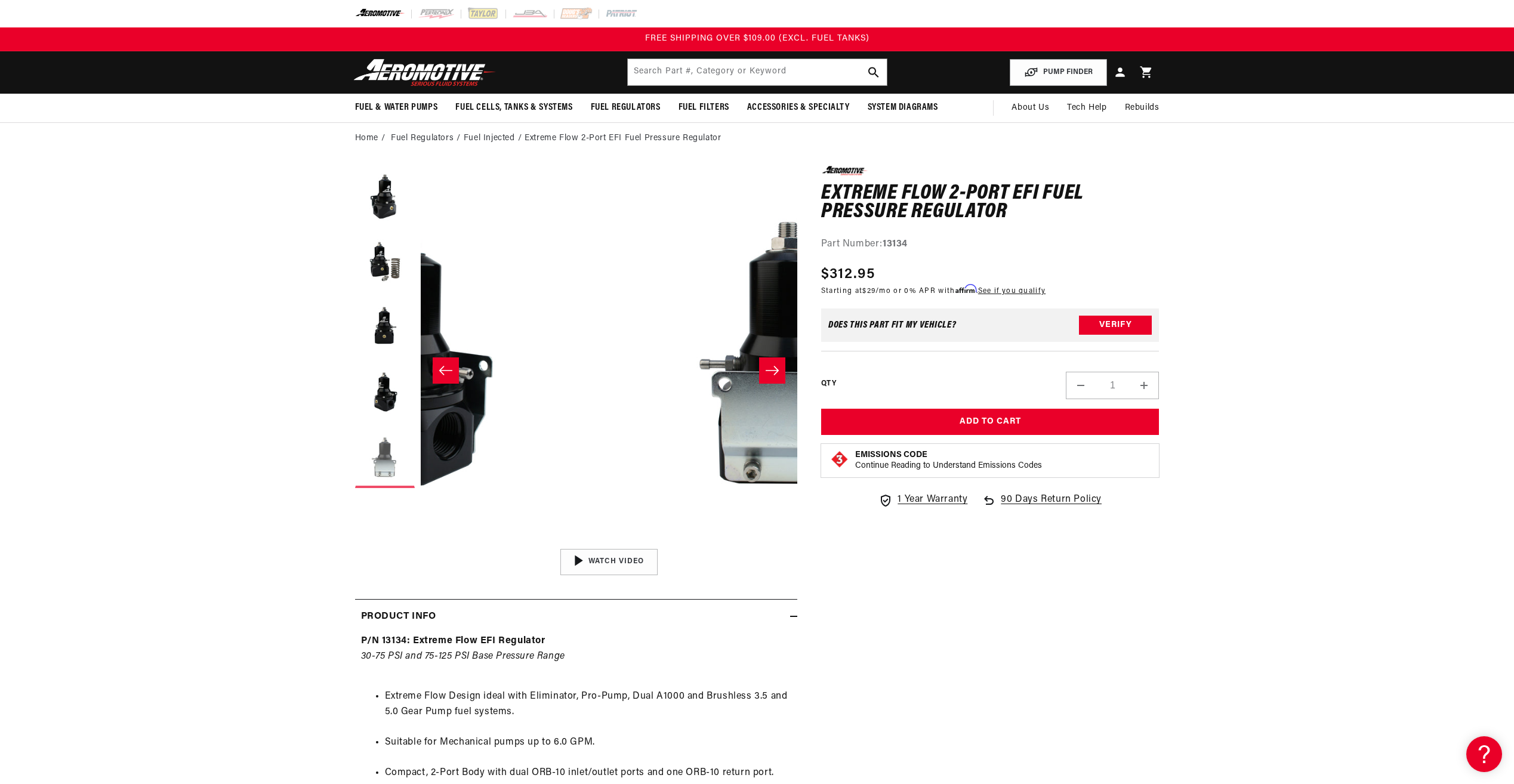
scroll to position [0, 1507]
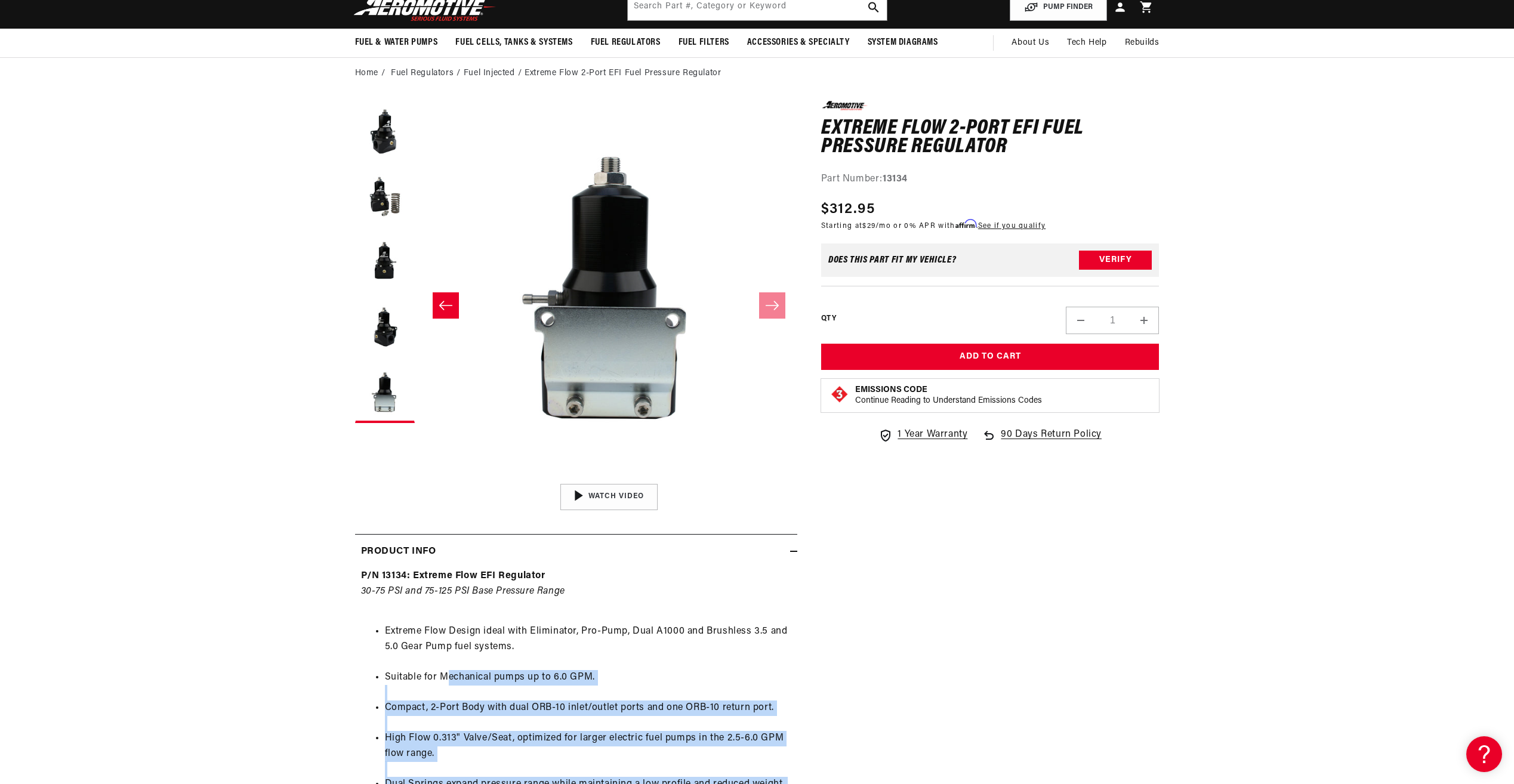
drag, startPoint x: 502, startPoint y: 753, endPoint x: 644, endPoint y: 785, distance: 145.6
click at [644, 719] on html "Skip to content Your cart Your cart is empty Loading... You may also like Subto…" at bounding box center [757, 327] width 1514 height 784
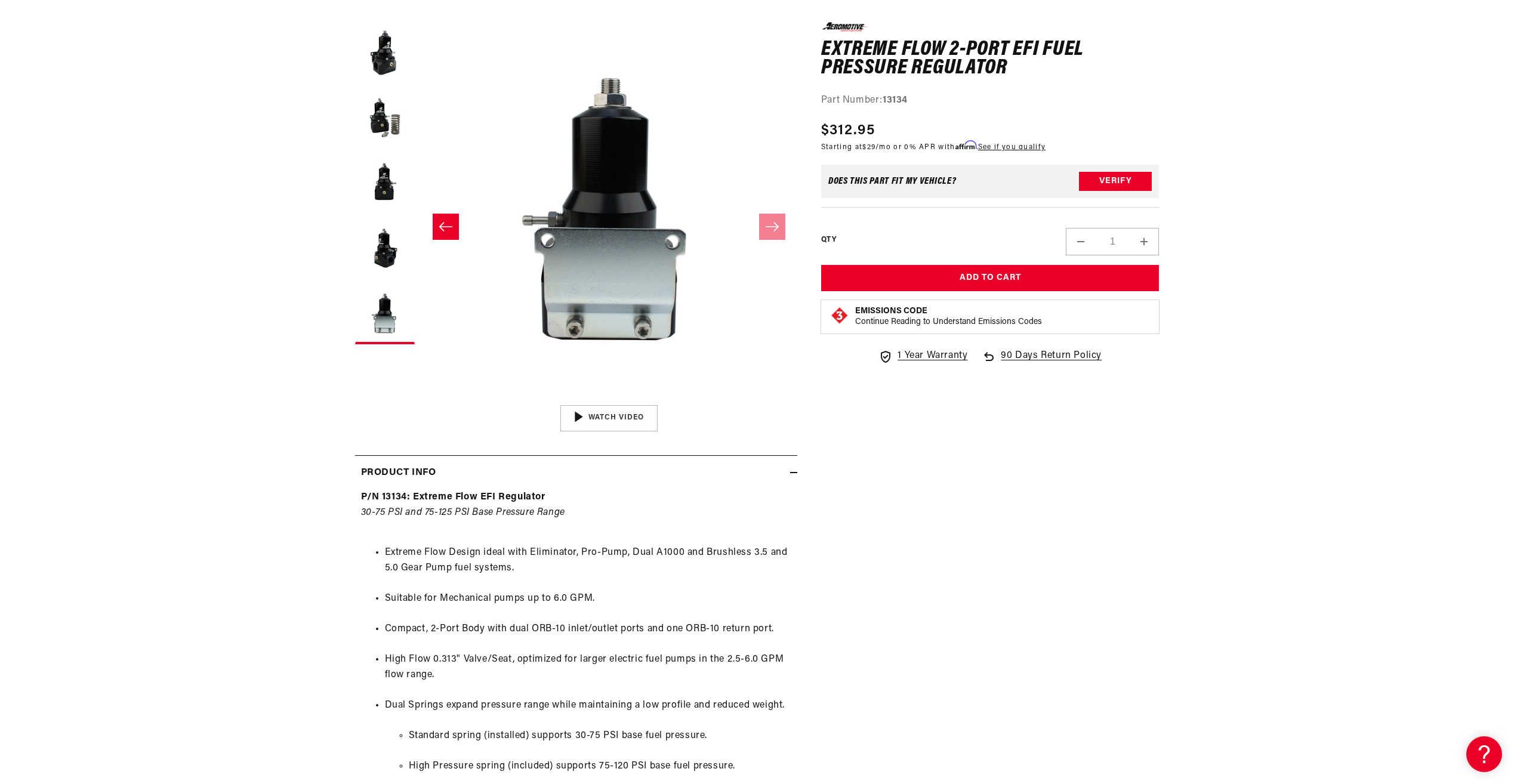
click at [486, 575] on li "Extreme Flow Design ideal with Eliminator, Pro-Pump, Dual A1000 and Brushless 3…" at bounding box center [588, 560] width 407 height 31
drag, startPoint x: 486, startPoint y: 575, endPoint x: 664, endPoint y: 621, distance: 183.8
click at [664, 621] on ul "Extreme Flow Design ideal with Eliminator, Pro-Pump, Dual A1000 and Brushless 3…" at bounding box center [576, 760] width 430 height 461
drag, startPoint x: 664, startPoint y: 621, endPoint x: 637, endPoint y: 620, distance: 27.0
click at [637, 620] on ul "Extreme Flow Design ideal with Eliminator, Pro-Pump, Dual A1000 and Brushless 3…" at bounding box center [576, 760] width 430 height 461
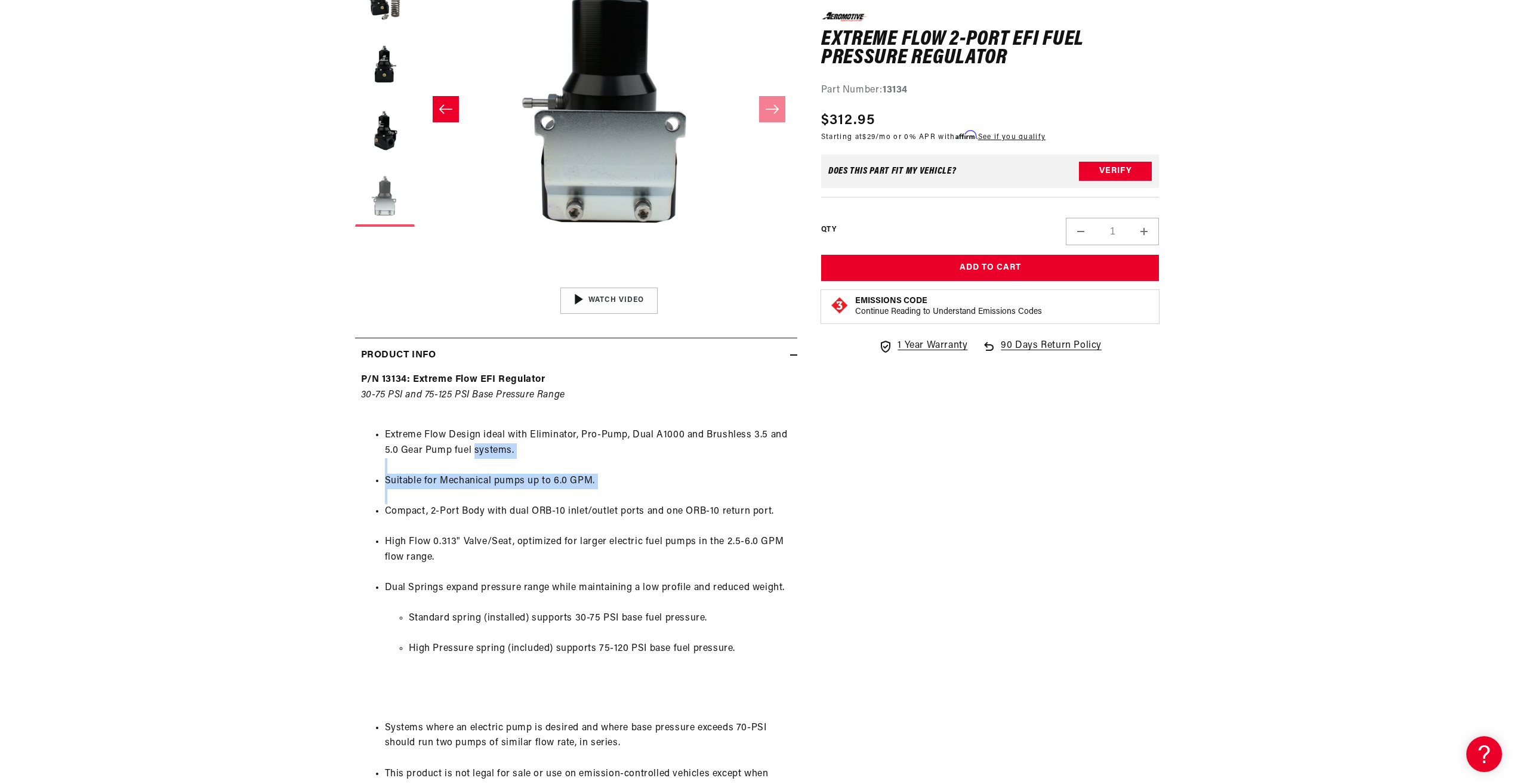
scroll to position [442, 0]
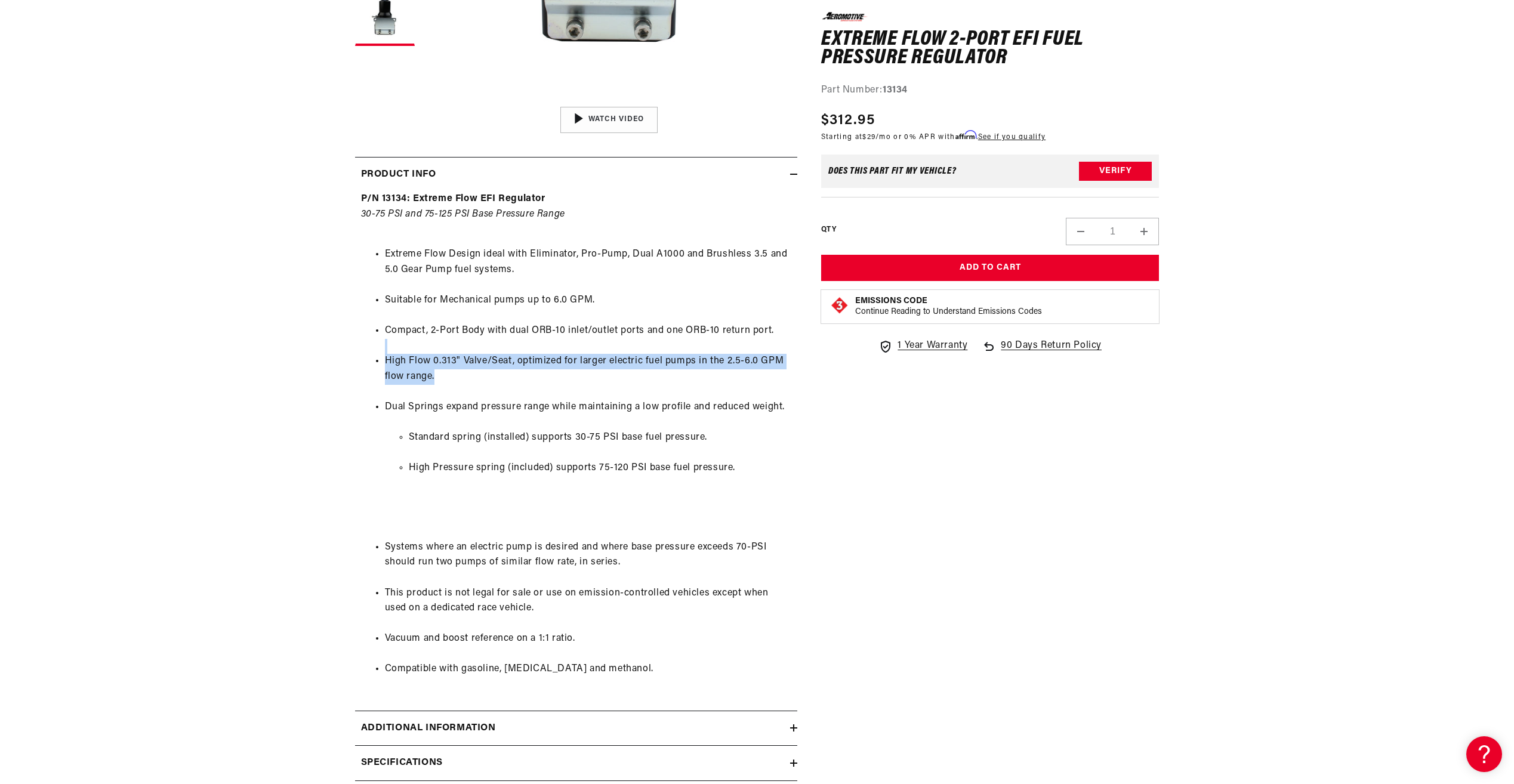
drag, startPoint x: 479, startPoint y: 352, endPoint x: 691, endPoint y: 382, distance: 214.1
click at [691, 382] on ul "Extreme Flow Design ideal with Eliminator, Pro-Pump, Dual A1000 and Brushless 3…" at bounding box center [576, 461] width 430 height 461
drag, startPoint x: 691, startPoint y: 382, endPoint x: 677, endPoint y: 379, distance: 14.3
click at [677, 379] on li "High Flow 0.313" Valve/Seat, optimized for larger electric fuel pumps in the 2.…" at bounding box center [588, 369] width 407 height 31
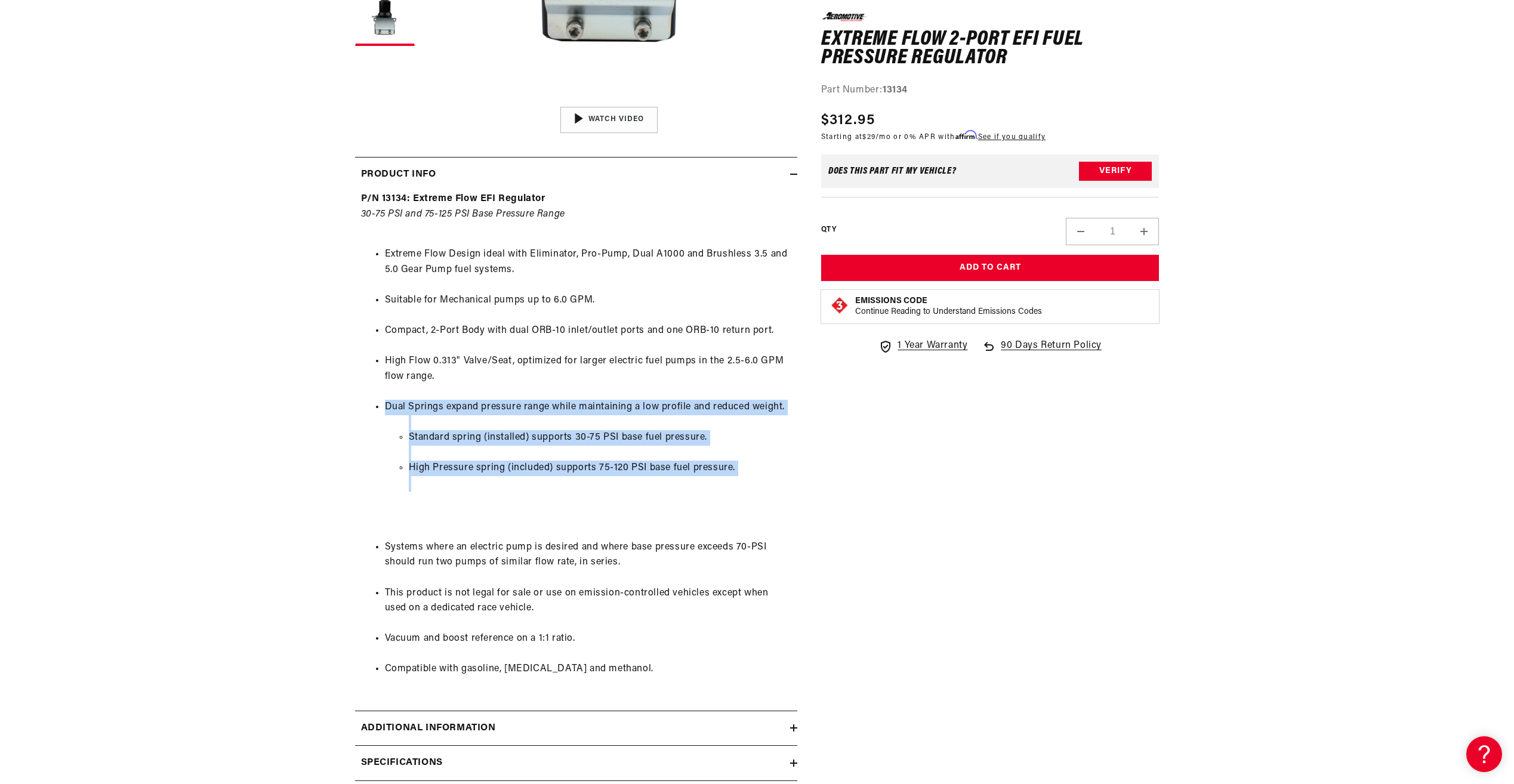
drag, startPoint x: 634, startPoint y: 436, endPoint x: 637, endPoint y: 516, distance: 80.1
click at [637, 516] on li "Dual Springs expand pressure range while maintaining a low profile and reduced …" at bounding box center [588, 461] width 407 height 125
drag, startPoint x: 637, startPoint y: 516, endPoint x: 560, endPoint y: 498, distance: 79.1
click at [560, 498] on li "Dual Springs expand pressure range while maintaining a low profile and reduced …" at bounding box center [588, 461] width 407 height 125
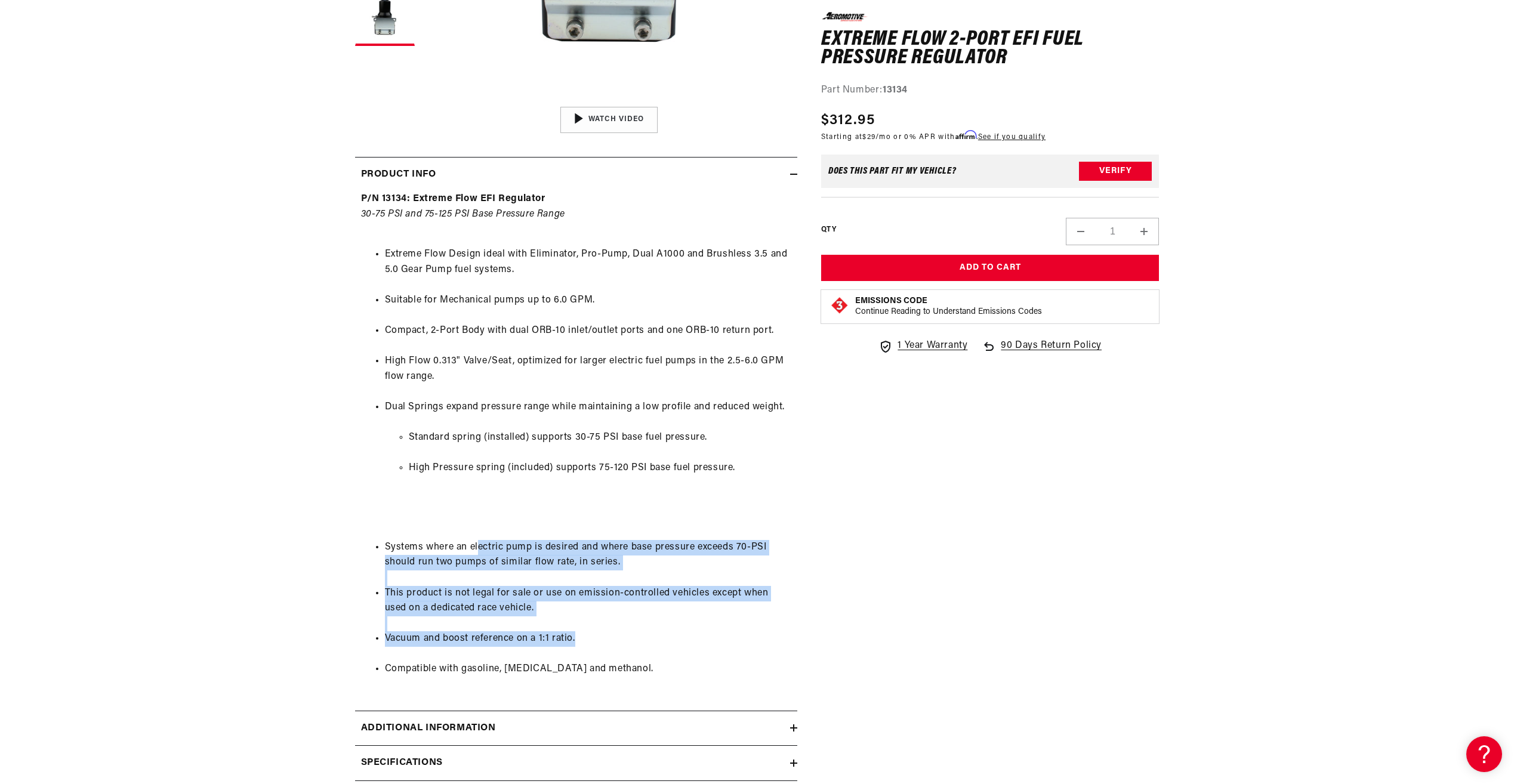
drag, startPoint x: 478, startPoint y: 544, endPoint x: 582, endPoint y: 654, distance: 151.4
click at [582, 654] on ul "Extreme Flow Design ideal with Eliminator, Pro-Pump, Dual A1000 and Brushless 3…" at bounding box center [576, 461] width 430 height 461
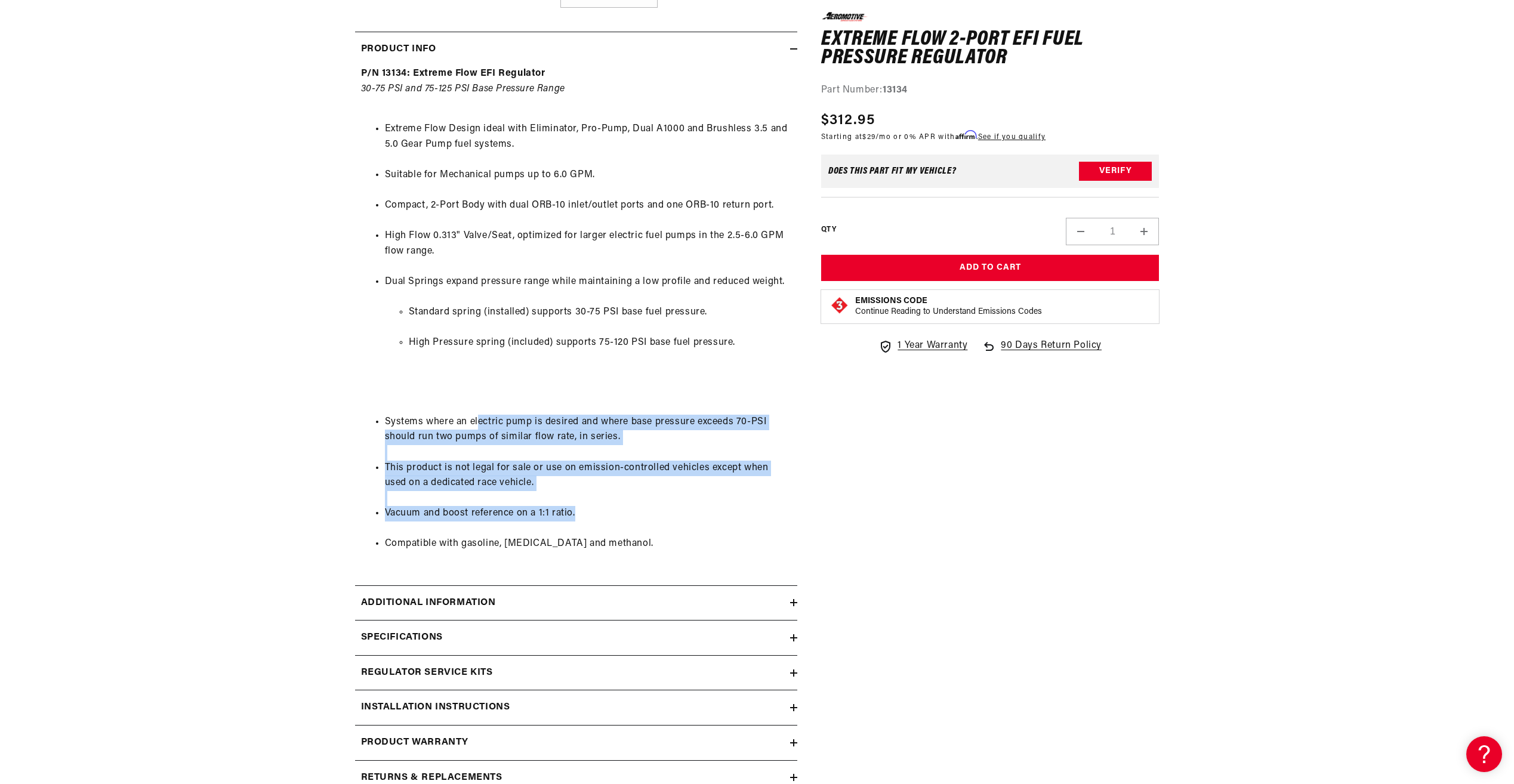
scroll to position [741, 0]
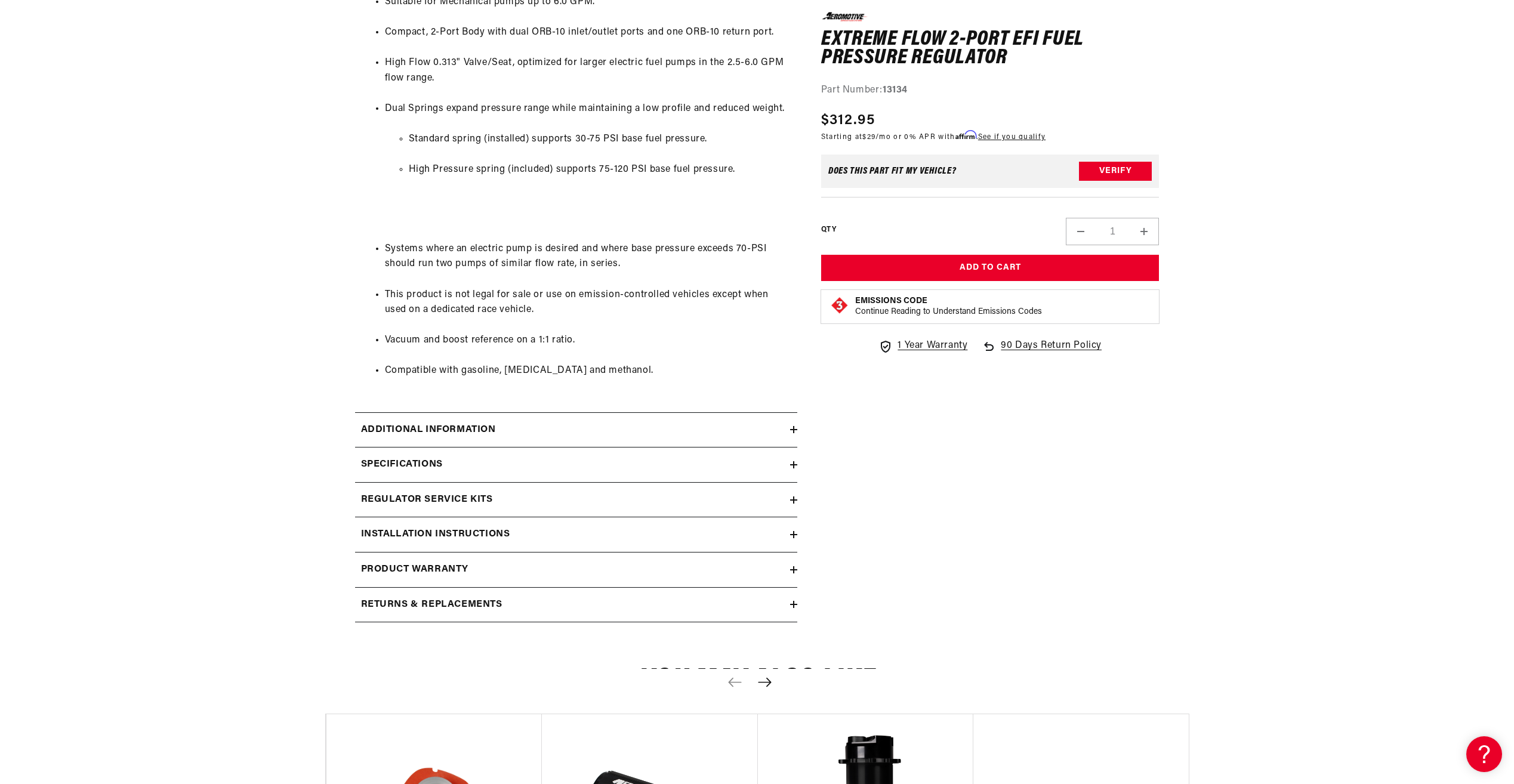
click at [511, 429] on div "Additional information" at bounding box center [572, 430] width 435 height 16
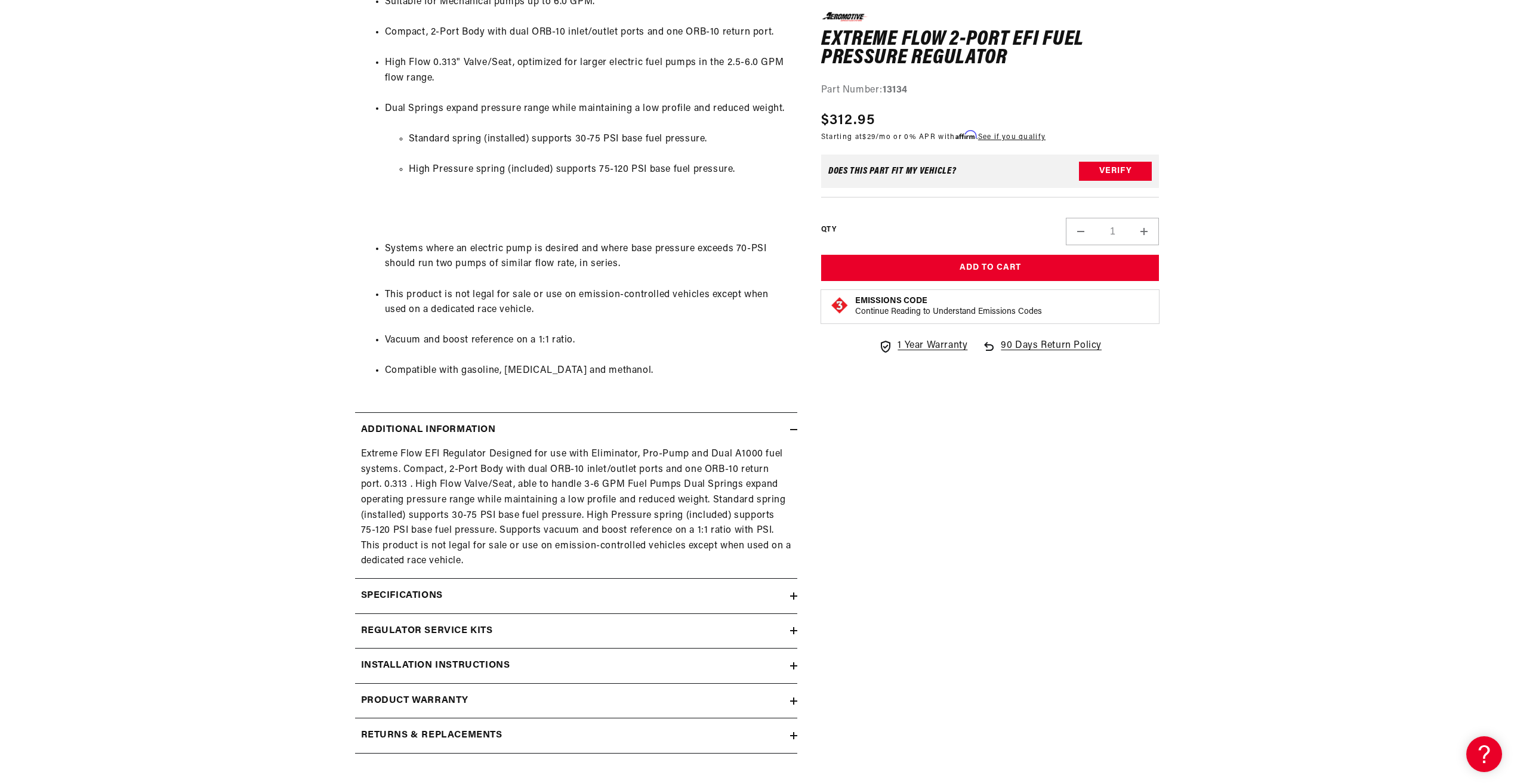
click at [498, 585] on summary "Specifications" at bounding box center [575, 596] width 442 height 35
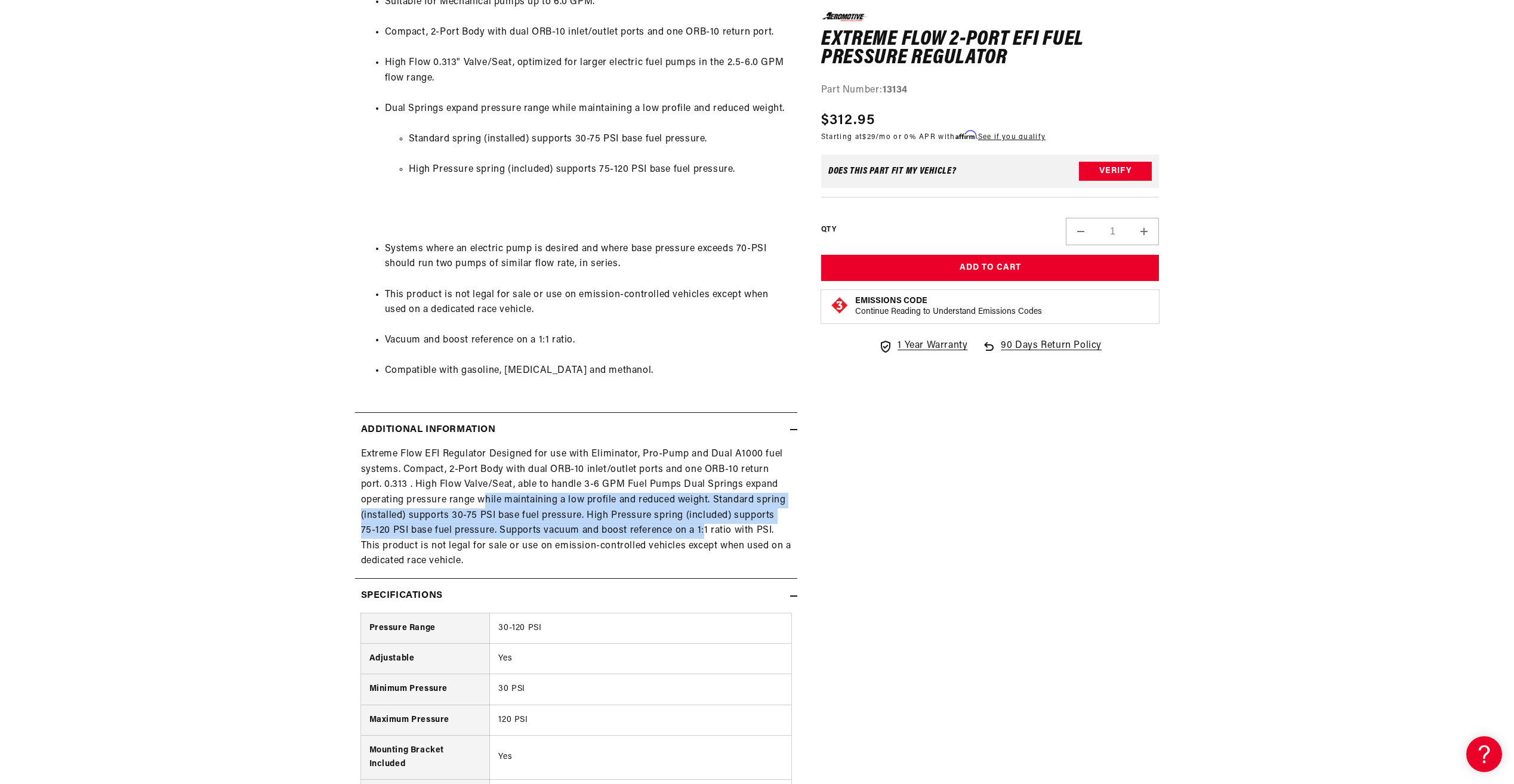
drag, startPoint x: 649, startPoint y: 525, endPoint x: 689, endPoint y: 530, distance: 40.3
click at [689, 530] on div "Extreme Flow EFI Regulator Designed for use with Eliminator, Pro-Pump and Dual …" at bounding box center [575, 508] width 442 height 122
drag, startPoint x: 689, startPoint y: 530, endPoint x: 638, endPoint y: 515, distance: 53.2
click at [638, 515] on div "Extreme Flow EFI Regulator Designed for use with Eliminator, Pro-Pump and Dual …" at bounding box center [575, 508] width 442 height 122
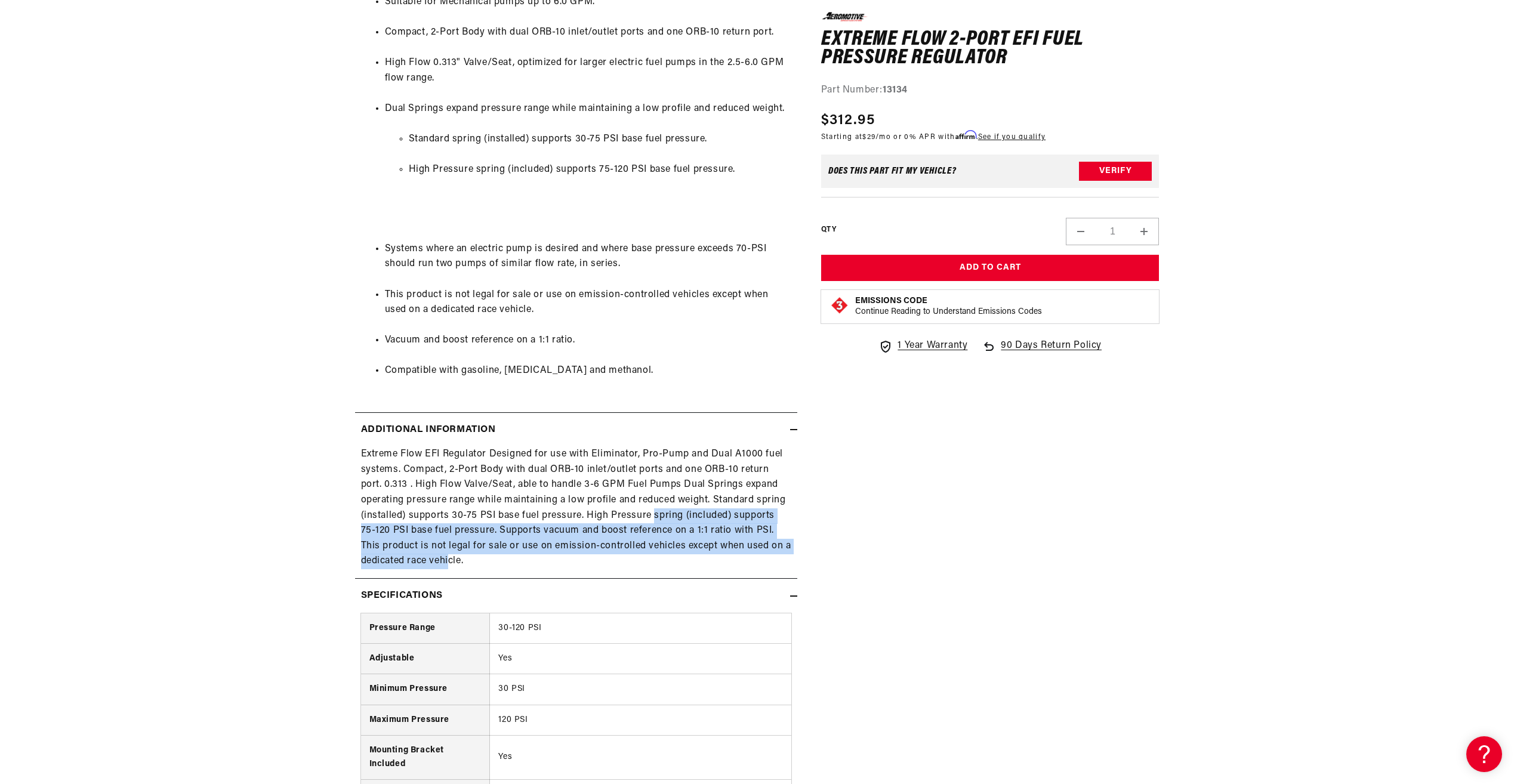
drag, startPoint x: 718, startPoint y: 523, endPoint x: 451, endPoint y: 563, distance: 270.0
click at [451, 563] on div "Extreme Flow EFI Regulator Designed for use with Eliminator, Pro-Pump and Dual …" at bounding box center [575, 508] width 442 height 122
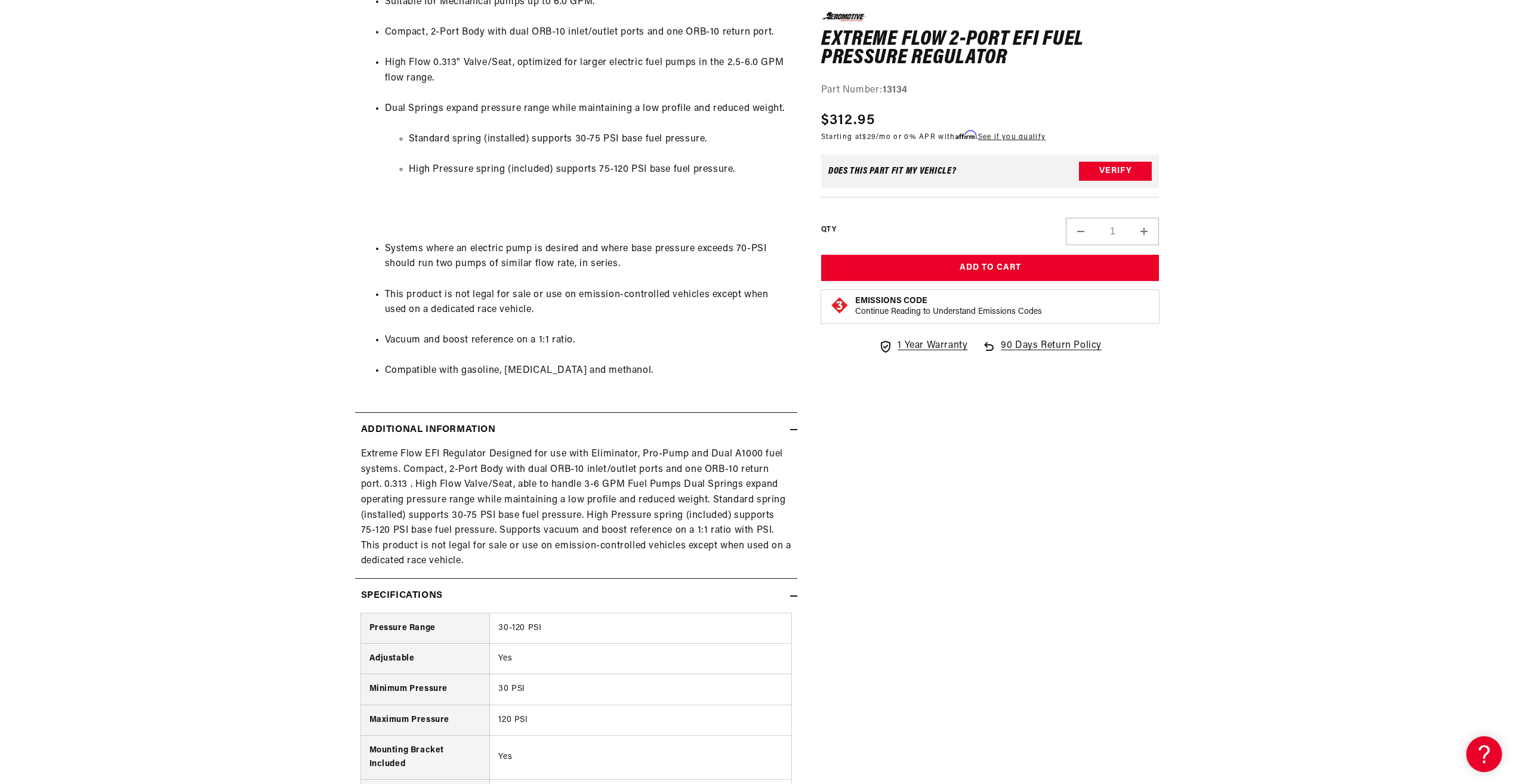
drag, startPoint x: 451, startPoint y: 563, endPoint x: 616, endPoint y: 493, distance: 179.2
click at [616, 493] on div "Extreme Flow EFI Regulator Designed for use with Eliminator, Pro-Pump and Dual …" at bounding box center [575, 508] width 442 height 122
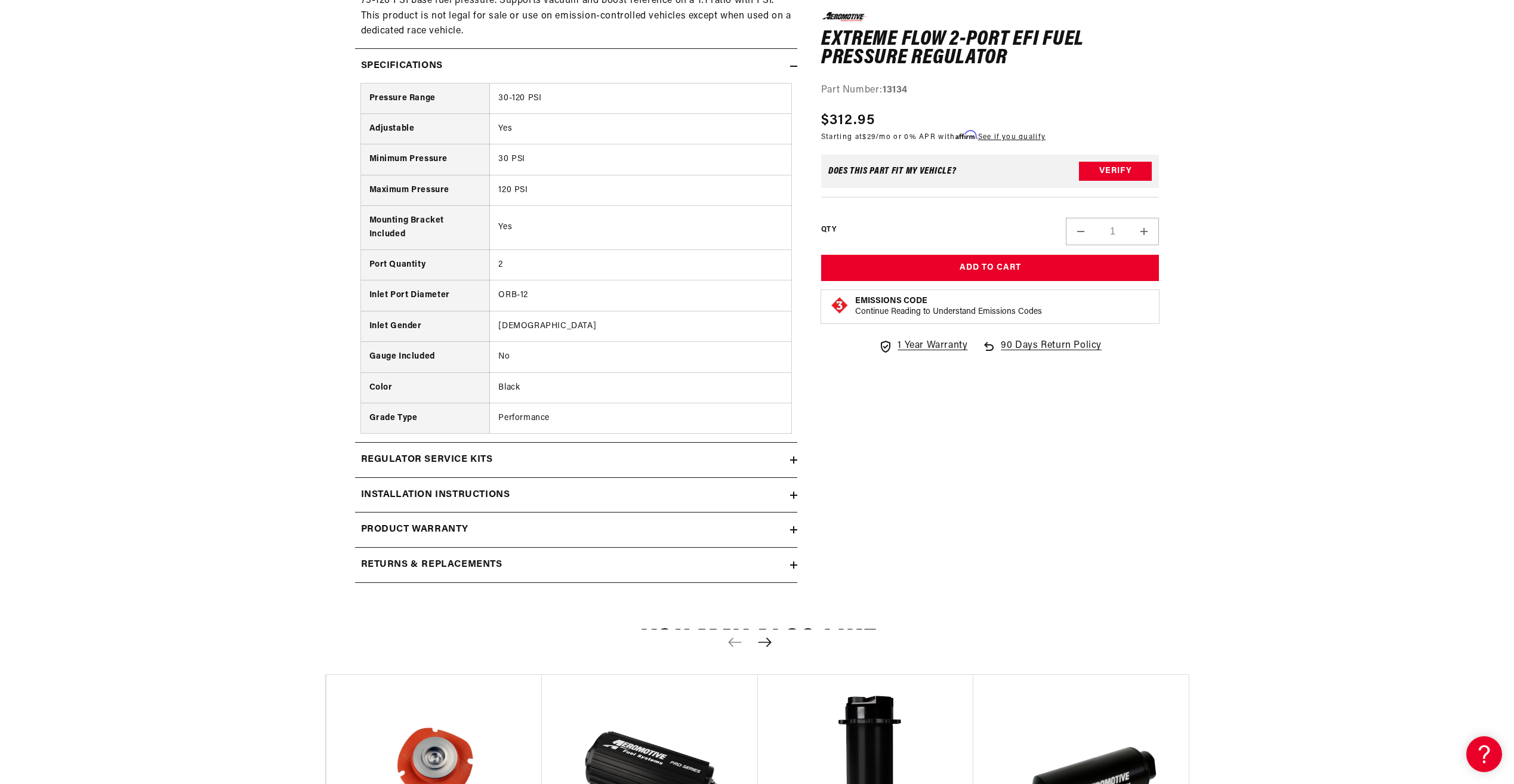
scroll to position [1277, 0]
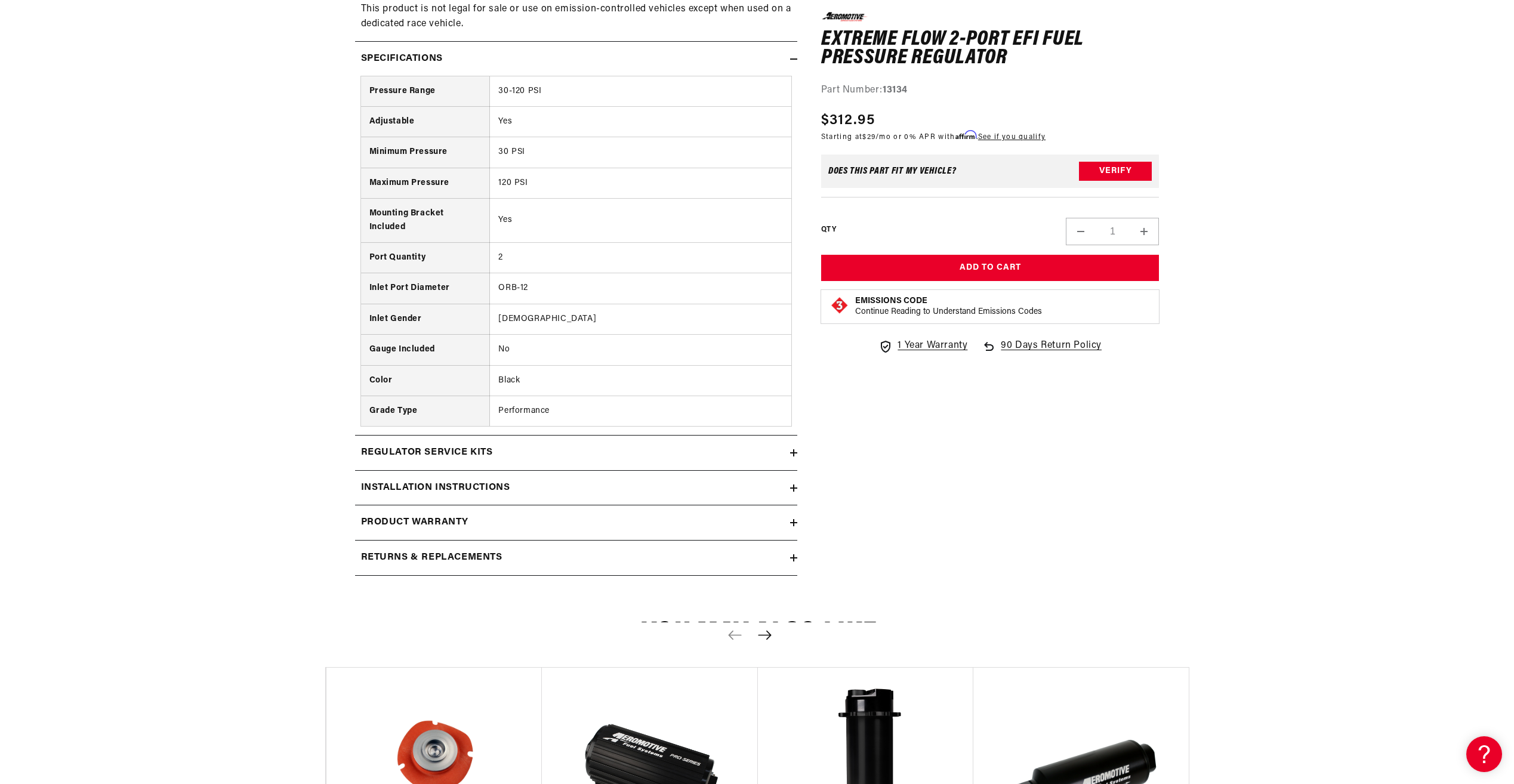
click at [479, 458] on h2 "Regulator Service Kits" at bounding box center [427, 453] width 132 height 16
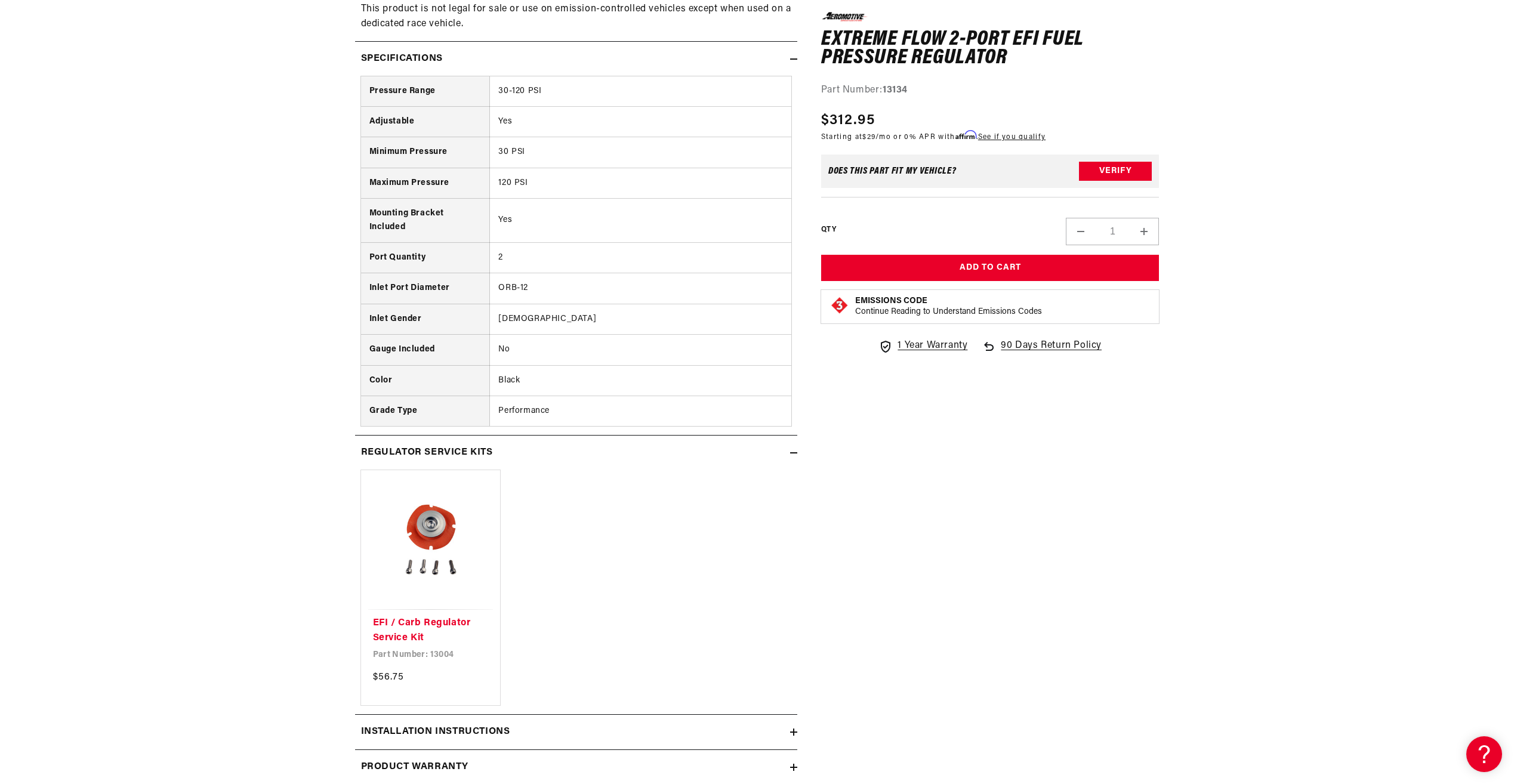
click at [479, 458] on h2 "Regulator Service Kits" at bounding box center [427, 453] width 132 height 16
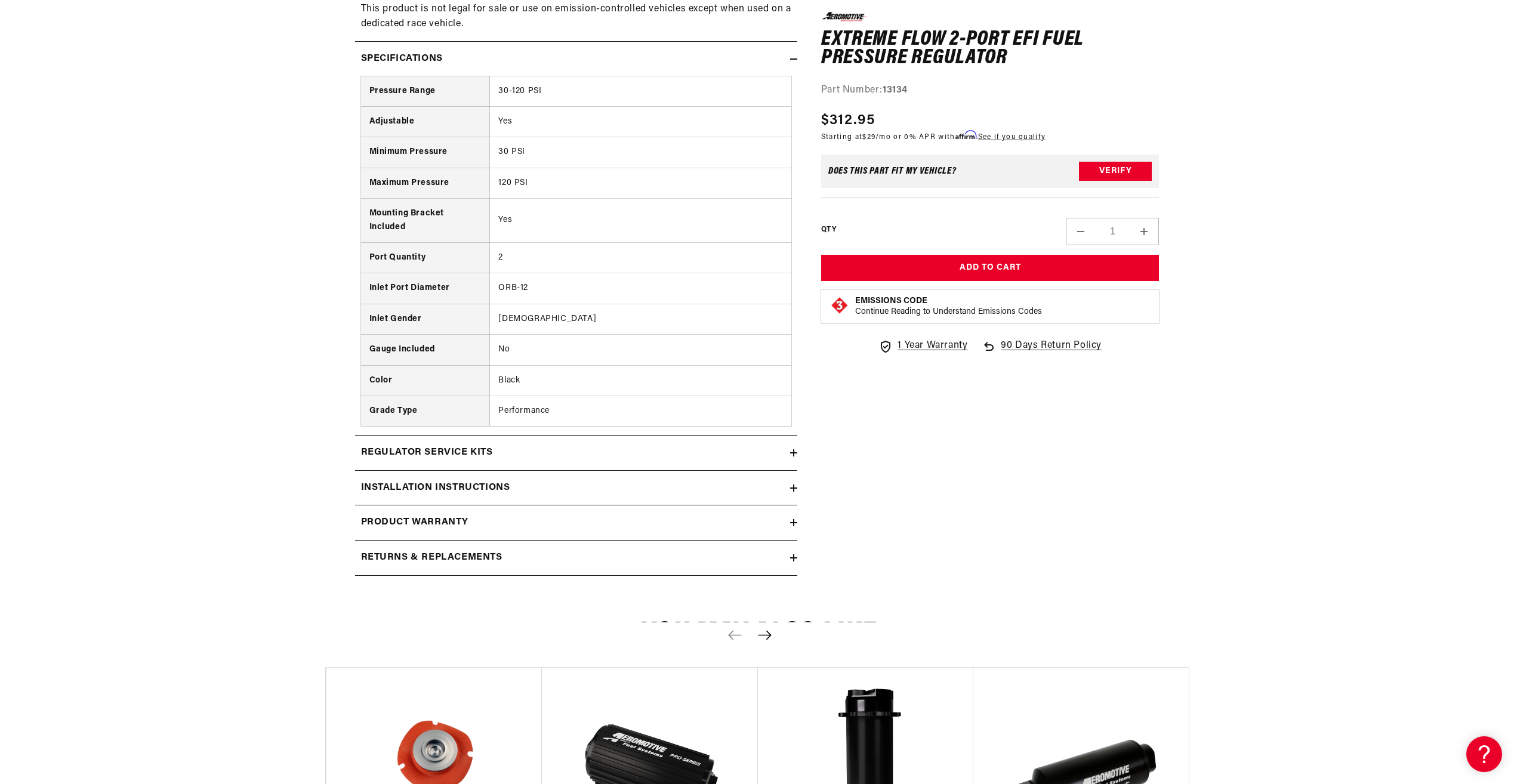
click at [536, 477] on summary "Installation Instructions" at bounding box center [575, 488] width 442 height 35
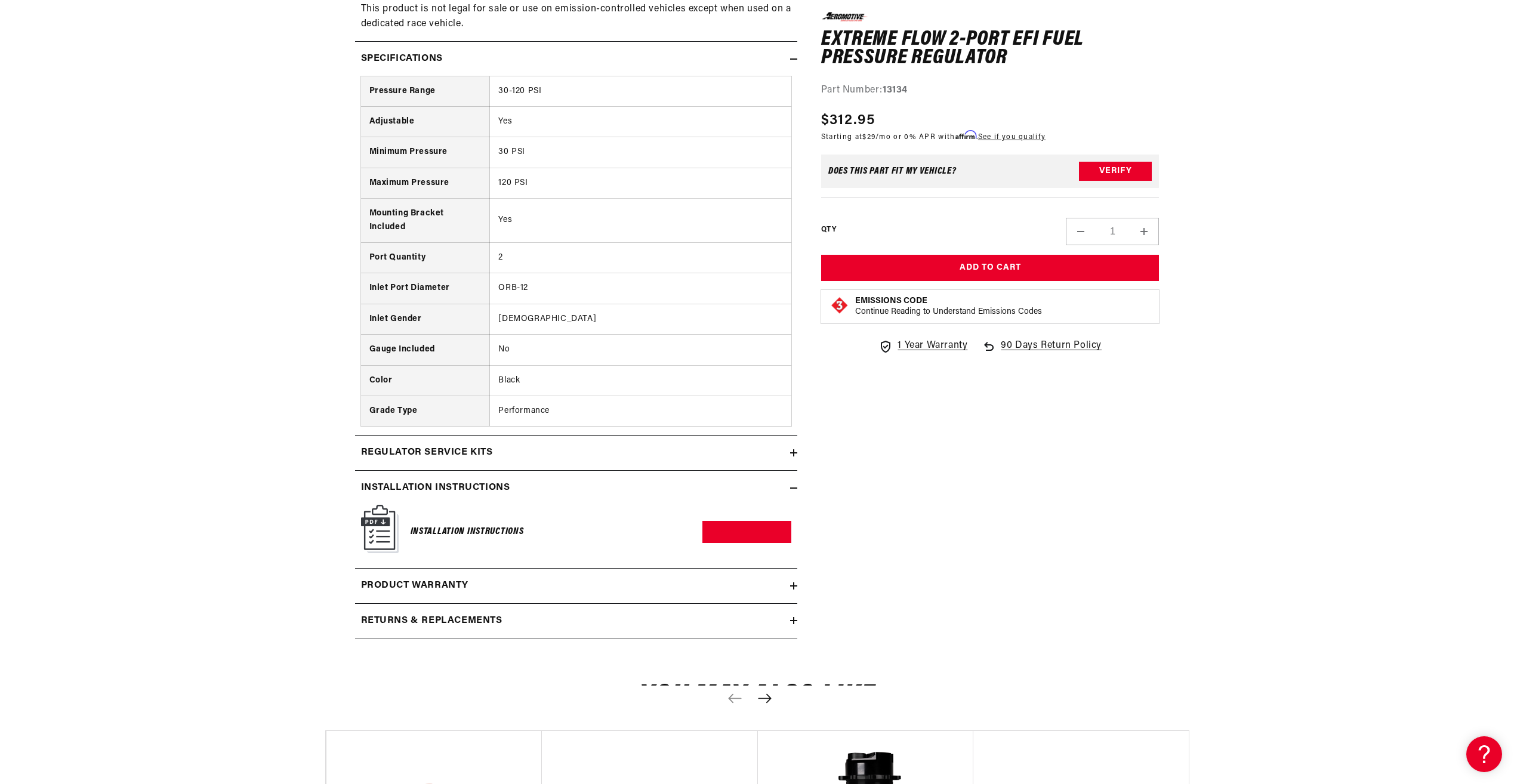
click at [521, 449] on div "Regulator Service Kits" at bounding box center [572, 453] width 435 height 16
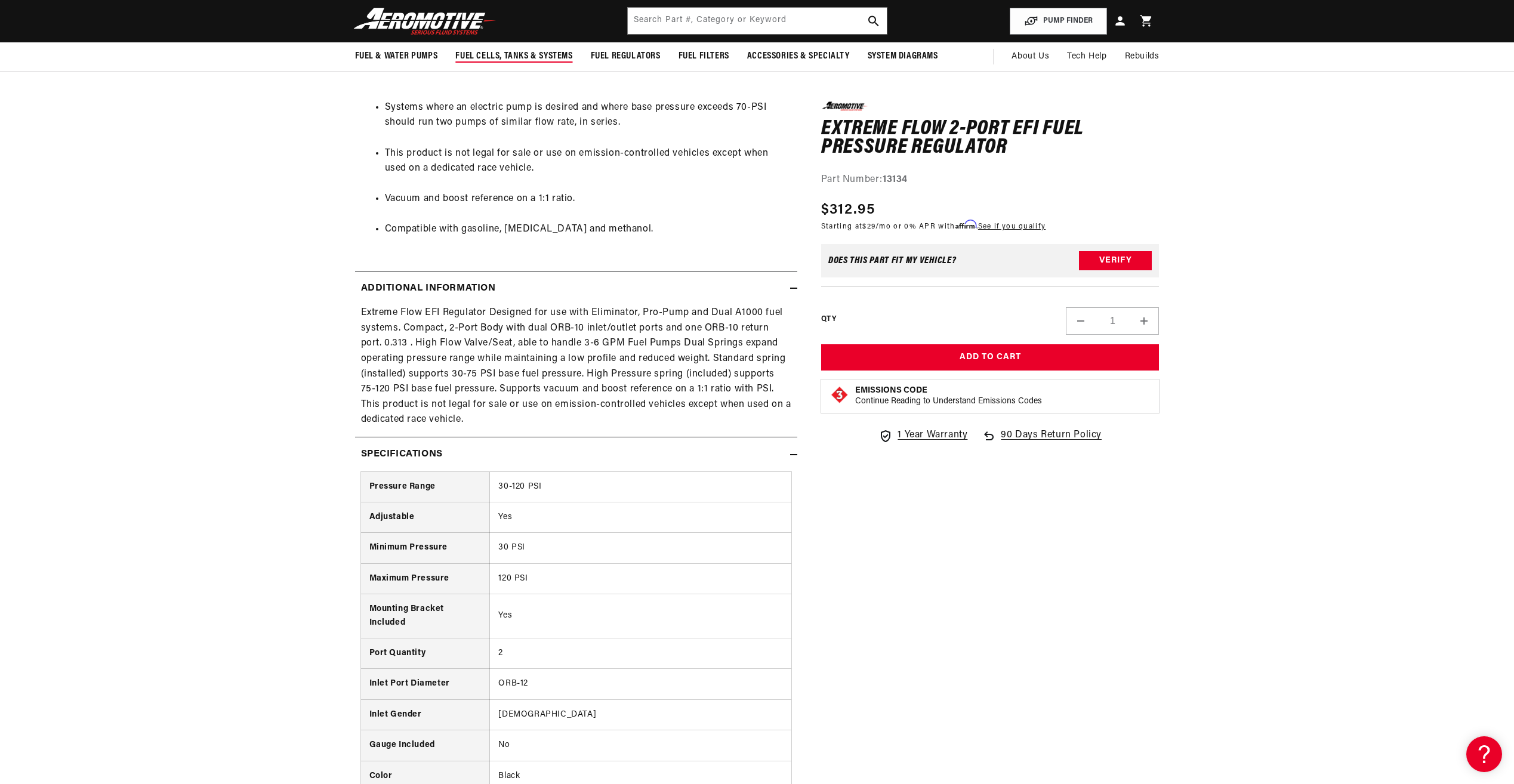
scroll to position [561, 0]
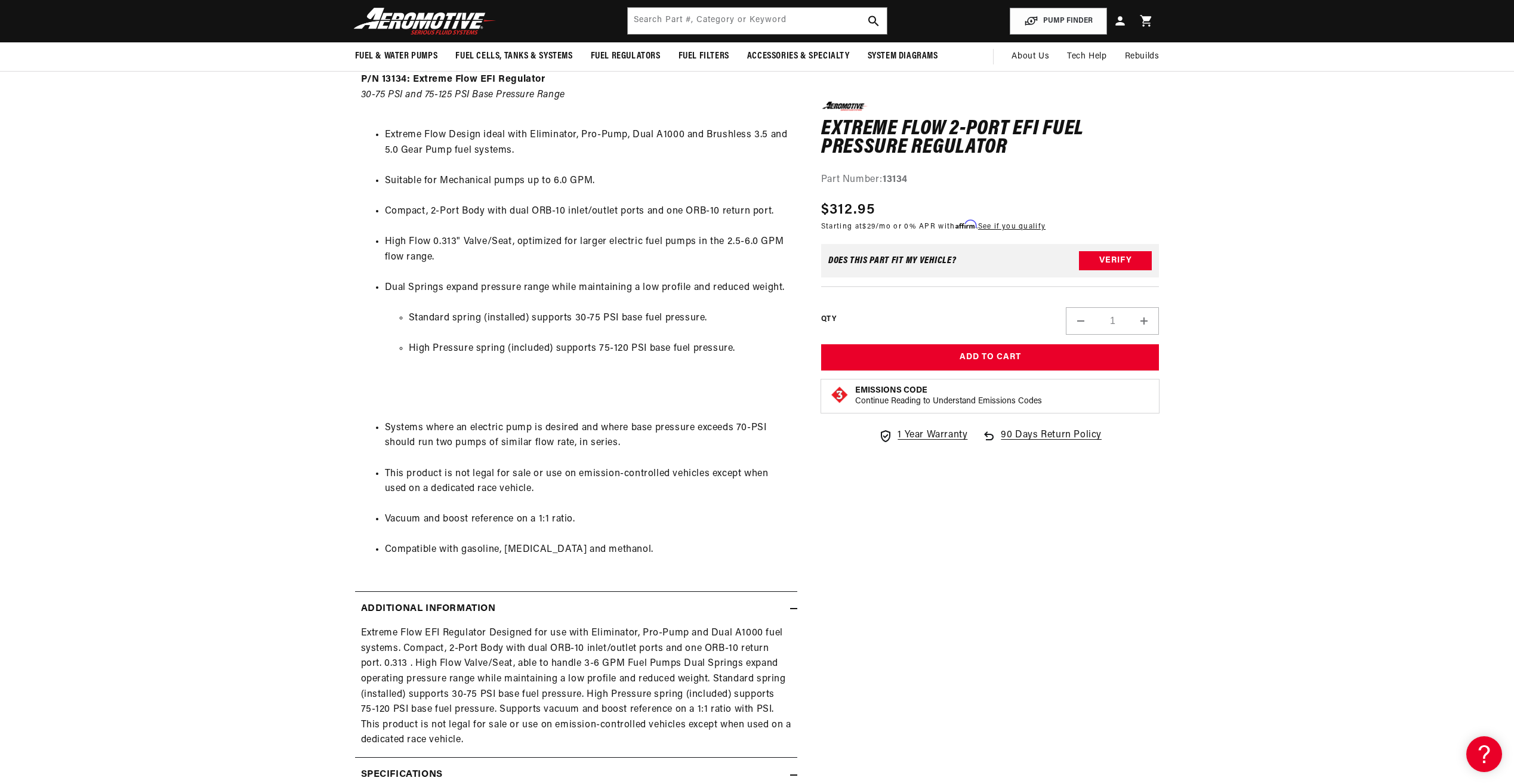
click at [981, 132] on h1 "Extreme Flow 2-Port EFI Fuel Pressure Regulator" at bounding box center [990, 138] width 338 height 38
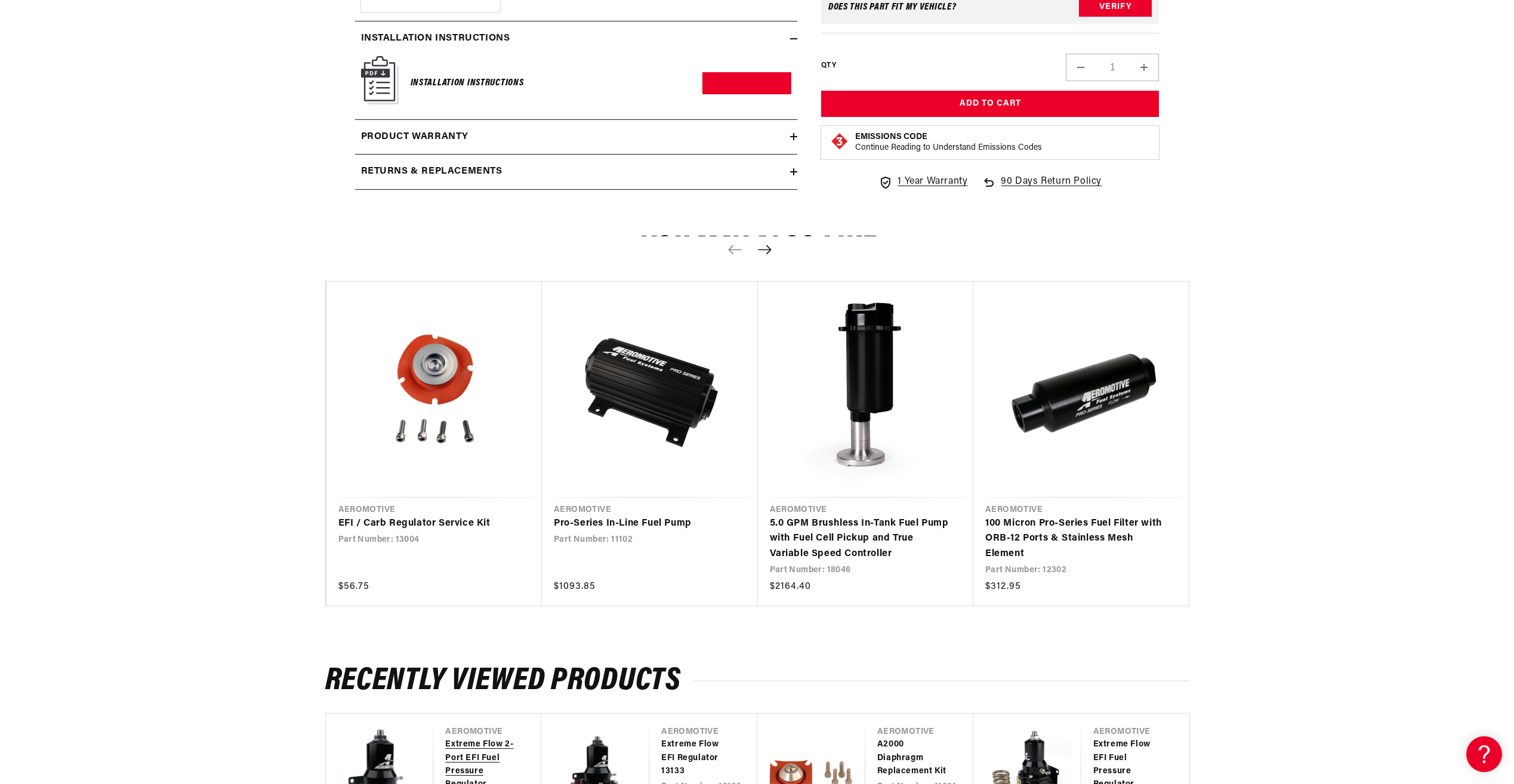
scroll to position [2113, 0]
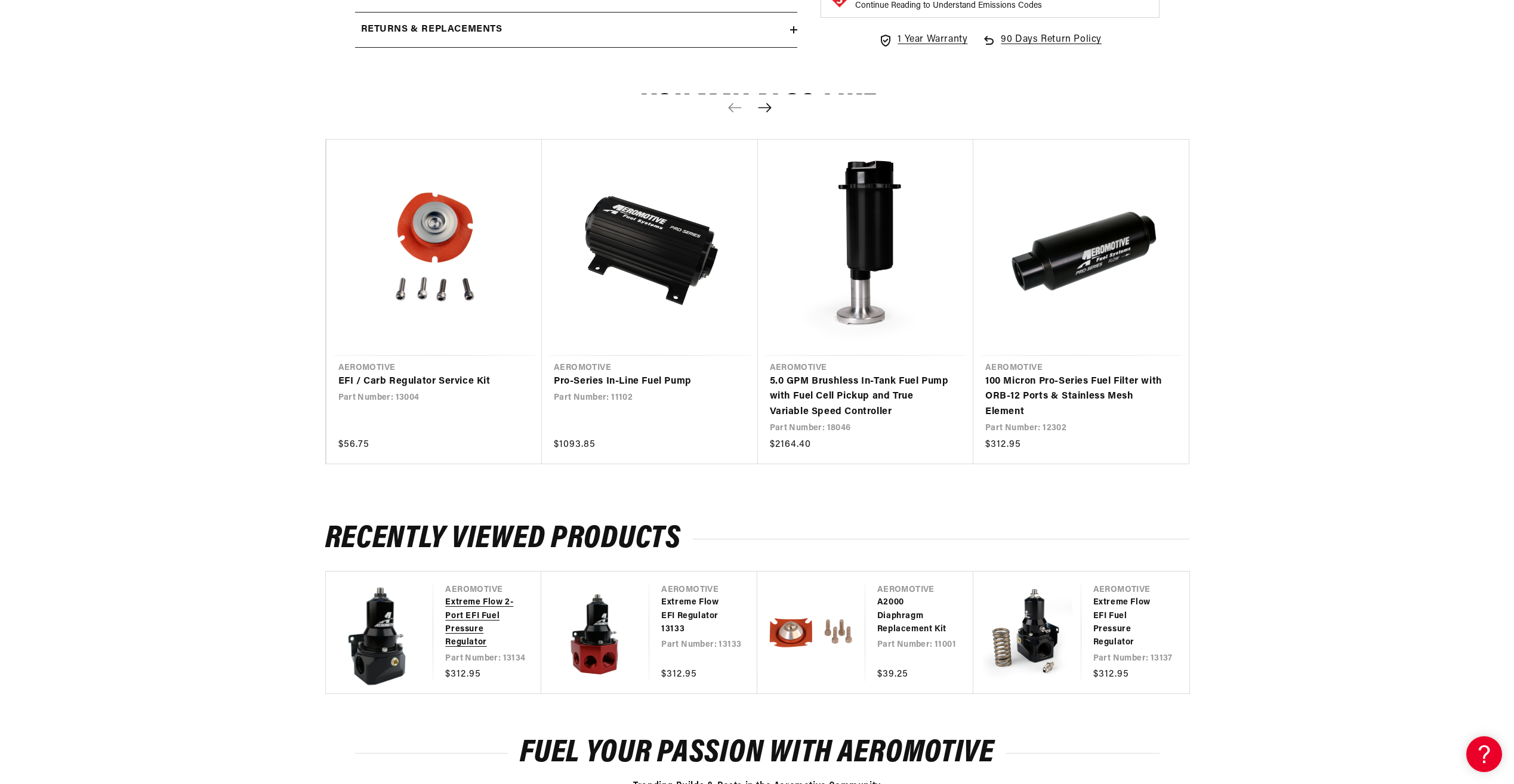
drag, startPoint x: 486, startPoint y: 612, endPoint x: 498, endPoint y: 590, distance: 25.1
click at [486, 612] on link "Extreme Flow 2-Port EFI Fuel Pressure Regulator" at bounding box center [481, 622] width 72 height 53
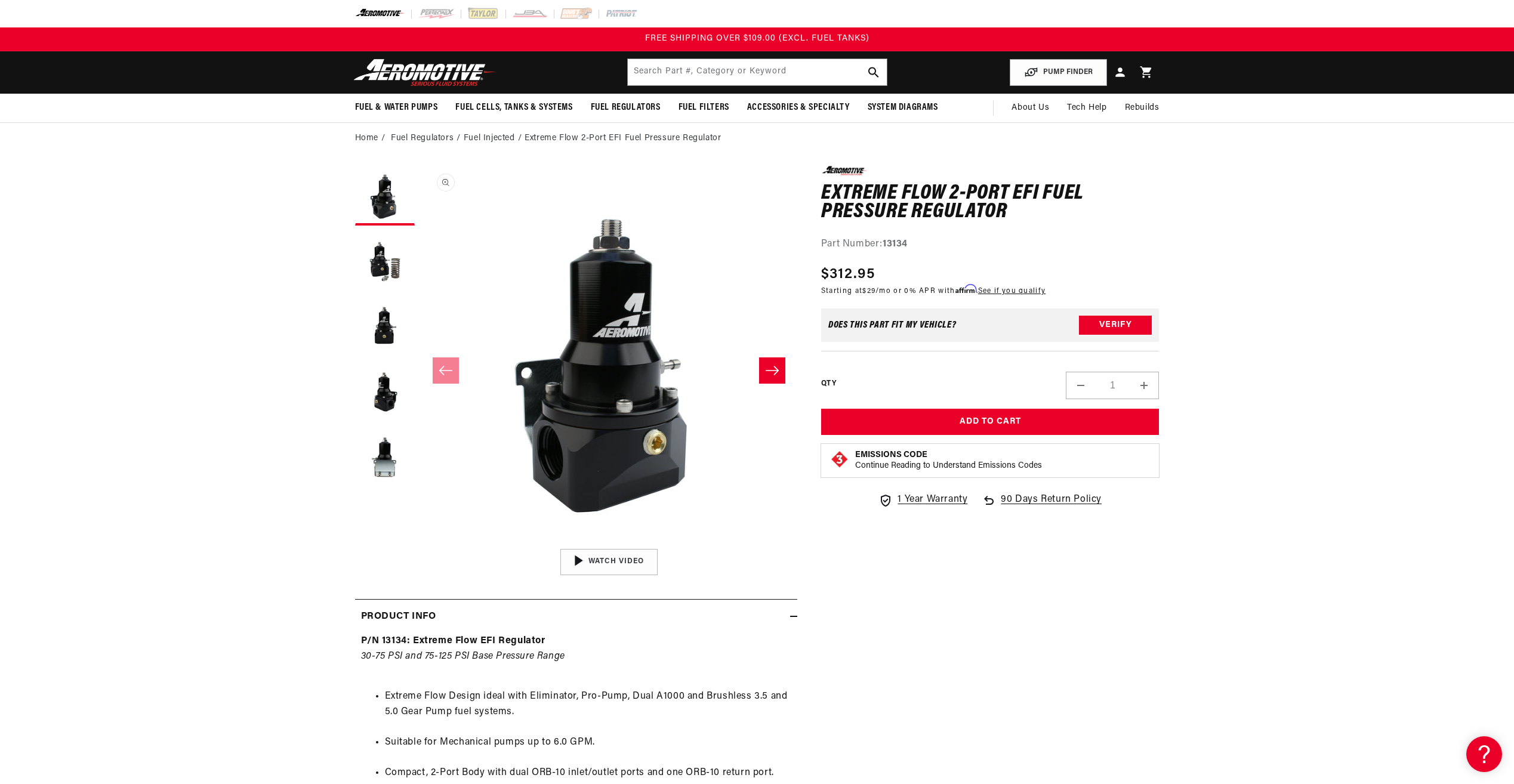
scroll to position [1, 0]
click at [660, 589] on div "0.0 star rating Write a review Extreme Flow 2-Port EFI Fuel Pressure Regulator …" at bounding box center [575, 764] width 442 height 1197
click at [380, 454] on button "Load image 5 in gallery view" at bounding box center [385, 459] width 60 height 60
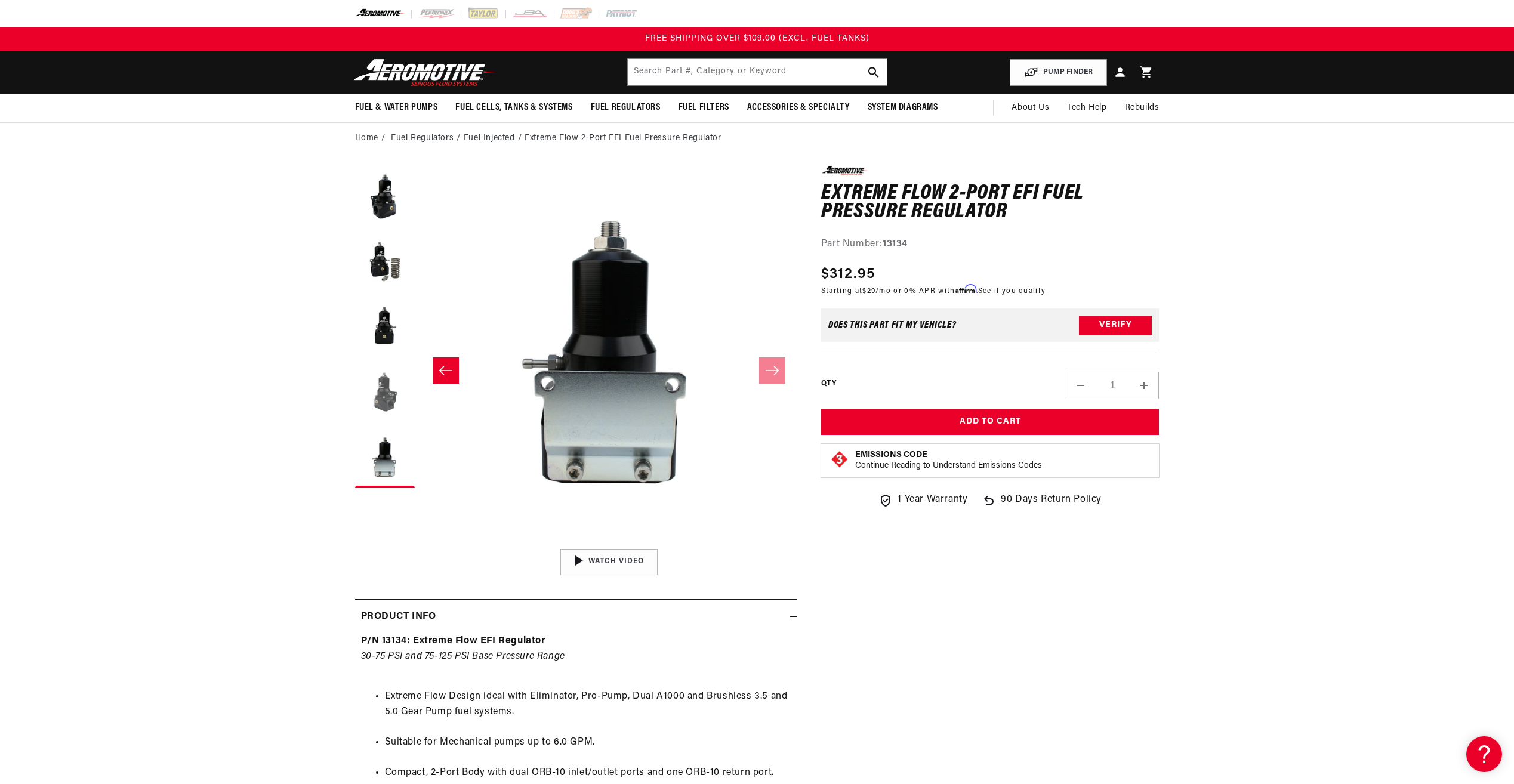
click at [385, 392] on button "Load image 4 in gallery view" at bounding box center [385, 392] width 60 height 60
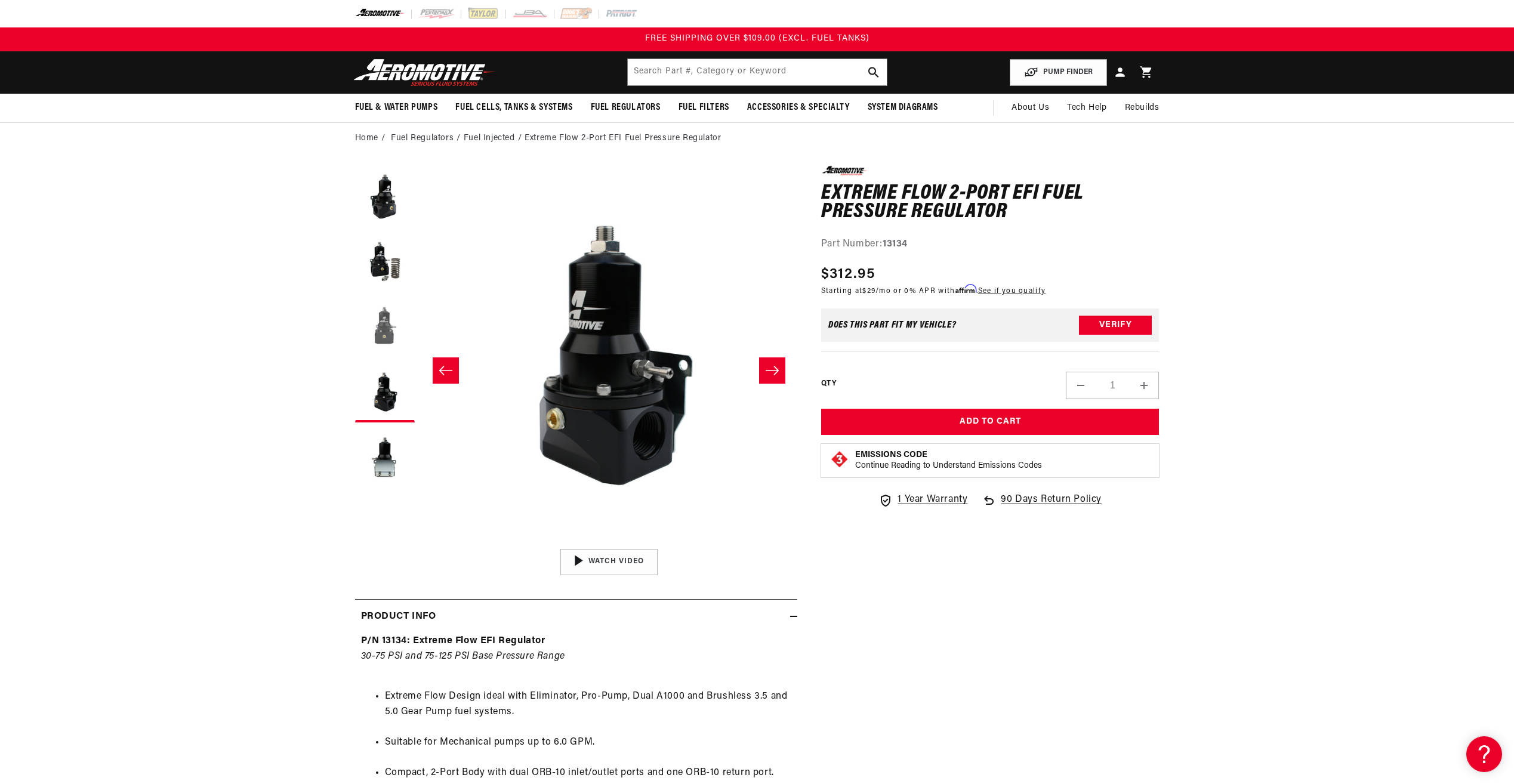
click at [401, 324] on button "Load image 3 in gallery view" at bounding box center [385, 327] width 60 height 60
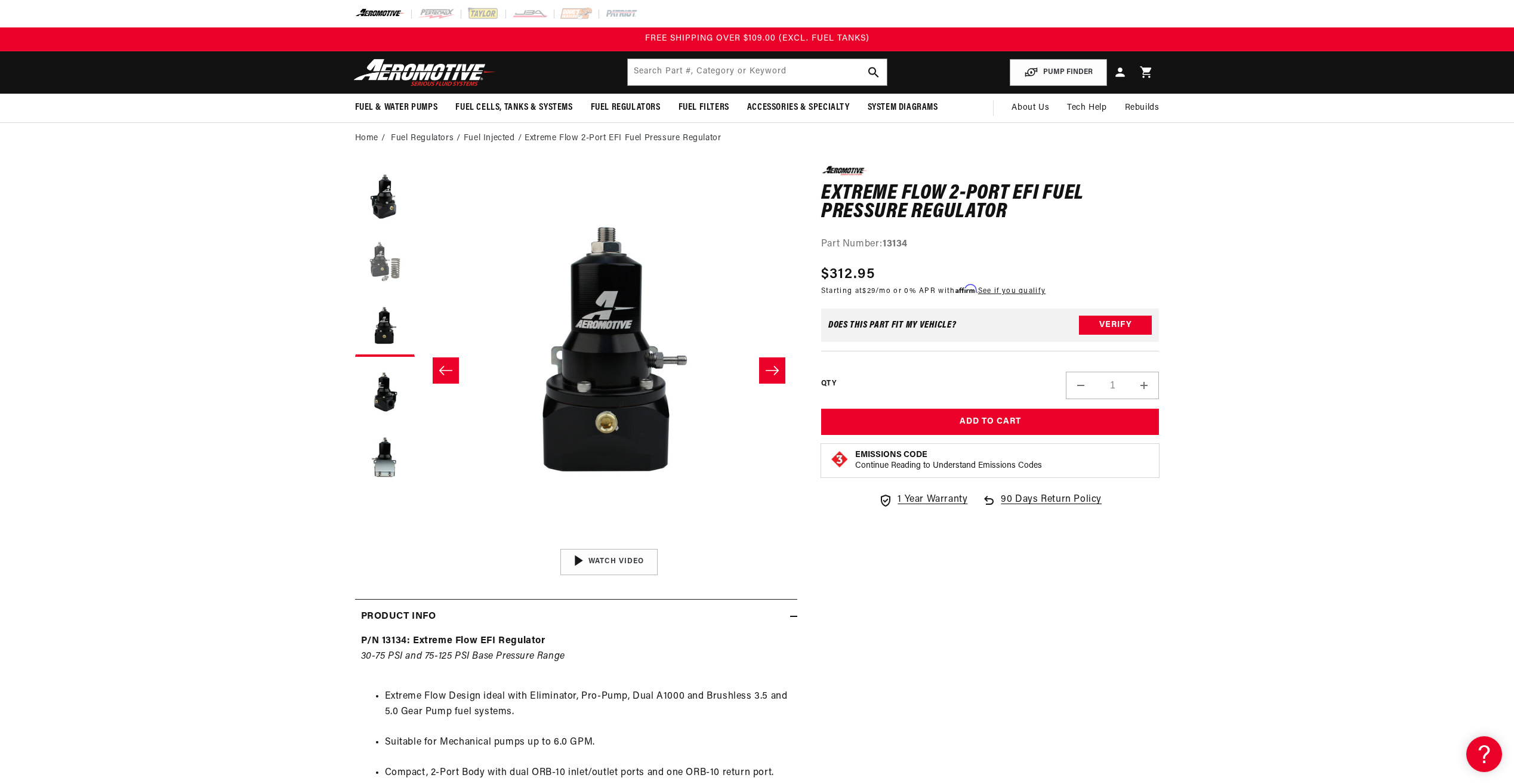
click at [396, 263] on button "Load image 2 in gallery view" at bounding box center [385, 261] width 60 height 60
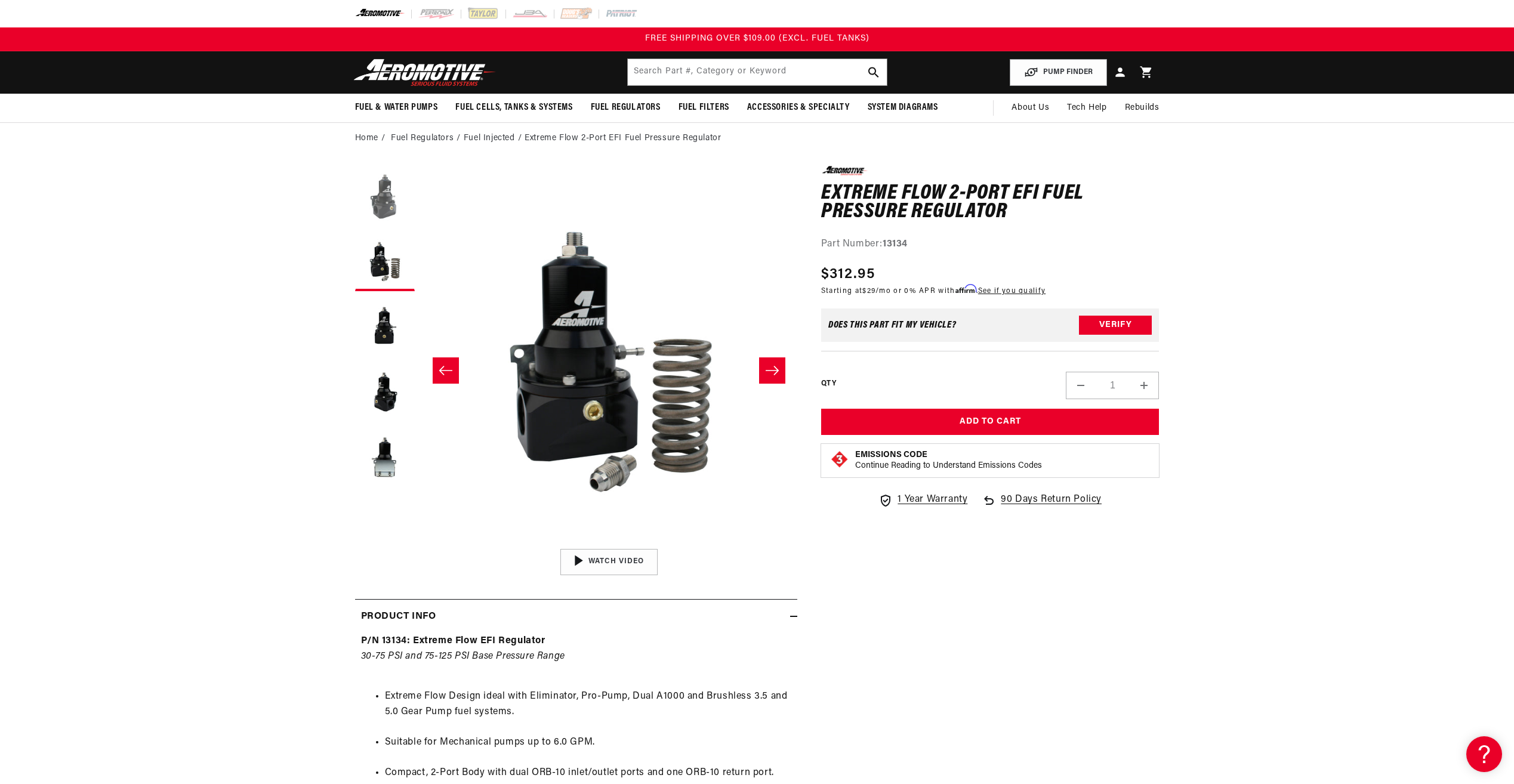
click at [393, 189] on button "Load image 1 in gallery view" at bounding box center [385, 196] width 60 height 60
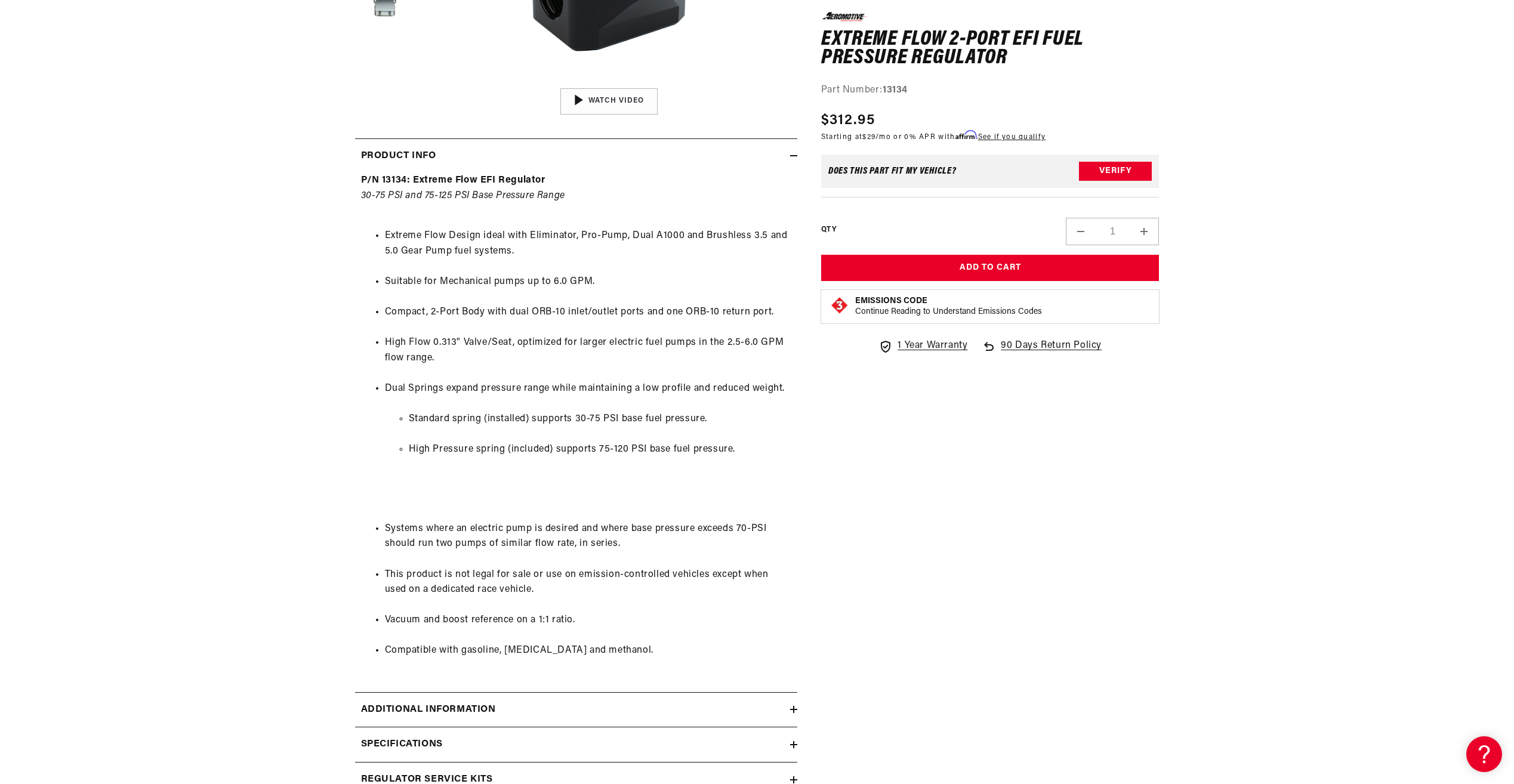
scroll to position [477, 0]
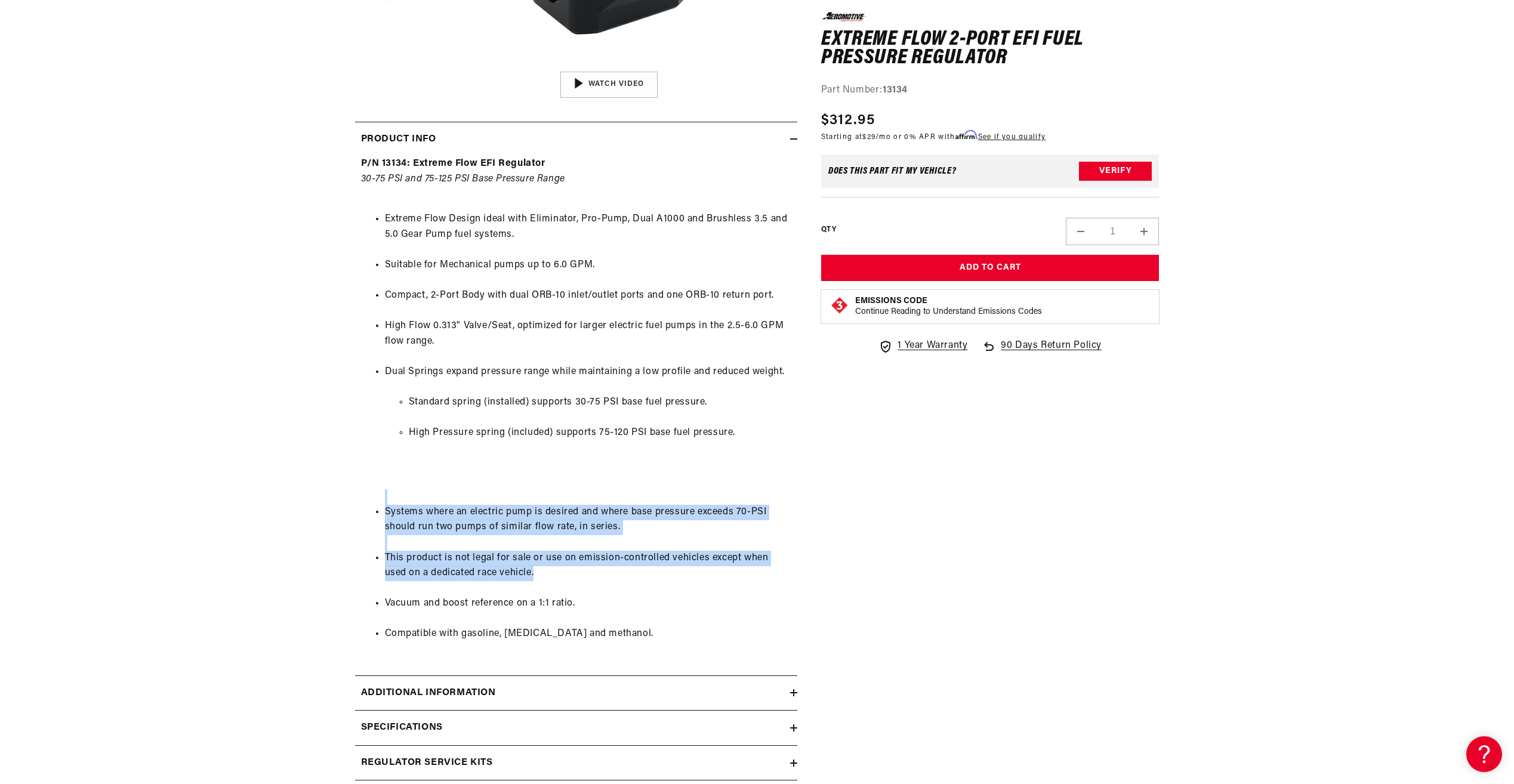
drag, startPoint x: 579, startPoint y: 555, endPoint x: 602, endPoint y: 579, distance: 33.2
click at [602, 579] on ul "Extreme Flow Design ideal with Eliminator, Pro-Pump, Dual A1000 and Brushless 3…" at bounding box center [576, 427] width 430 height 461
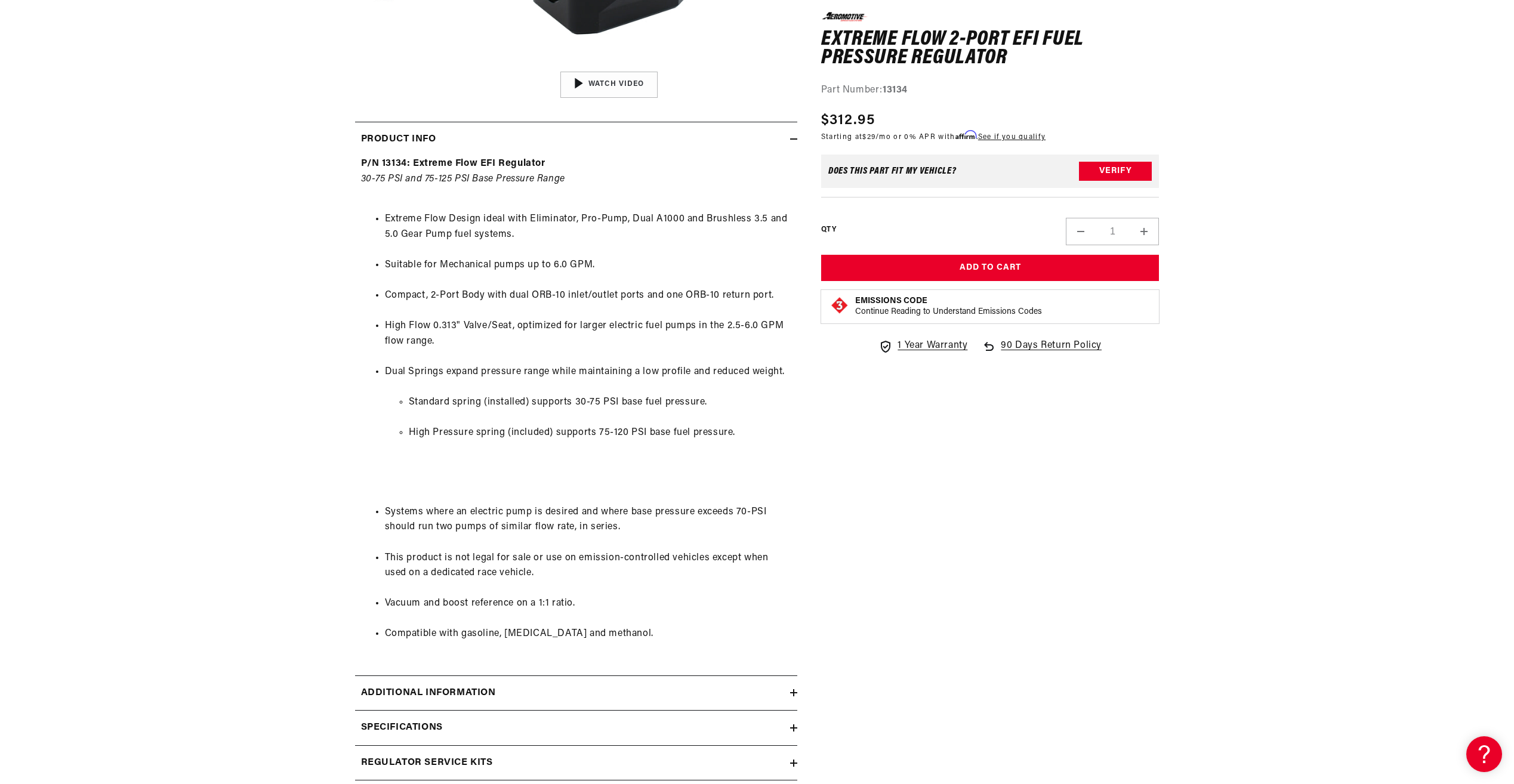
drag, startPoint x: 602, startPoint y: 579, endPoint x: 574, endPoint y: 589, distance: 29.7
click at [574, 589] on ul "Extreme Flow Design ideal with Eliminator, Pro-Pump, Dual A1000 and Brushless 3…" at bounding box center [576, 427] width 430 height 461
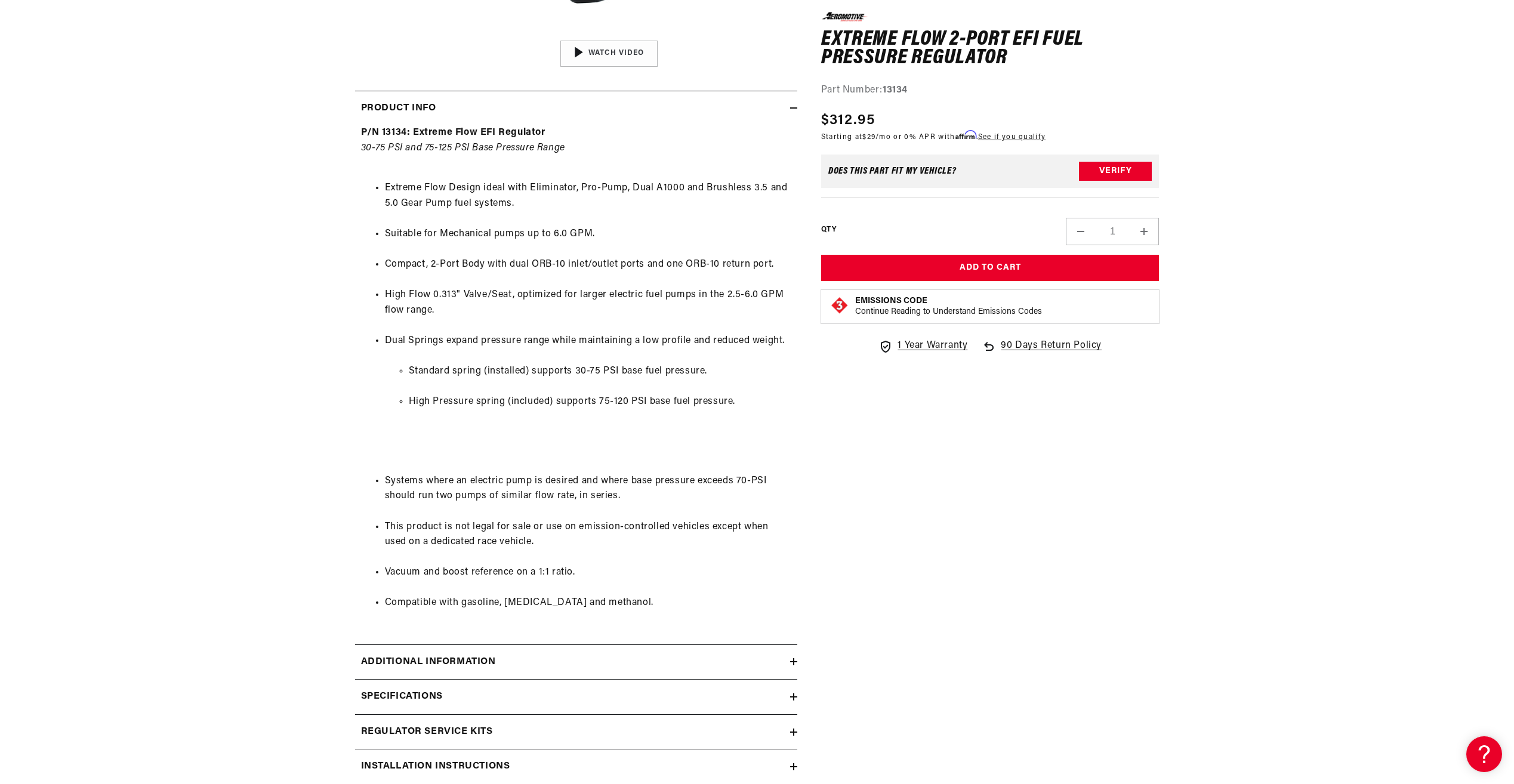
scroll to position [537, 0]
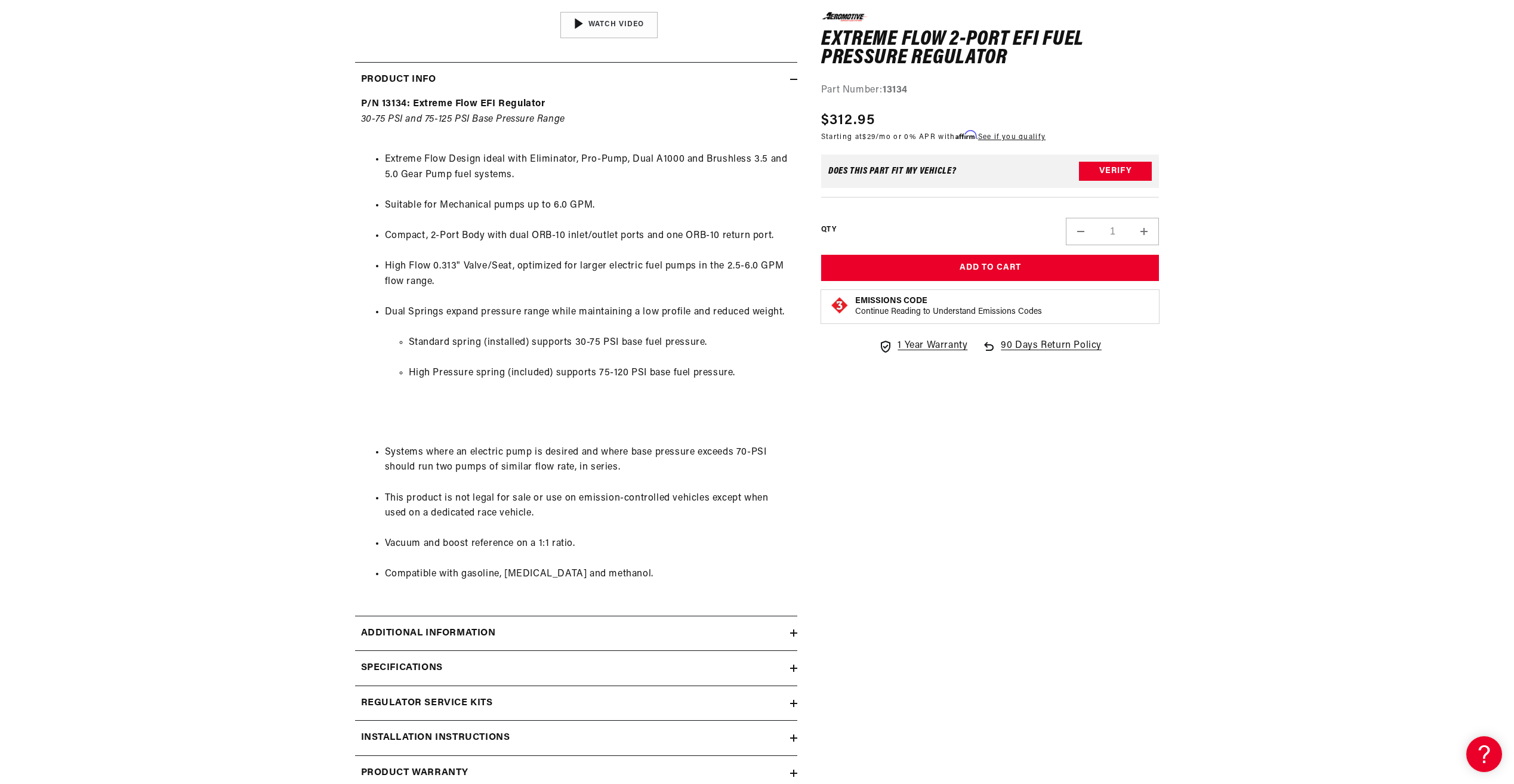
click at [547, 627] on div "Additional information" at bounding box center [572, 634] width 435 height 16
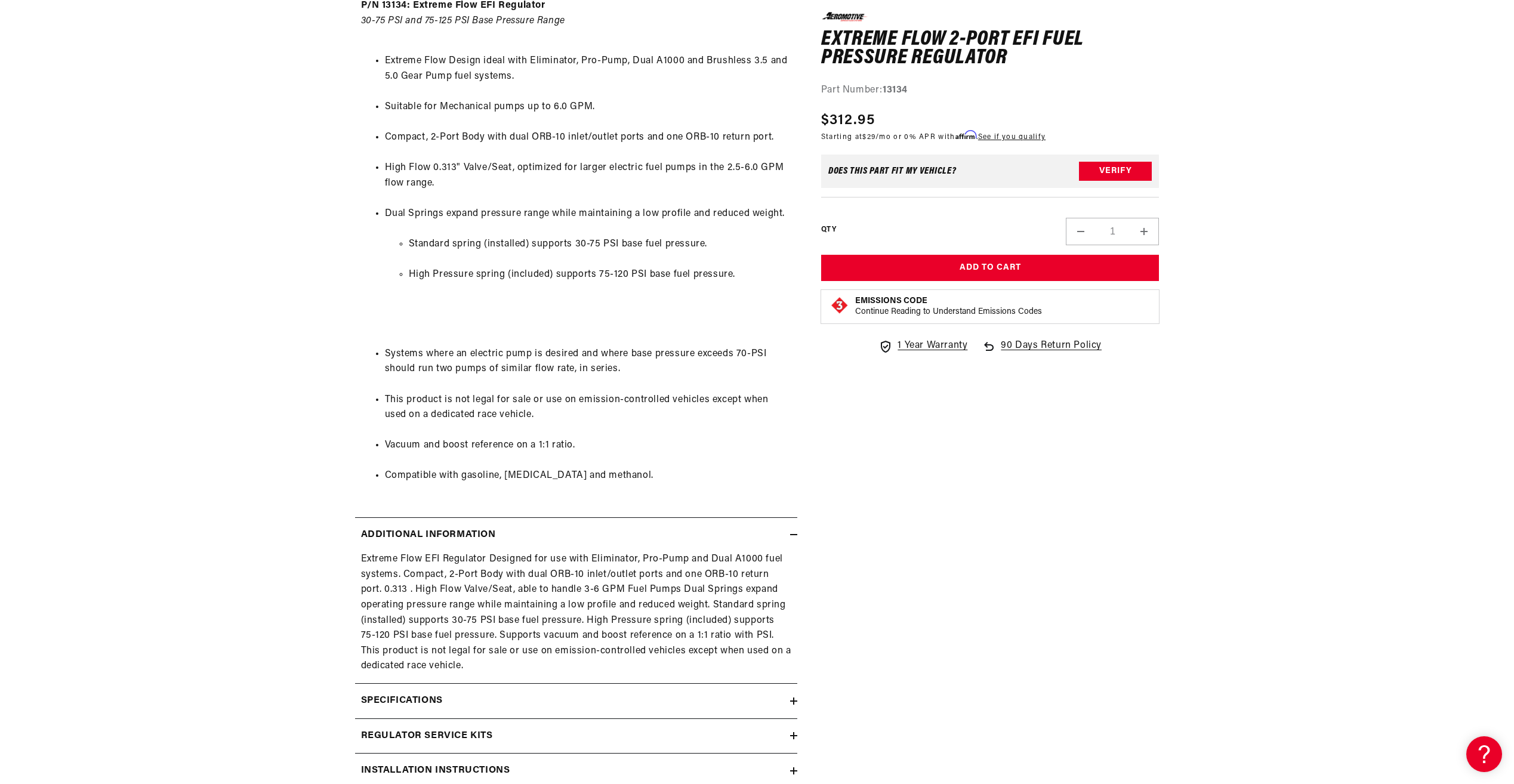
scroll to position [775, 0]
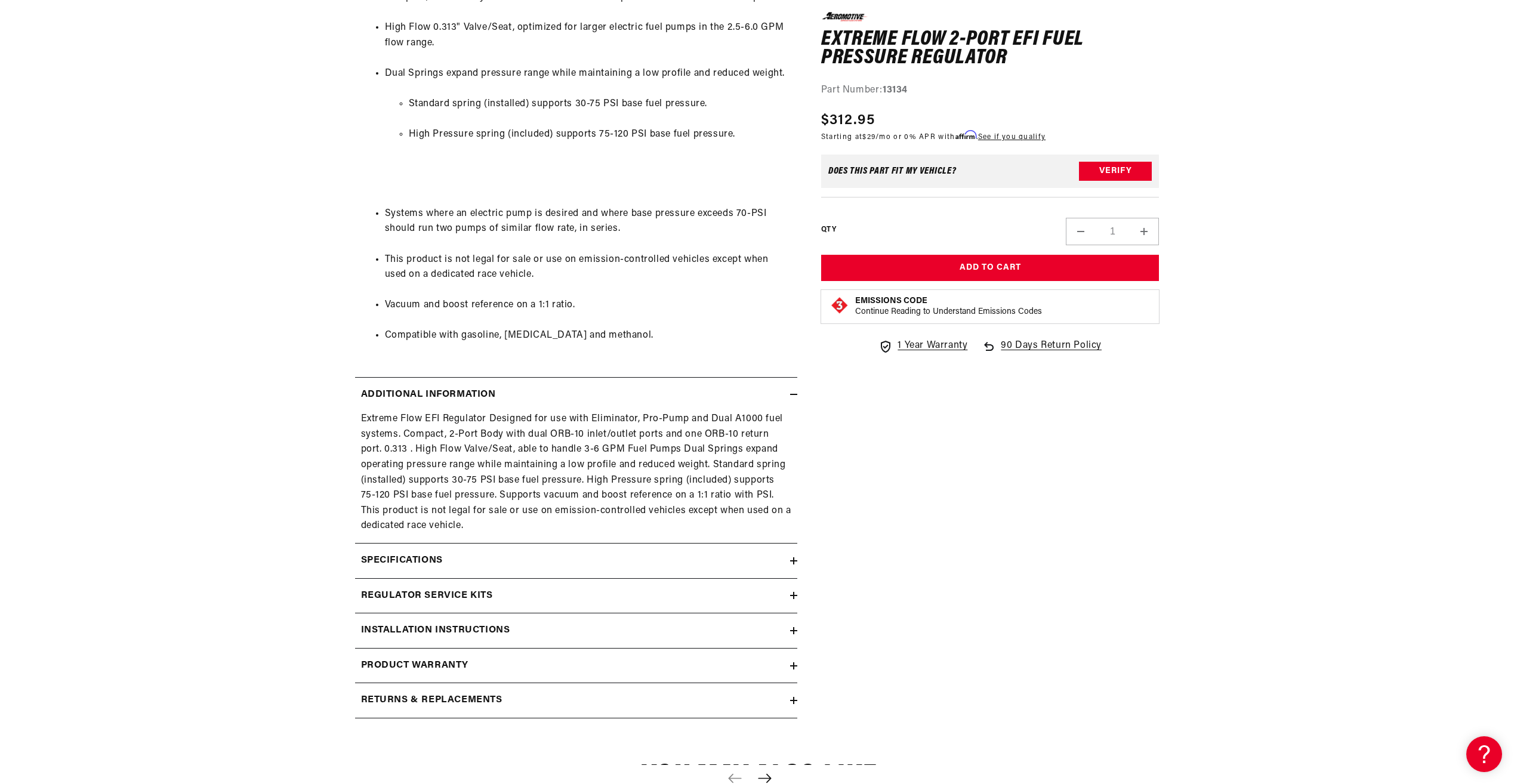
click at [504, 569] on summary "Specifications" at bounding box center [575, 560] width 442 height 35
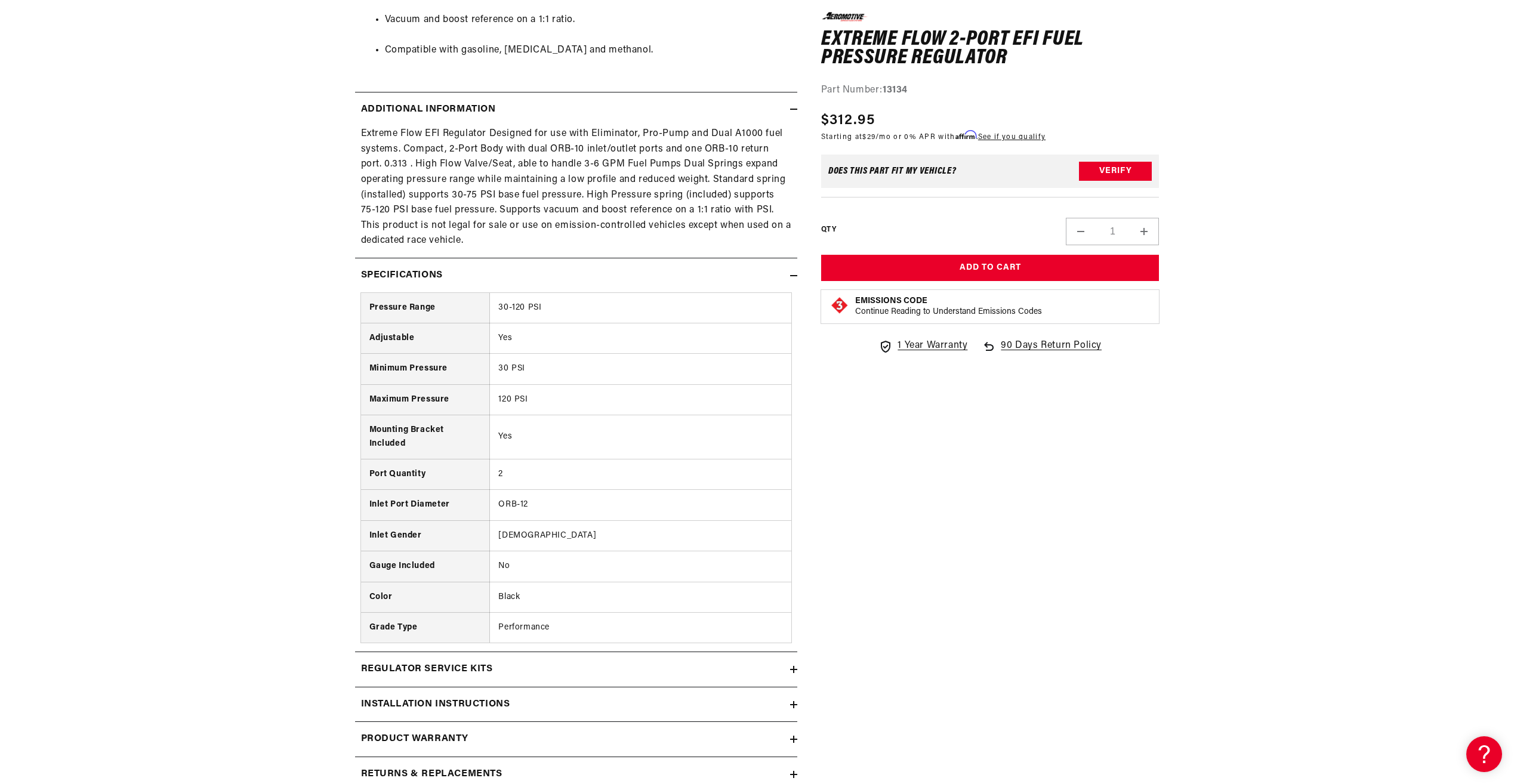
scroll to position [1074, 0]
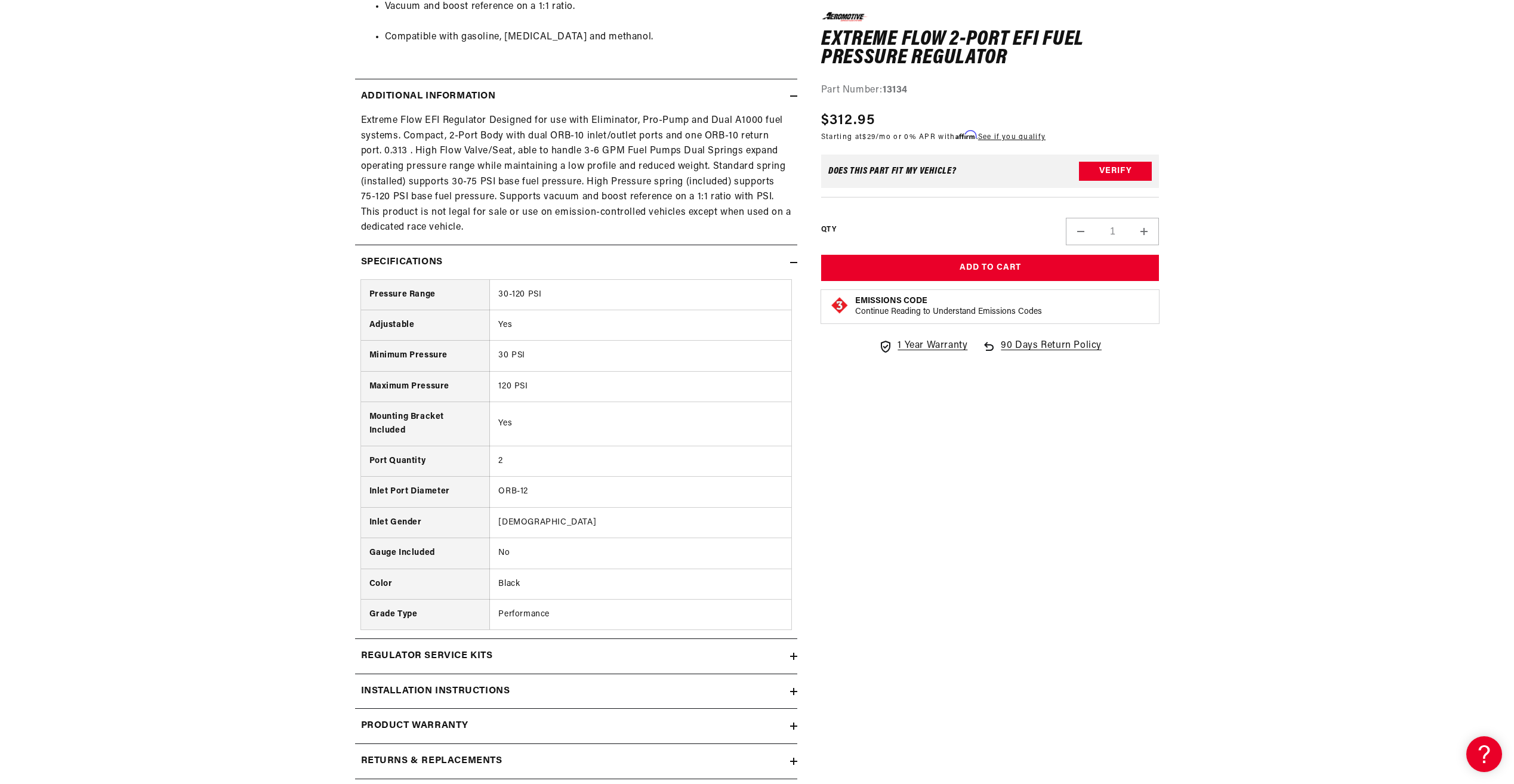
click at [505, 657] on div "Regulator Service Kits" at bounding box center [572, 657] width 435 height 16
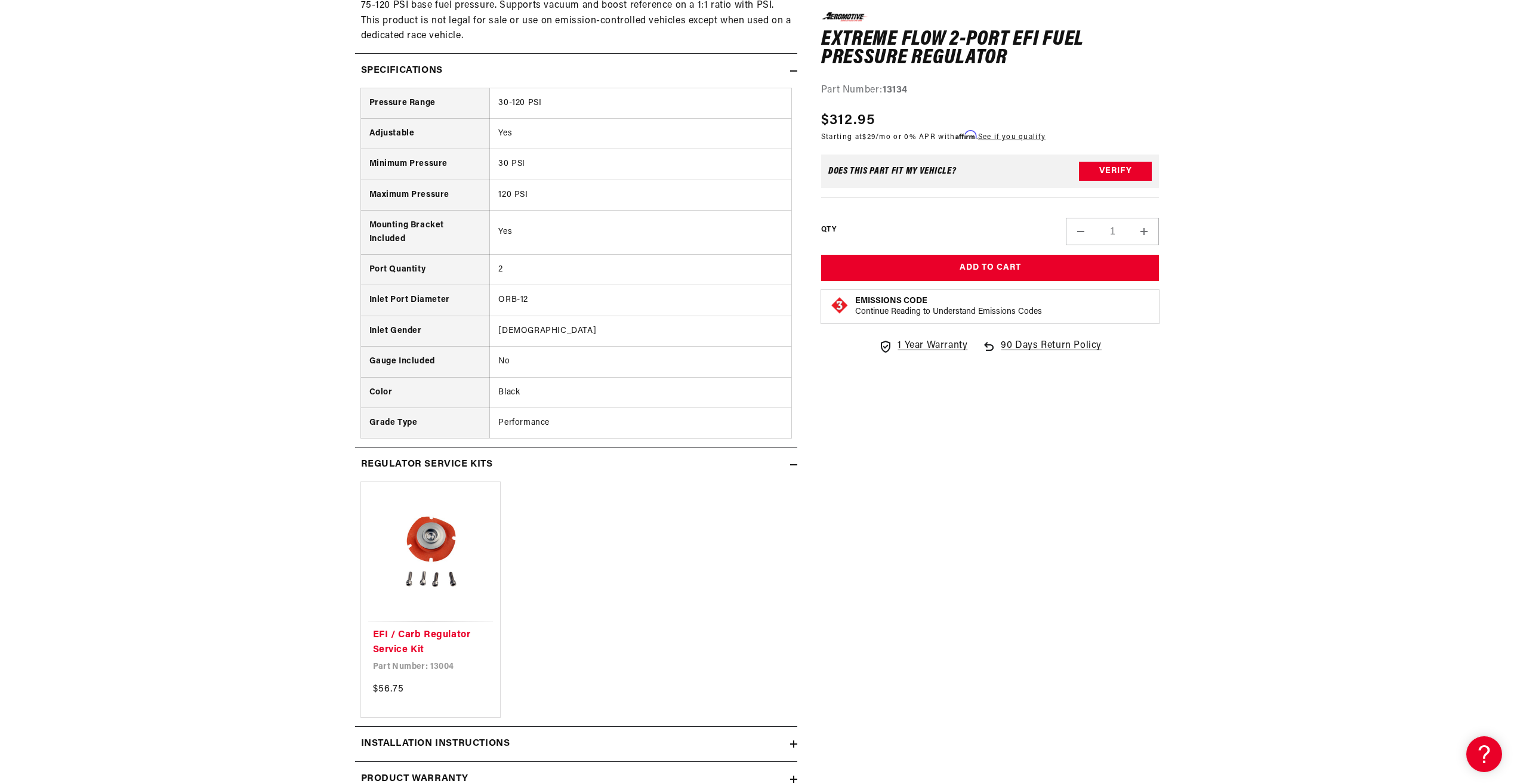
scroll to position [1312, 0]
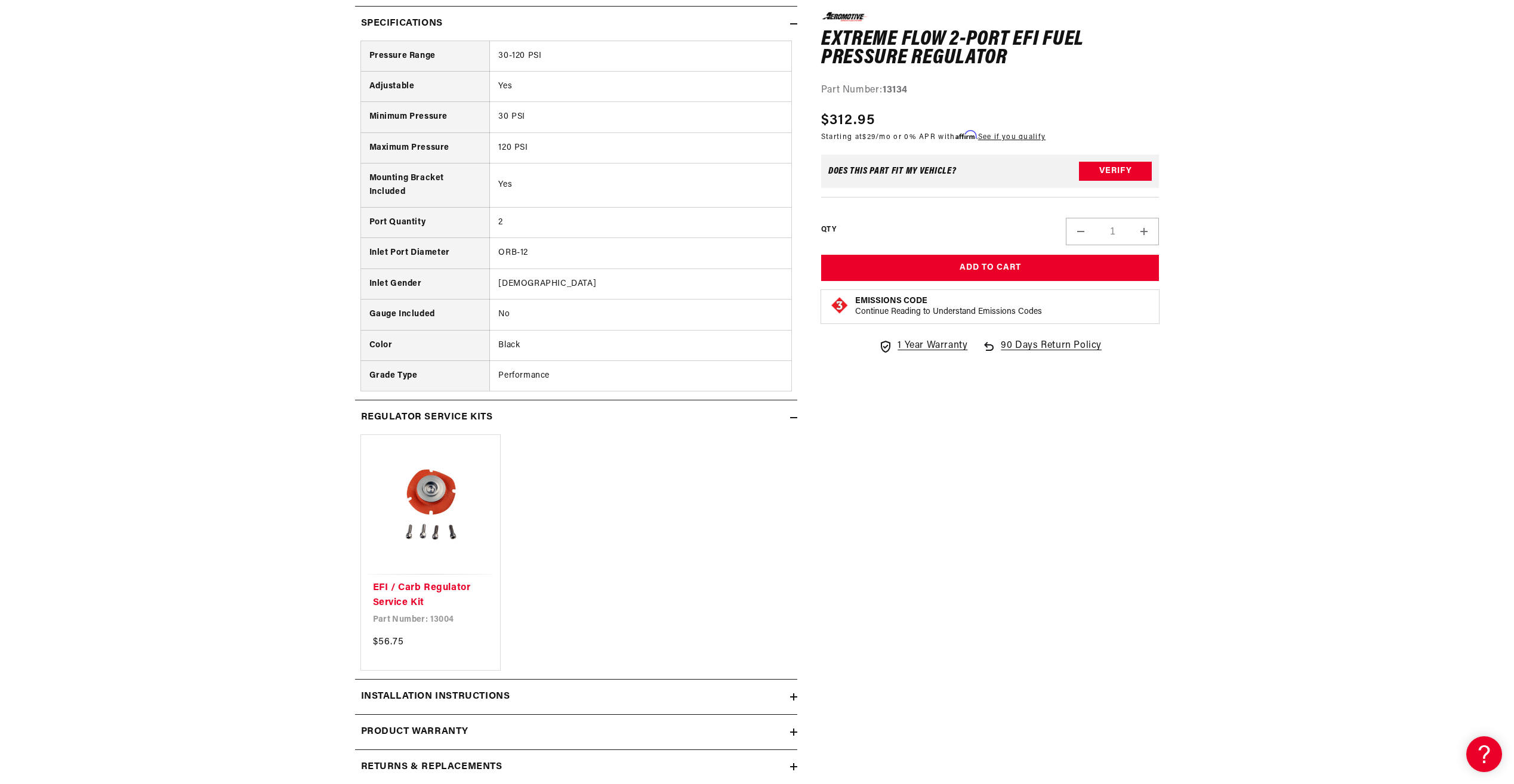
click at [496, 696] on h2 "Installation Instructions" at bounding box center [435, 697] width 149 height 16
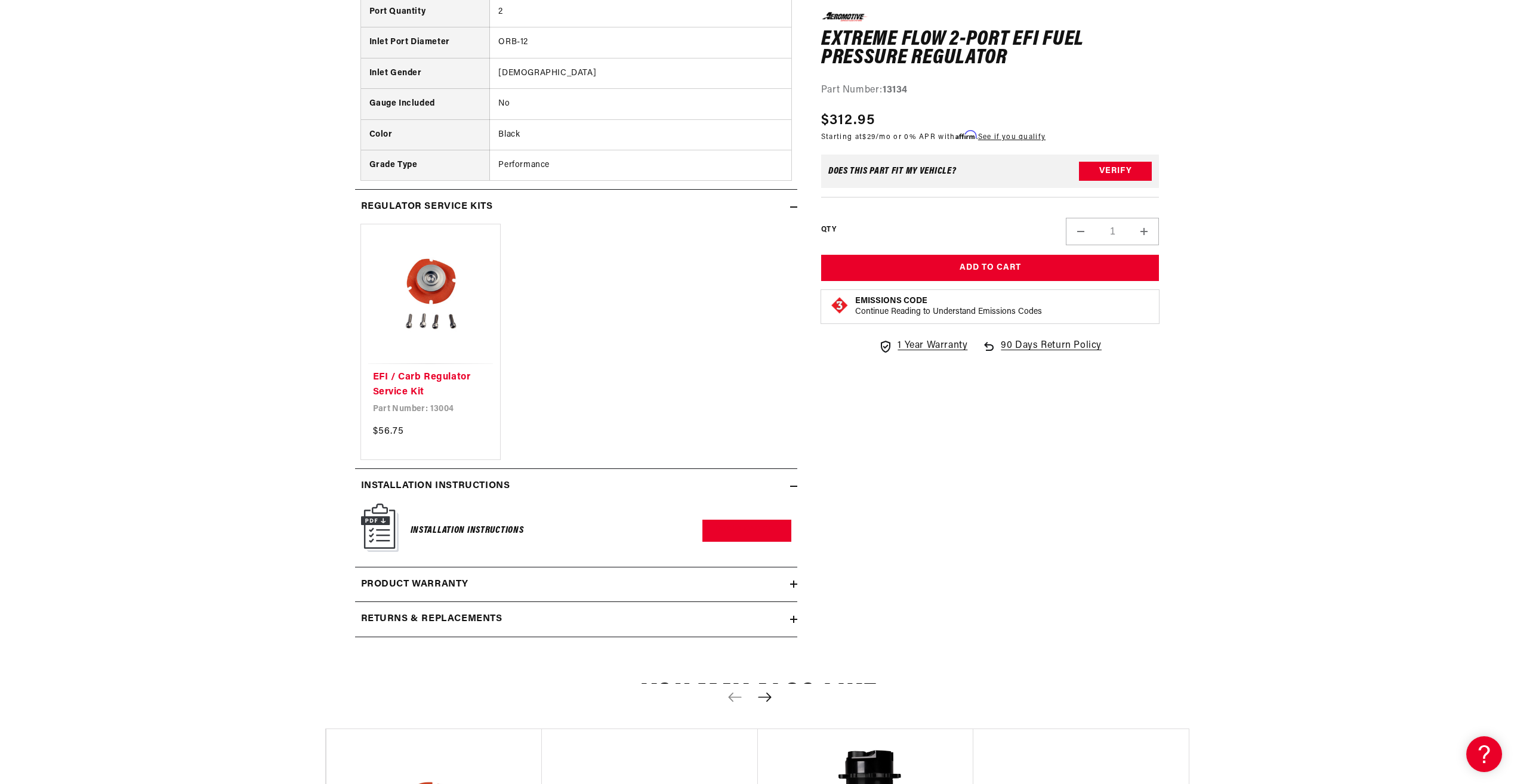
scroll to position [1551, 0]
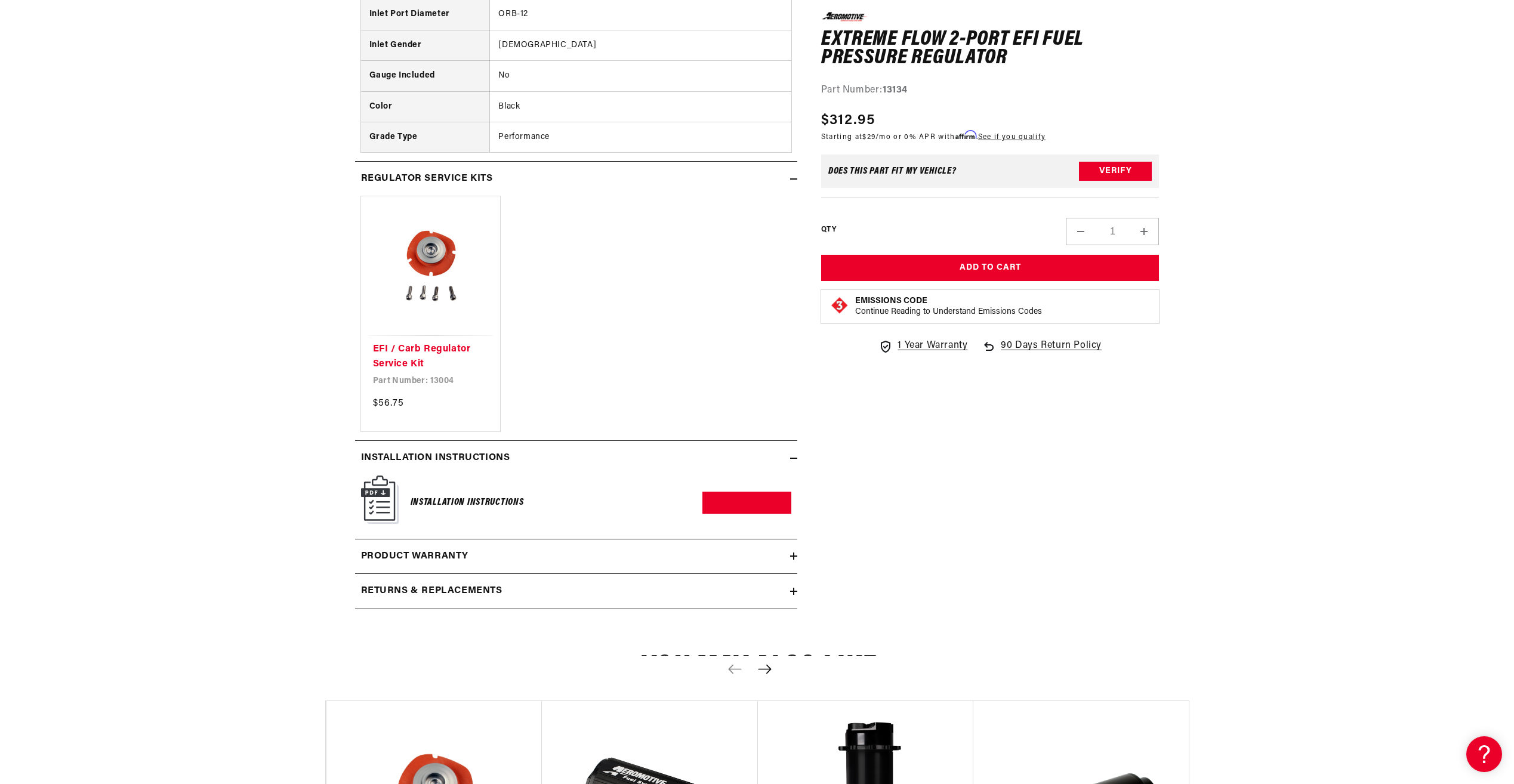
click at [481, 558] on div "Product warranty" at bounding box center [572, 557] width 435 height 16
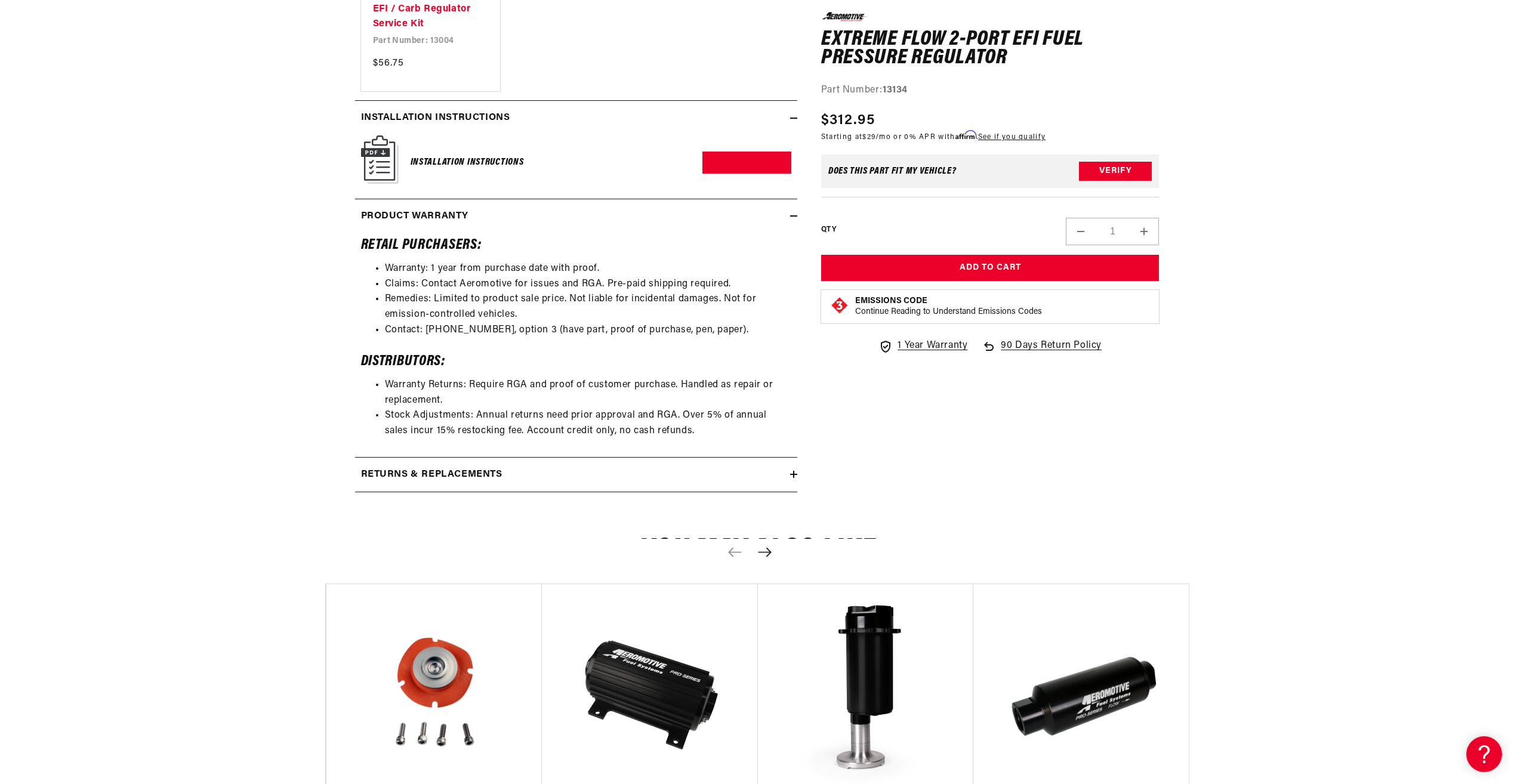
scroll to position [1909, 0]
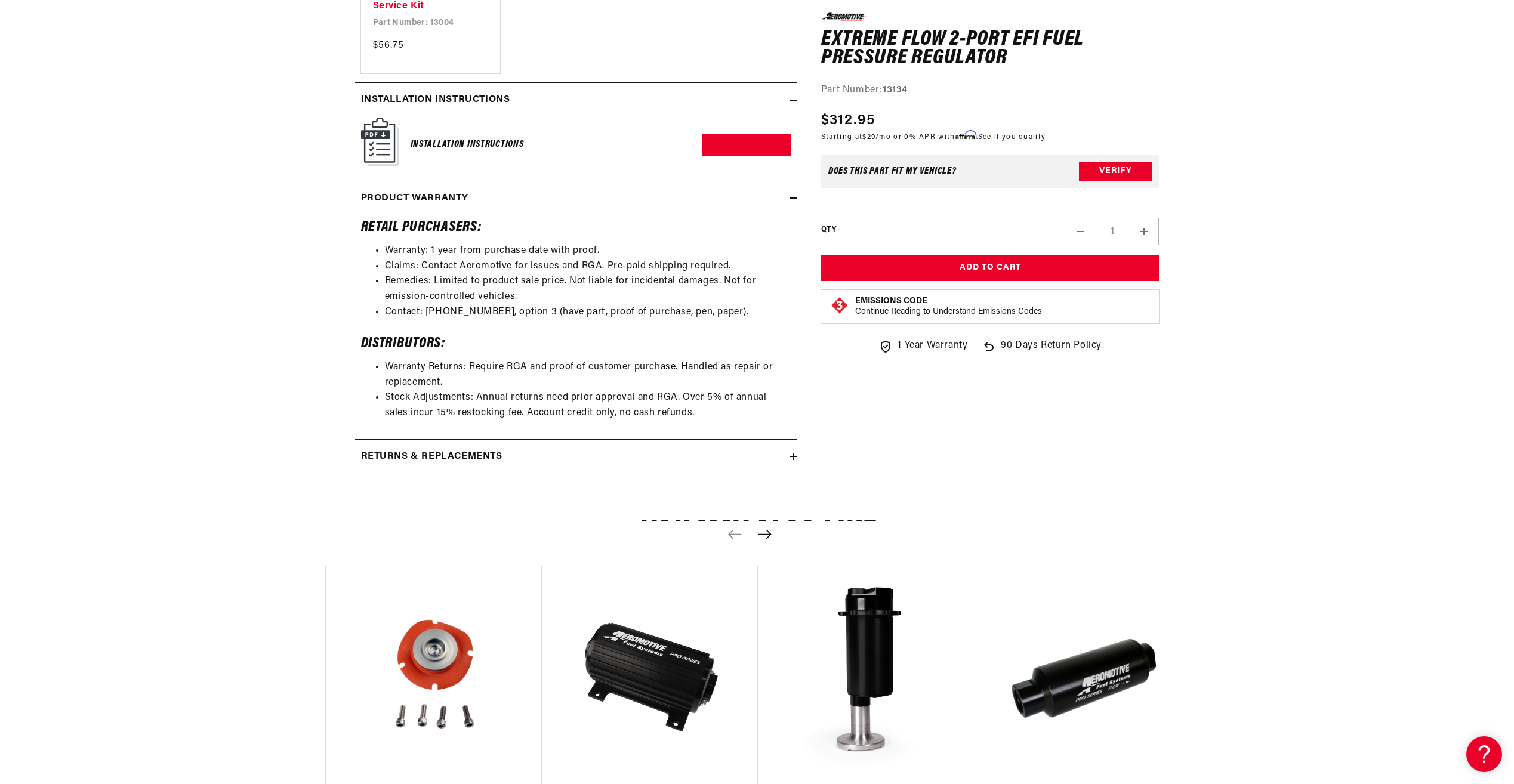
click at [513, 461] on div "Returns & replacements" at bounding box center [572, 457] width 435 height 16
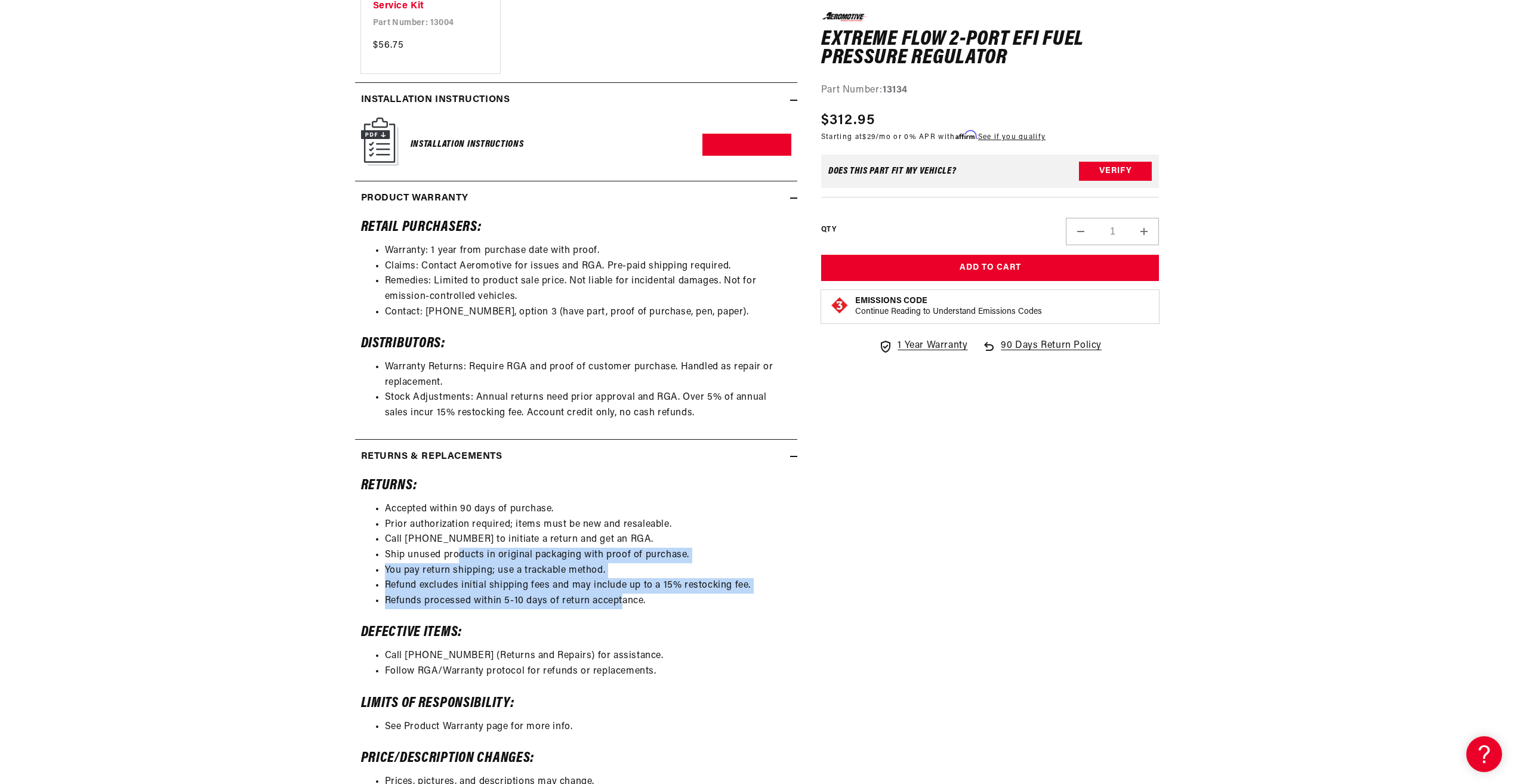
drag, startPoint x: 463, startPoint y: 557, endPoint x: 634, endPoint y: 605, distance: 177.6
click at [634, 605] on ul "Accepted within 90 days of purchase. Prior authorization required; items must b…" at bounding box center [576, 555] width 430 height 107
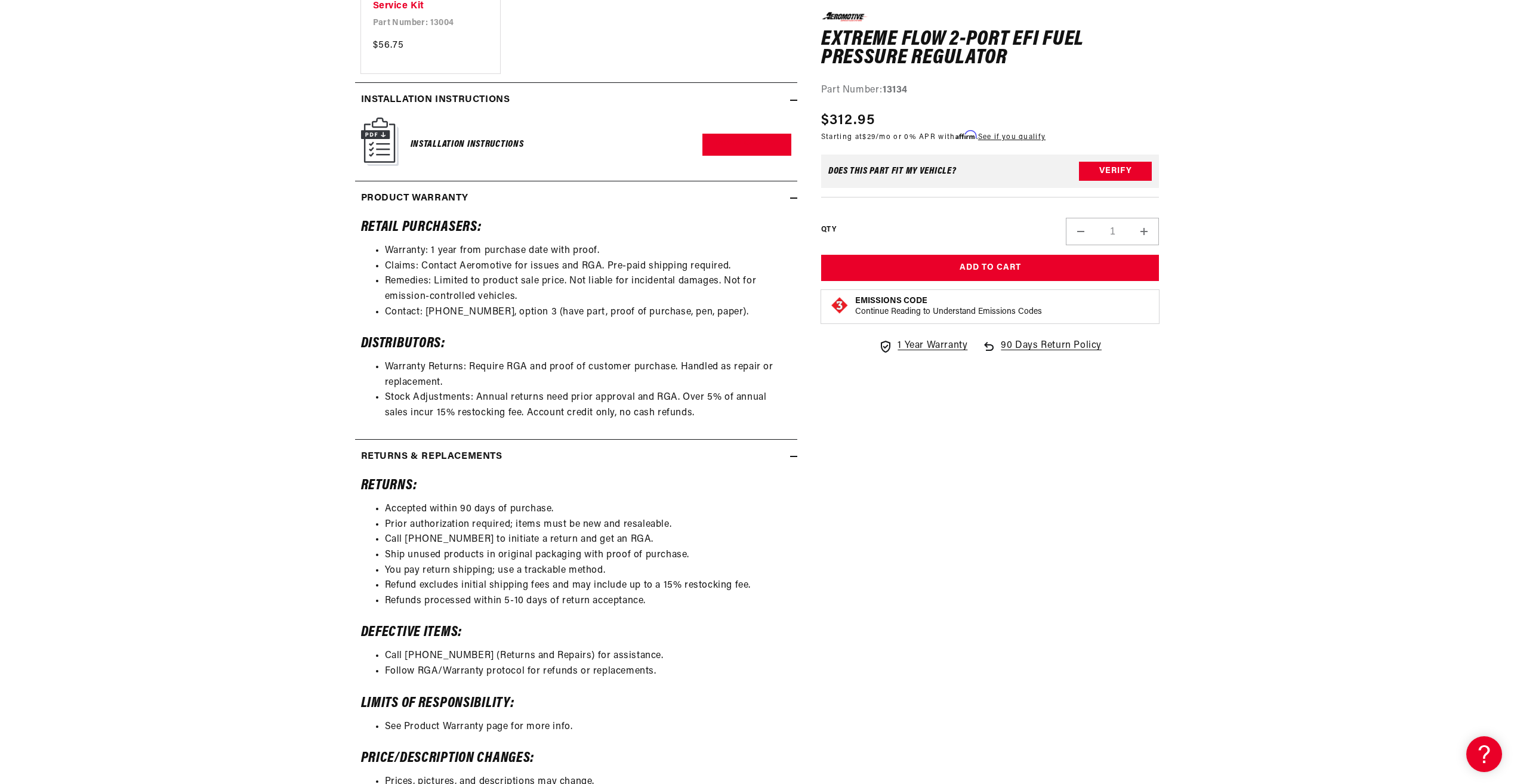
drag, startPoint x: 635, startPoint y: 605, endPoint x: 491, endPoint y: 607, distance: 144.0
click at [498, 620] on div "Returns: Accepted within 90 days of purchase. Prior authorization required; ite…" at bounding box center [575, 685] width 442 height 411
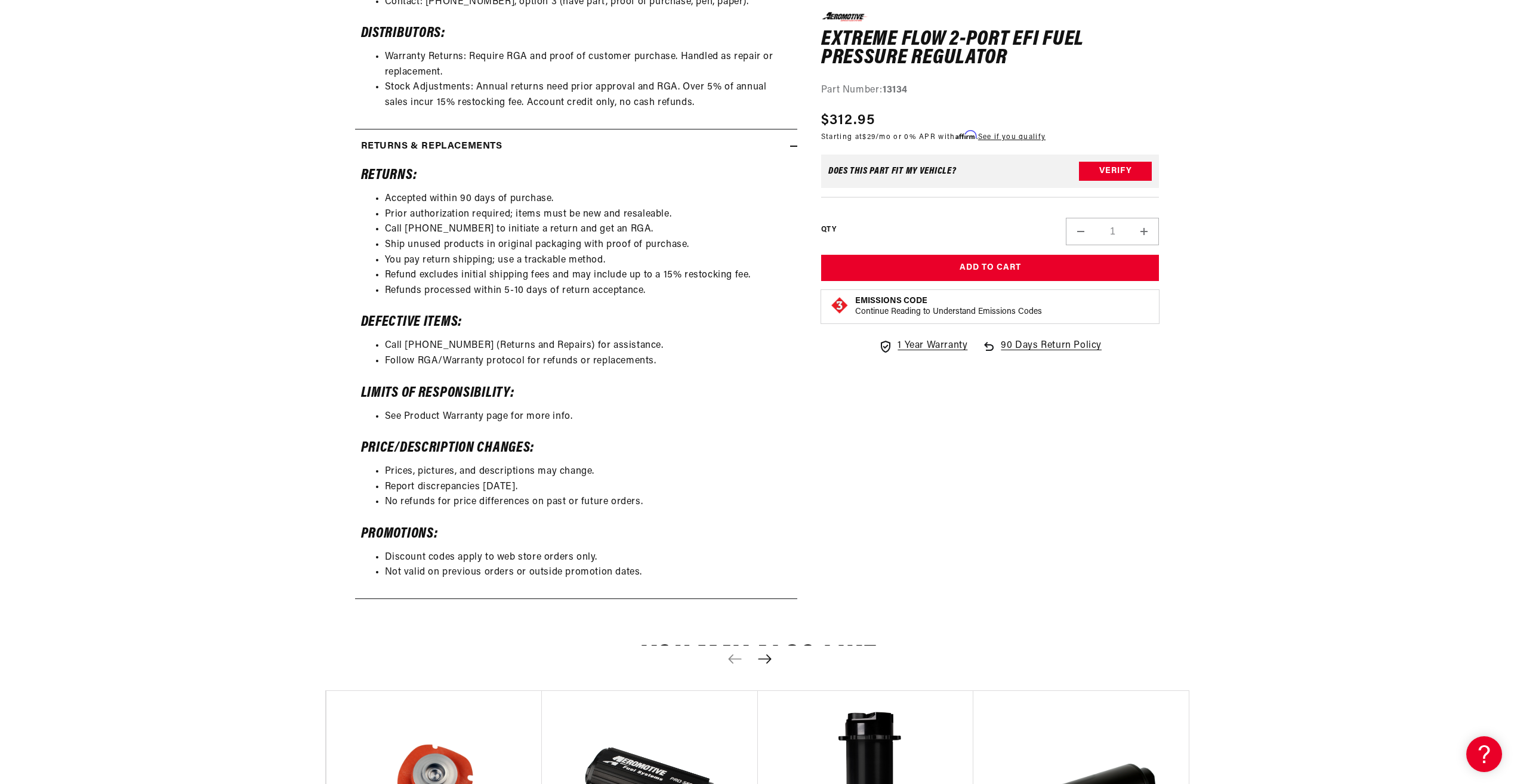
scroll to position [2566, 0]
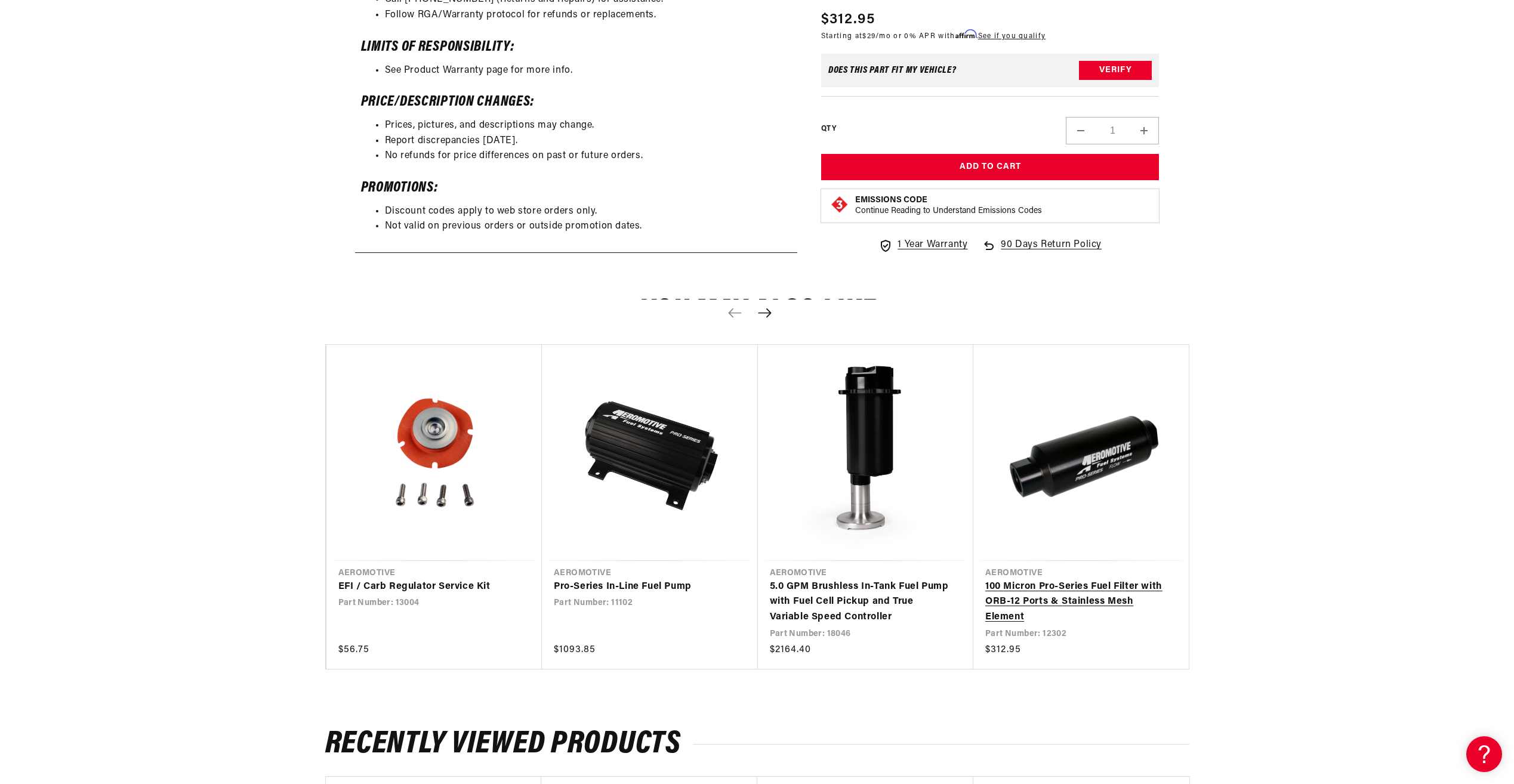
click at [1065, 594] on link "100 Micron Pro-Series Fuel Filter with ORB-12 Ports & Stainless Mesh Element" at bounding box center [1075, 602] width 180 height 46
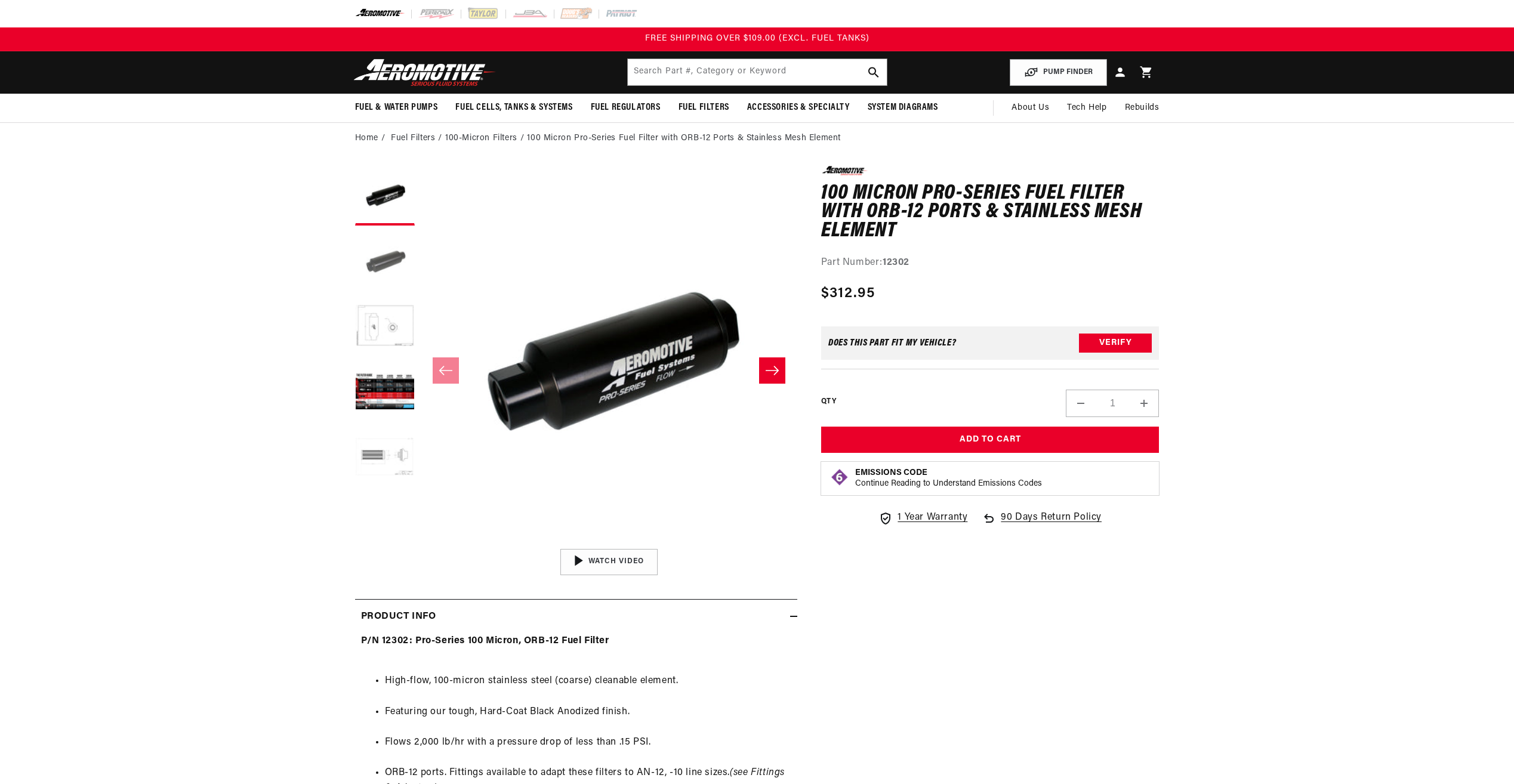
click at [397, 259] on button "Load image 2 in gallery view" at bounding box center [385, 261] width 60 height 60
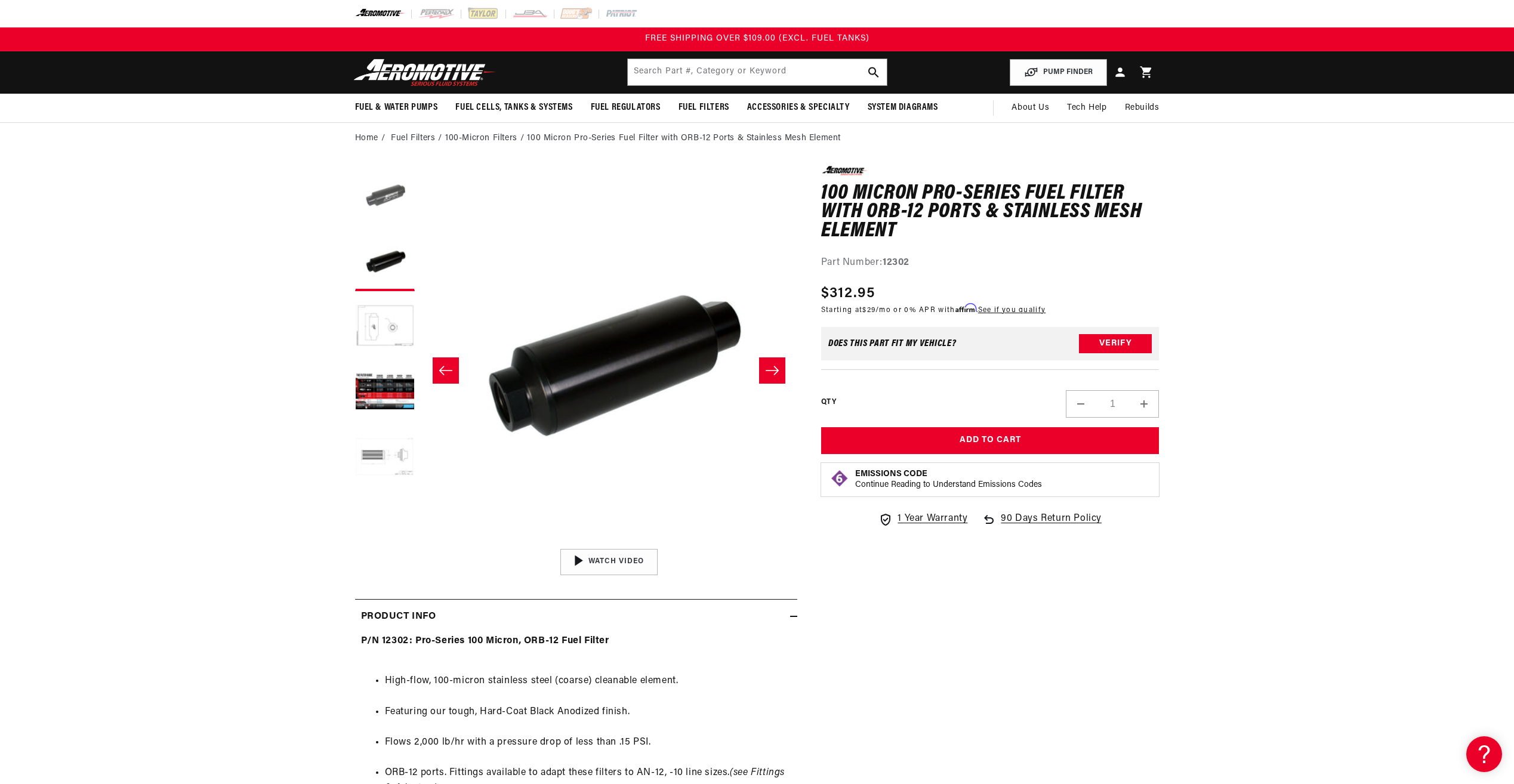
click at [390, 194] on button "Load image 1 in gallery view" at bounding box center [385, 196] width 60 height 60
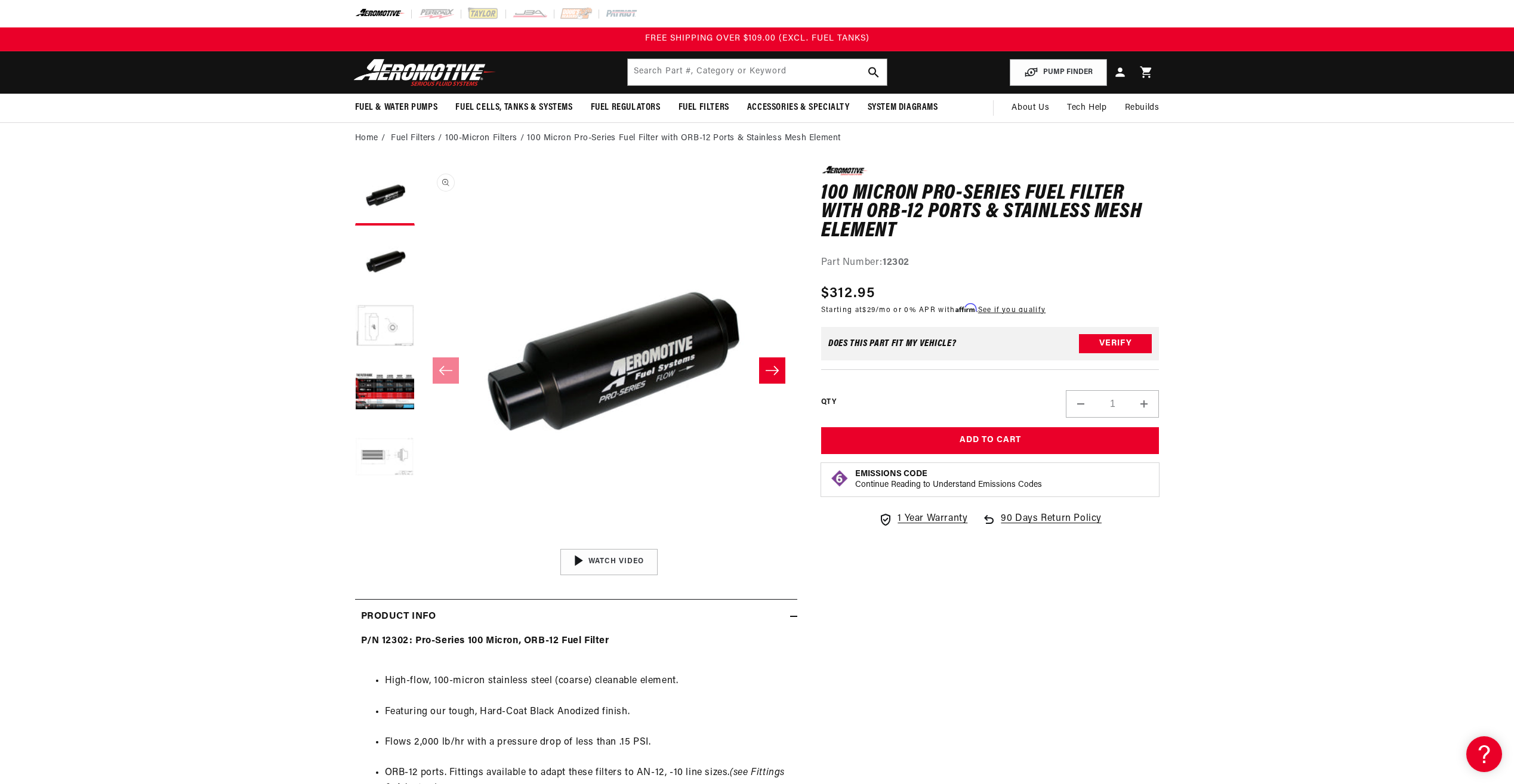
click at [421, 543] on button "Open media 1 in modal" at bounding box center [421, 543] width 0 height 0
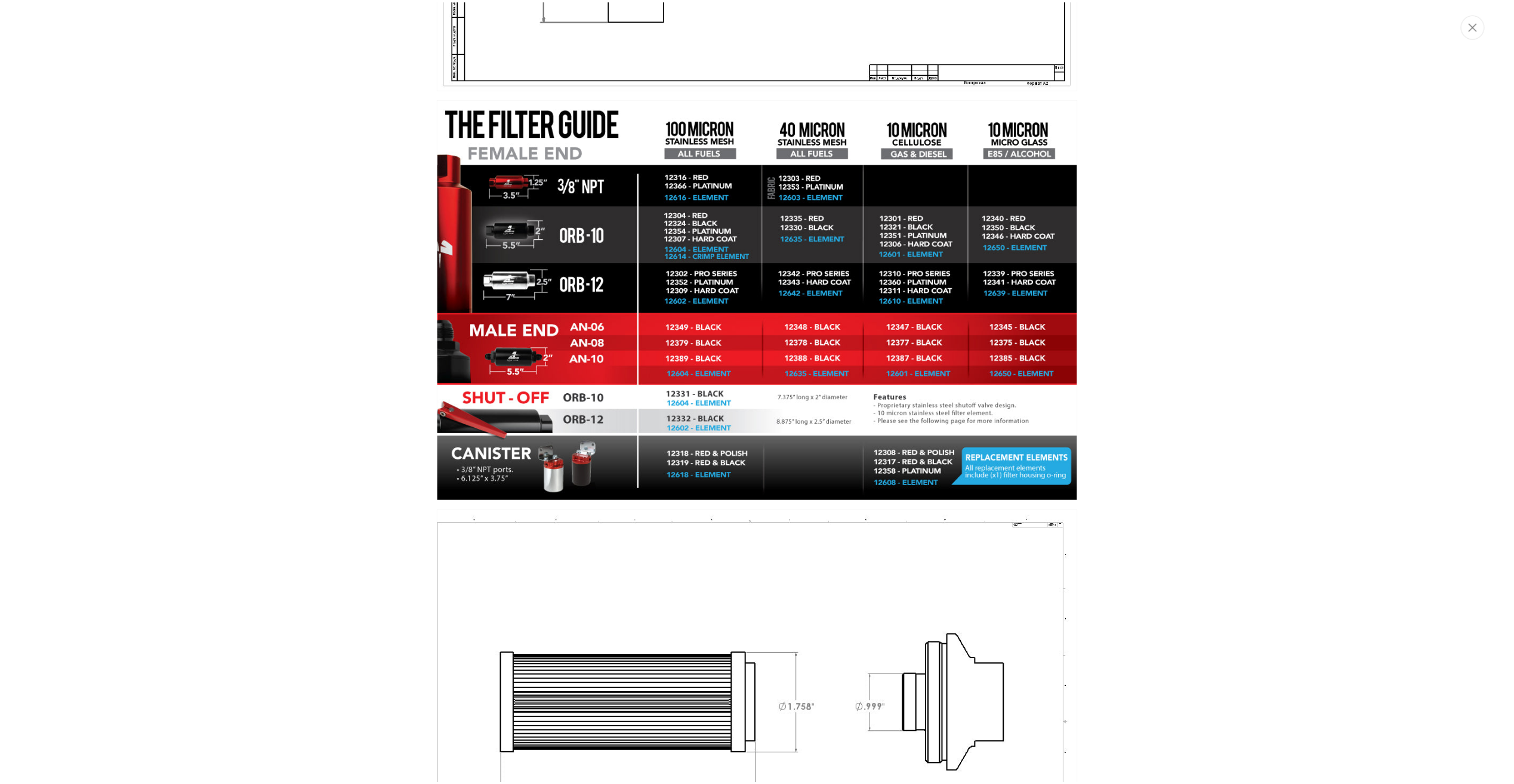
scroll to position [1003, 0]
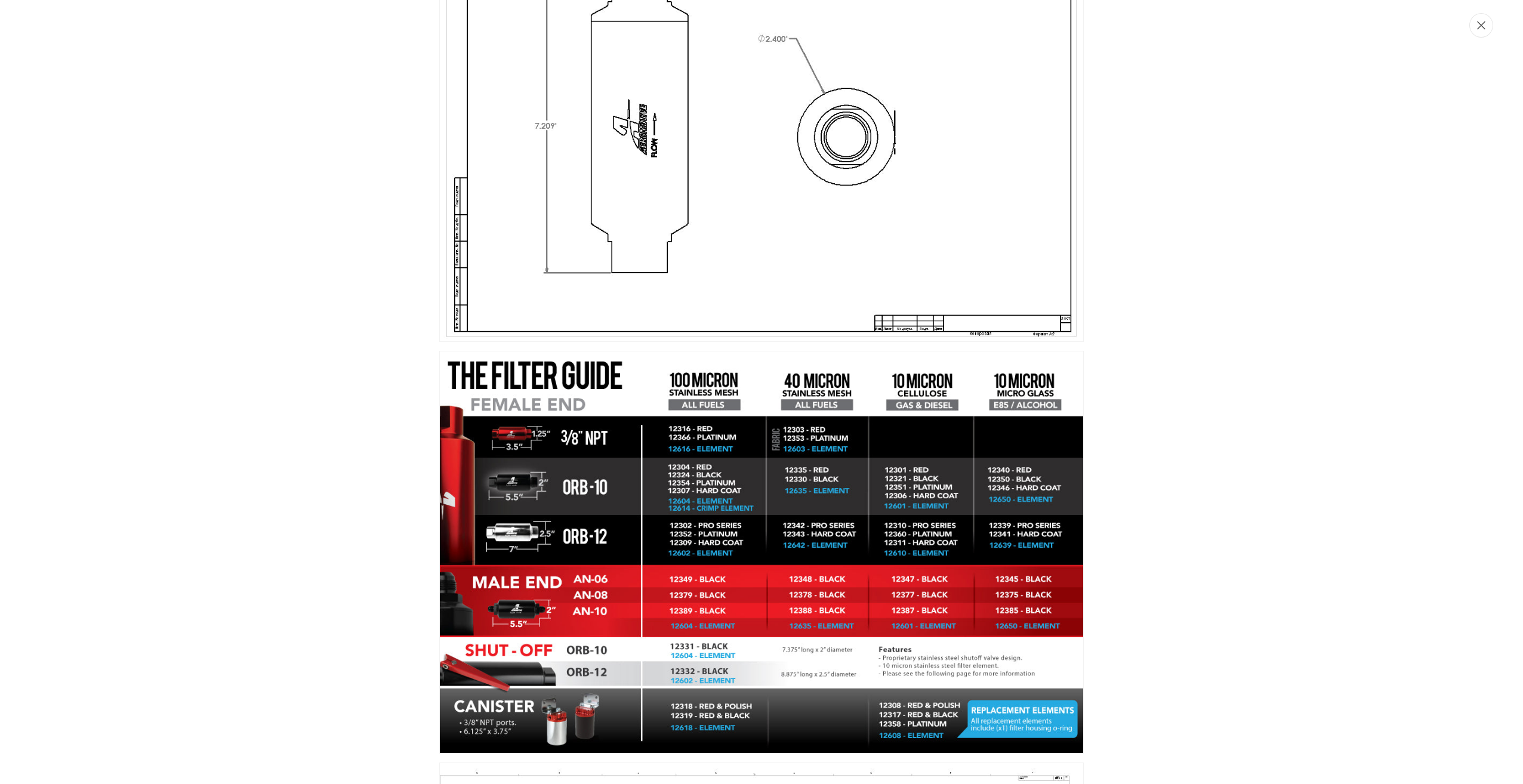
click at [1487, 30] on button "Close" at bounding box center [1482, 25] width 24 height 24
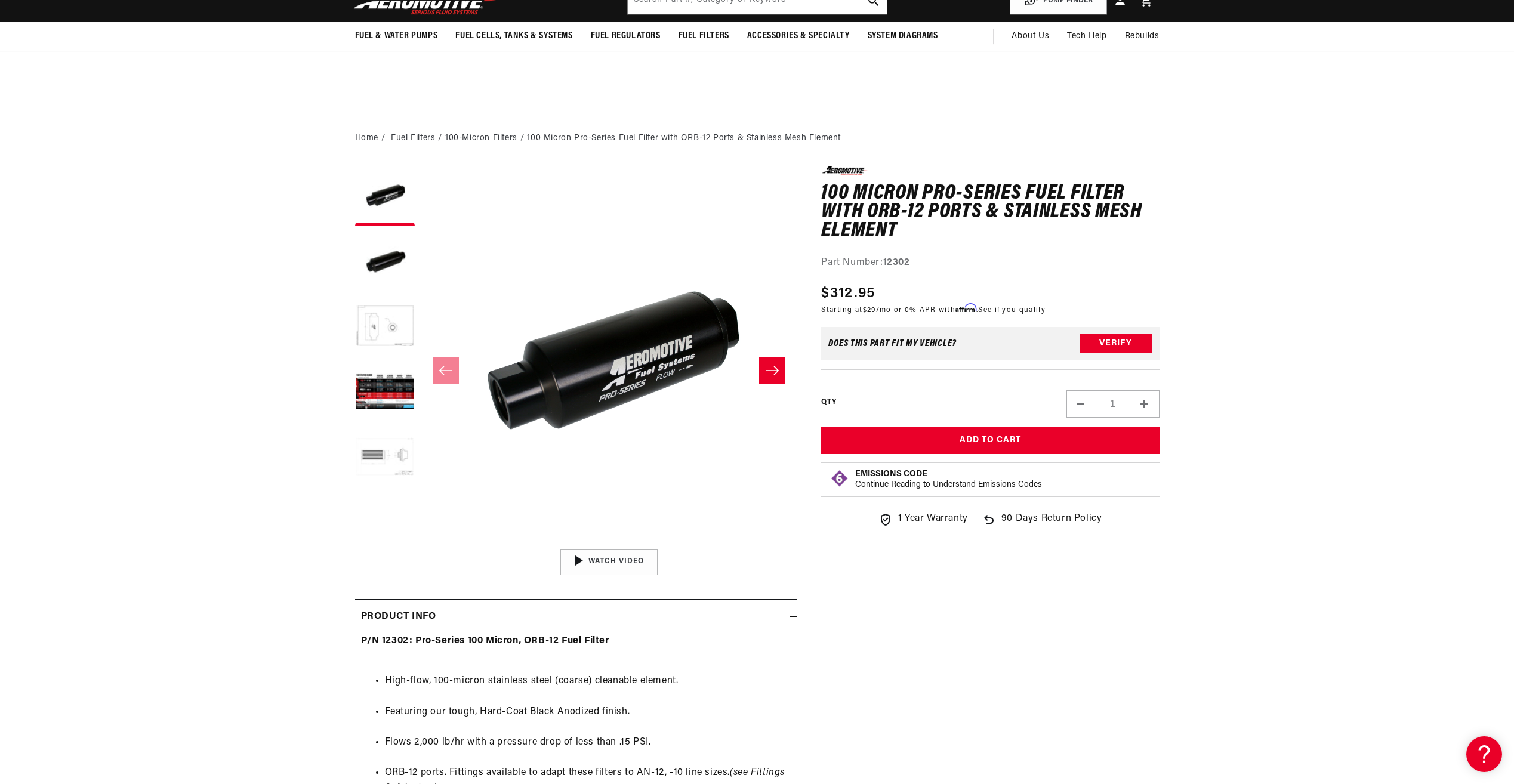
scroll to position [537, 0]
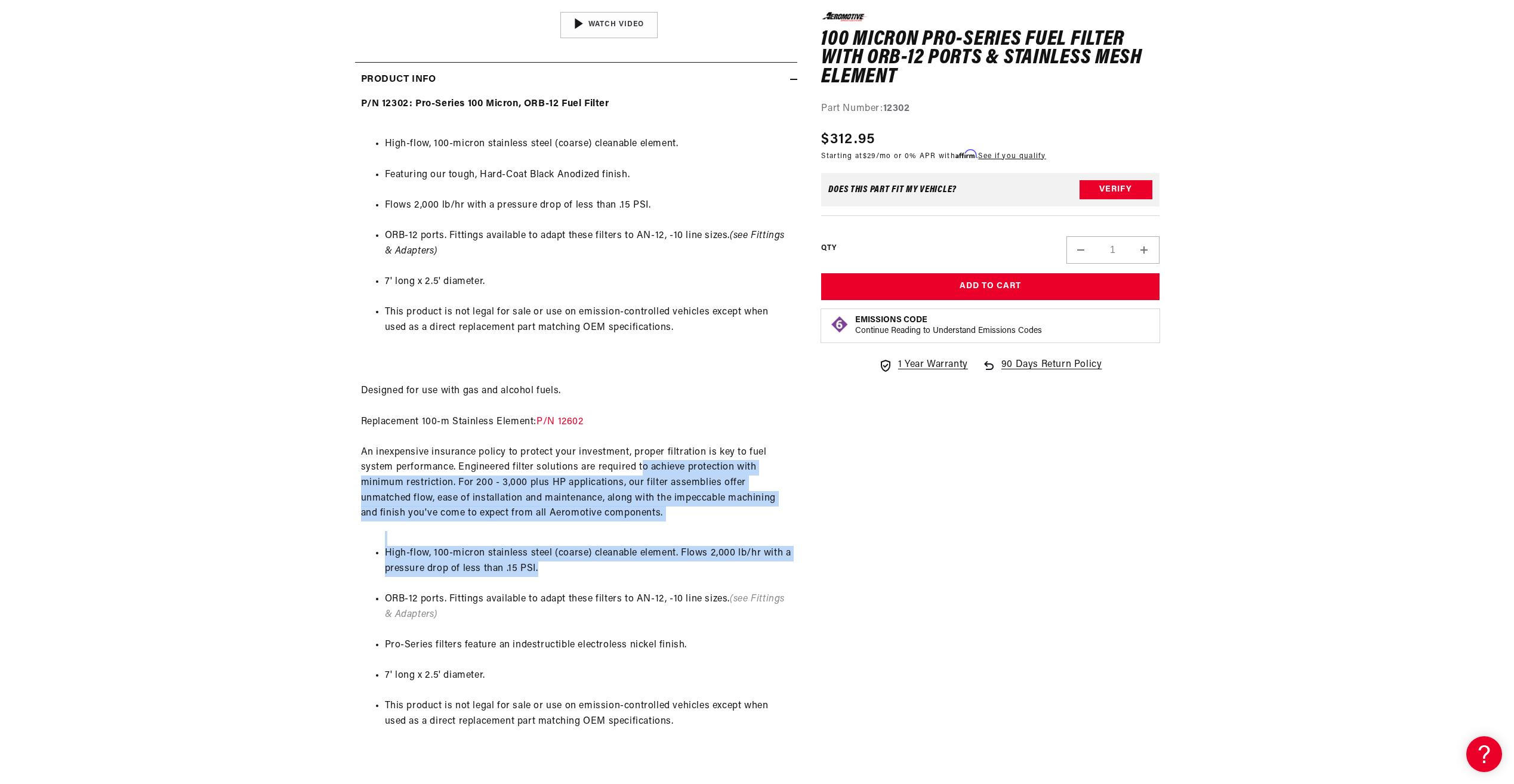
drag, startPoint x: 638, startPoint y: 469, endPoint x: 726, endPoint y: 583, distance: 144.0
click at [726, 583] on div "P/N 12302: Pro-Series 100 Micron, ORB-12 Fuel Filter High-flow, 100-micron stai…" at bounding box center [575, 445] width 442 height 696
drag, startPoint x: 726, startPoint y: 583, endPoint x: 674, endPoint y: 565, distance: 55.0
click at [674, 565] on li "High-flow, 100-micron stainless steel (coarse) cleanable element. Flows 2,000 l…" at bounding box center [588, 561] width 407 height 31
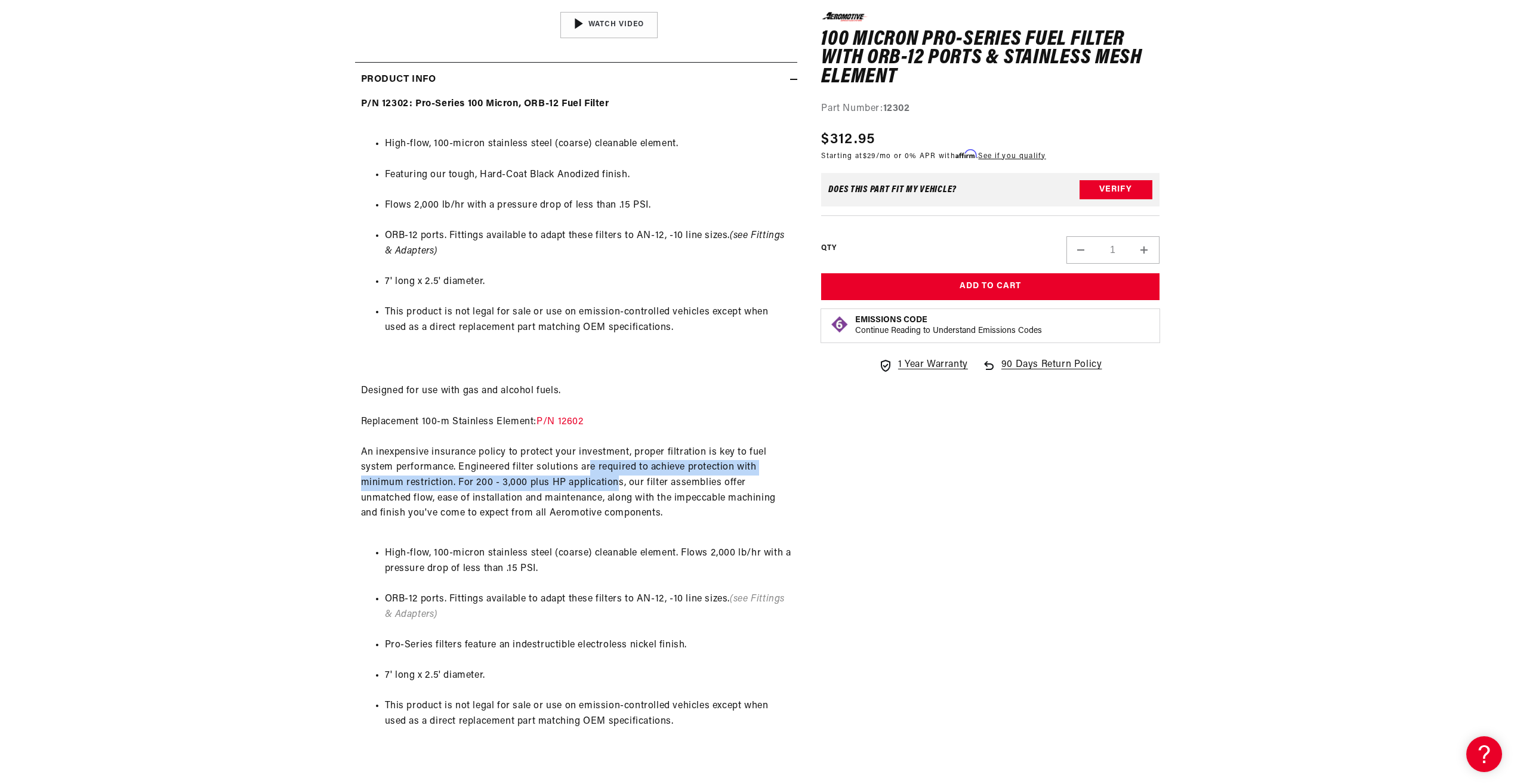
drag, startPoint x: 605, startPoint y: 483, endPoint x: 622, endPoint y: 491, distance: 18.8
click at [622, 491] on div "P/N 12302: Pro-Series 100 Micron, ORB-12 Fuel Filter High-flow, 100-micron stai…" at bounding box center [575, 445] width 442 height 696
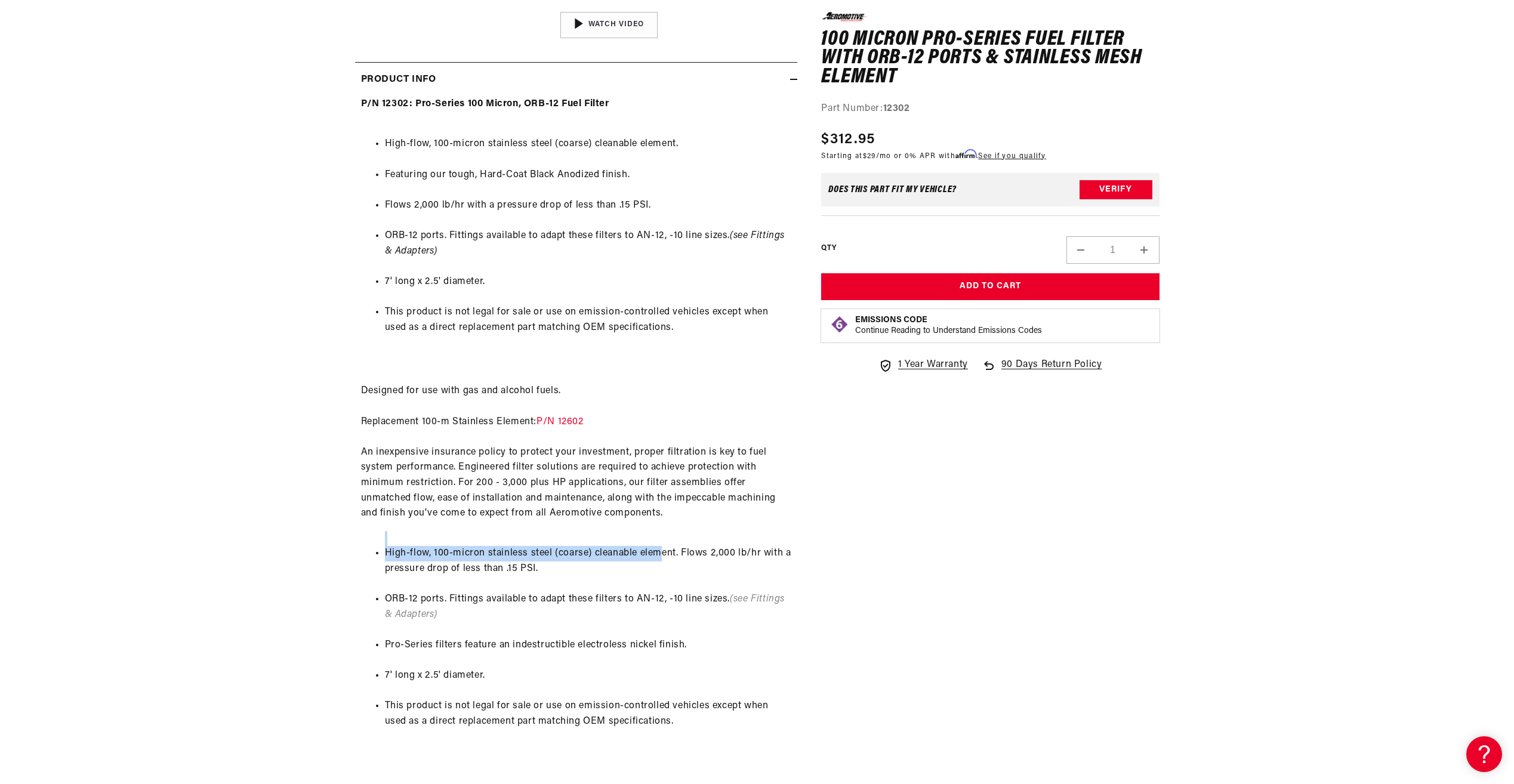
drag, startPoint x: 622, startPoint y: 491, endPoint x: 662, endPoint y: 558, distance: 78.0
click at [662, 558] on ul "High-flow, 100-micron stainless steel (coarse) cleanable element. Flows 2,000 l…" at bounding box center [576, 638] width 430 height 214
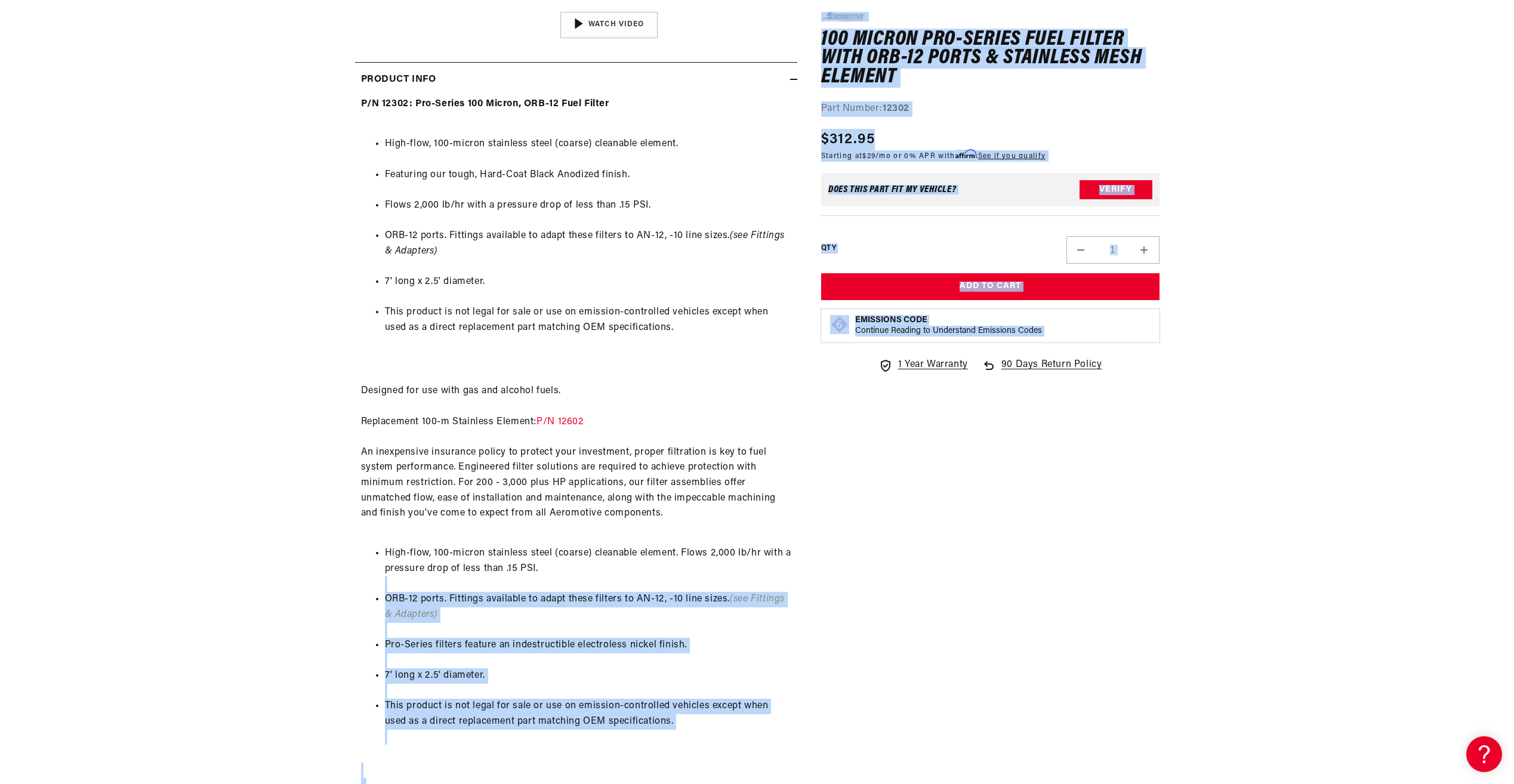
drag, startPoint x: 662, startPoint y: 558, endPoint x: 862, endPoint y: 605, distance: 205.4
click at [862, 605] on div "0.0 star rating Write a review 100 Micron Pro-Series Fuel Filter with ORB-12 Po…" at bounding box center [756, 309] width 804 height 1360
drag, startPoint x: 862, startPoint y: 605, endPoint x: 760, endPoint y: 624, distance: 103.8
click at [760, 624] on ul "High-flow, 100-micron stainless steel (coarse) cleanable element. Flows 2,000 l…" at bounding box center [576, 638] width 430 height 214
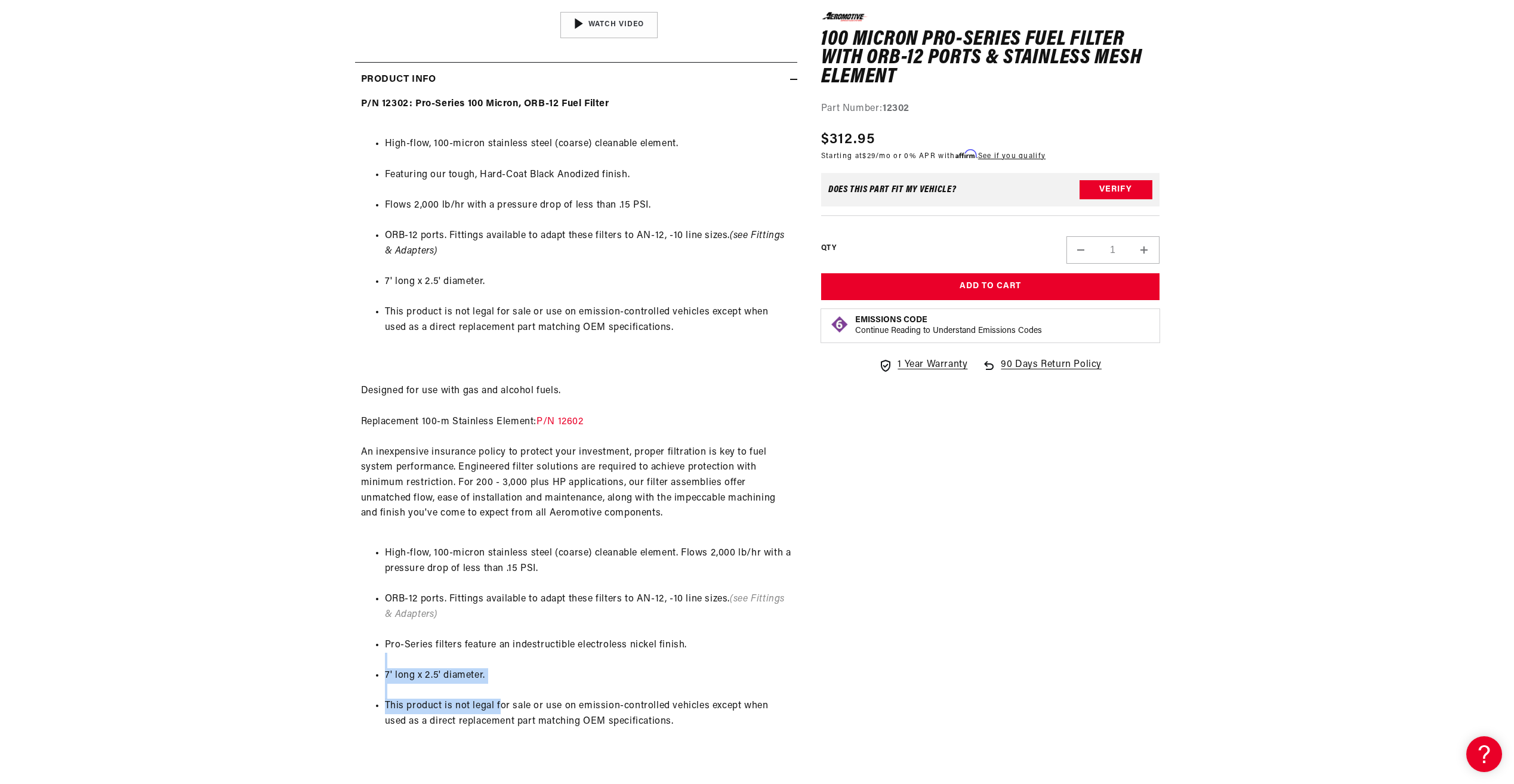
drag, startPoint x: 477, startPoint y: 678, endPoint x: 501, endPoint y: 716, distance: 44.9
click at [501, 716] on ul "High-flow, 100-micron stainless steel (coarse) cleanable element. Flows 2,000 l…" at bounding box center [576, 638] width 430 height 214
click at [498, 717] on li "This product is not legal for sale or use on emission-controlled vehicles excep…" at bounding box center [588, 714] width 407 height 31
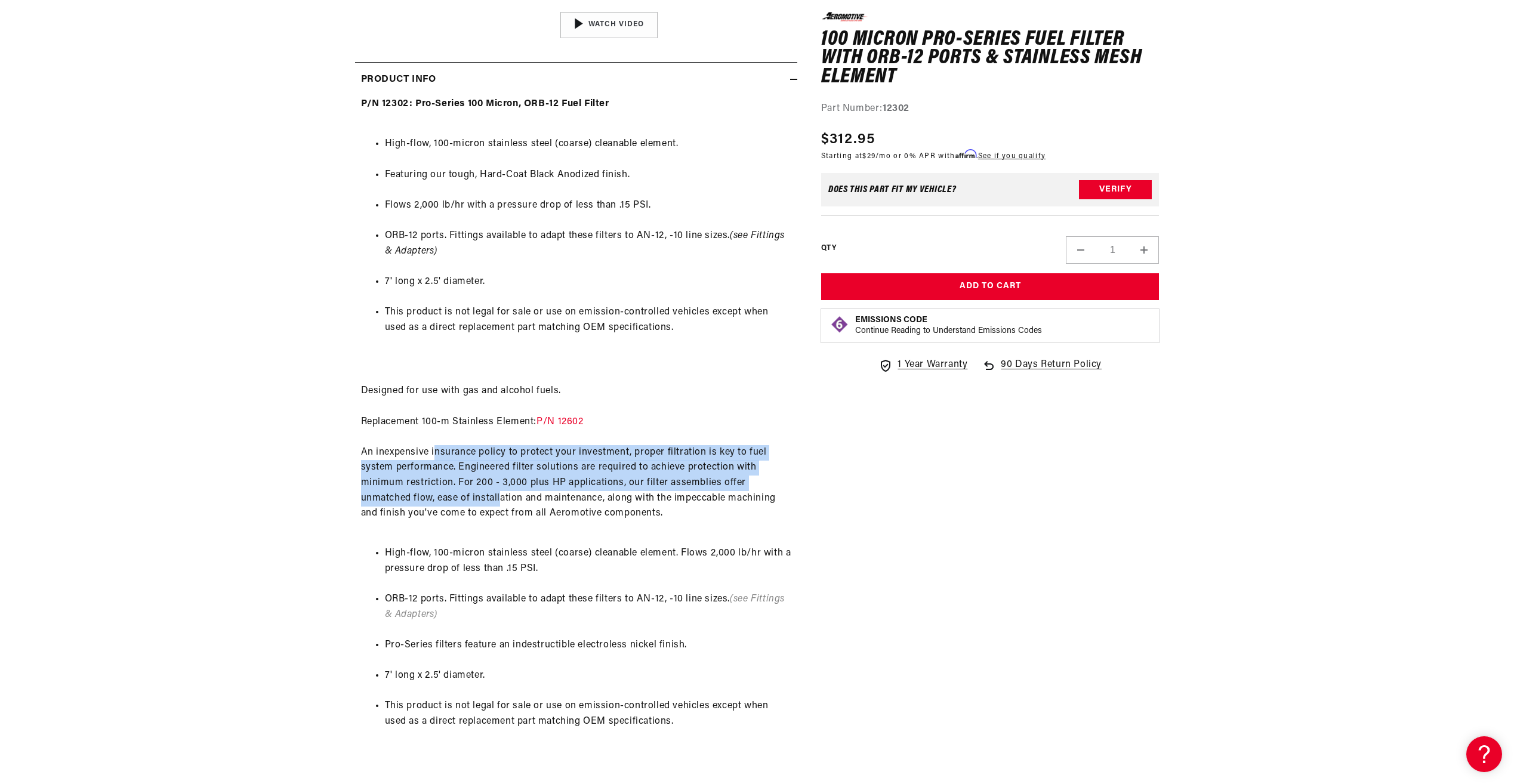
drag, startPoint x: 492, startPoint y: 493, endPoint x: 501, endPoint y: 499, distance: 10.8
click at [501, 499] on div "P/N 12302: Pro-Series 100 Micron, ORB-12 Fuel Filter High-flow, 100-micron stai…" at bounding box center [575, 445] width 442 height 696
drag, startPoint x: 501, startPoint y: 499, endPoint x: 491, endPoint y: 501, distance: 10.2
click at [491, 501] on div "P/N 12302: Pro-Series 100 Micron, ORB-12 Fuel Filter High-flow, 100-micron stai…" at bounding box center [575, 445] width 442 height 696
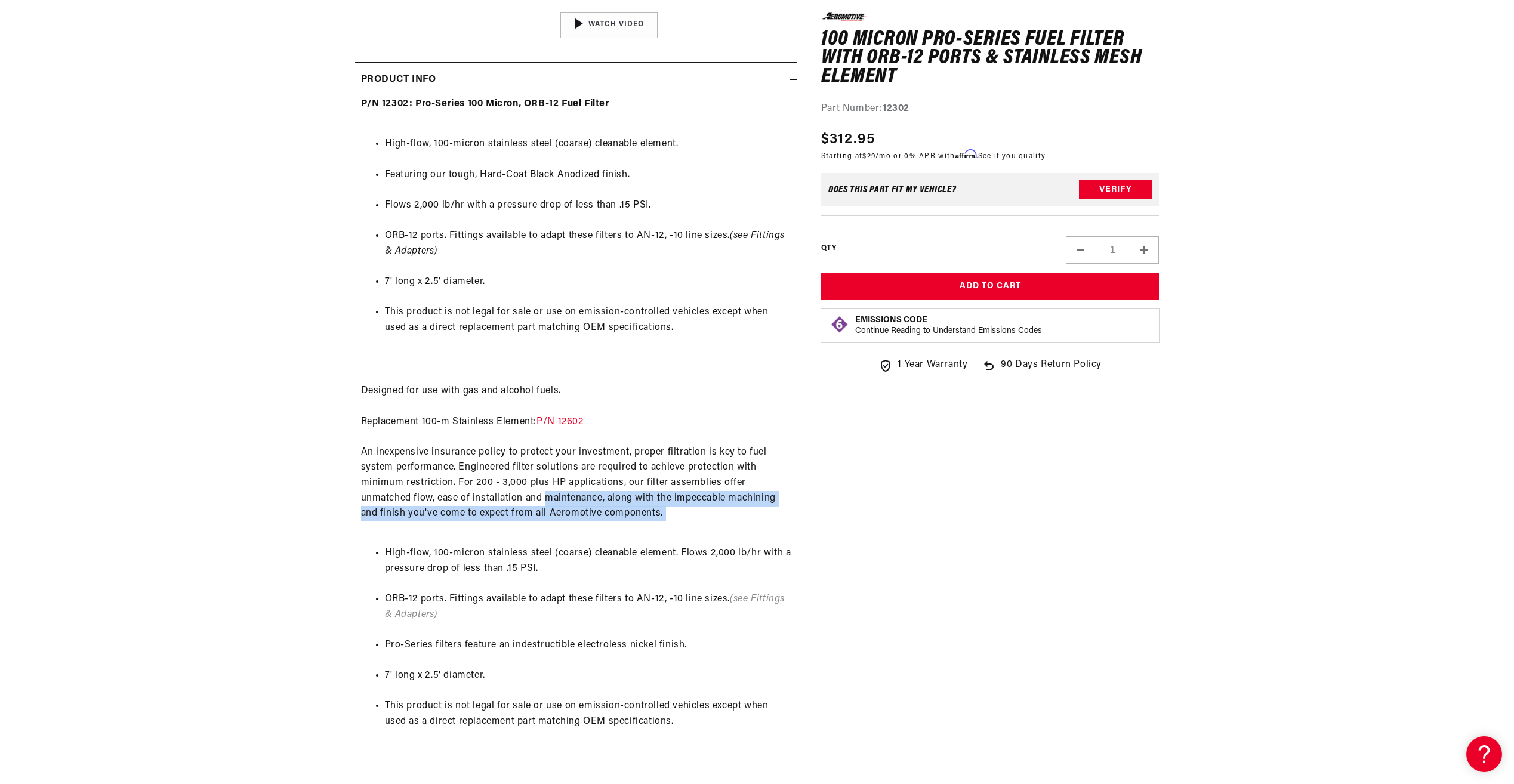
drag, startPoint x: 558, startPoint y: 502, endPoint x: 763, endPoint y: 540, distance: 208.5
click at [763, 540] on div "P/N 12302: Pro-Series 100 Micron, ORB-12 Fuel Filter High-flow, 100-micron stai…" at bounding box center [575, 445] width 442 height 696
drag, startPoint x: 763, startPoint y: 540, endPoint x: 694, endPoint y: 558, distance: 71.3
click at [694, 558] on li "High-flow, 100-micron stainless steel (coarse) cleanable element. Flows 2,000 l…" at bounding box center [588, 561] width 407 height 31
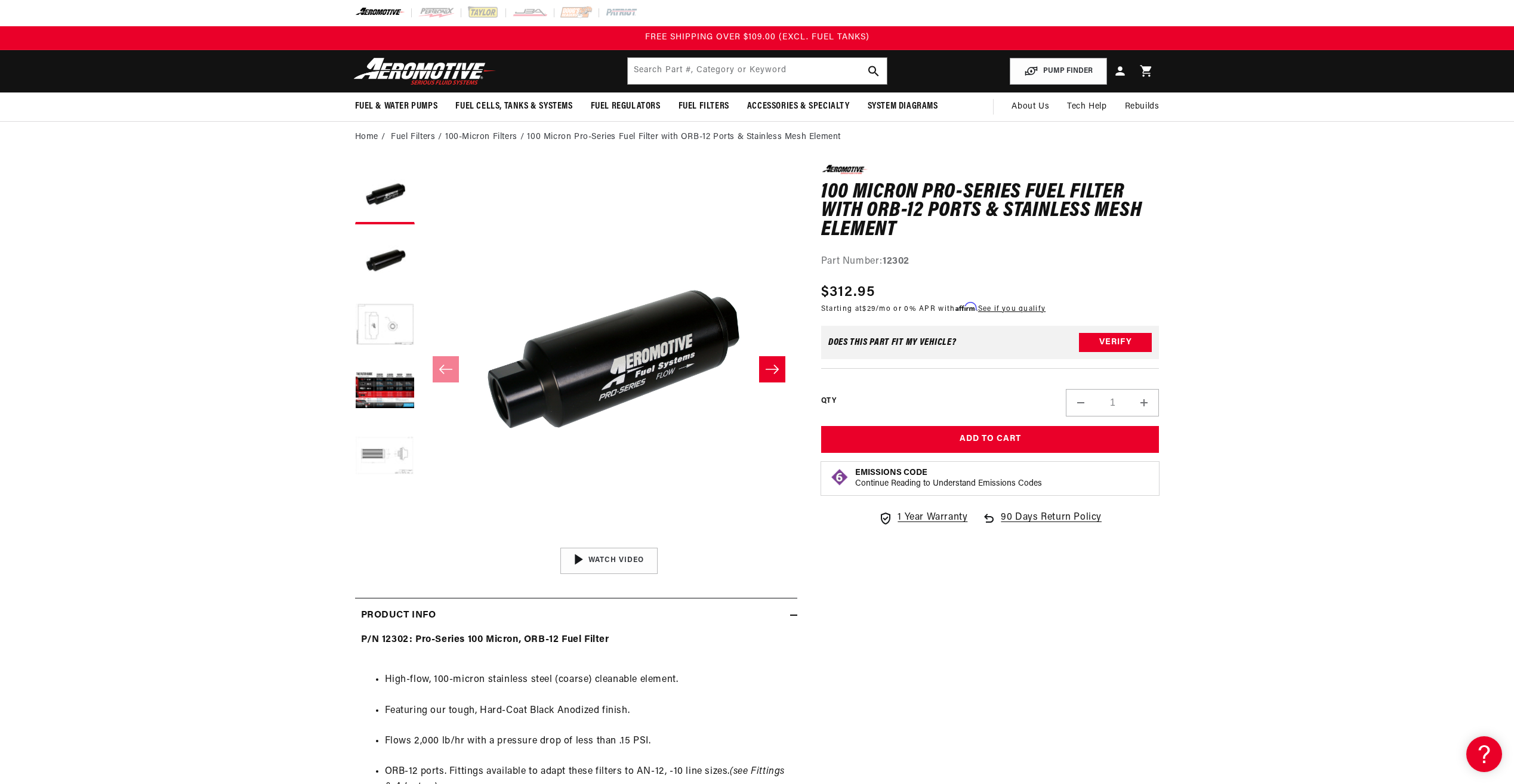
scroll to position [0, 0]
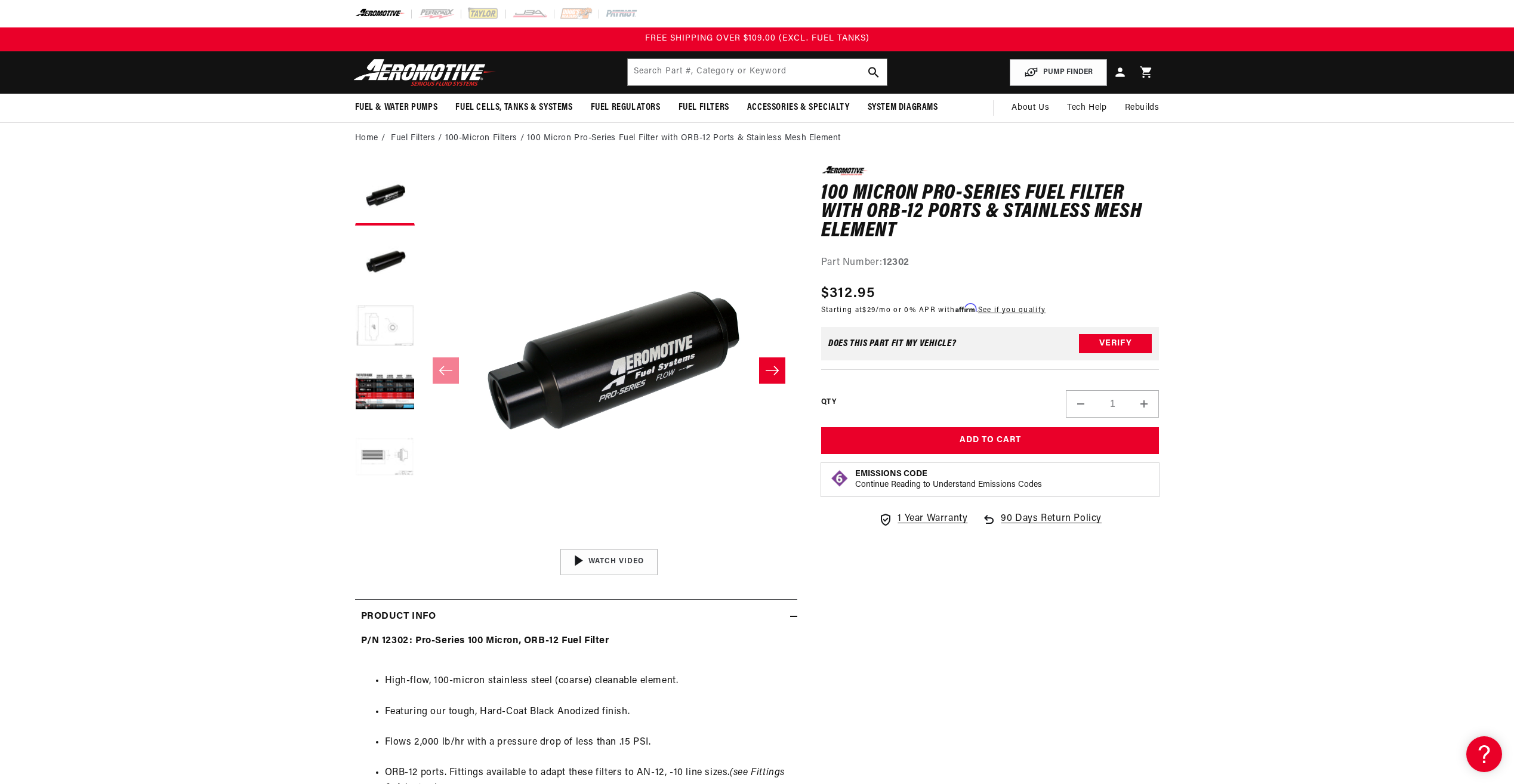
click at [366, 315] on button "Load image 3 in gallery view" at bounding box center [385, 327] width 60 height 60
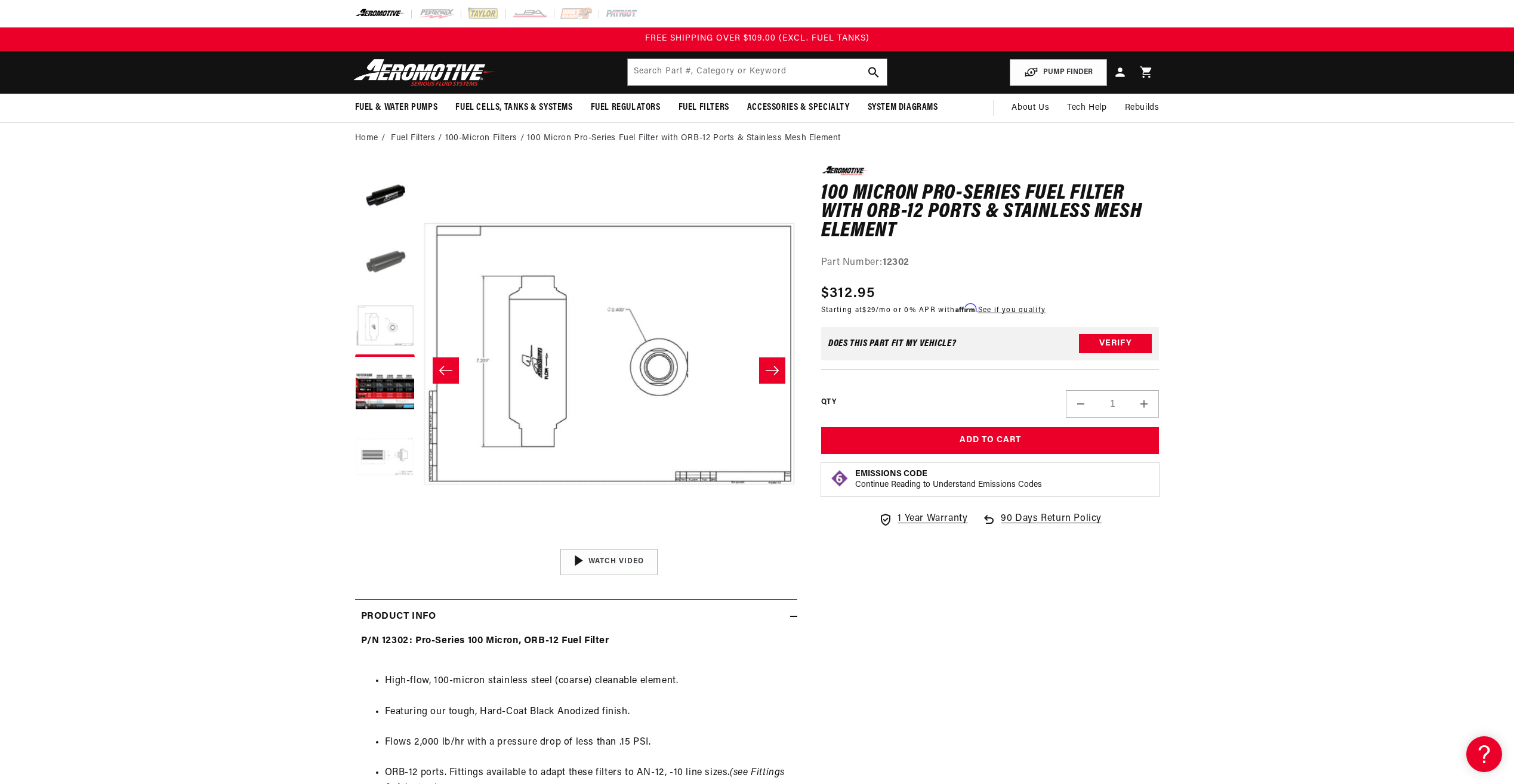
click at [399, 273] on button "Load image 2 in gallery view" at bounding box center [385, 261] width 60 height 60
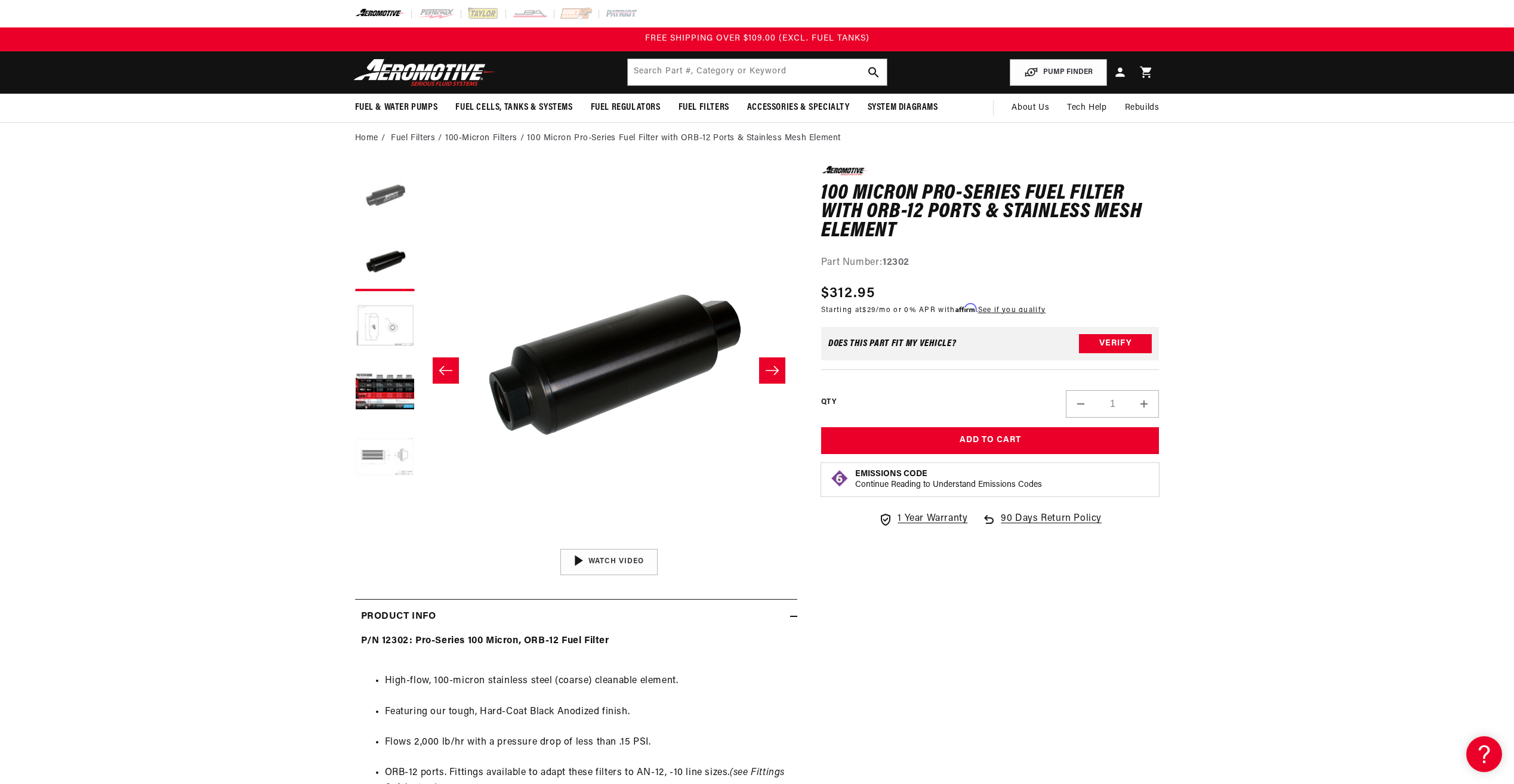
click at [398, 179] on button "Load image 1 in gallery view" at bounding box center [385, 196] width 60 height 60
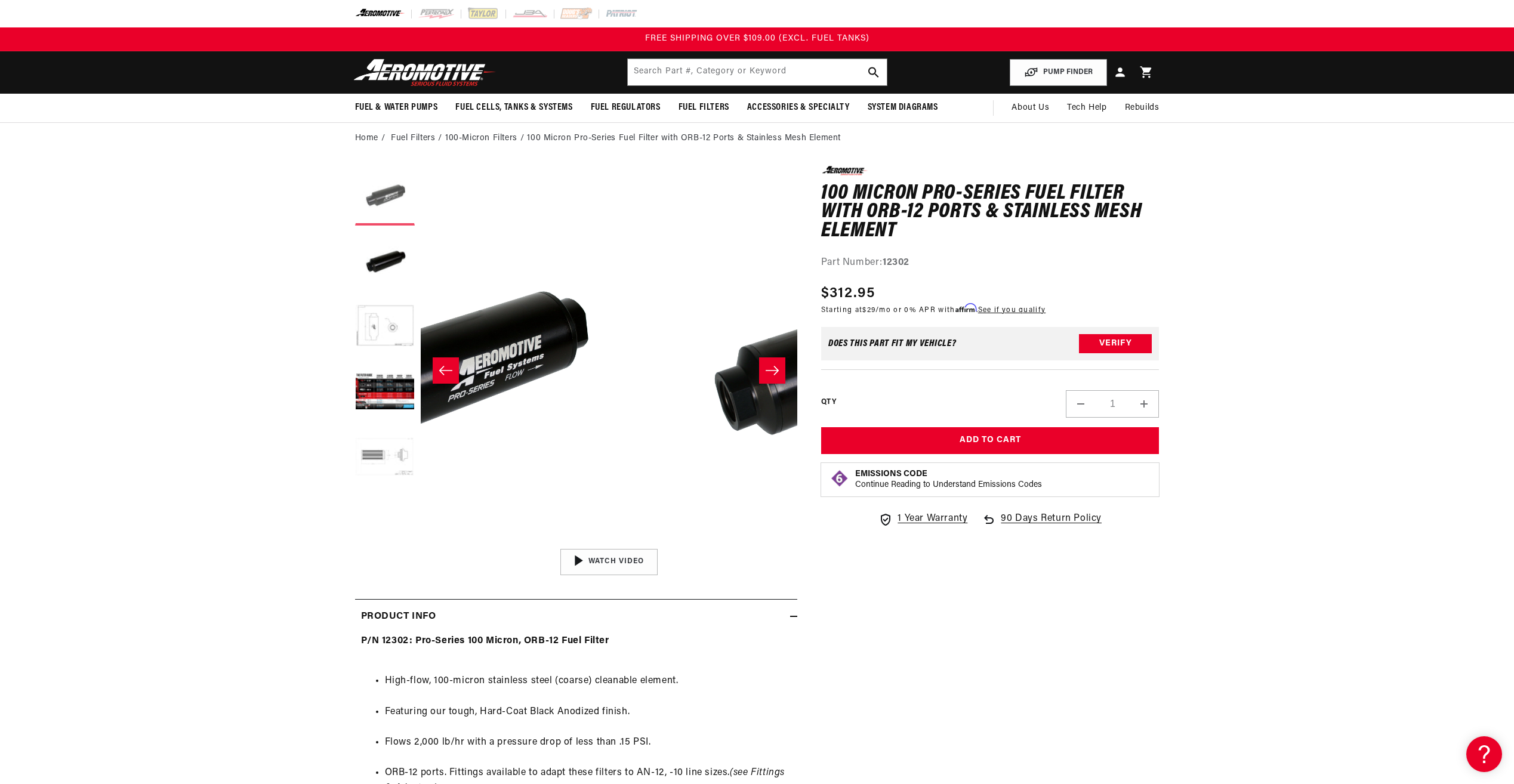
scroll to position [1, 0]
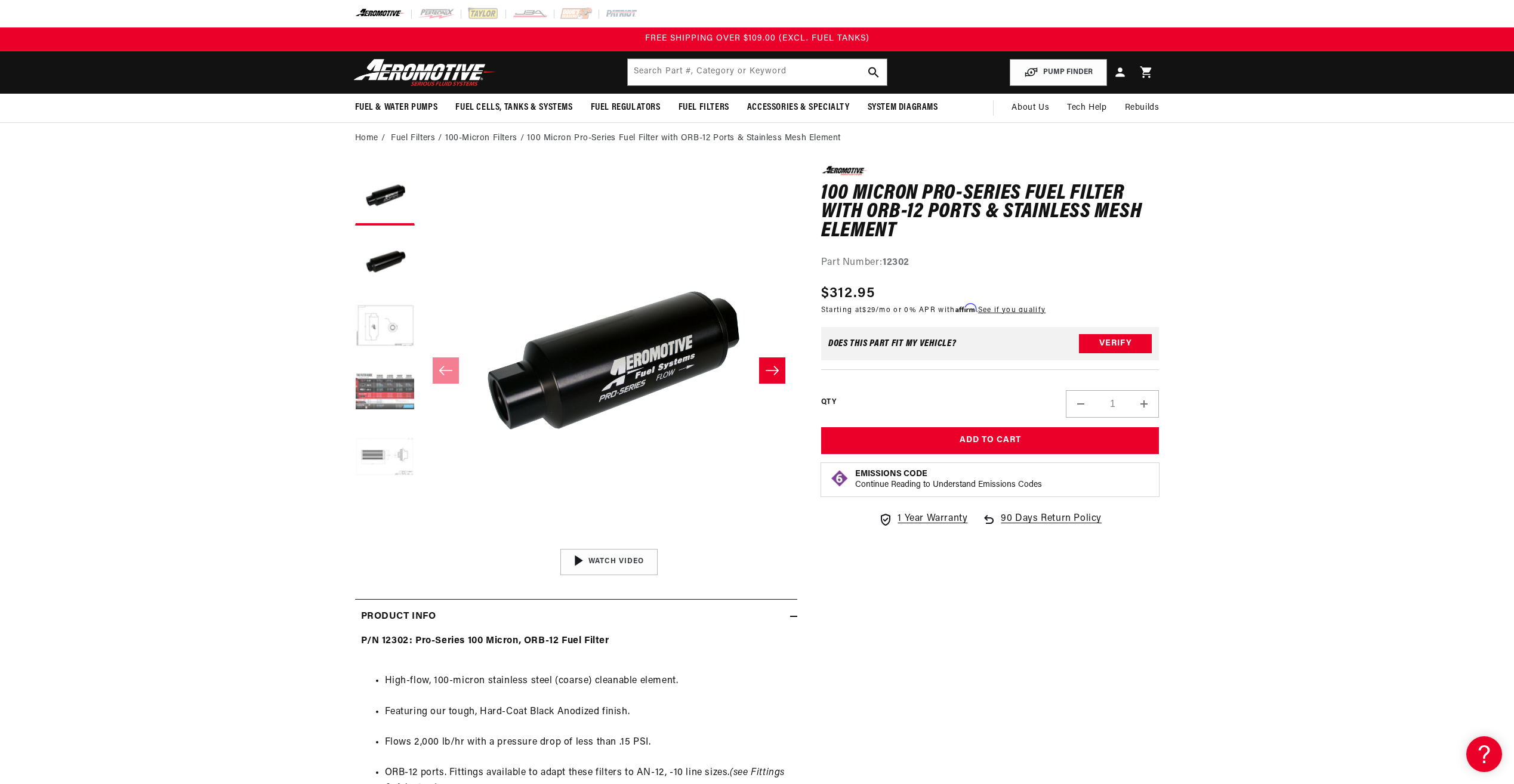
click at [387, 395] on button "Load image 4 in gallery view" at bounding box center [385, 392] width 60 height 60
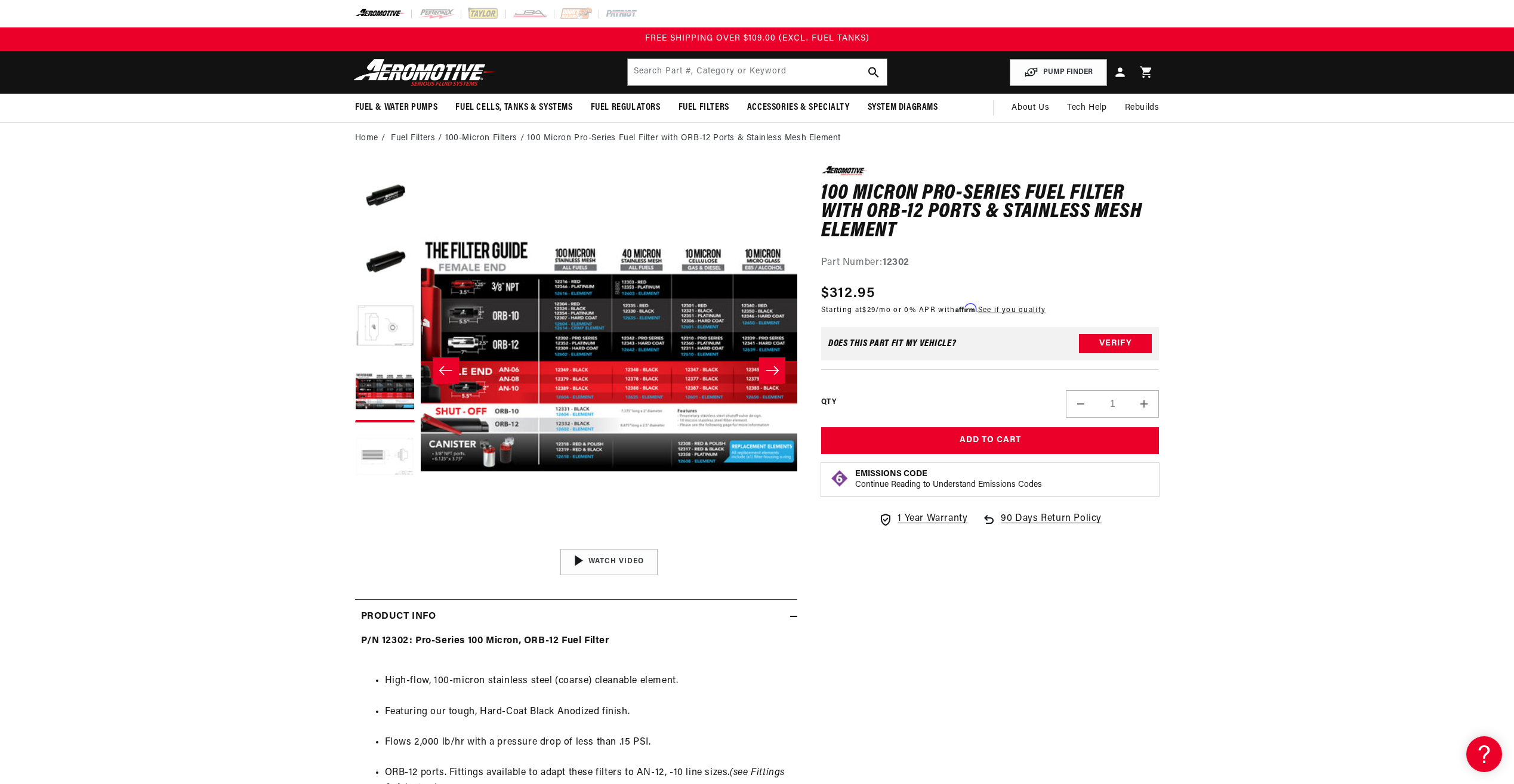
click at [377, 461] on button "Load image 5 in gallery view" at bounding box center [385, 459] width 60 height 60
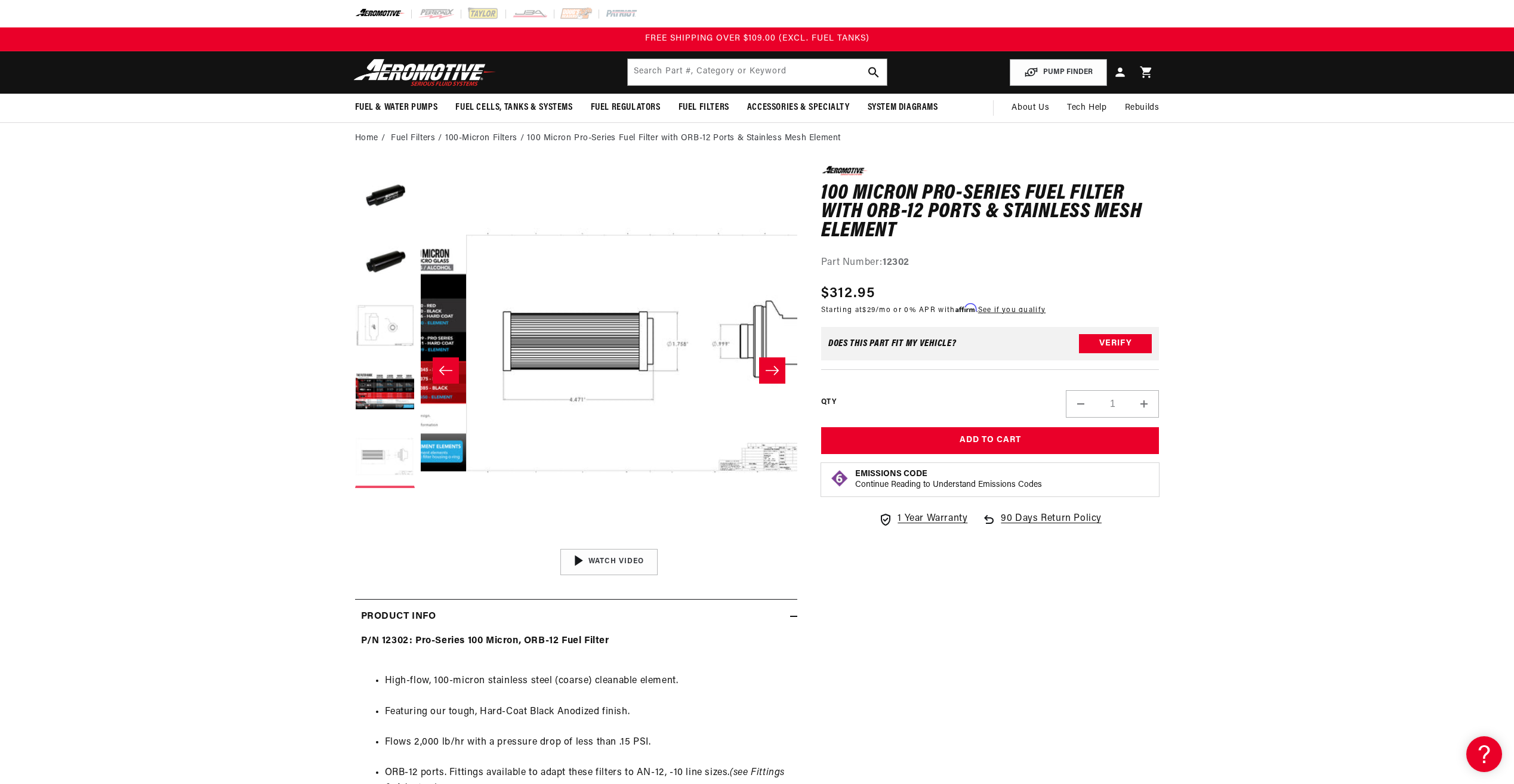
scroll to position [1, 1507]
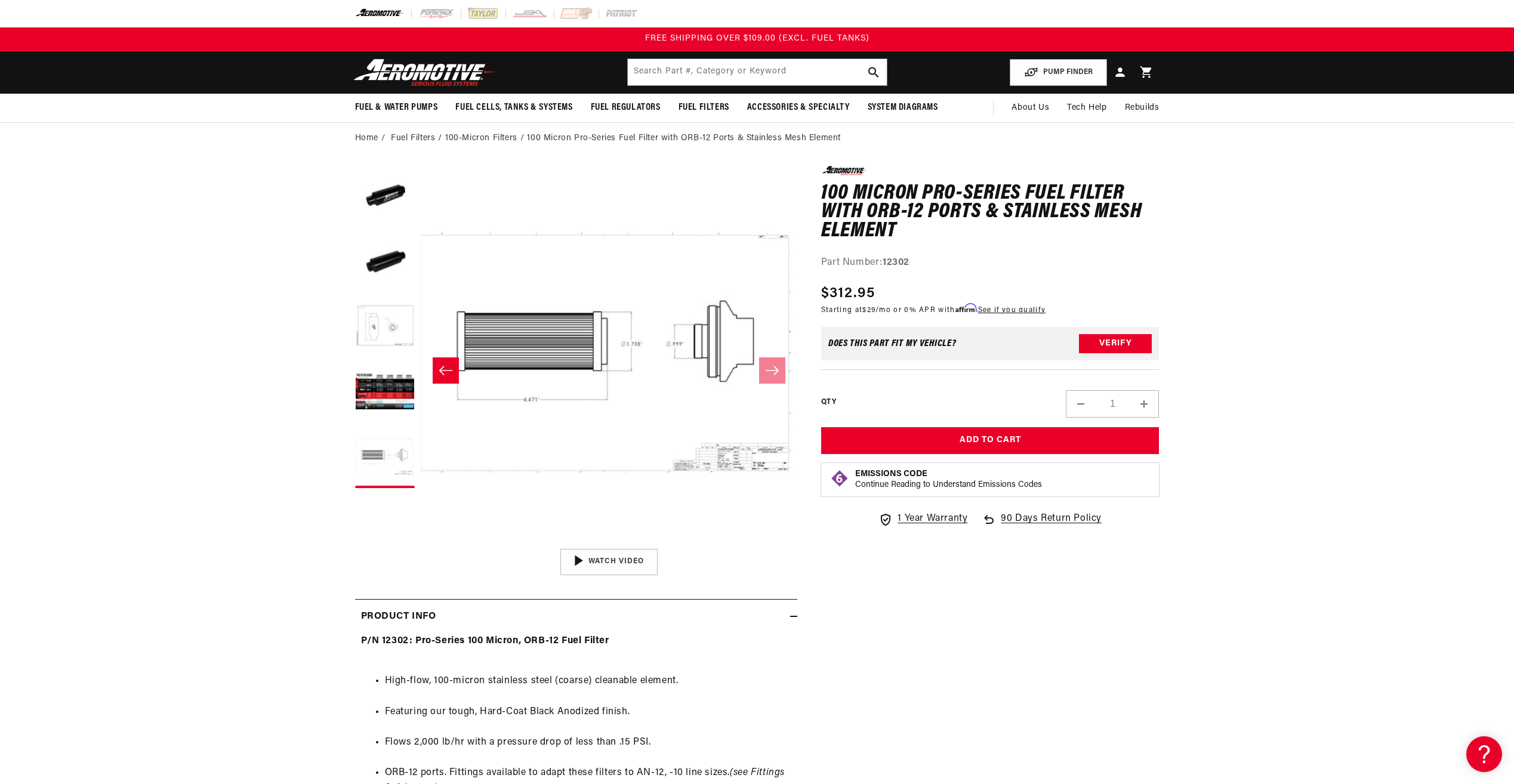
click at [373, 293] on ul "Gallery Viewer" at bounding box center [385, 327] width 60 height 322
click at [367, 241] on button "Load image 2 in gallery view" at bounding box center [385, 261] width 60 height 60
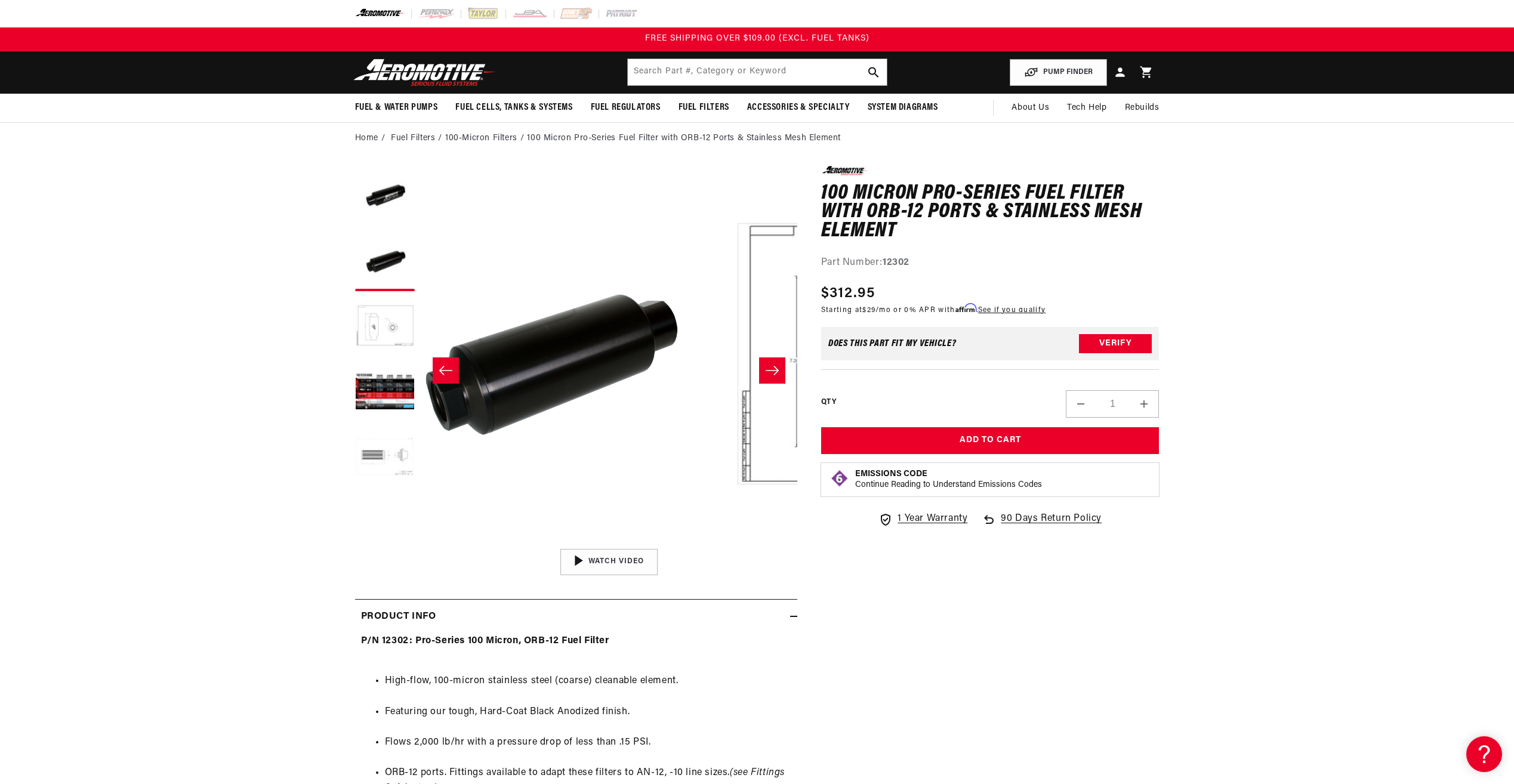
scroll to position [1, 377]
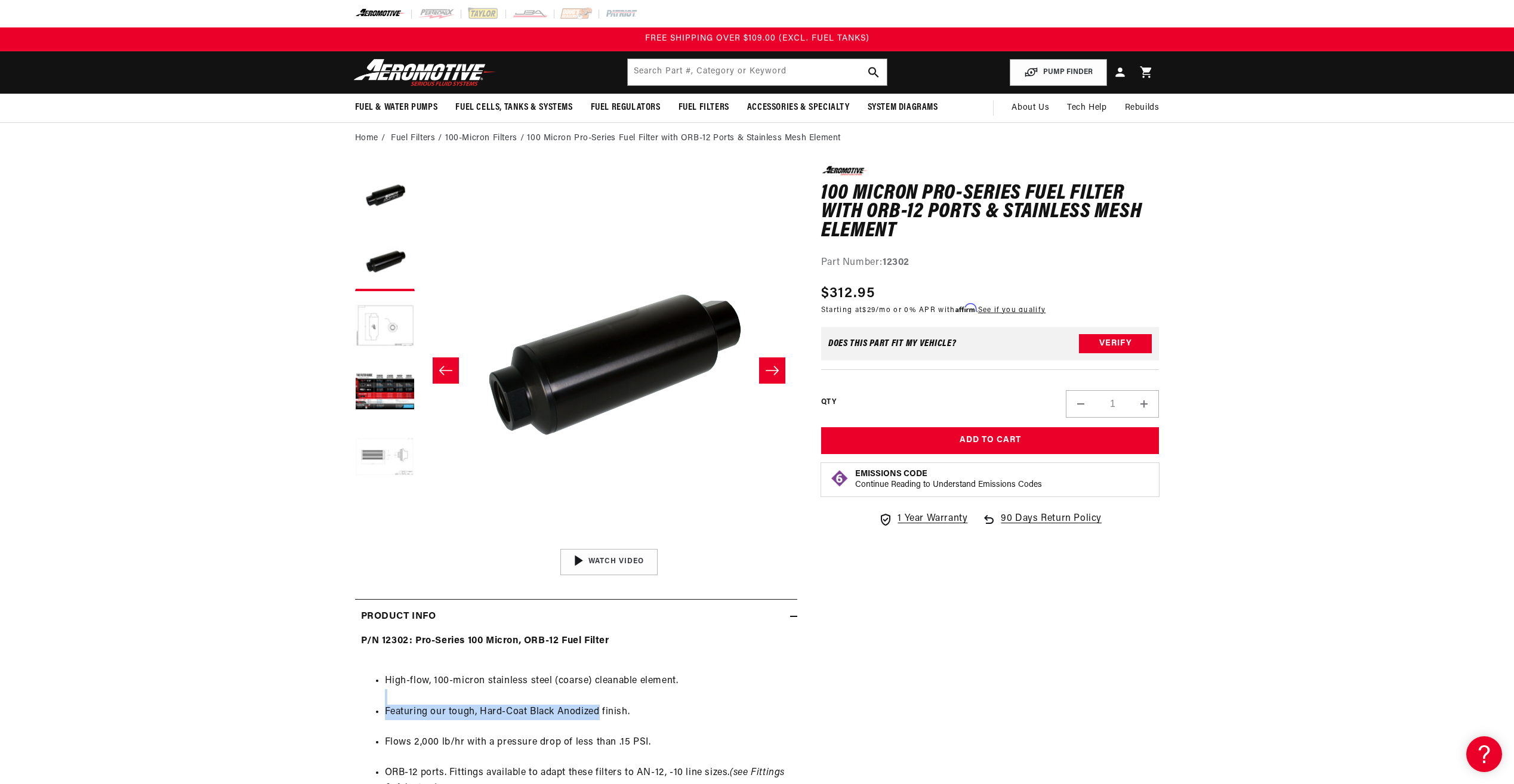
drag, startPoint x: 513, startPoint y: 696, endPoint x: 600, endPoint y: 718, distance: 89.7
click at [600, 718] on ul "High-flow, 100-micron stainless steel (coarse) cleanable element. Featuring our…" at bounding box center [576, 773] width 430 height 229
click at [599, 718] on li "Featuring our tough, Hard-Coat Black Anodized finish." at bounding box center [588, 712] width 407 height 16
click at [597, 712] on li "Featuring our tough, Hard-Coat Black Anodized finish." at bounding box center [588, 712] width 407 height 16
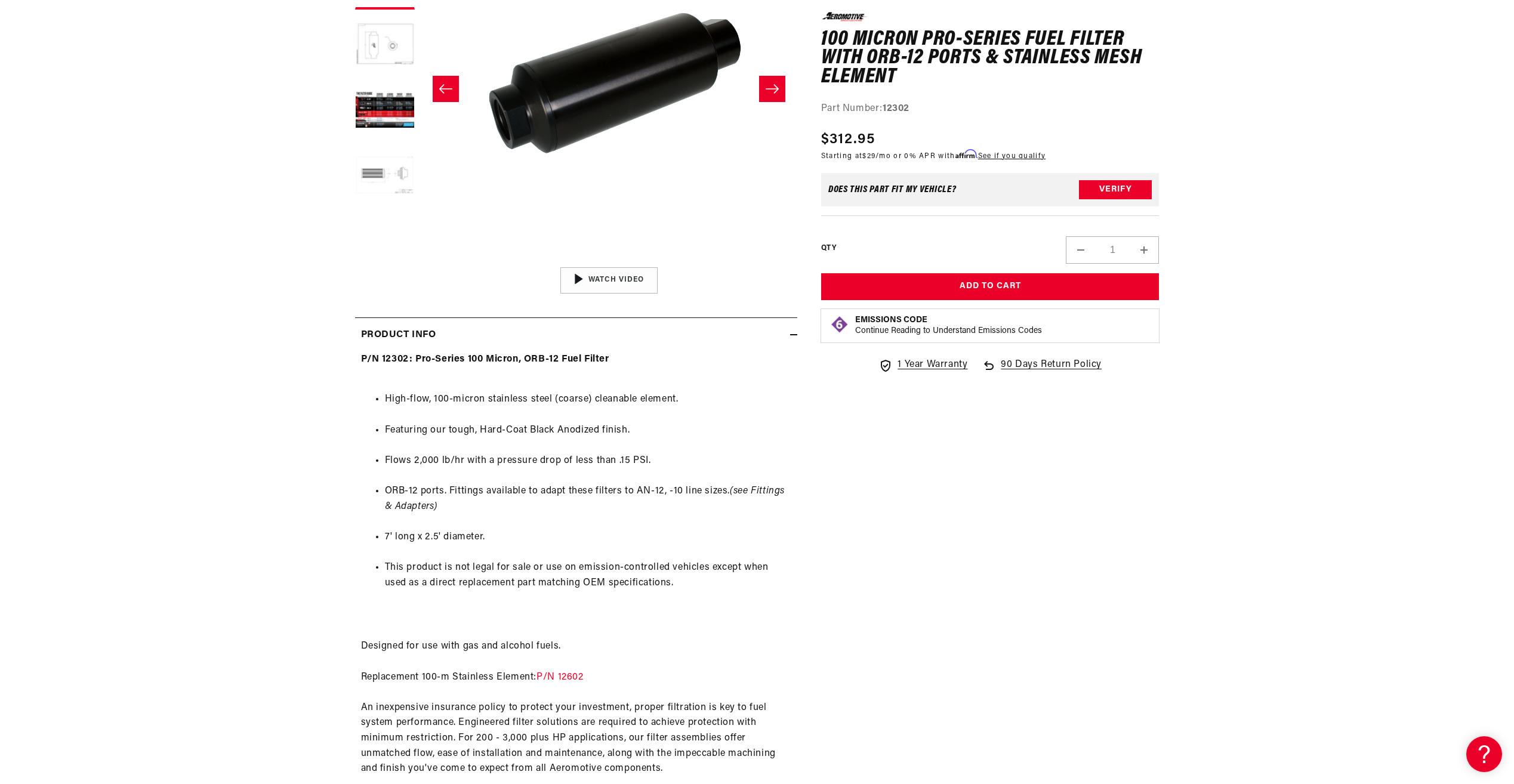
scroll to position [298, 0]
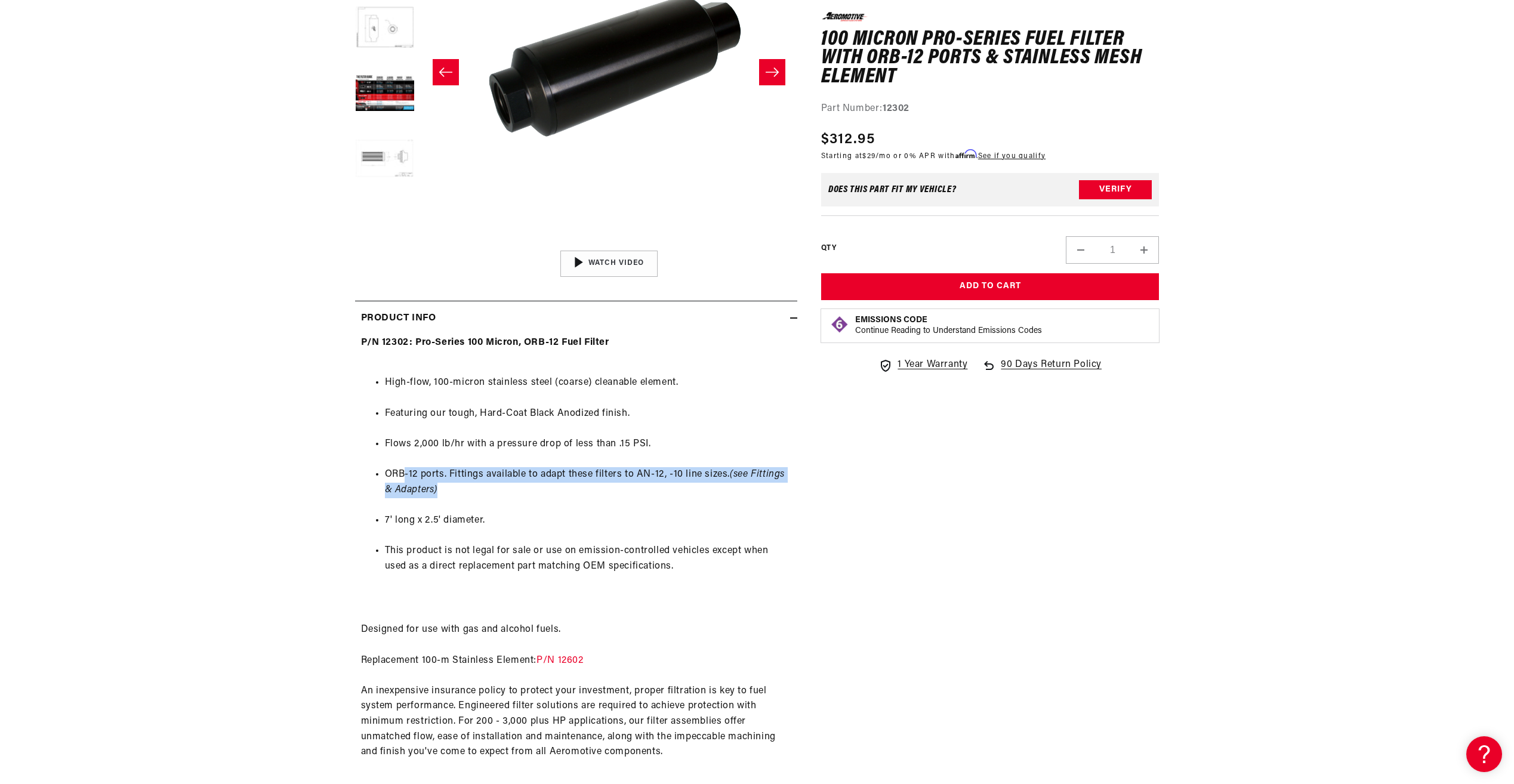
drag, startPoint x: 430, startPoint y: 472, endPoint x: 738, endPoint y: 484, distance: 308.2
click at [738, 484] on li "ORB-12 ports. Fittings available to adapt these filters to AN-12, -10 line size…" at bounding box center [588, 482] width 407 height 31
drag, startPoint x: 738, startPoint y: 484, endPoint x: 723, endPoint y: 485, distance: 15.0
click at [723, 485] on li "ORB-12 ports. Fittings available to adapt these filters to AN-12, -10 line size…" at bounding box center [588, 482] width 407 height 31
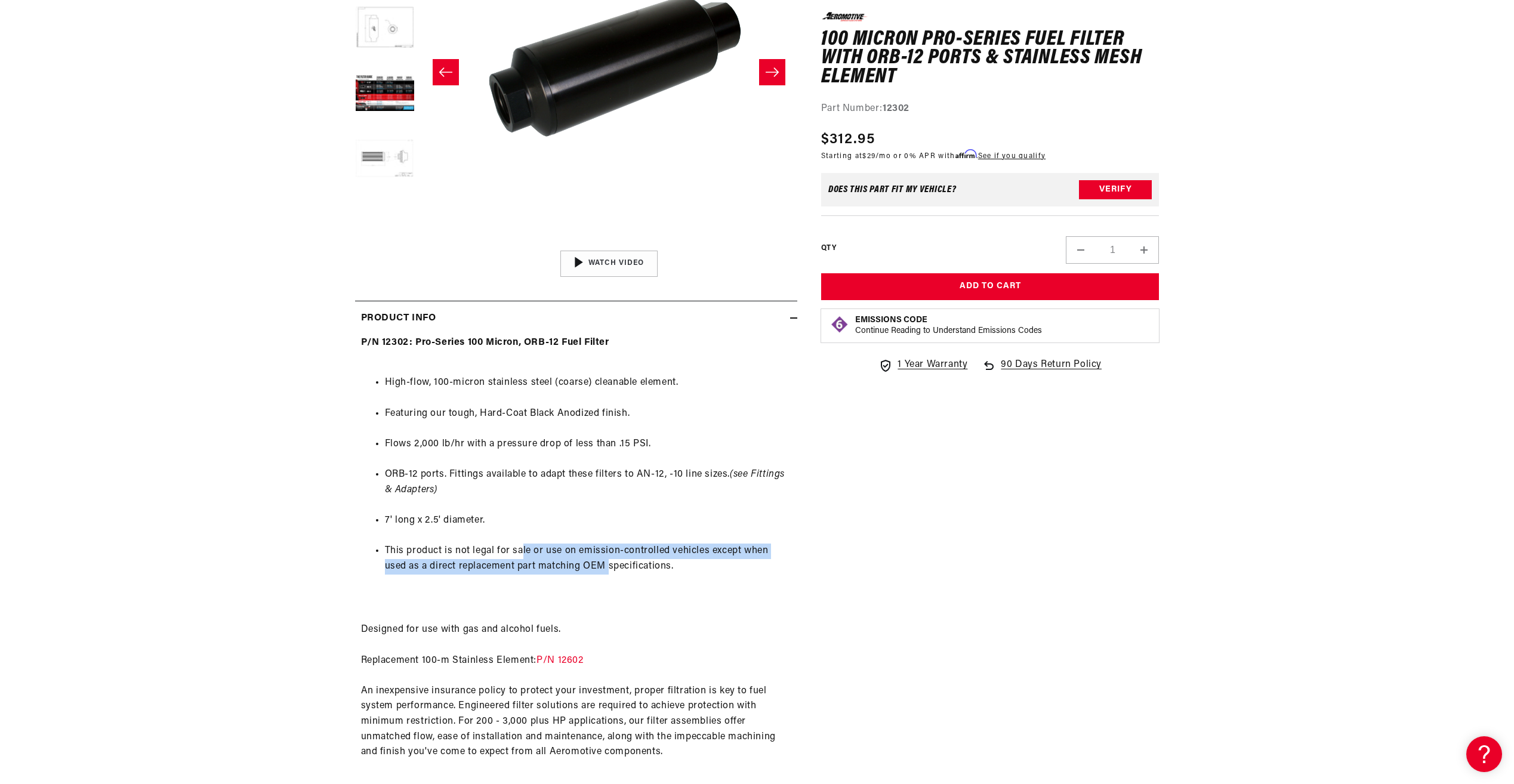
drag, startPoint x: 523, startPoint y: 555, endPoint x: 620, endPoint y: 568, distance: 97.9
click at [620, 568] on li "This product is not legal for sale or use on emission-controlled vehicles excep…" at bounding box center [588, 558] width 407 height 31
drag, startPoint x: 620, startPoint y: 568, endPoint x: 591, endPoint y: 562, distance: 29.6
click at [591, 562] on li "This product is not legal for sale or use on emission-controlled vehicles excep…" at bounding box center [588, 558] width 407 height 31
drag, startPoint x: 447, startPoint y: 632, endPoint x: 518, endPoint y: 635, distance: 71.1
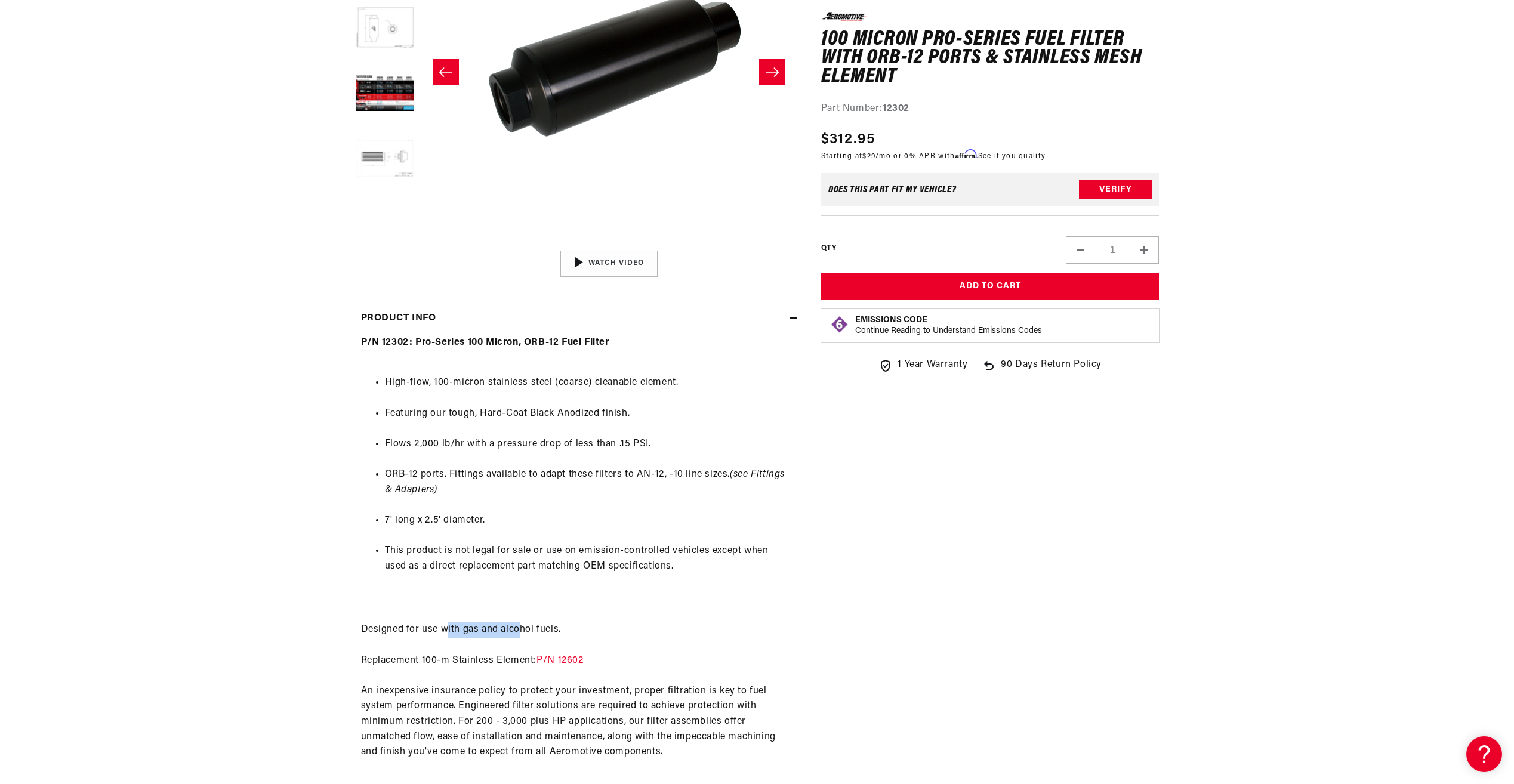
click at [518, 635] on div "P/N 12302: Pro-Series 100 Micron, ORB-12 Fuel Filter High-flow, 100-micron stai…" at bounding box center [575, 684] width 442 height 696
drag, startPoint x: 518, startPoint y: 635, endPoint x: 473, endPoint y: 644, distance: 45.9
click at [473, 644] on div "P/N 12302: Pro-Series 100 Micron, ORB-12 Fuel Filter High-flow, 100-micron stai…" at bounding box center [575, 684] width 442 height 696
drag, startPoint x: 465, startPoint y: 654, endPoint x: 538, endPoint y: 661, distance: 73.3
click at [538, 661] on div "P/N 12302: Pro-Series 100 Micron, ORB-12 Fuel Filter High-flow, 100-micron stai…" at bounding box center [575, 684] width 442 height 696
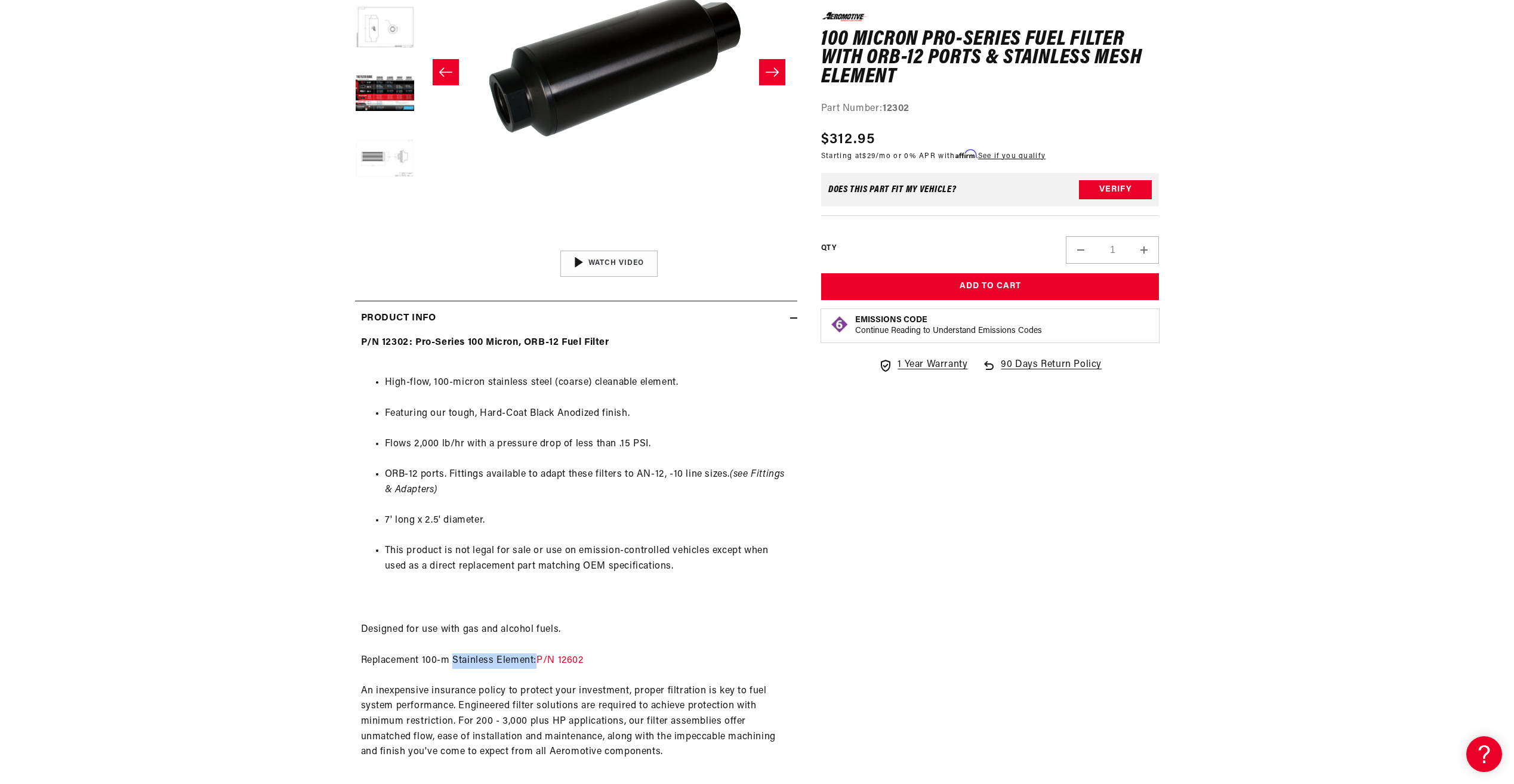
drag, startPoint x: 538, startPoint y: 661, endPoint x: 491, endPoint y: 661, distance: 47.0
click at [491, 661] on div "P/N 12302: Pro-Series 100 Micron, ORB-12 Fuel Filter High-flow, 100-micron stai…" at bounding box center [575, 684] width 442 height 696
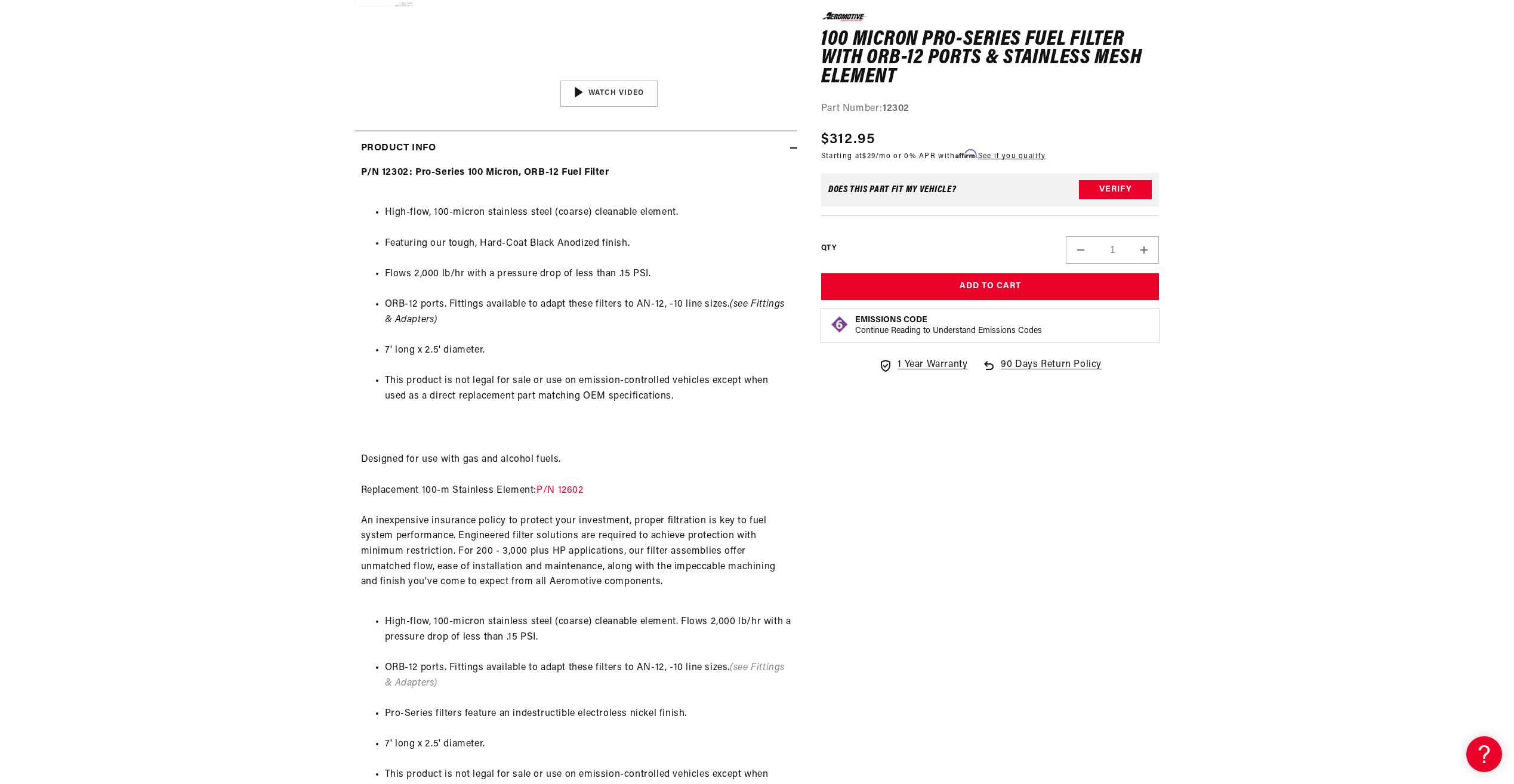
scroll to position [0, 0]
